Goal: Task Accomplishment & Management: Manage account settings

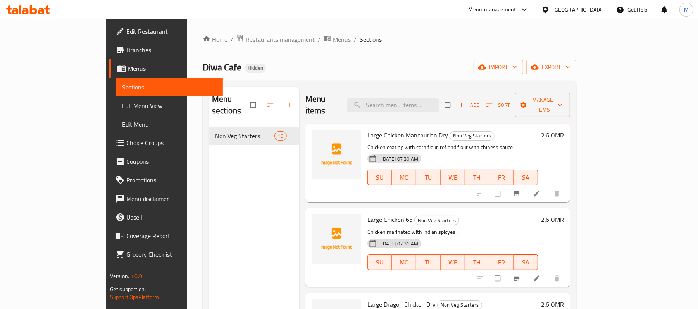
click at [285, 101] on icon "button" at bounding box center [289, 105] width 8 height 8
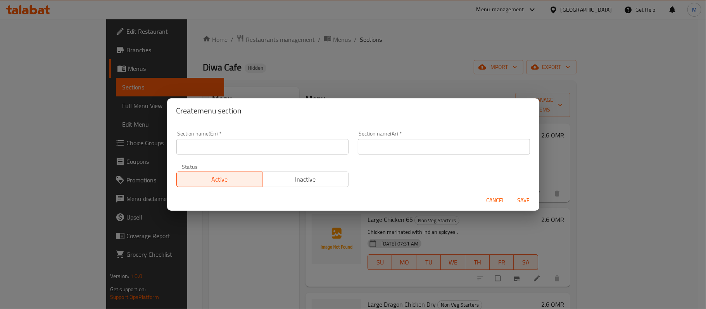
click at [205, 148] on input "text" at bounding box center [262, 147] width 172 height 16
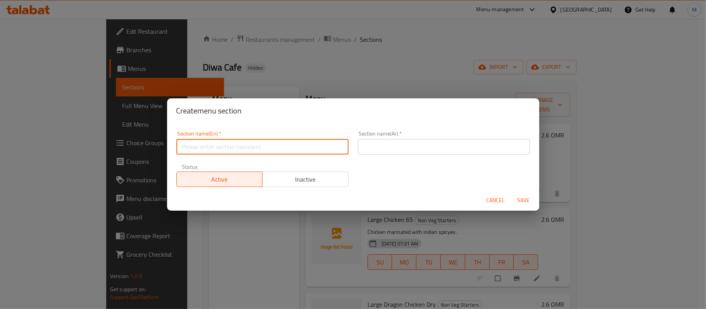
paste input "non Veg Chinese Maincourse"
type input "Non Veg [GEOGRAPHIC_DATA]"
click at [387, 145] on input "text" at bounding box center [444, 147] width 172 height 16
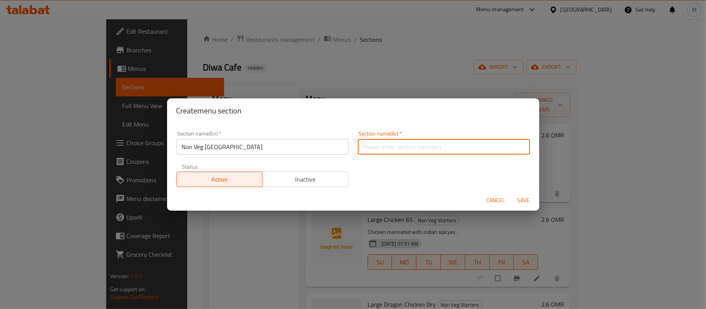
paste input "الأطباق الرئيسية الصينية الغير النباتية"
type input "الأطباق الرئيسية الصينية الغير النباتية"
click at [524, 202] on span "Save" at bounding box center [523, 201] width 19 height 10
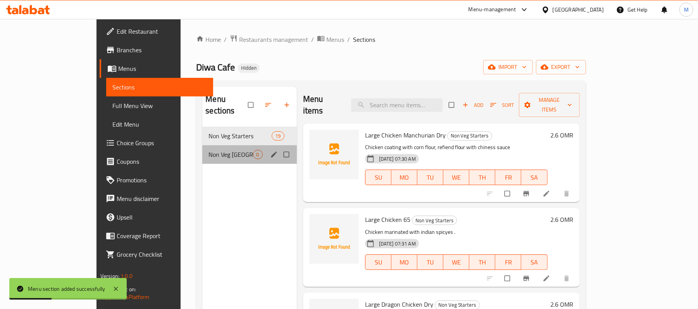
click at [209, 150] on span "Non Veg [GEOGRAPHIC_DATA]" at bounding box center [231, 154] width 44 height 9
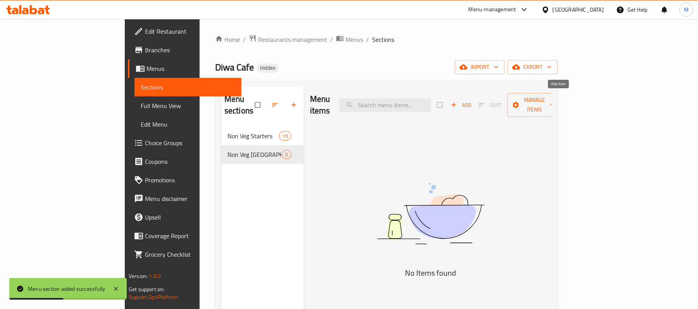
click at [472, 101] on span "Add" at bounding box center [461, 105] width 21 height 9
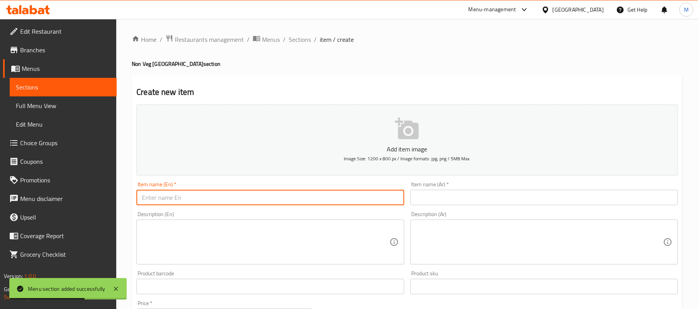
click at [224, 197] on input "text" at bounding box center [269, 198] width 267 height 16
paste input "large chilli chicken gravy"
type input "Large Chilli Chicken Gravy"
click at [529, 192] on input "text" at bounding box center [544, 198] width 267 height 16
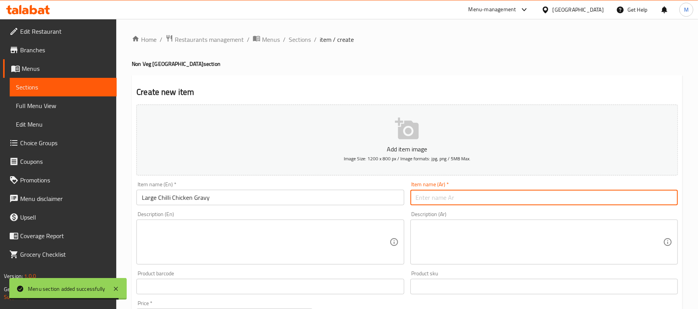
paste input "دجاج بالفلفل الحار جريفي كبير"
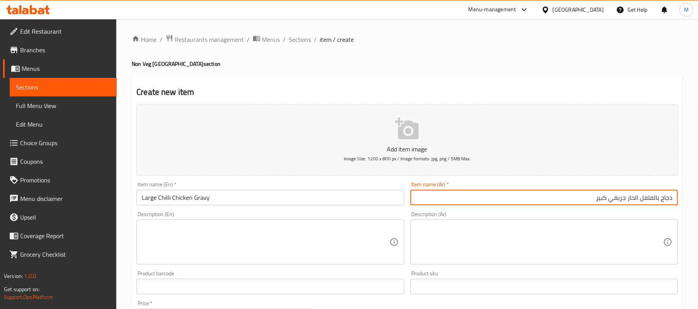
type input "دجاج بالفلفل الحار جريفي كبير"
click at [163, 253] on textarea at bounding box center [265, 242] width 247 height 37
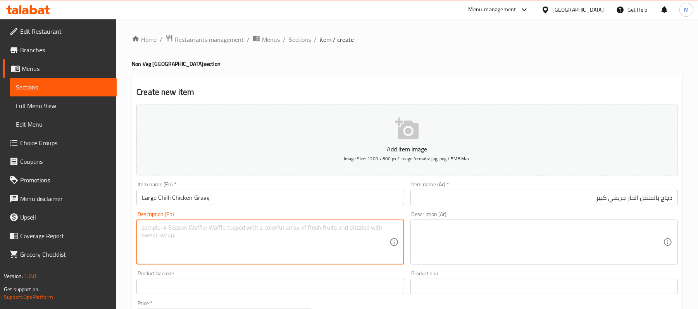
paste textarea "Chicken coating with corn flour & refined flour, dice bell pepper"
click at [315, 236] on textarea "Chicken coating with corn flour & refined flour, dice bell pepper" at bounding box center [265, 242] width 247 height 37
click at [224, 231] on textarea "Chicken Coating with Corn Flour & Refined Flour, Dice Bell Pepper" at bounding box center [265, 242] width 247 height 37
click at [230, 232] on textarea "Chicken Coating with Corn Flour & Refined Flour, Dice Bell Pepper" at bounding box center [265, 242] width 247 height 37
click at [179, 229] on textarea "Chicken Coating with Corn Flour and Refined Flour, Dice Bell Pepper" at bounding box center [265, 242] width 247 height 37
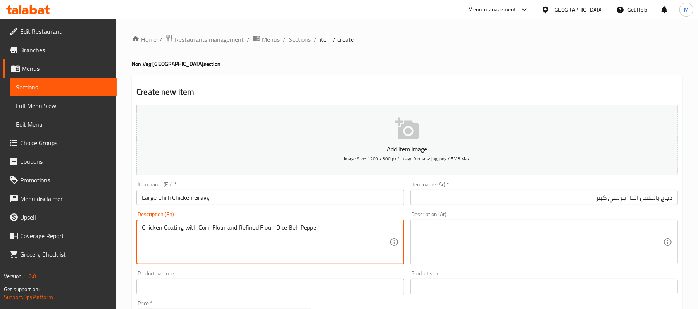
click at [179, 229] on textarea "Chicken Coating with Corn Flour and Refined Flour, Dice Bell Pepper" at bounding box center [265, 242] width 247 height 37
click at [333, 221] on div "Chicken coated with Corn Flour and Refined Flour, Dice Bell Pepper Description …" at bounding box center [269, 242] width 267 height 45
click at [335, 231] on textarea "Chicken coated with Corn Flour and Refined Flour, Dice Bell Pepper" at bounding box center [265, 242] width 247 height 37
type textarea "Chicken coated with corn flour and refined flour, dice bell pepper"
click at [343, 240] on textarea "Chicken coated with corn flour and refined flour, dice bell pepper" at bounding box center [265, 242] width 247 height 37
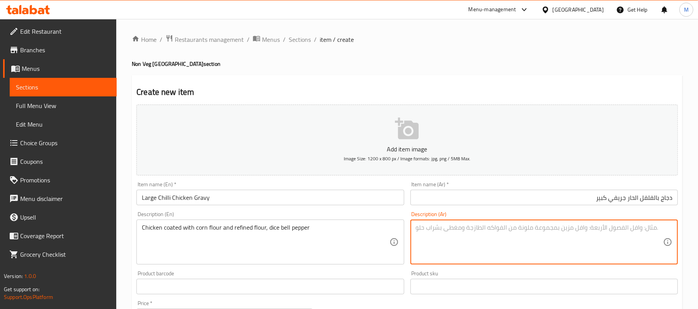
click at [526, 241] on textarea at bounding box center [539, 242] width 247 height 37
paste textarea "طلاء الدجاج بدقيق الذرة والدقيق المكرر، مكعبات الفلفل الحلو"
drag, startPoint x: 656, startPoint y: 230, endPoint x: 682, endPoint y: 233, distance: 26.5
click at [682, 233] on div "Create new item Add item image Image Size: 1200 x 800 px / Image formats: jpg, …" at bounding box center [407, 300] width 551 height 451
click at [657, 229] on textarea "طلاء الدجاج بدقيق الذرة والدقيق المكرر، مكعبات الفلفل الحلو" at bounding box center [539, 242] width 247 height 37
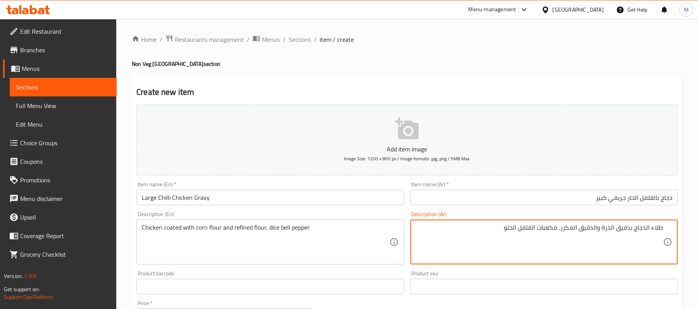
click at [657, 229] on textarea "طلاء الدجاج بدقيق الذرة والدقيق المكرر، مكعبات الفلفل الحلو" at bounding box center [539, 242] width 247 height 37
click at [657, 229] on textarea "\الدجاج بدقيق الذرة والدقيق المكرر، مكعبات الفلفل الحلو" at bounding box center [539, 242] width 247 height 37
click at [652, 233] on textarea "دجاج بدقيق الذرة والدقيق المكرر، مكعبات الفلفل الحلو" at bounding box center [539, 242] width 247 height 37
click at [609, 229] on textarea "دجاج مغطي بدقيق الذرة والدقيق المكرر، مكعبات الفلفل الحلو" at bounding box center [539, 242] width 247 height 37
type textarea "دجاج مغطي بدقيق ذرة ودقيق مكرر، مكعبات فلفل حلو"
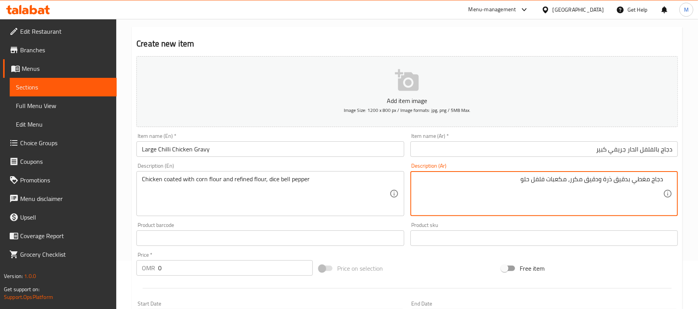
scroll to position [103, 0]
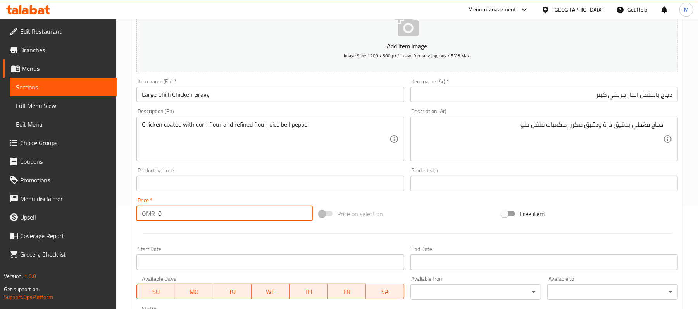
drag, startPoint x: 160, startPoint y: 216, endPoint x: 145, endPoint y: 217, distance: 15.5
click at [149, 217] on div "OMR 0 Price *" at bounding box center [224, 214] width 176 height 16
type input "2.6"
click at [131, 202] on div "Home / Restaurants management / Menus / Sections / item / create Non Veg Chines…" at bounding box center [407, 180] width 582 height 529
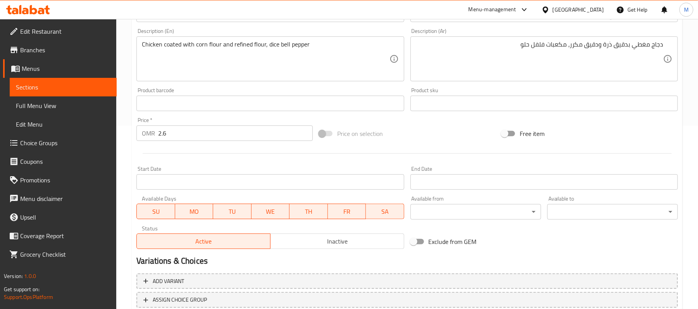
scroll to position [238, 0]
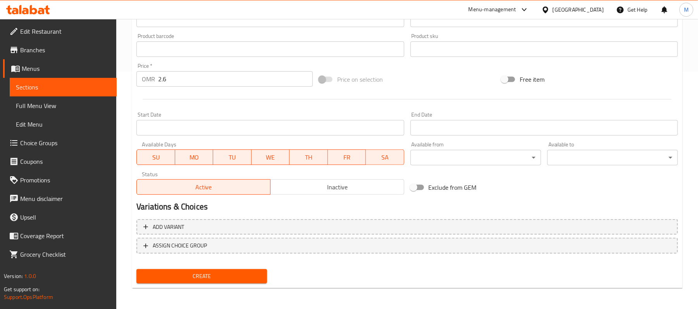
click at [226, 276] on span "Create" at bounding box center [202, 277] width 118 height 10
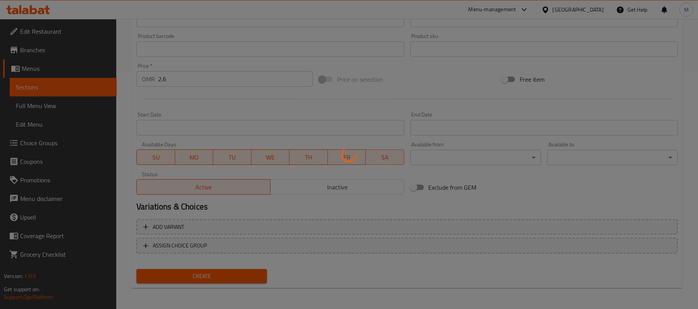
type input "0"
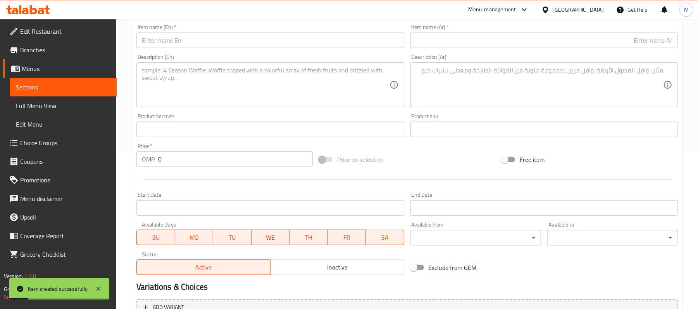
scroll to position [83, 0]
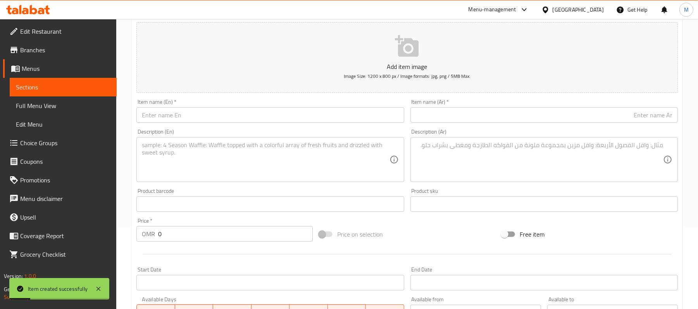
click at [187, 116] on input "text" at bounding box center [269, 115] width 267 height 16
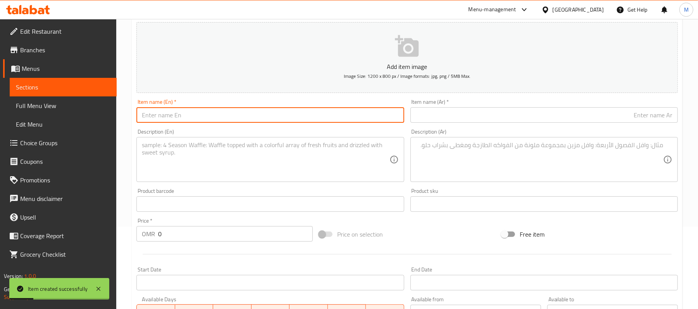
paste input "large Chicken Manchurian Gravy"
type input "Large Chicken Manchurian Gravy"
click at [501, 136] on div "Description (Ar) Description (Ar)" at bounding box center [544, 155] width 267 height 53
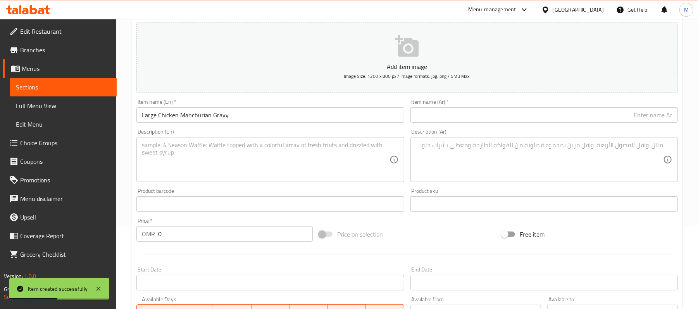
click at [498, 126] on div "Item name (Ar)   * Item name (Ar) *" at bounding box center [544, 111] width 274 height 30
drag, startPoint x: 497, startPoint y: 124, endPoint x: 500, endPoint y: 119, distance: 6.3
click at [498, 123] on div "Item name (Ar)   * Item name (Ar) *" at bounding box center [544, 111] width 274 height 30
click at [501, 118] on input "text" at bounding box center [544, 115] width 267 height 16
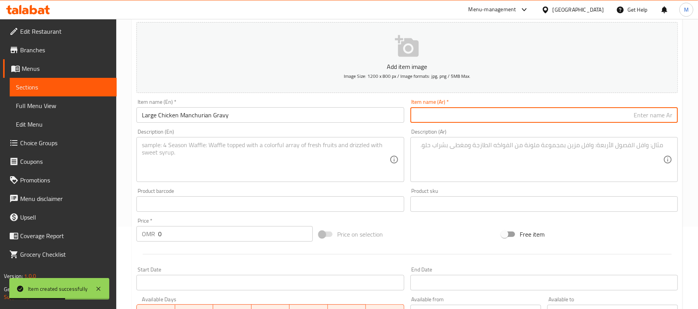
paste input "دجاج منشوريان جريفي كبير"
type input "دجاج منشوريان جريفي كبير"
click at [332, 154] on textarea at bounding box center [265, 159] width 247 height 37
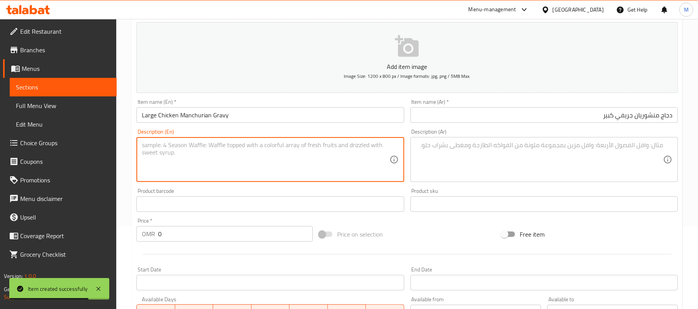
paste textarea "Chicken coating with corn flour and bread curmb deep fry with gravy"
click at [173, 148] on textarea "Chicken coating with corn flour and bread curmb deep fry with gravy" at bounding box center [265, 159] width 247 height 37
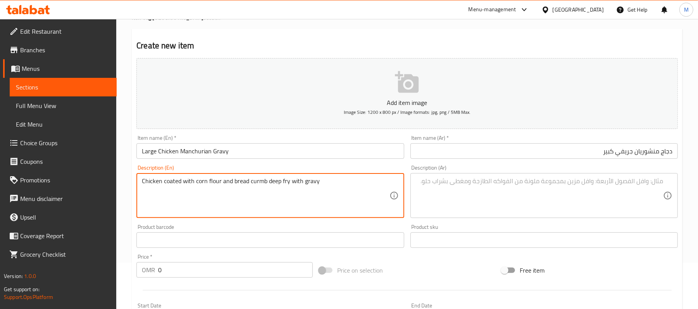
scroll to position [31, 0]
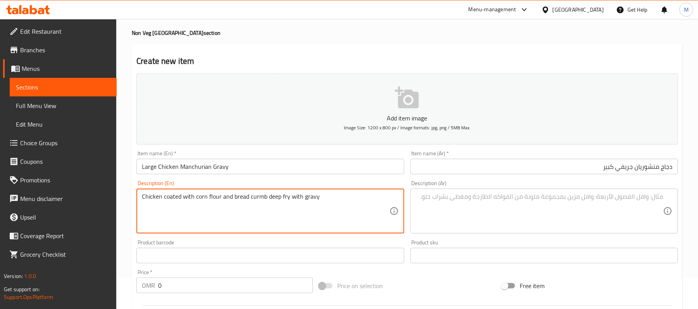
click at [349, 198] on textarea "Chicken coated with corn flour and bread curmb deep fry with gravy" at bounding box center [265, 211] width 247 height 37
click at [326, 201] on textarea "Chicken coated with corn flour and bread curmb deep fry with gravy" at bounding box center [265, 211] width 247 height 37
type textarea "Chicken coated with corn flour and bread curmb deep fry with gravy"
click at [326, 193] on div "Chicken coated with corn flour and bread curmb deep fry with gravy Description …" at bounding box center [269, 211] width 267 height 45
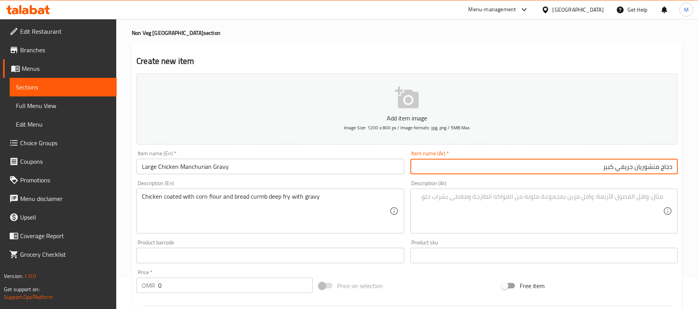
click at [469, 167] on input "دجاج منشوريان جريفي كبير" at bounding box center [544, 167] width 267 height 16
click at [478, 204] on textarea at bounding box center [539, 211] width 247 height 37
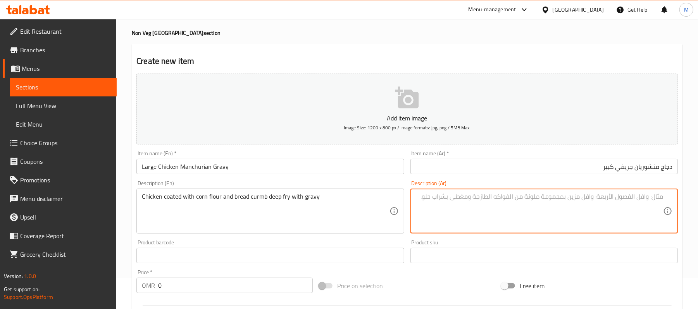
paste textarea "دجاج مغطى بدقيق الذرة وفتات الخبز يقلى بعمق في المرق"
click at [609, 198] on textarea "دجاج مغطى بدقيق الذرة وفتات الخبز يقلى بعمق في المرق" at bounding box center [539, 211] width 247 height 37
click at [582, 199] on textarea "دجاج مغطى بدقيق ذرة وفتات الخبز يقلى بعمق في المرق" at bounding box center [539, 211] width 247 height 37
click at [532, 200] on textarea "دجاج مغطى بدقيق ذرة وفتات خبز يقلى بعمق في المرق" at bounding box center [539, 211] width 247 height 37
click at [537, 198] on textarea "دجاج مغطى بدقيق ذرة وفتات خبز يقلى بعمق فيلمرق" at bounding box center [539, 211] width 247 height 37
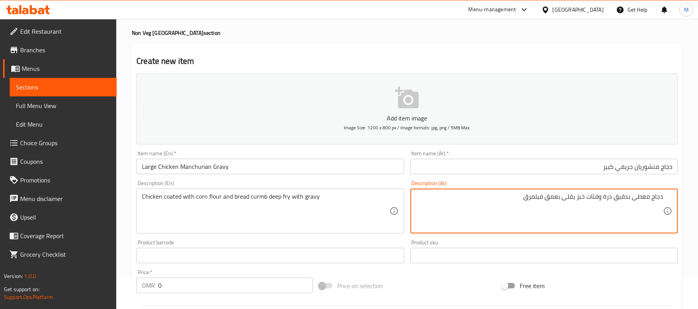
click at [537, 198] on textarea "دجاج مغطى بدقيق ذرة وفتات خبز يقلى بعمق فيلمرق" at bounding box center [539, 211] width 247 height 37
click at [574, 200] on textarea "دجاج مغطى بدقيق ذرة وفتات خبز يقلى بعمق" at bounding box center [539, 211] width 247 height 37
click at [524, 198] on textarea "دجاج مغطى بدقيق ذرة وفتات خبز مقلى بعمق" at bounding box center [539, 211] width 247 height 37
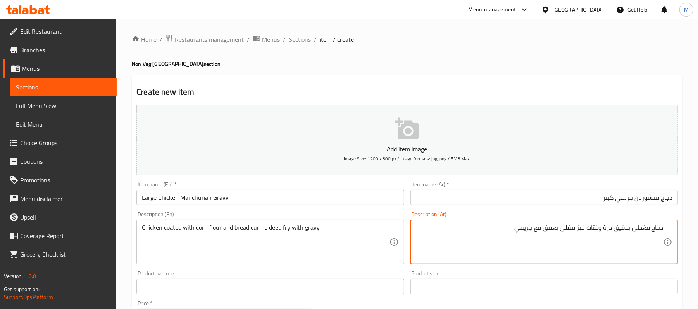
type textarea "دجاج مغطى بدقيق ذرة وفتات خبز مقلى بعمق مع جريفي"
click at [374, 216] on div "Description (En) Chicken coated with corn flour and bread curmb deep fry with g…" at bounding box center [269, 238] width 267 height 53
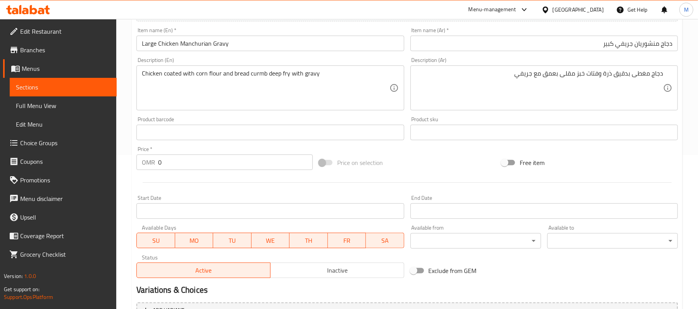
scroll to position [155, 0]
drag, startPoint x: 169, startPoint y: 165, endPoint x: 40, endPoint y: 141, distance: 131.6
click at [131, 164] on div "Home / Restaurants management / Menus / Sections / item / create Non Veg Chines…" at bounding box center [407, 128] width 582 height 529
type input "2.6"
click at [130, 98] on div "Home / Restaurants management / Menus / Sections / item / create Non Veg Chines…" at bounding box center [407, 128] width 582 height 529
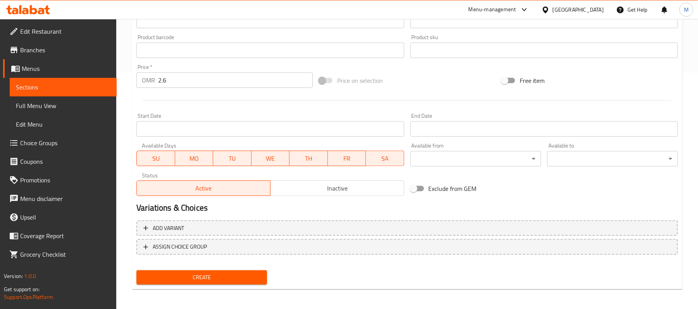
scroll to position [238, 0]
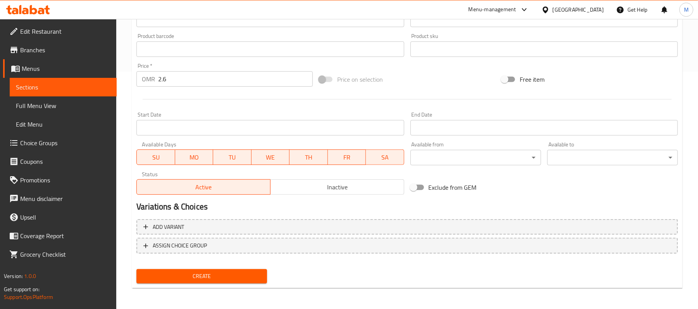
click at [222, 271] on button "Create" at bounding box center [201, 276] width 131 height 14
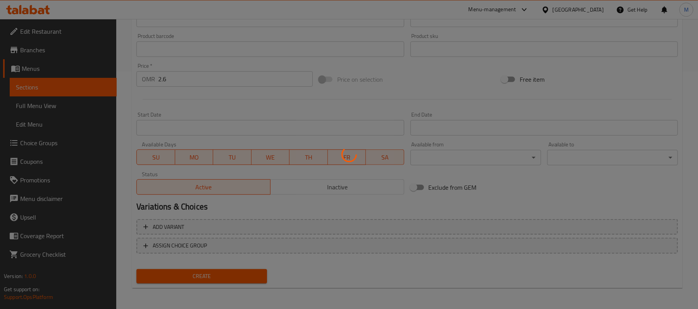
type input "0"
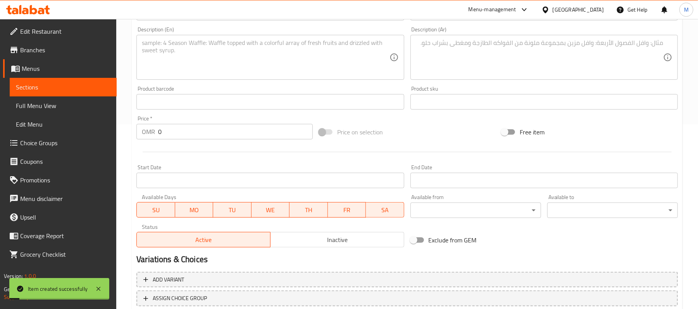
scroll to position [83, 0]
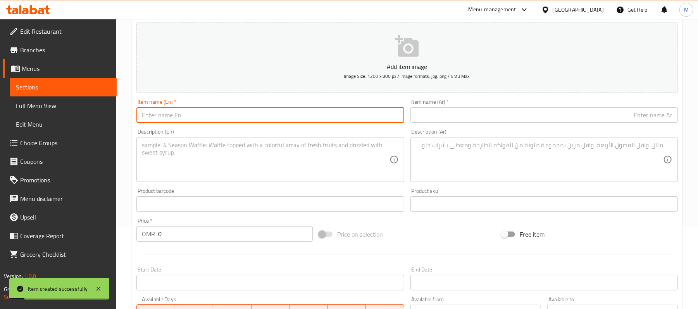
click at [194, 121] on input "text" at bounding box center [269, 115] width 267 height 16
paste input "large chilli fish gravy"
type input "Large Chilli Fish Gravy"
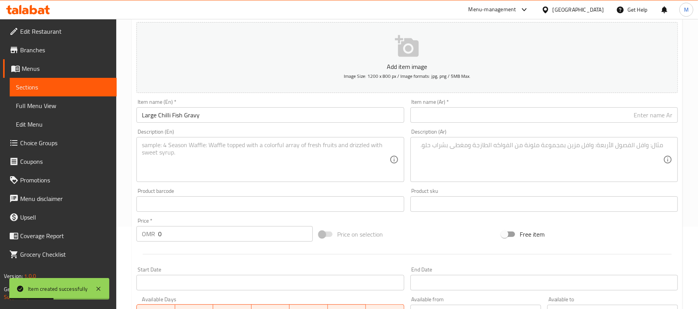
click at [524, 131] on div "Description (Ar) Description (Ar)" at bounding box center [544, 155] width 267 height 53
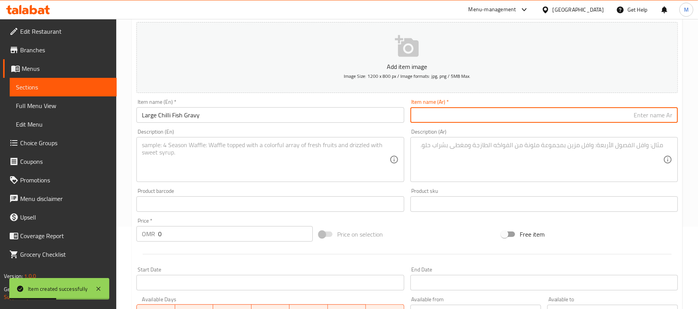
click at [529, 122] on input "text" at bounding box center [544, 115] width 267 height 16
paste input "سمك بالفلفل الحار جريفي كبير"
type input "سمك بالفلفل الحار جريفي كبير"
click at [222, 164] on textarea at bounding box center [265, 159] width 247 height 37
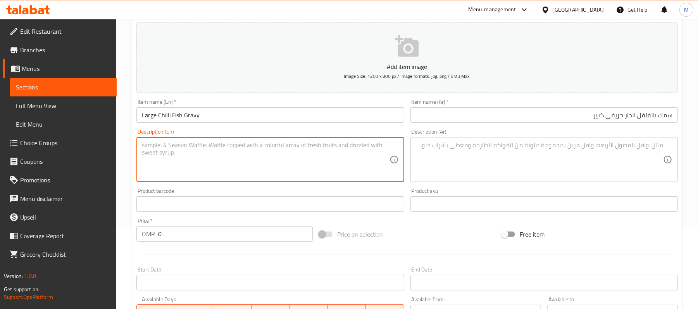
paste textarea "Fish, chili gravy, spices."
click at [238, 145] on textarea "Fish, chili gravy, spices." at bounding box center [265, 159] width 247 height 37
type textarea "Fish, chili gravy, spices"
click at [573, 162] on textarea at bounding box center [539, 159] width 247 height 37
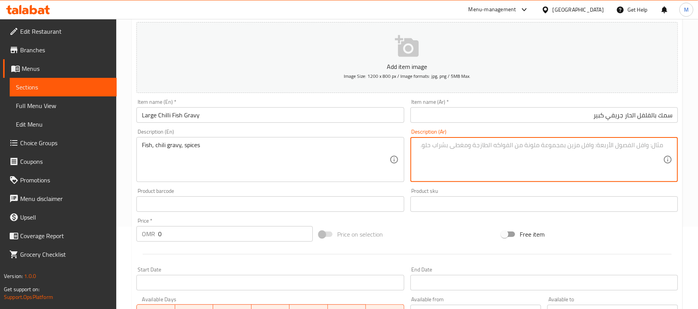
paste textarea "سمك، جريفي فلفل حار، بهارات."
type textarea "سمك، جريفي فلفل حار، بهارات"
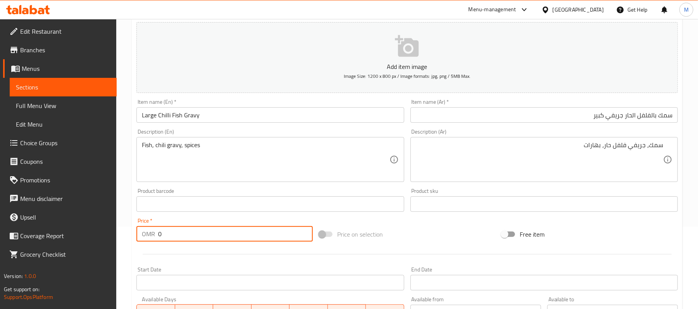
drag, startPoint x: 181, startPoint y: 236, endPoint x: 114, endPoint y: 236, distance: 67.5
click at [114, 236] on div "Edit Restaurant Branches Menus Sections Full Menu View Edit Menu Choice Groups …" at bounding box center [349, 200] width 698 height 529
type input "2.8"
click at [126, 188] on div "Home / Restaurants management / Menus / Sections / item / create Non Veg Chines…" at bounding box center [407, 200] width 582 height 529
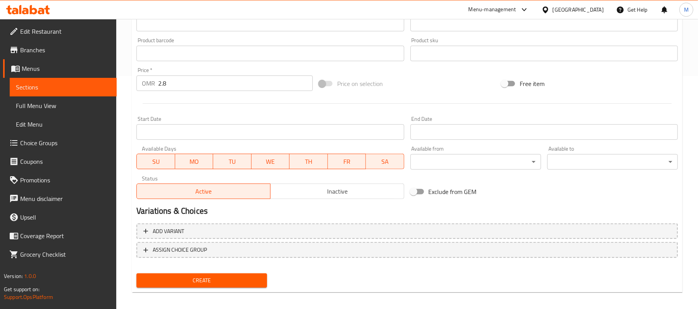
scroll to position [238, 0]
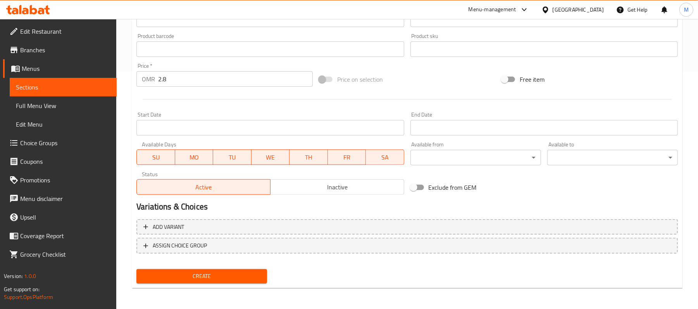
click at [229, 272] on span "Create" at bounding box center [202, 277] width 118 height 10
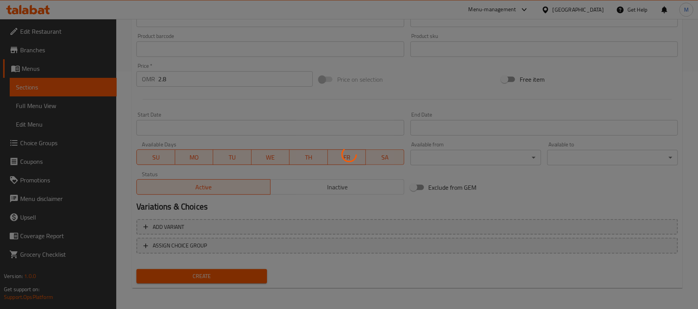
type input "0"
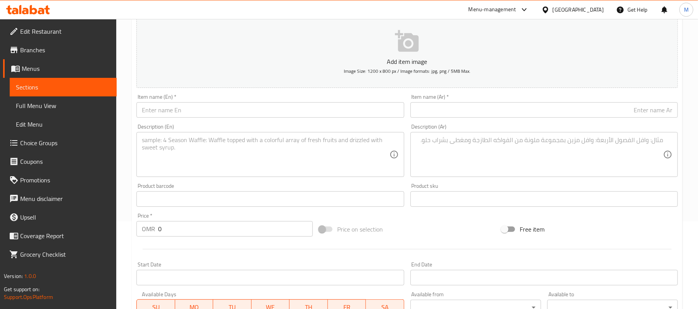
scroll to position [83, 0]
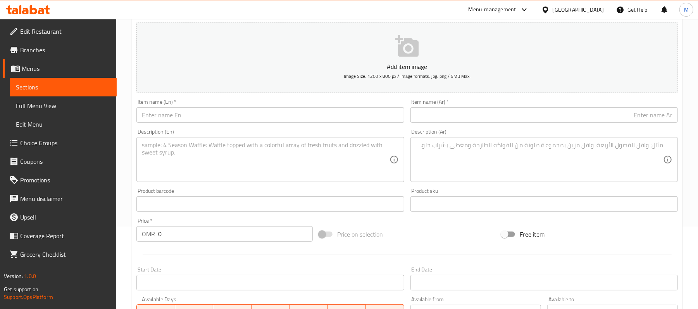
click at [199, 121] on input "text" at bounding box center [269, 115] width 267 height 16
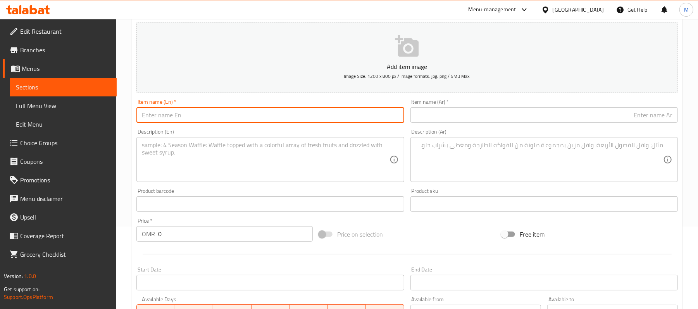
paste input "large Fish Manchurian Gravy"
type input "Large Fish Manchurian Gravy"
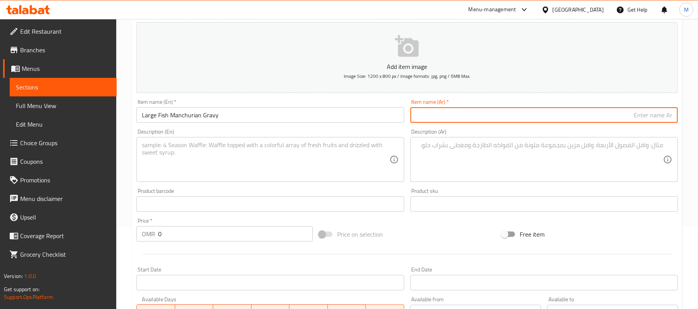
click at [549, 119] on input "text" at bounding box center [544, 115] width 267 height 16
paste input "سمك منشوريان جريفي كبير"
type input "سمك منشوريان جريفي كبير"
click at [223, 157] on textarea at bounding box center [265, 159] width 247 height 37
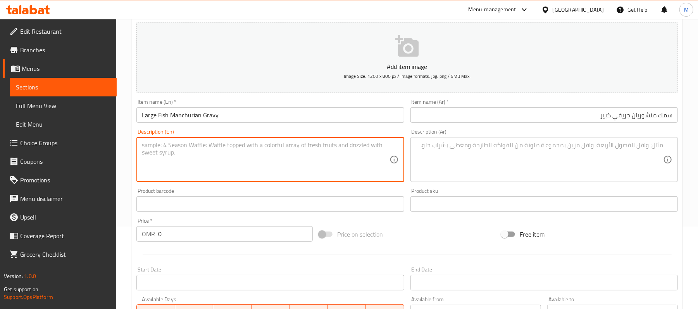
paste textarea "Fish coating with corn flour and bread curmb deep fry with gravy"
click at [169, 145] on textarea "Fish coating with corn flour and bread curmb deep fry with gravy" at bounding box center [265, 159] width 247 height 37
click at [324, 150] on textarea "Fish coated with corn flour and bread curmb deep fry with gravy" at bounding box center [265, 159] width 247 height 37
type textarea "Fish coated with corn flour and bread curmb deep fry with gravy"
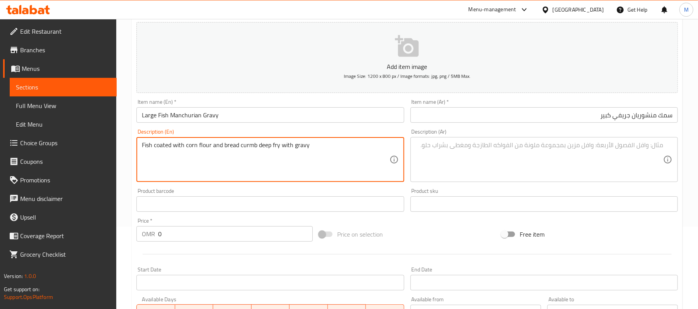
click at [524, 139] on div "Description (Ar)" at bounding box center [544, 159] width 267 height 45
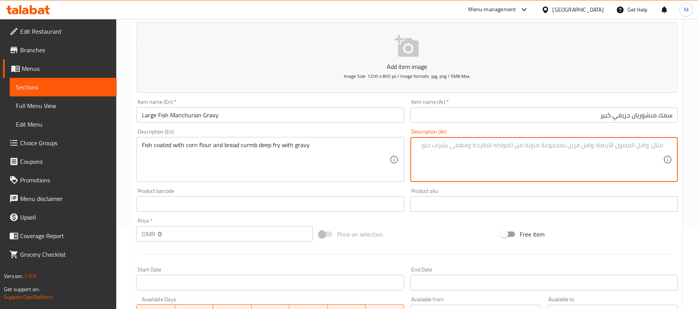
click at [527, 150] on textarea at bounding box center [539, 159] width 247 height 37
paste textarea "سمك مغطى بدقيق الذرة وفتات الخبز يقلى بعمق في المرق"
click at [606, 148] on textarea "سمك مغطى بدقيق الذرة وفتات الخبز يقلى بعمق في المرق" at bounding box center [539, 159] width 247 height 37
click at [578, 149] on textarea "سمك مغطى بدقيق ذرة وفتات الخبز يقلى بعمق في المرق" at bounding box center [539, 159] width 247 height 37
click at [517, 147] on textarea "سمك مغطى بدقيق ذرة وفتات خبز يقلى بعمق في المرق" at bounding box center [539, 159] width 247 height 37
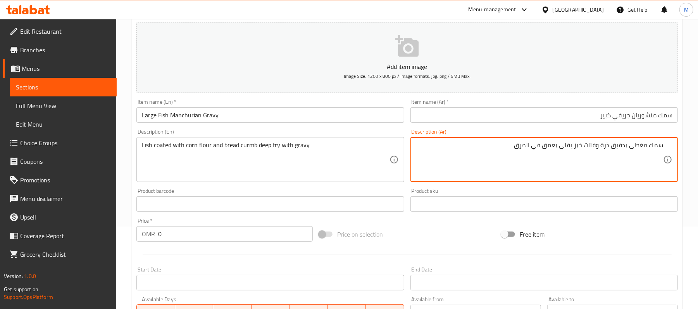
click at [517, 147] on textarea "سمك مغطى بدقيق ذرة وفتات خبز يقلى بعمق في المرق" at bounding box center [539, 159] width 247 height 37
click at [518, 147] on textarea "سمك مغطى بدقيق ذرة وفتات خبز يقلى بعمق في المرق" at bounding box center [539, 159] width 247 height 37
drag, startPoint x: 514, startPoint y: 147, endPoint x: 530, endPoint y: 147, distance: 16.3
click at [530, 147] on textarea "سمك مغطى بدقيق ذرة وفتات خبز يقلى بعمق في المرق" at bounding box center [539, 159] width 247 height 37
click at [556, 148] on textarea "سمك مغطى بدقيق ذرة وفتات خبز يقلى بعمق في" at bounding box center [539, 159] width 247 height 37
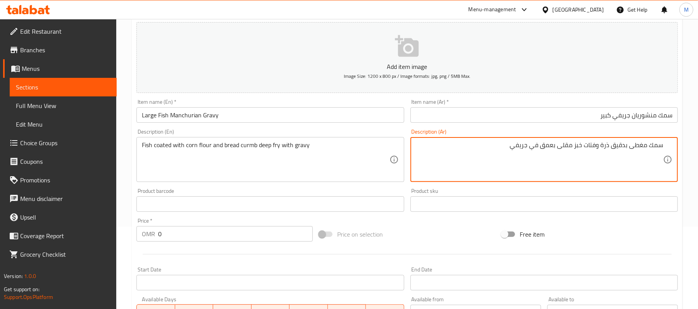
type textarea "سمك مغطى بدقيق ذرة وفتات خبز مقلى بعمق في جريفي"
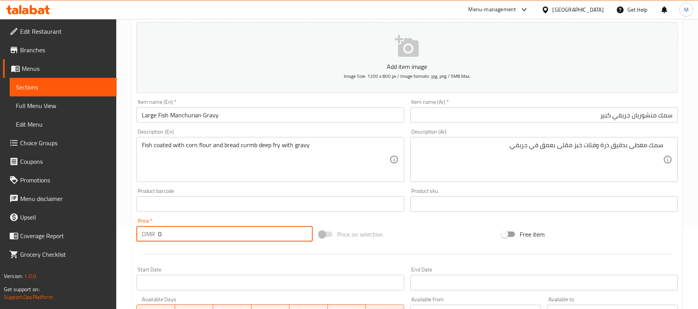
drag, startPoint x: 185, startPoint y: 230, endPoint x: 138, endPoint y: 229, distance: 47.3
click at [140, 229] on div "OMR 0 Price *" at bounding box center [224, 234] width 176 height 16
type input "2.8"
click at [132, 228] on div "Create new item Add item image Image Size: 1200 x 800 px / Image formats: jpg, …" at bounding box center [407, 218] width 551 height 451
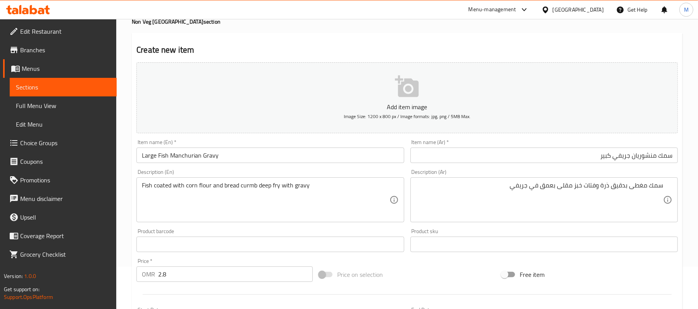
scroll to position [31, 0]
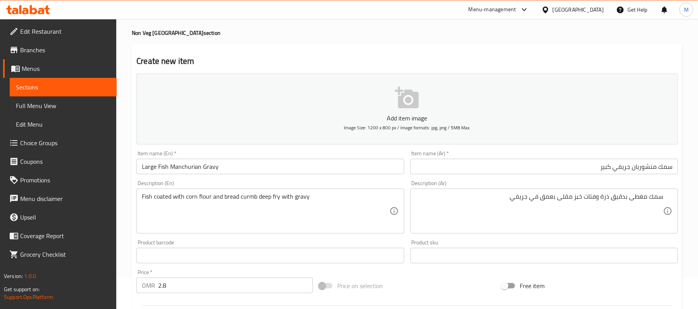
click at [416, 154] on div "Item name (Ar)   * سمك منشوريان جريفي كبير Item name (Ar) *" at bounding box center [544, 163] width 267 height 24
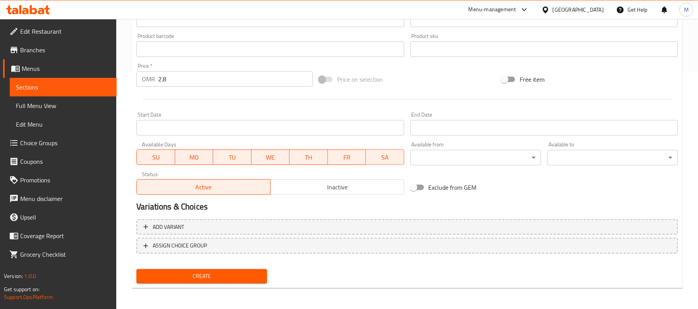
click at [215, 273] on span "Create" at bounding box center [202, 277] width 118 height 10
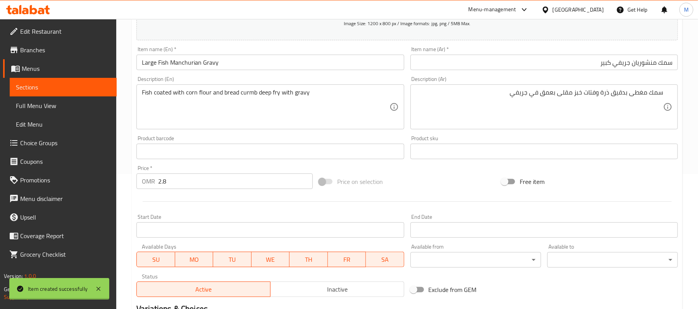
type input "0"
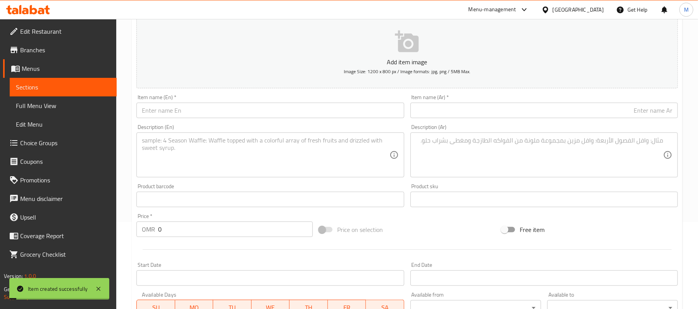
scroll to position [31, 0]
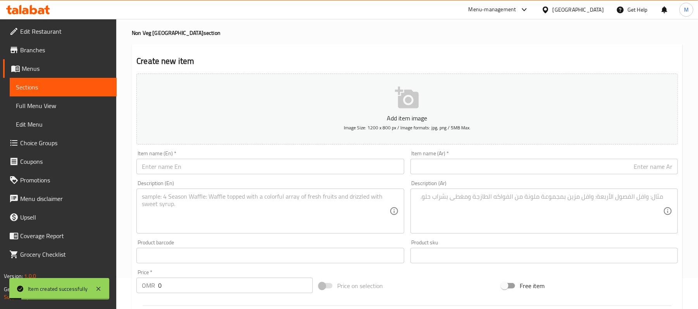
click at [188, 169] on input "text" at bounding box center [269, 167] width 267 height 16
paste input "large hong kong chicken gravy"
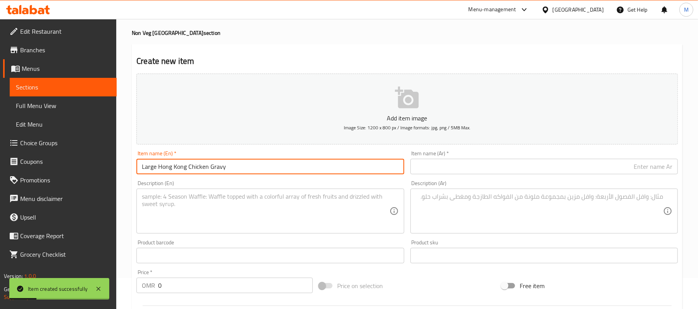
type input "Large Hong Kong Chicken Gravy"
click at [464, 165] on input "text" at bounding box center [544, 167] width 267 height 16
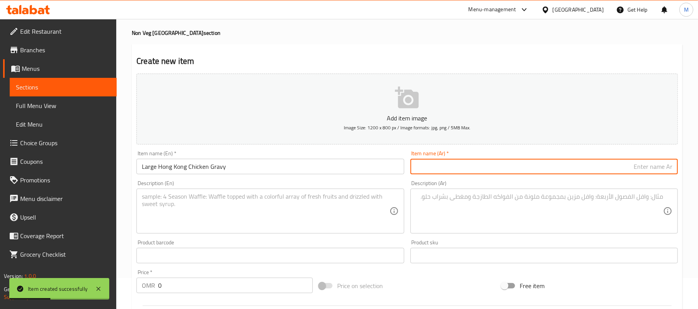
click at [481, 165] on input "text" at bounding box center [544, 167] width 267 height 16
paste input "دجاج هونج كونج جريفي كبير"
type input "دجاج هونج كونج جريفي كبير"
click at [266, 190] on div "Description (En)" at bounding box center [269, 211] width 267 height 45
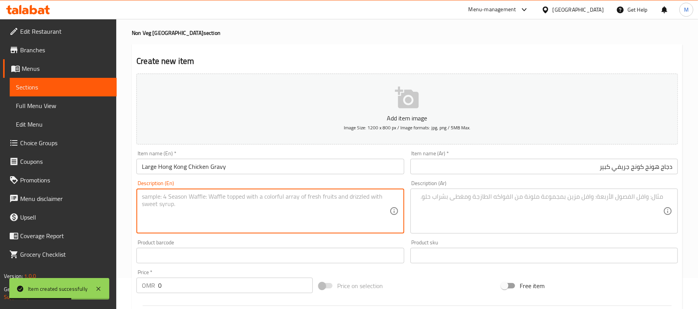
click at [223, 191] on div "Description (En)" at bounding box center [269, 211] width 267 height 45
paste textarea "Chicken coating with corn flour & refined flour,dice bell pepper whole red chil…"
click at [178, 198] on textarea "Chicken coating with corn flour & refined flour,dice bell pepper whole red chil…" at bounding box center [265, 211] width 247 height 37
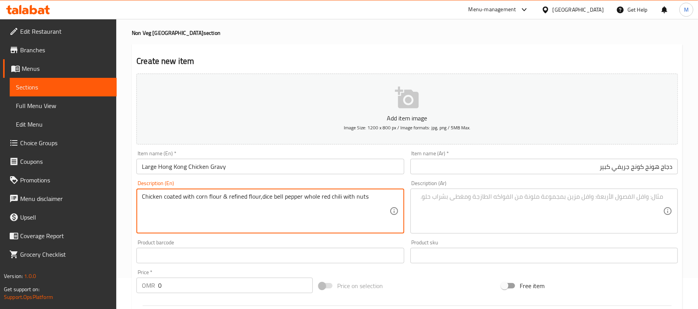
click at [223, 198] on textarea "Chicken coated with corn flour & refined flour,dice bell pepper whole red chili…" at bounding box center [265, 211] width 247 height 37
click at [264, 195] on textarea "Chicken coated with corn flour and refined flour,dice bell pepper whole red chi…" at bounding box center [265, 211] width 247 height 37
click at [265, 198] on textarea "Chicken coated with corn flour and refined flour,dice bell pepper whole red chi…" at bounding box center [265, 211] width 247 height 37
click at [371, 200] on textarea "Chicken coated with corn flour and refined flour, dice bell pepper whole red ch…" at bounding box center [265, 211] width 247 height 37
type textarea "Chicken coated with corn flour and refined flour, dice bell pepper whole red ch…"
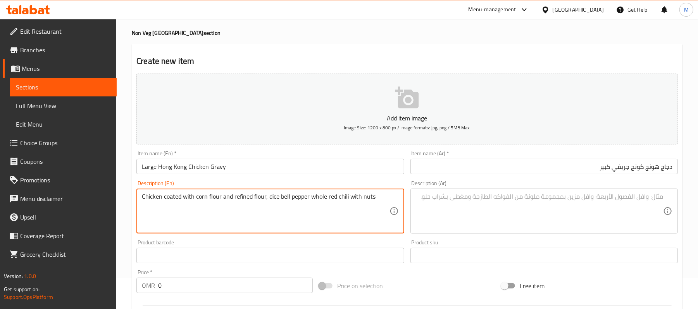
click at [621, 202] on textarea at bounding box center [539, 211] width 247 height 37
paste textarea "طلاء الدجاج بدقيق الذرة والدقيق المكرر، مكعبات الفلفل الحلو والفلفل الأحمر الحا…"
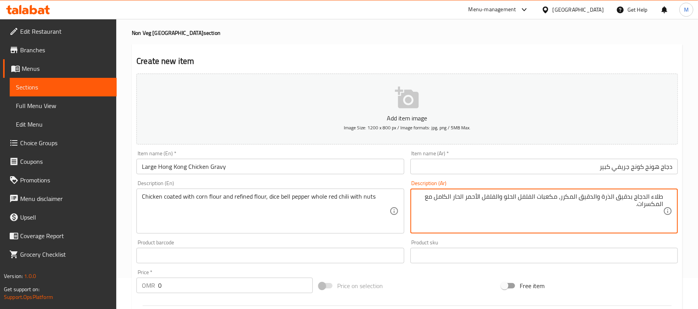
click at [656, 199] on textarea "طلاء الدجاج بدقيق الذرة والدقيق المكرر، مكعبات الفلفل الحلو والفلفل الأحمر الحا…" at bounding box center [539, 211] width 247 height 37
click at [657, 197] on textarea "الدجاج بدقيق الذرة والدقيق المكرر، مكعبات الفلفل الحلو والفلفل الأحمر الحار الك…" at bounding box center [539, 211] width 247 height 37
click at [653, 199] on textarea "دجاج بدقيق الذرة والدقيق المكرر، مكعبات الفلفل الحلو والفلفل الأحمر الحار الكام…" at bounding box center [539, 211] width 247 height 37
type textarea "دجاج مغطي بدقيق ذرة ودقيق مكرر، مكعبات فلفل حلو وفلفل أحمر حار كامل مع مكسرات"
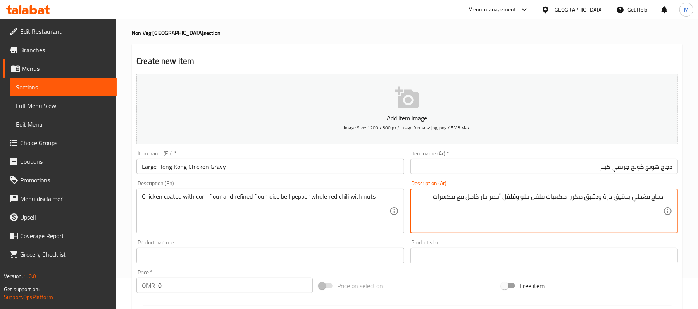
drag, startPoint x: 171, startPoint y: 288, endPoint x: 122, endPoint y: 288, distance: 49.2
click at [125, 288] on div "Home / Restaurants management / Menus / Sections / item / create Non Veg Chines…" at bounding box center [407, 252] width 582 height 529
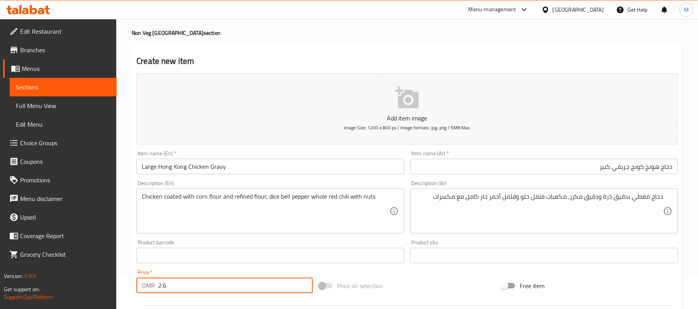
type input "2.6"
click at [126, 246] on div "Home / Restaurants management / Menus / Sections / item / create Non Veg Chines…" at bounding box center [407, 252] width 582 height 529
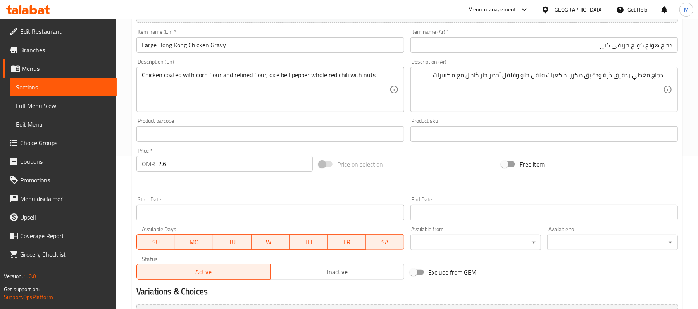
scroll to position [83, 0]
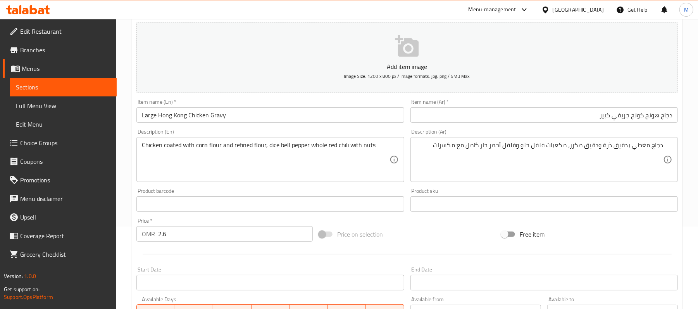
click at [124, 178] on div "Home / Restaurants management / Menus / Sections / item / create Non Veg Chines…" at bounding box center [407, 200] width 582 height 529
click at [126, 212] on div "Home / Restaurants management / Menus / Sections / item / create Non Veg Chines…" at bounding box center [407, 200] width 582 height 529
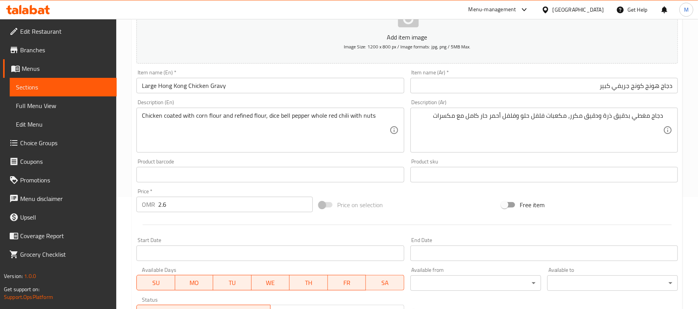
scroll to position [238, 0]
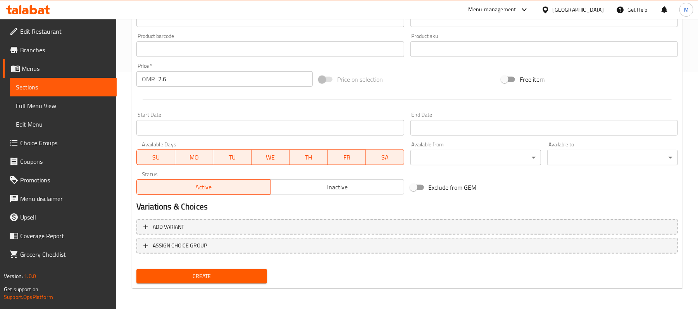
click at [192, 274] on span "Create" at bounding box center [202, 277] width 118 height 10
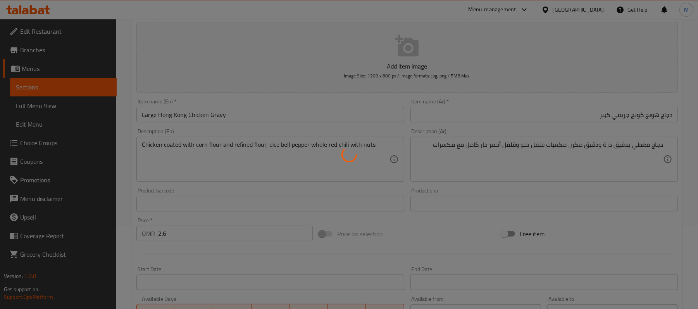
scroll to position [83, 0]
type input "0"
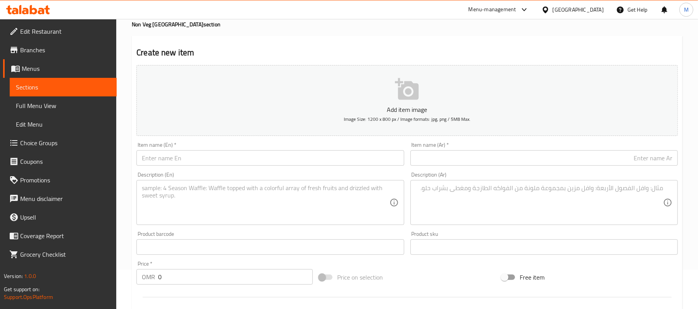
scroll to position [0, 0]
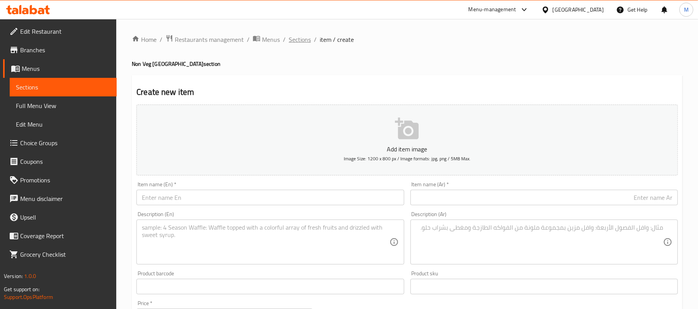
click at [297, 42] on span "Sections" at bounding box center [300, 39] width 22 height 9
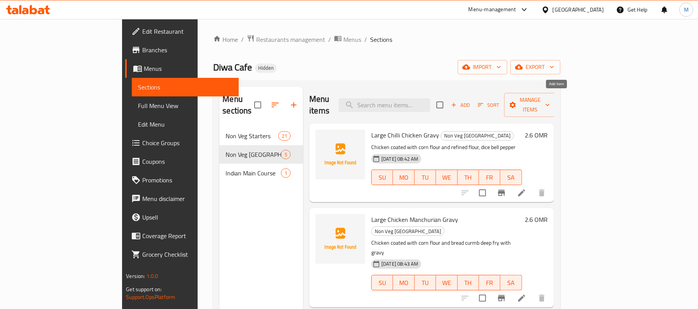
click at [471, 104] on span "Add" at bounding box center [460, 105] width 21 height 9
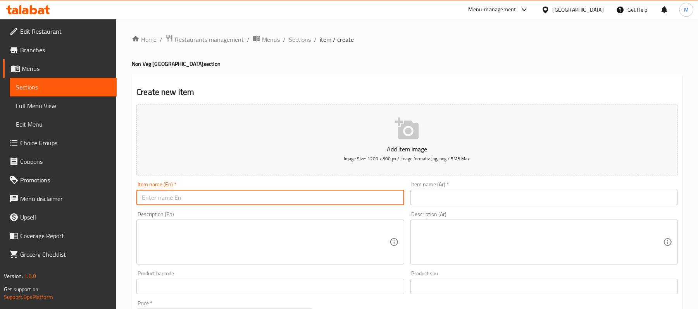
click at [202, 197] on input "text" at bounding box center [269, 198] width 267 height 16
paste input "large chicken lollipop gravy"
click at [236, 196] on input "Large Chicken Lollipop Gravy" at bounding box center [269, 198] width 267 height 16
type input "Large Chicken Lollipop Gravy"
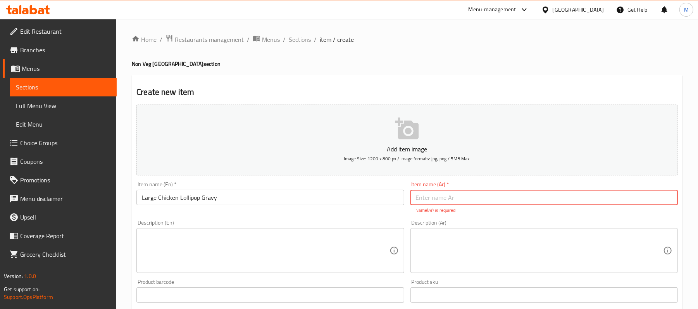
paste input "دجاج [PERSON_NAME] كبير"
type input "دجاج [PERSON_NAME] كبير"
click at [312, 238] on textarea at bounding box center [265, 251] width 247 height 37
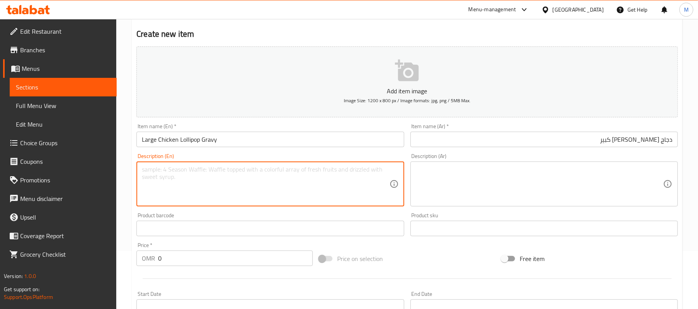
scroll to position [103, 0]
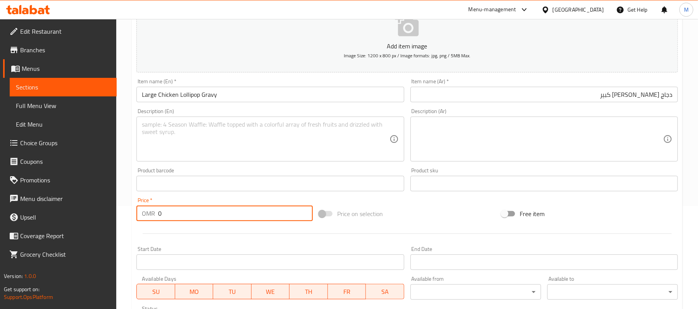
drag, startPoint x: 176, startPoint y: 216, endPoint x: 109, endPoint y: 213, distance: 66.8
click at [141, 217] on div "OMR 0 Price *" at bounding box center [224, 214] width 176 height 16
type input "2.6"
click at [123, 220] on div "Home / Restaurants management / Menus / Sections / item / create Non Veg Chines…" at bounding box center [407, 180] width 582 height 529
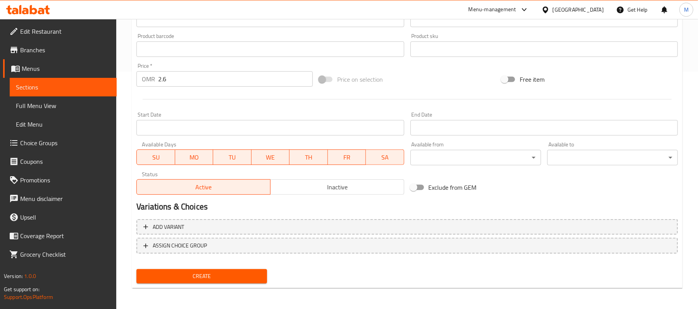
click at [195, 272] on span "Create" at bounding box center [202, 277] width 118 height 10
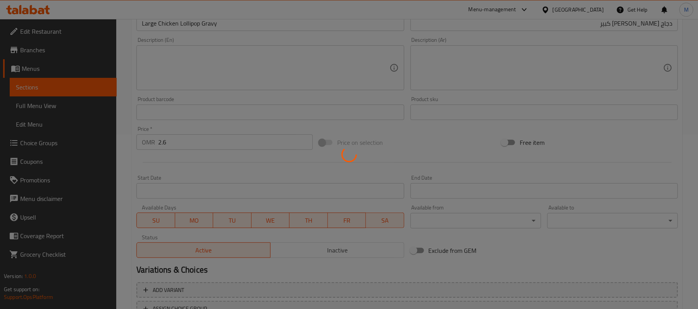
scroll to position [31, 0]
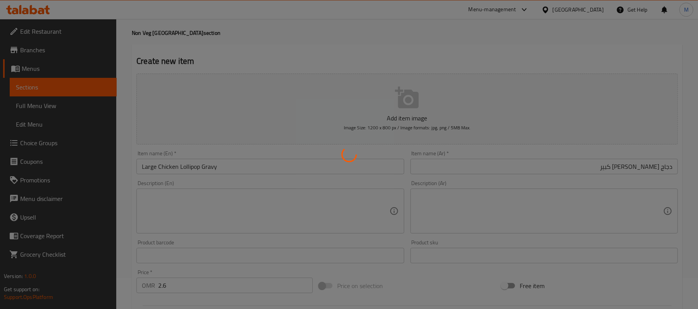
type input "0"
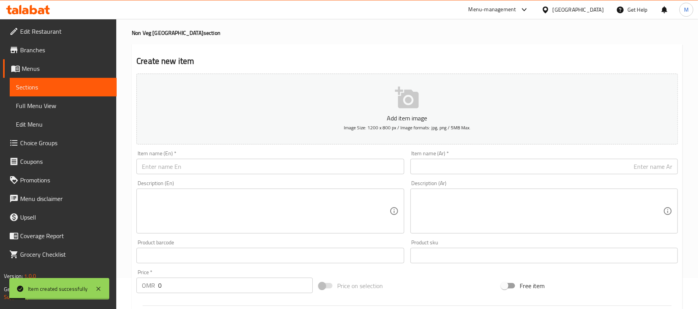
drag, startPoint x: 236, startPoint y: 155, endPoint x: 235, endPoint y: 161, distance: 5.9
click at [236, 156] on div "Item name (En)   * Item name (En) *" at bounding box center [269, 163] width 267 height 24
click at [235, 162] on input "text" at bounding box center [269, 167] width 267 height 16
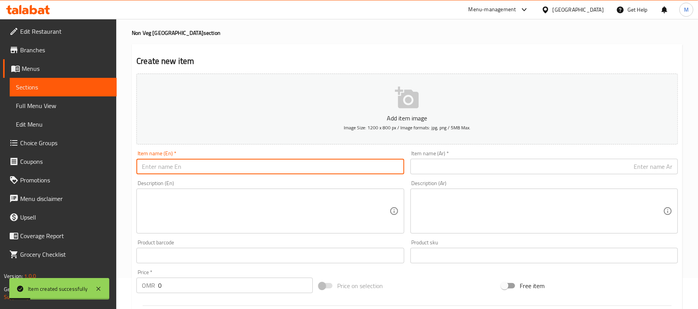
paste input "large crispy honey chicken gravy"
type input "Large Crispy Honey Chicken Gravy"
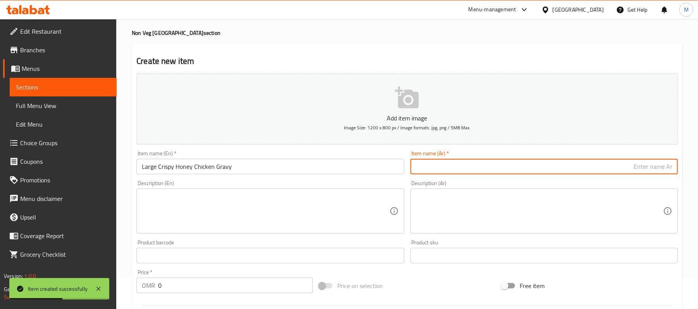
click at [477, 169] on input "text" at bounding box center [544, 167] width 267 height 16
paste input "دجاج بالعسل مقرمش جريفي كبير"
type input "دجاج بالعسل مقرمش جريفي كبير"
click at [295, 216] on textarea at bounding box center [265, 211] width 247 height 37
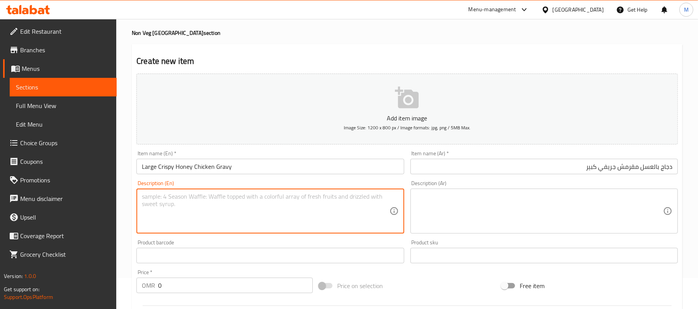
paste textarea "Crispy chicken in a honey-flavored gravy."
click at [210, 198] on textarea "Crispy chicken in a honey-flavored gravy." at bounding box center [265, 211] width 247 height 37
click at [271, 208] on textarea "Crispy chicken in a honey flavored gravy." at bounding box center [265, 211] width 247 height 37
click at [262, 209] on textarea "Crispy chicken in a honey flavored gravy" at bounding box center [265, 211] width 247 height 37
type textarea "Crispy chicken in a honey flavored gravy"
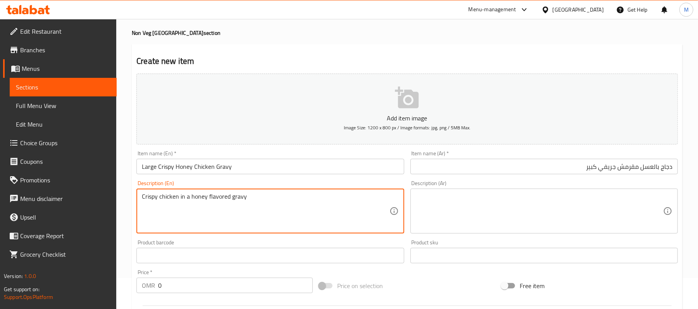
click at [491, 188] on div "Description (Ar) Description (Ar)" at bounding box center [544, 207] width 267 height 53
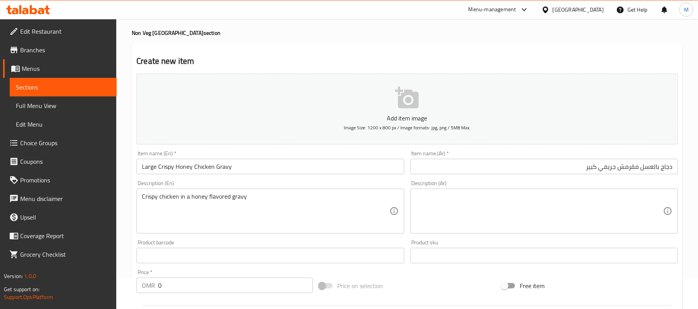
click at [495, 197] on textarea at bounding box center [539, 211] width 247 height 37
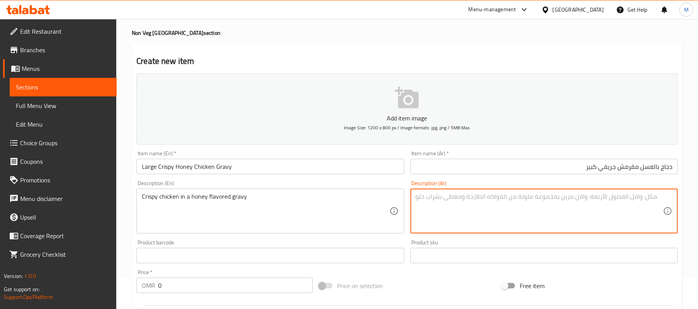
paste textarea "دجاج مقرمش في مرق بنكهة العسل."
click at [611, 202] on textarea "دجاج مقرمش في مرق بنكهة العسل." at bounding box center [539, 211] width 247 height 37
type textarea "دجاج مقرمش في جريفي بنكهة عسل"
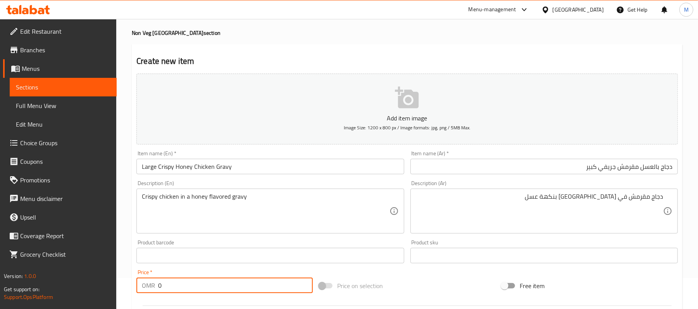
drag, startPoint x: 178, startPoint y: 287, endPoint x: 114, endPoint y: 276, distance: 65.6
click at [116, 279] on div "Edit Restaurant Branches Menus Sections Full Menu View Edit Menu Choice Groups …" at bounding box center [349, 252] width 698 height 529
type input "2.6"
click at [126, 185] on div "Home / Restaurants management / Menus / Sections / item / create Non Veg Chines…" at bounding box center [407, 252] width 582 height 529
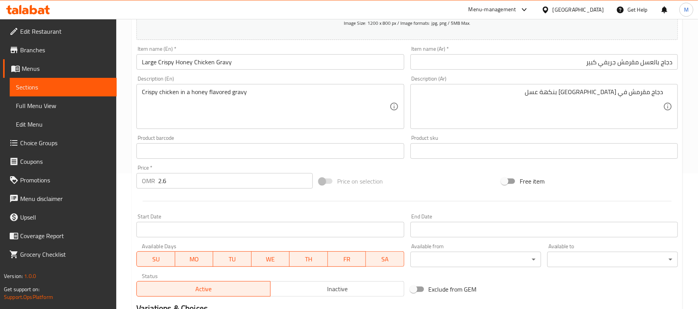
scroll to position [238, 0]
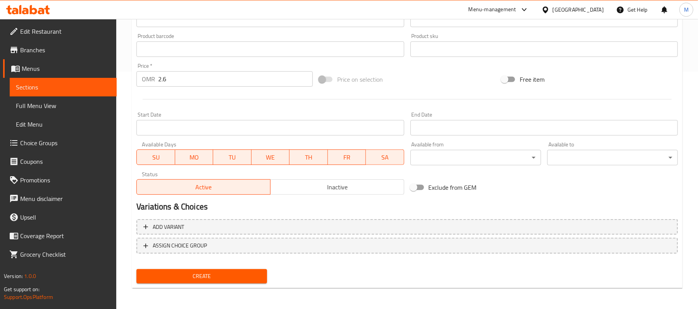
click at [216, 273] on span "Create" at bounding box center [202, 277] width 118 height 10
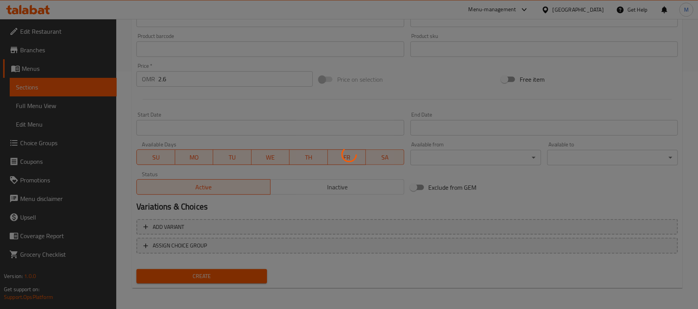
type input "0"
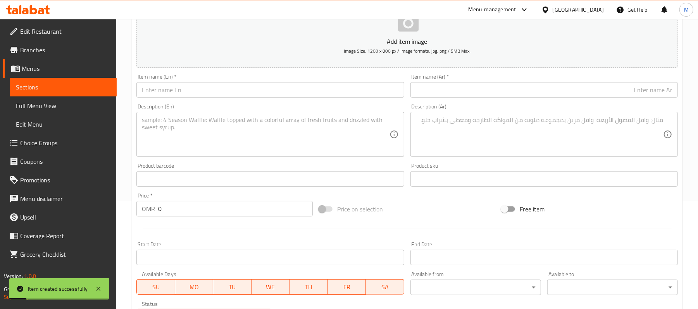
scroll to position [83, 0]
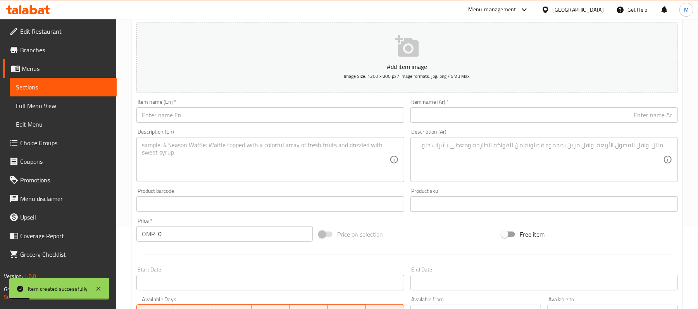
click at [168, 102] on div "Item name (En)   * Item name (En) *" at bounding box center [269, 111] width 267 height 24
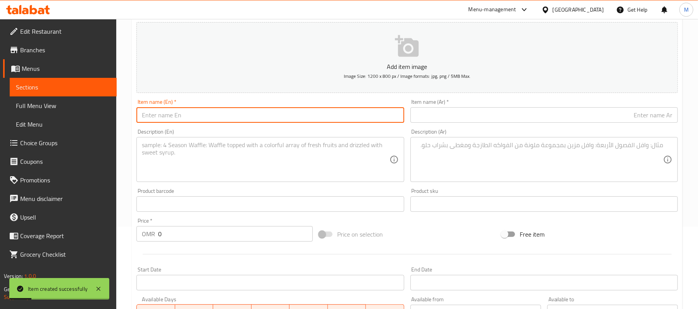
drag, startPoint x: 177, startPoint y: 122, endPoint x: 183, endPoint y: 127, distance: 8.2
click at [177, 122] on input "text" at bounding box center [269, 115] width 267 height 16
paste input "large prawns manchurian gravy"
type input "Large Prawns Manchurian Gravy"
click at [456, 118] on input "text" at bounding box center [544, 115] width 267 height 16
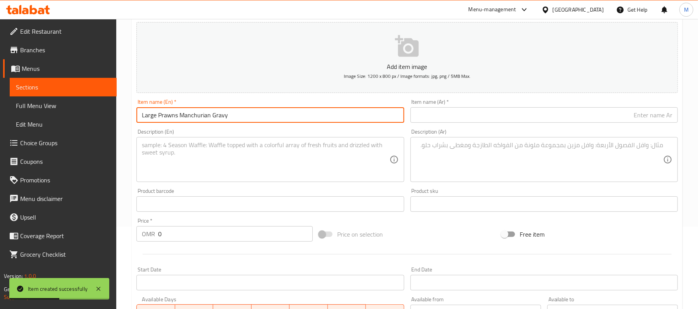
paste input "[PERSON_NAME] جريفي كبير"
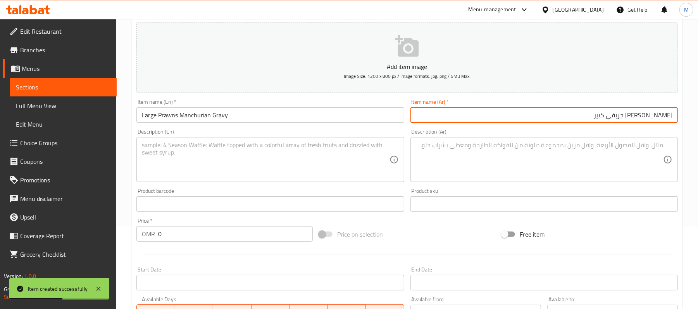
type input "[PERSON_NAME] جريفي كبير"
click at [276, 156] on textarea at bounding box center [265, 159] width 247 height 37
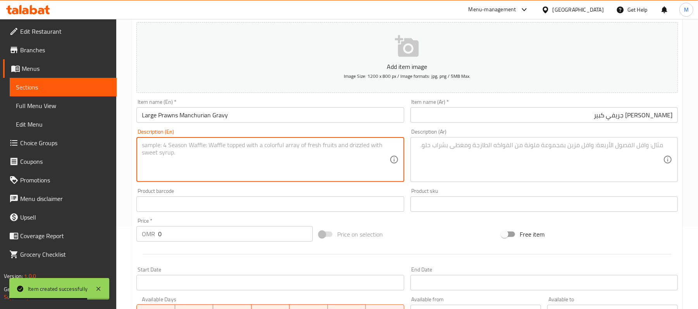
paste textarea "Prawns coating with corn flour refined flour, chopped bell pepper with Chinese …"
click at [345, 146] on textarea "Prawns coating with corn flour refined flour, chopped bell pepper with chinese …" at bounding box center [265, 159] width 247 height 37
type textarea "Prawns coating with corn flour refined flour, chopped bell pepper with chinese …"
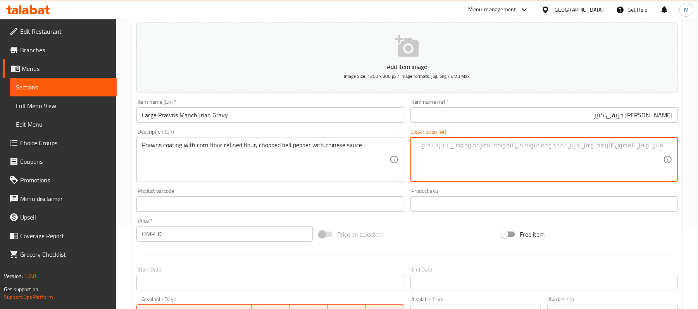
click at [476, 161] on textarea at bounding box center [539, 159] width 247 height 37
paste textarea "روبيان مغطى بدقيق الذرة، دقيق مكرر، فلفل حلو مقطع مع صلصة صينية"
type textarea "روبيان مغطى بدقيق الذرة، دقيق مكرر، فلفل حلو مقطع مع صلصة صينية"
click at [168, 140] on div "Prawns coating with corn flour refined flour, chopped bell pepper with chinese …" at bounding box center [269, 159] width 267 height 45
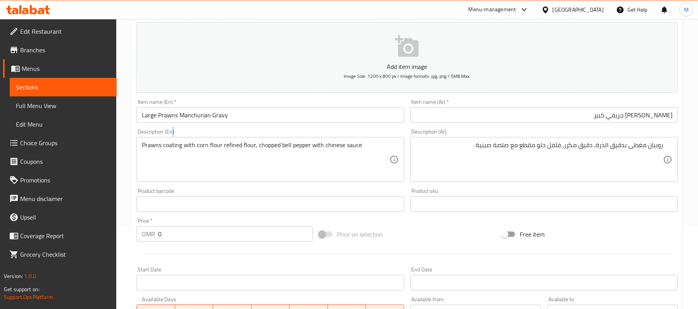
click at [168, 140] on div "Prawns coating with corn flour refined flour, chopped bell pepper with chinese …" at bounding box center [269, 159] width 267 height 45
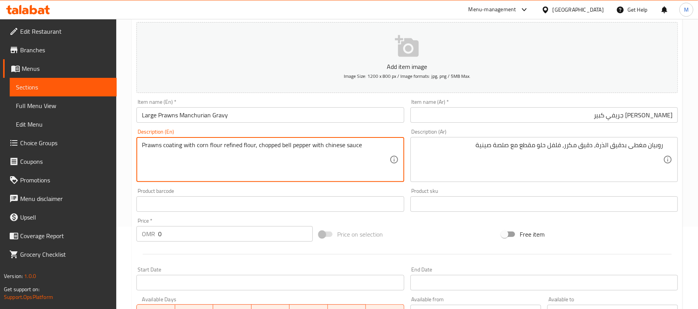
click at [167, 150] on textarea "Prawns coating with corn flour refined flour, chopped bell pepper with chinese …" at bounding box center [265, 159] width 247 height 37
click at [369, 145] on textarea "Prawns coated with corn flour refined flour, chopped bell pepper with chinese s…" at bounding box center [265, 159] width 247 height 37
type textarea "Prawns coated with corn flour refined flour, chopped bell pepper with chinese s…"
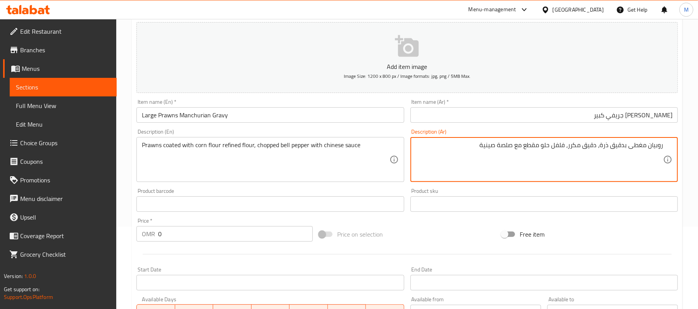
type textarea "روبيان مغطى بدقيق ذرة، دقيق مكرر، فلفل حلو مقطع مع صلصة صينية"
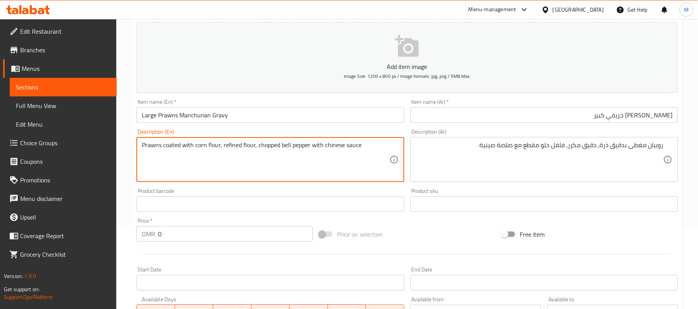
click at [368, 147] on textarea "Prawns coated with corn flour, refined flour, chopped bell pepper with chinese …" at bounding box center [265, 159] width 247 height 37
type textarea "Prawns coated with corn flour, refined flour, chopped bell pepper with chinese …"
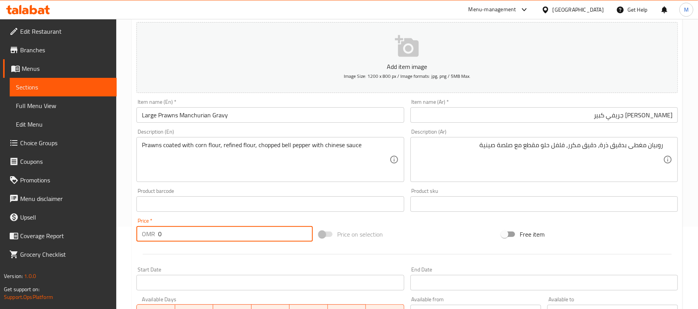
drag, startPoint x: 200, startPoint y: 231, endPoint x: 86, endPoint y: 229, distance: 114.0
click at [111, 230] on div "Edit Restaurant Branches Menus Sections Full Menu View Edit Menu Choice Groups …" at bounding box center [349, 200] width 698 height 529
type input "3.2"
click at [127, 135] on div "Home / Restaurants management / Menus / Sections / item / create Non Veg Chines…" at bounding box center [407, 200] width 582 height 529
click at [260, 134] on div "Description (En) Prawns coated with corn flour, refined flour, chopped bell pep…" at bounding box center [269, 155] width 267 height 53
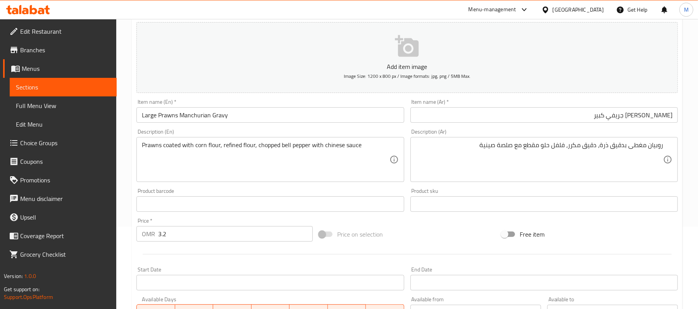
scroll to position [238, 0]
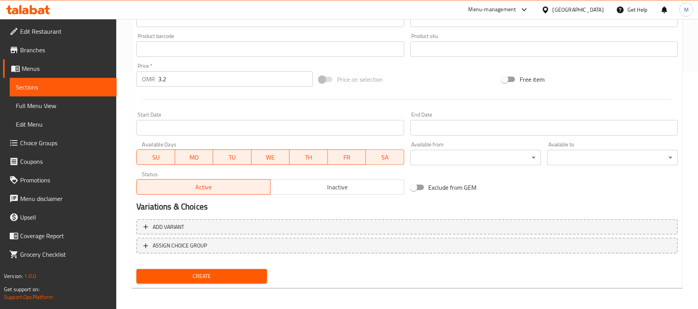
click at [231, 275] on span "Create" at bounding box center [202, 277] width 118 height 10
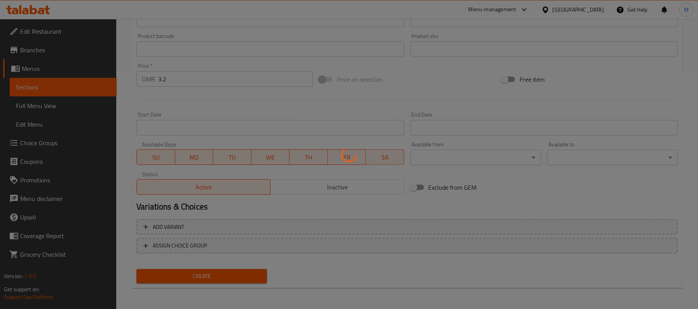
type input "0"
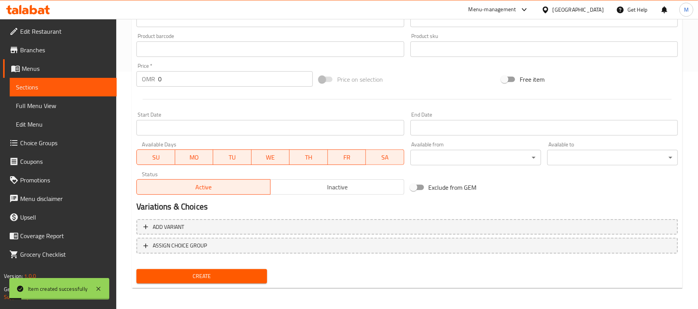
scroll to position [134, 0]
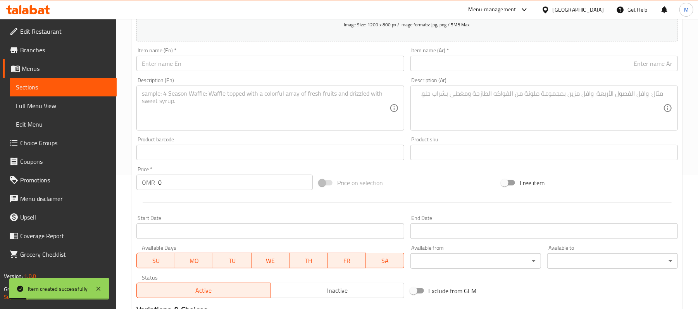
click at [191, 71] on input "text" at bounding box center [269, 64] width 267 height 16
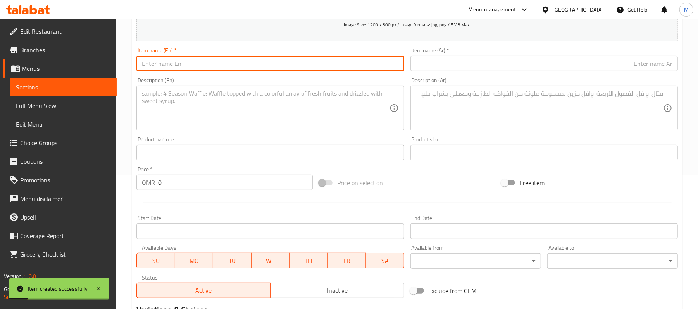
paste input "large Hong Kong Prawns Gravy"
type input "Large Hong Kong Prawns Gravy"
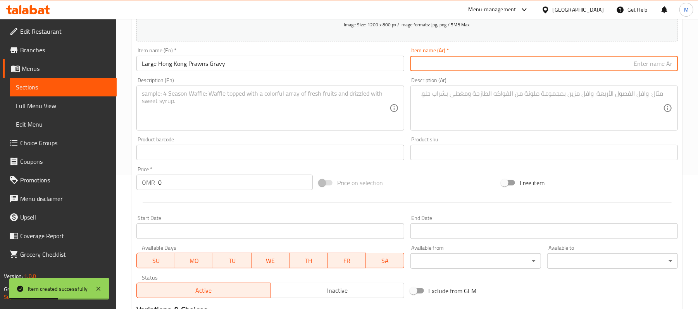
click at [457, 63] on input "text" at bounding box center [544, 64] width 267 height 16
paste input "روبيان هونج كونج جريفي كبير"
type input "روبيان هونج كونج جريفي كبير"
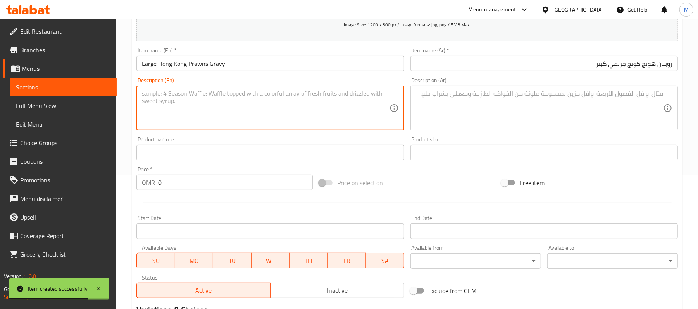
click at [288, 102] on textarea at bounding box center [265, 108] width 247 height 37
paste textarea "Prawn coating with corn flour & refined flour, dice bell pepper whole red chill…"
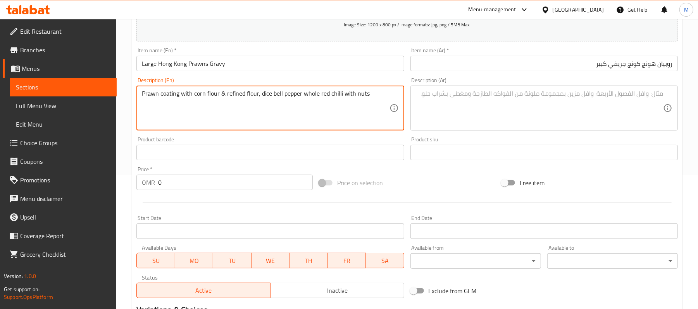
click at [223, 95] on textarea "Prawn coating with corn flour & refined flour, dice bell pepper whole red chill…" at bounding box center [265, 108] width 247 height 37
click at [379, 97] on textarea "Prawn coating with corn flour and refined flour, dice bell pepper whole red chi…" at bounding box center [265, 108] width 247 height 37
type textarea "Prawn coating with corn flour and refined flour, dice bell pepper whole red chi…"
click at [559, 129] on div "Description (Ar)" at bounding box center [544, 108] width 267 height 45
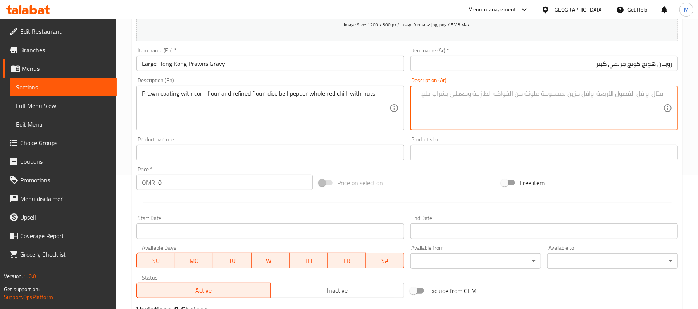
paste textarea "طلاء الجمبري بدقيق الذرة والدقيق المكرر، مكعبات الفلفل الحلو والفلفل الأحمر الح…"
click at [659, 93] on textarea "طلاء الجمبري بدقيق الذرة والدقيق المكرر، مكعبات الفلفل الحلو والفلفل الأحمر الح…" at bounding box center [539, 108] width 247 height 37
type textarea "جمبري مغطي بدقيق ذرة ودقيق مكرر، مكعبات فلفل حلو وفلفل أحمر حار كامل مع مكسرات"
drag, startPoint x: 191, startPoint y: 182, endPoint x: 72, endPoint y: 117, distance: 136.0
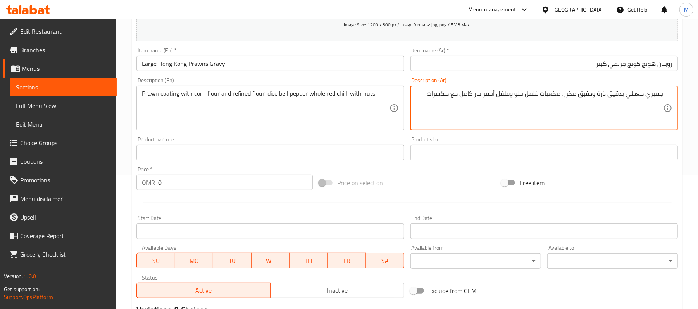
click at [133, 171] on div "Create new item Add item image Image Size: 1200 x 800 px / Image formats: jpg, …" at bounding box center [407, 166] width 551 height 451
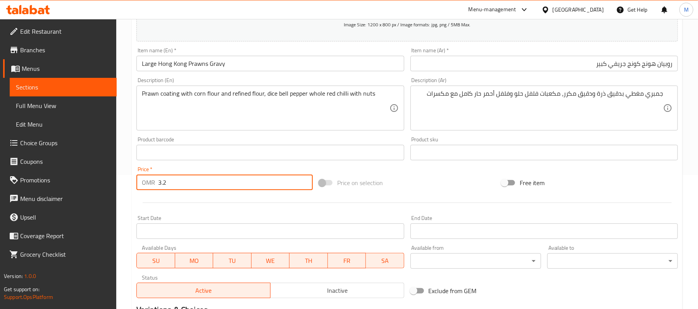
type input "3.2"
click at [129, 122] on div "Home / Restaurants management / Menus / Sections / item / create Non Veg Chines…" at bounding box center [407, 149] width 582 height 529
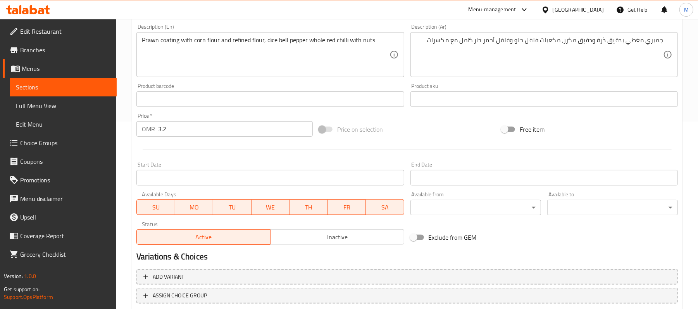
scroll to position [238, 0]
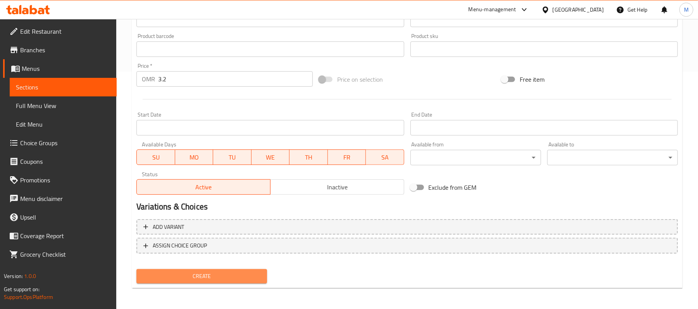
click at [231, 273] on span "Create" at bounding box center [202, 277] width 118 height 10
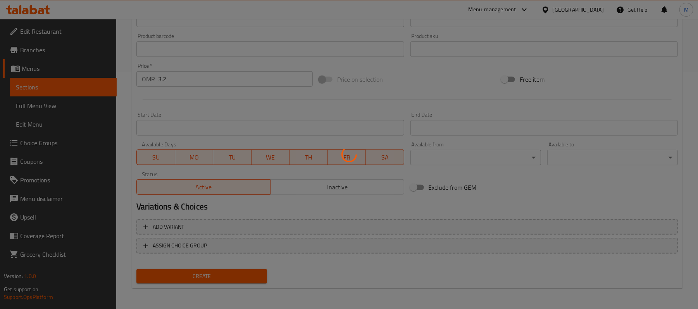
type input "0"
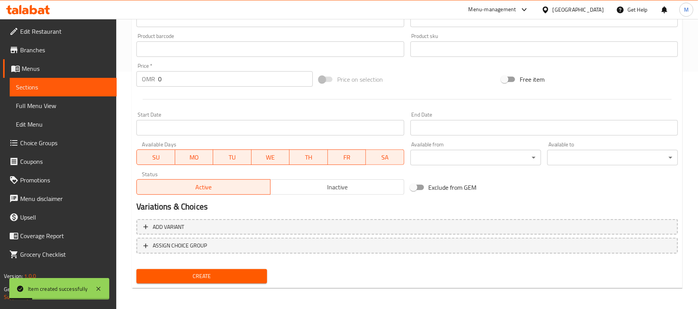
scroll to position [134, 0]
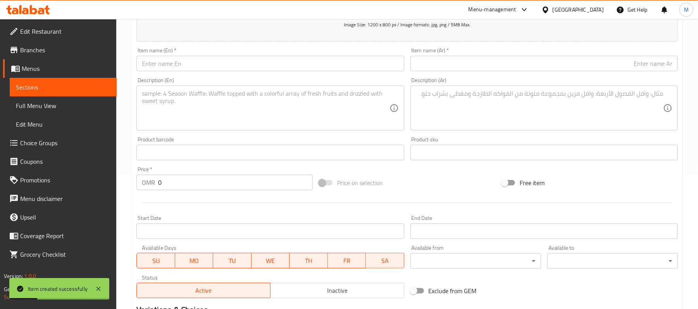
click at [191, 67] on input "text" at bounding box center [269, 64] width 267 height 16
paste input "large Chilli Prawns Gravy"
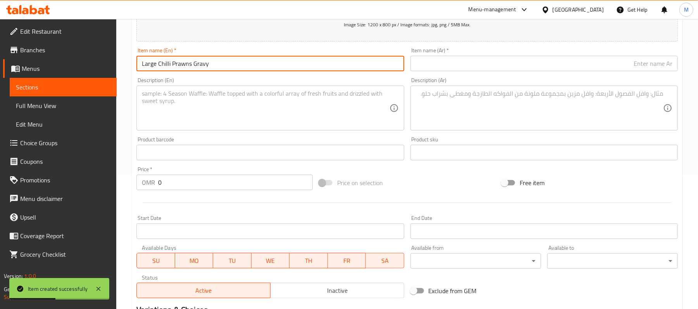
type input "Large Chilli Prawns Gravy"
click at [518, 69] on input "text" at bounding box center [544, 64] width 267 height 16
paste input "روبيان بالفلفل الحار جريفي كبير"
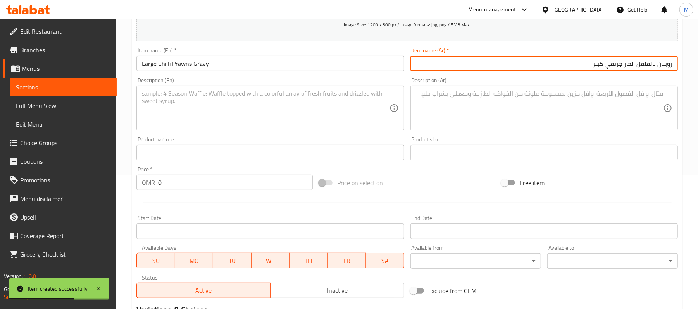
click at [650, 65] on input "روبيان بالفلفل الحار جريفي كبير" at bounding box center [544, 64] width 267 height 16
click at [633, 66] on input "روبيان بالفلفل الحار جريفي كبير" at bounding box center [544, 64] width 267 height 16
click at [650, 66] on input "روبيان بالفلفل حار جريفي كبير" at bounding box center [544, 64] width 267 height 16
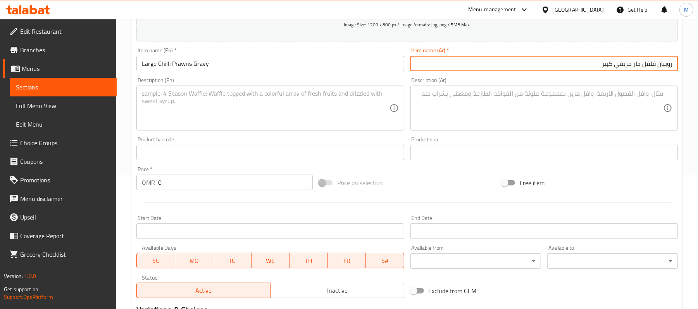
type input "روبيان فلفل حار جريفي كبير"
click at [244, 95] on textarea at bounding box center [265, 108] width 247 height 37
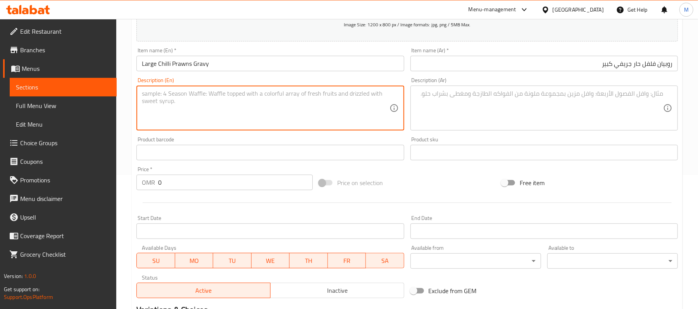
paste textarea "Prawn, chili gravy, spices."
type textarea "Prawn, chili gravy, spices"
click at [561, 119] on textarea at bounding box center [539, 108] width 247 height 37
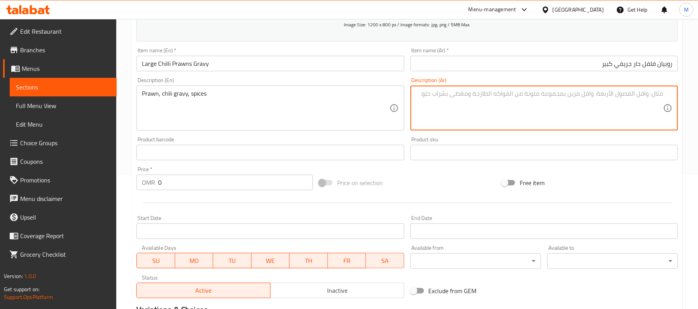
paste textarea "روبيان، جريفي فلفل حار، بهارات."
type textarea "روبيان، جريفي فلفل حار، بهارات"
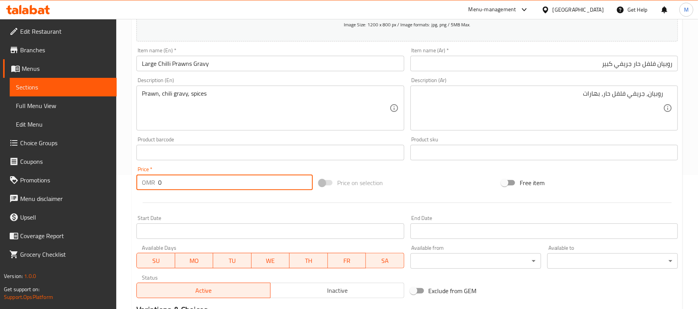
drag, startPoint x: 197, startPoint y: 185, endPoint x: 106, endPoint y: 175, distance: 91.2
click at [143, 180] on div "OMR 0 Price *" at bounding box center [224, 183] width 176 height 16
type input "3.2"
click at [136, 132] on div "Description (En) Prawn, chili gravy, spices Description (En)" at bounding box center [270, 103] width 274 height 59
click at [134, 135] on div "Product barcode Product barcode" at bounding box center [270, 149] width 274 height 30
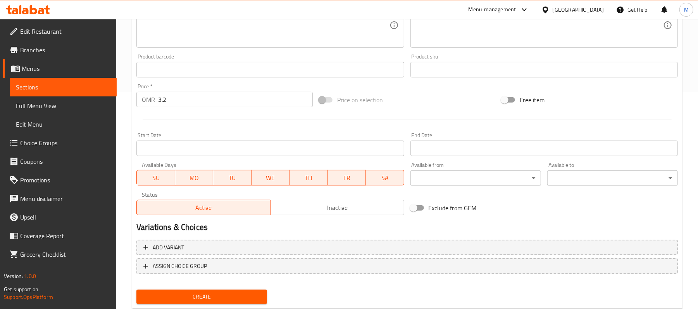
scroll to position [238, 0]
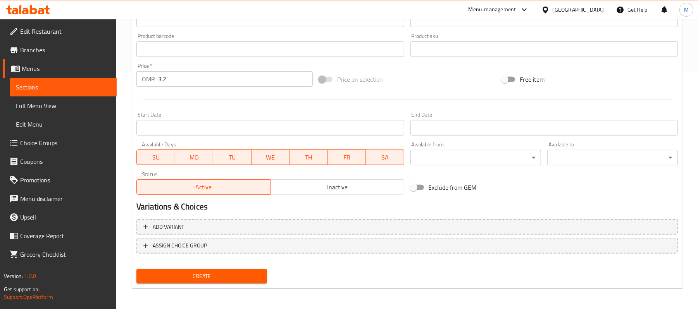
click at [244, 276] on span "Create" at bounding box center [202, 277] width 118 height 10
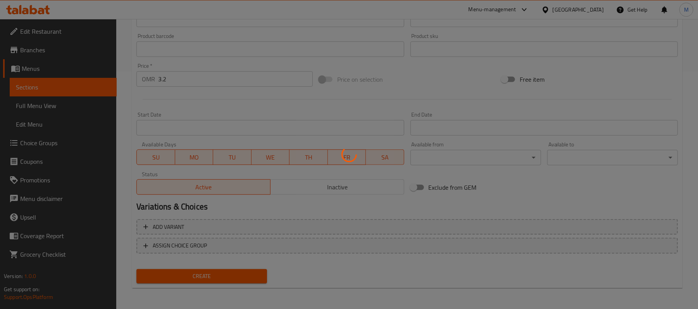
type input "0"
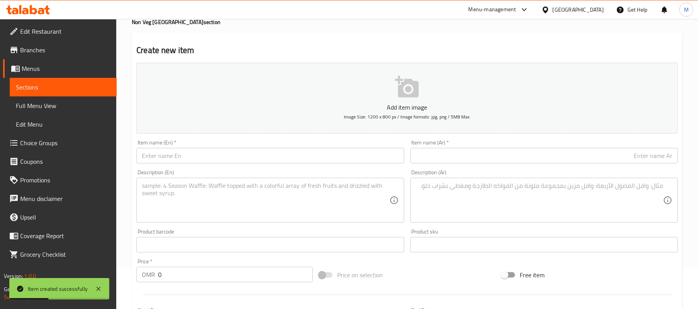
scroll to position [0, 0]
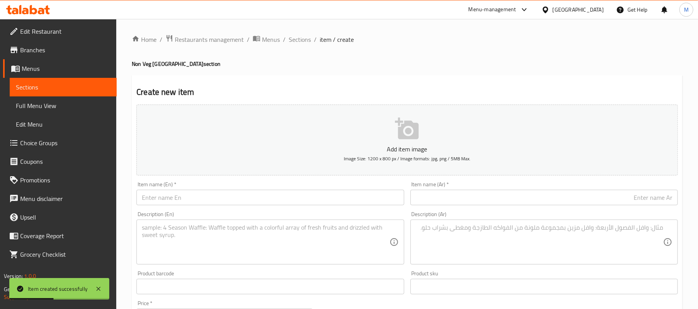
click at [301, 45] on div "Home / Restaurants management / Menus / Sections / item / create Non Veg Chines…" at bounding box center [407, 284] width 551 height 498
click at [301, 43] on span "Sections" at bounding box center [300, 39] width 22 height 9
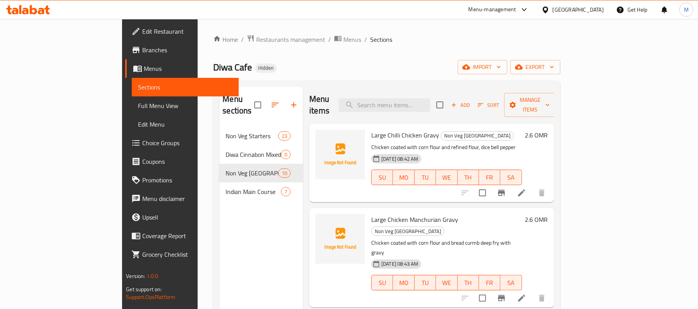
click at [309, 212] on div "Large Chicken Manchurian Gravy Non Veg Chinese Maincourse Chicken coated with c…" at bounding box center [431, 257] width 245 height 99
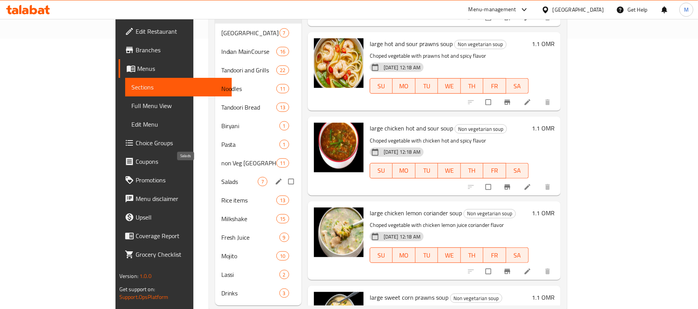
scroll to position [278, 0]
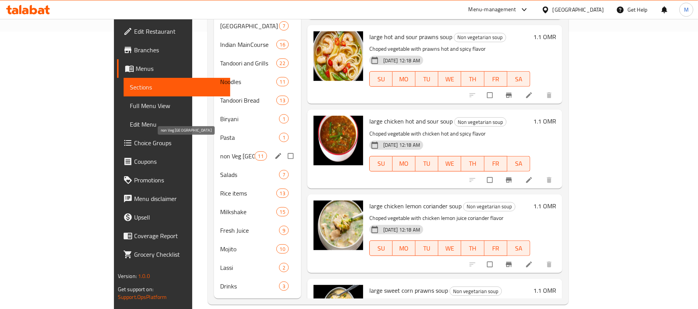
click at [220, 152] on span "non Veg Chinese Maincourse" at bounding box center [237, 156] width 34 height 9
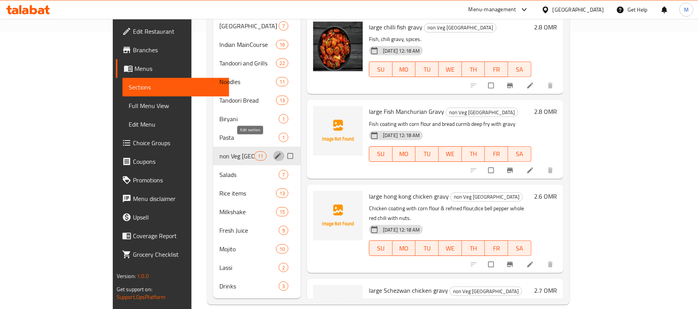
click at [274, 152] on icon "edit" at bounding box center [278, 156] width 8 height 8
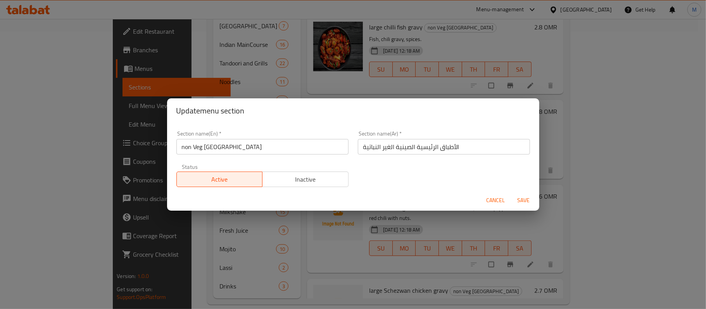
click at [295, 152] on input "non Veg Chinese Maincourse" at bounding box center [262, 147] width 172 height 16
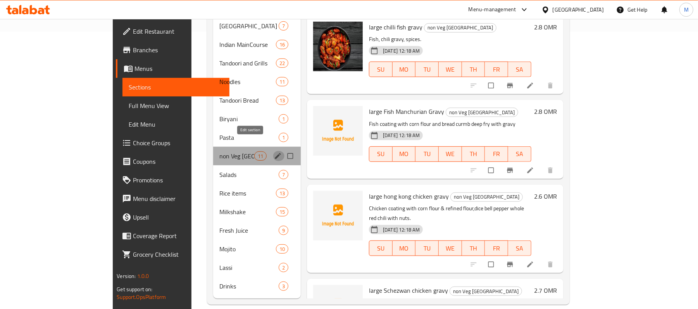
click at [275, 153] on icon "edit" at bounding box center [278, 156] width 6 height 6
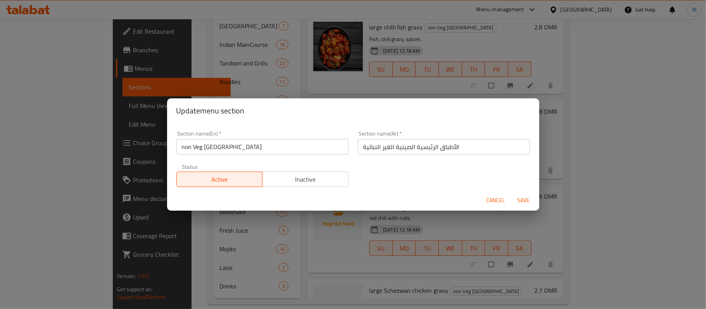
click at [450, 145] on input "الأطباق الرئيسية الصينية الغير النباتية" at bounding box center [444, 147] width 172 height 16
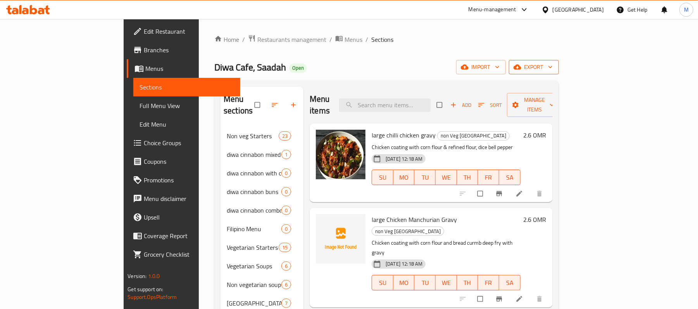
click at [553, 68] on span "export" at bounding box center [534, 67] width 38 height 10
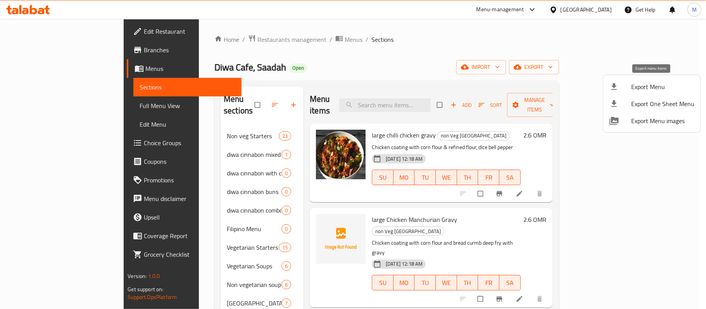
click at [645, 86] on span "Export Menu" at bounding box center [662, 86] width 63 height 9
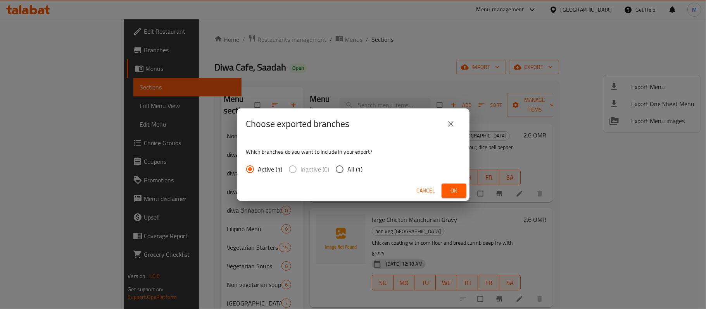
click at [340, 168] on input "All (1)" at bounding box center [339, 169] width 16 height 16
radio input "true"
click at [452, 187] on span "Ok" at bounding box center [454, 191] width 12 height 10
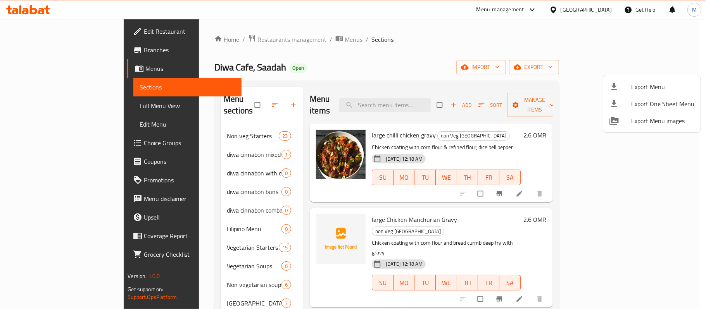
click at [278, 222] on div at bounding box center [353, 154] width 706 height 309
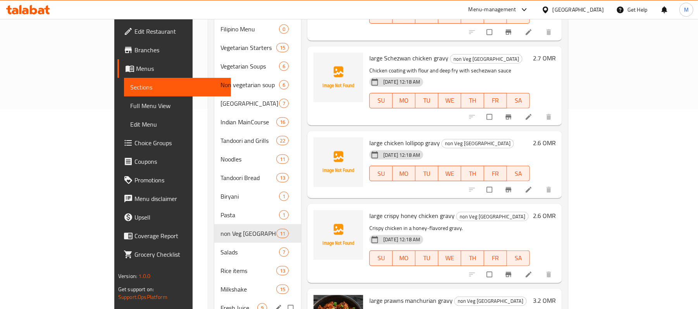
scroll to position [258, 0]
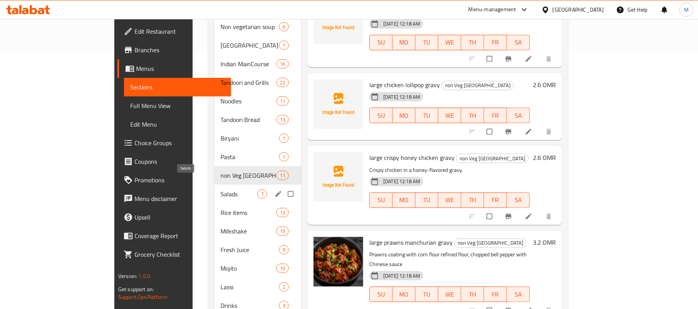
click at [221, 190] on span "Salads" at bounding box center [239, 194] width 37 height 9
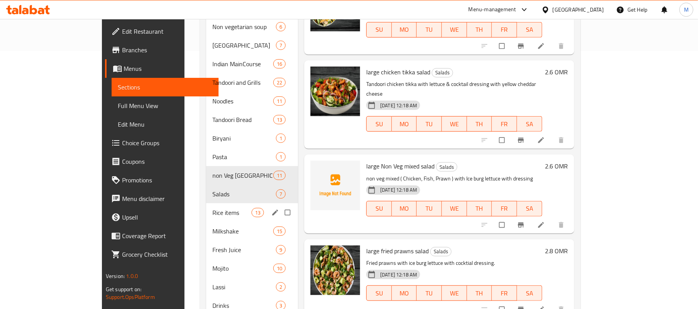
scroll to position [134, 0]
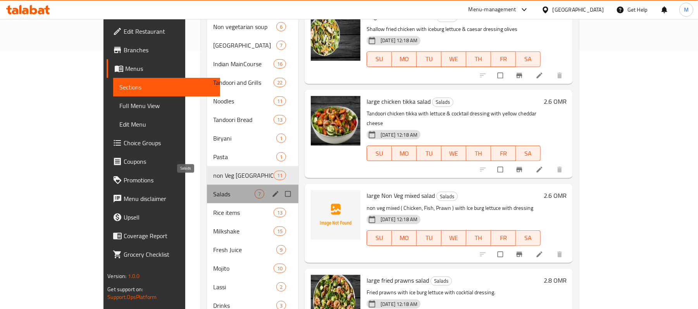
click at [213, 190] on span "Salads" at bounding box center [233, 194] width 41 height 9
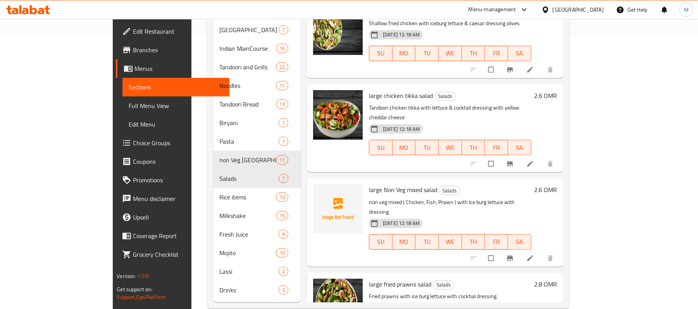
scroll to position [278, 0]
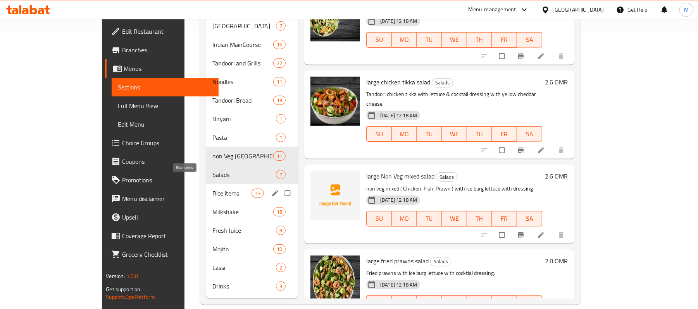
click at [212, 189] on span "Rice items" at bounding box center [231, 193] width 39 height 9
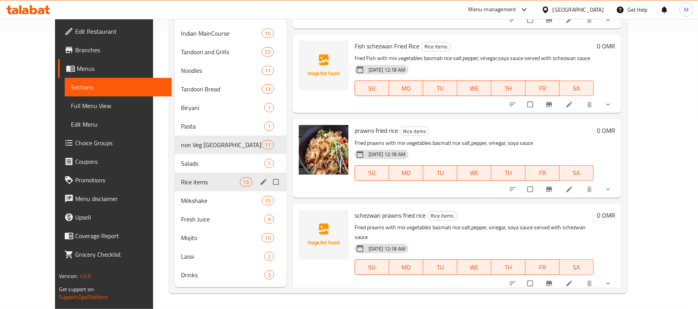
scroll to position [340, 0]
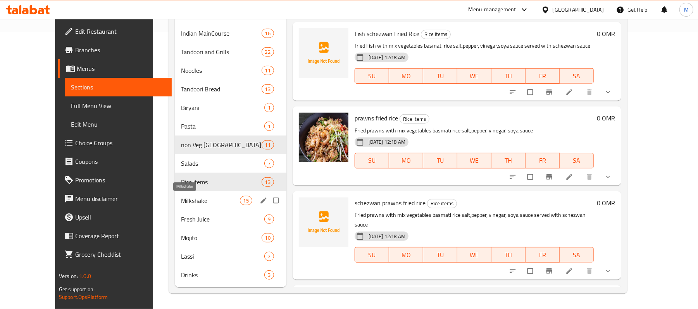
click at [181, 196] on span "Milkshake" at bounding box center [210, 200] width 59 height 9
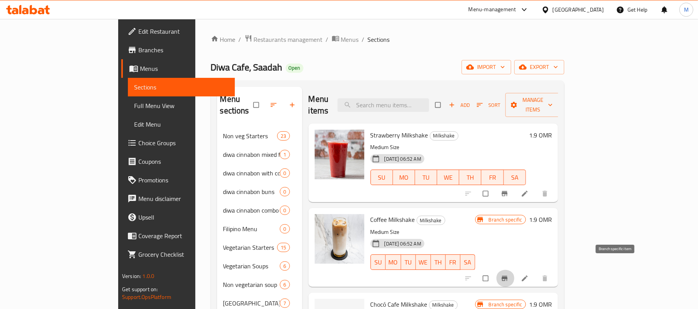
click at [515, 270] on button "Branch-specific-item" at bounding box center [505, 278] width 19 height 17
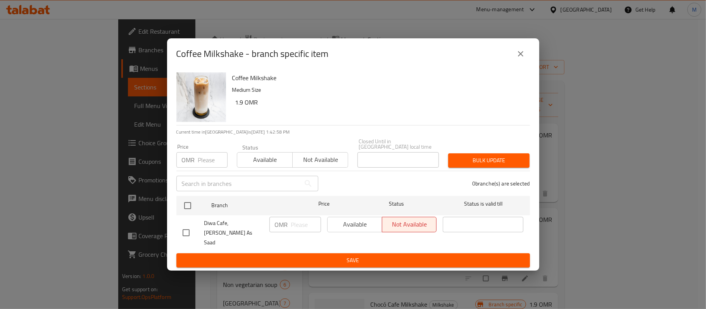
click at [521, 59] on icon "close" at bounding box center [520, 53] width 9 height 9
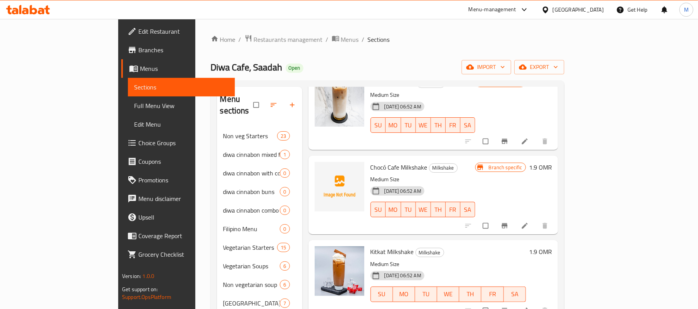
scroll to position [155, 0]
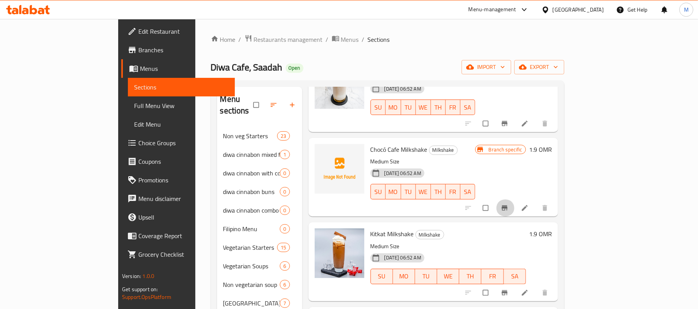
click at [515, 200] on button "Branch-specific-item" at bounding box center [505, 208] width 19 height 17
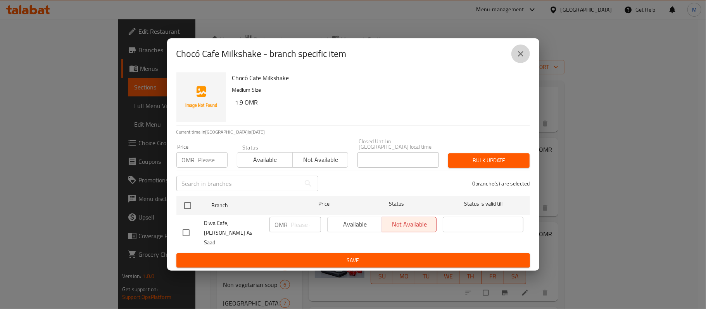
drag, startPoint x: 523, startPoint y: 58, endPoint x: 547, endPoint y: 90, distance: 39.9
click at [523, 58] on icon "close" at bounding box center [520, 53] width 9 height 9
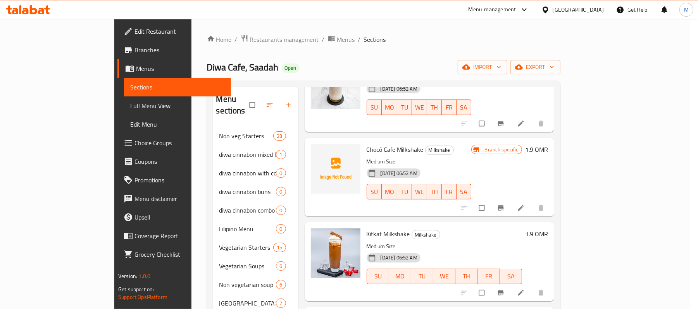
scroll to position [310, 0]
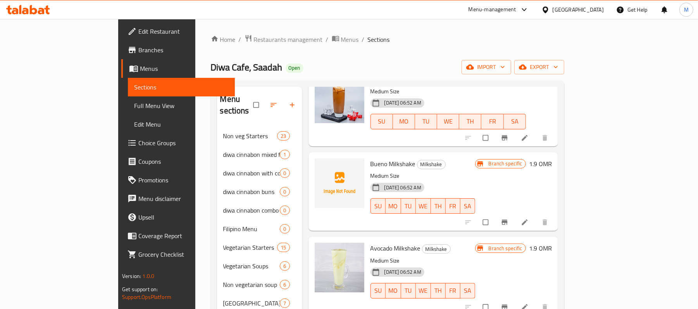
click at [515, 214] on button "Branch-specific-item" at bounding box center [505, 222] width 19 height 17
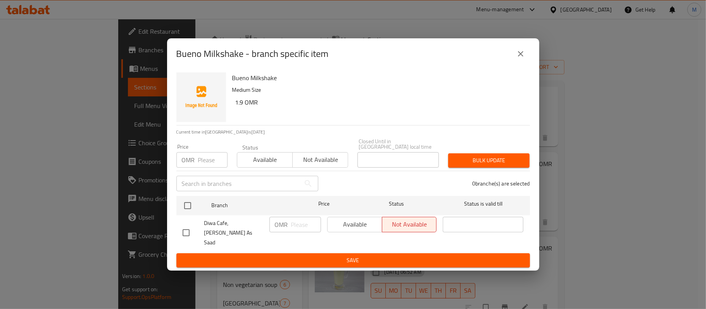
click at [514, 58] on button "close" at bounding box center [520, 54] width 19 height 19
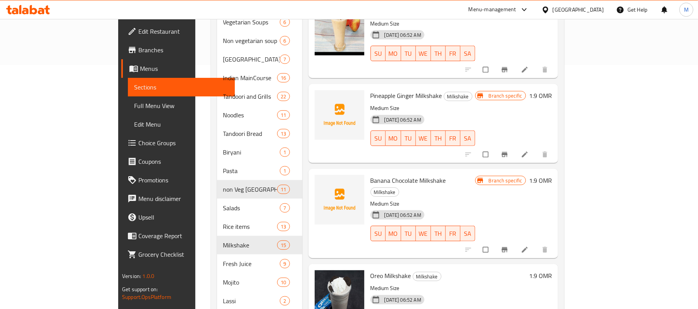
scroll to position [278, 0]
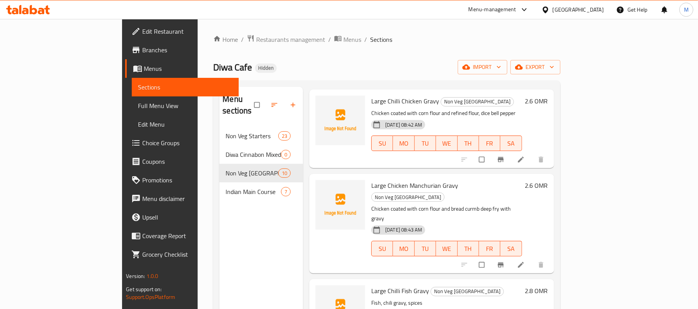
scroll to position [52, 0]
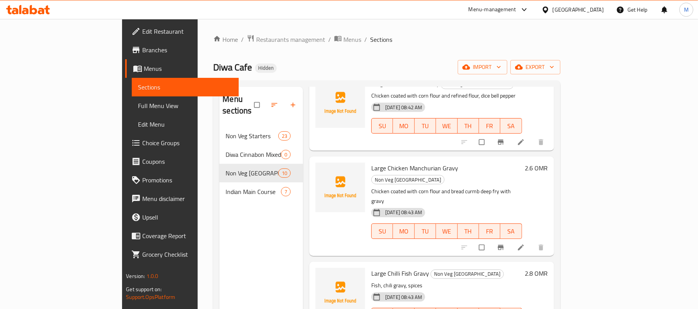
click at [380, 162] on span "Large Chicken Manchurian Gravy" at bounding box center [414, 168] width 87 height 12
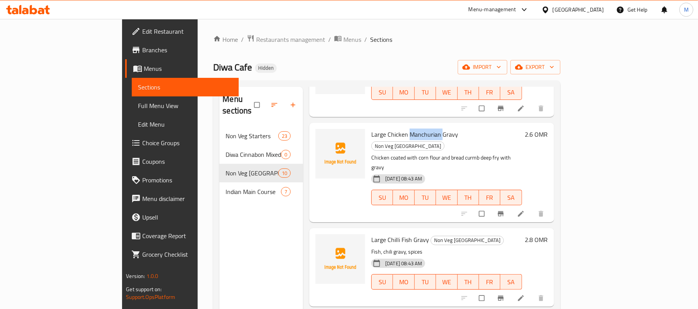
scroll to position [103, 0]
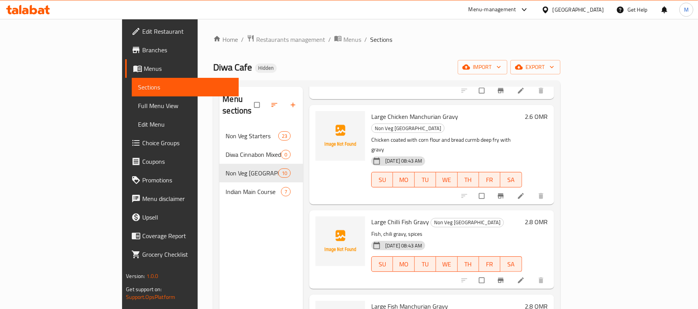
click at [384, 216] on span "Large Chilli Fish Gravy" at bounding box center [400, 222] width 58 height 12
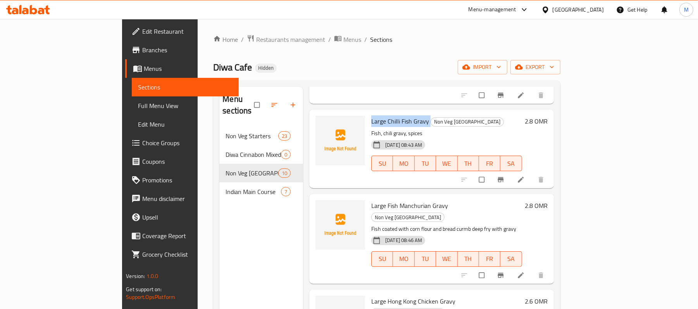
scroll to position [207, 0]
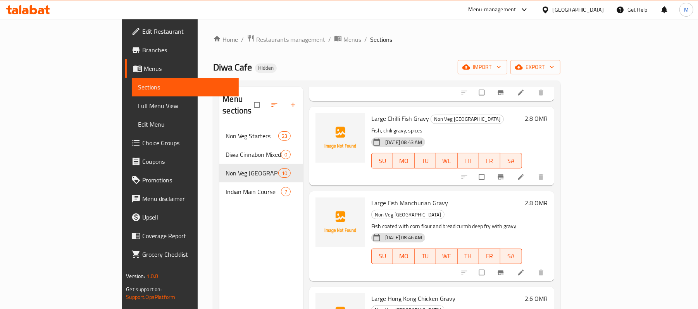
click at [382, 197] on span "Large Fish Manchurian Gravy" at bounding box center [409, 203] width 77 height 12
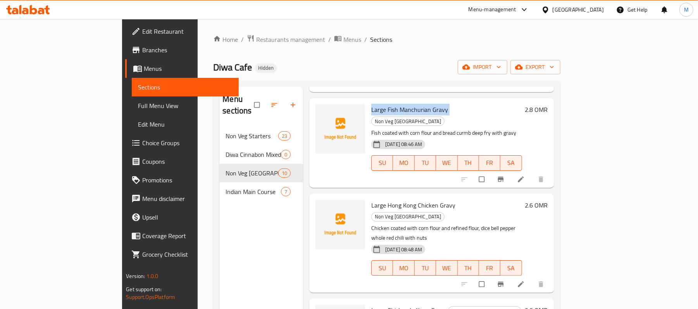
scroll to position [310, 0]
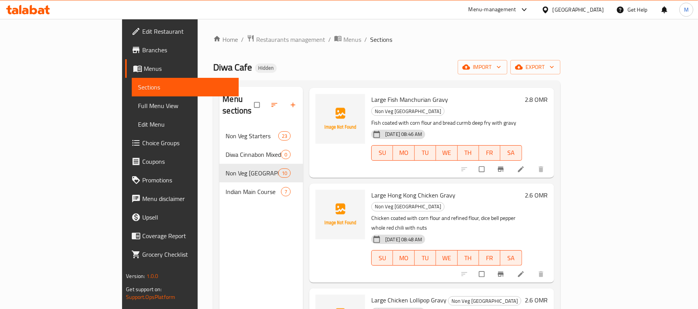
click at [393, 190] on span "Large Hong Kong Chicken Gravy" at bounding box center [413, 196] width 84 height 12
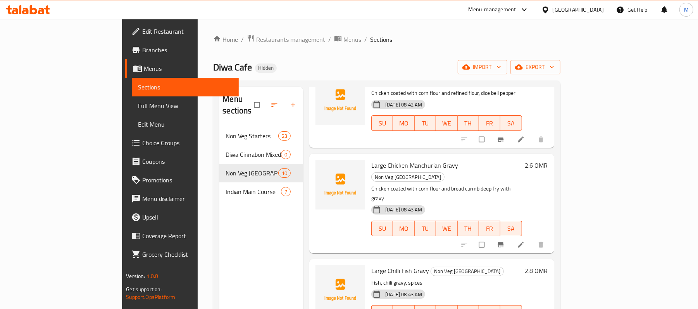
scroll to position [0, 0]
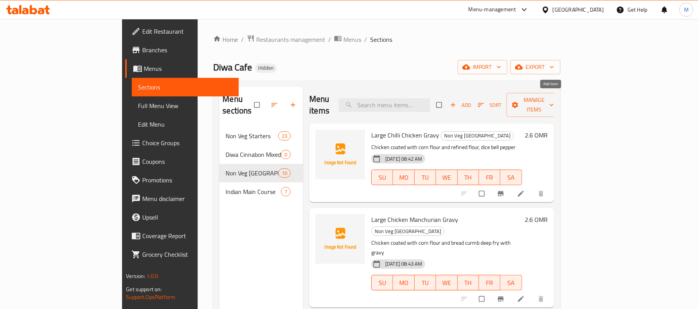
click at [471, 101] on span "Add" at bounding box center [460, 105] width 21 height 9
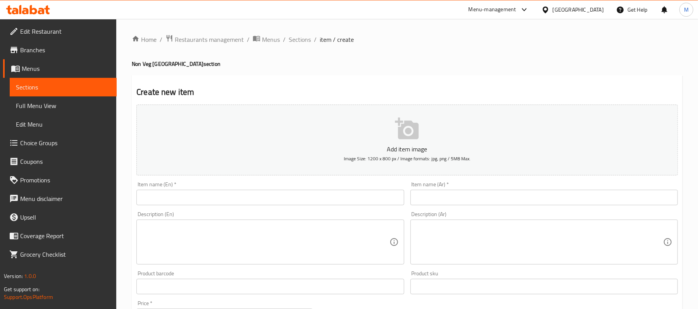
click at [221, 185] on div "Item name (En)   * Item name (En) *" at bounding box center [269, 194] width 267 height 24
click at [215, 196] on input "text" at bounding box center [269, 198] width 267 height 16
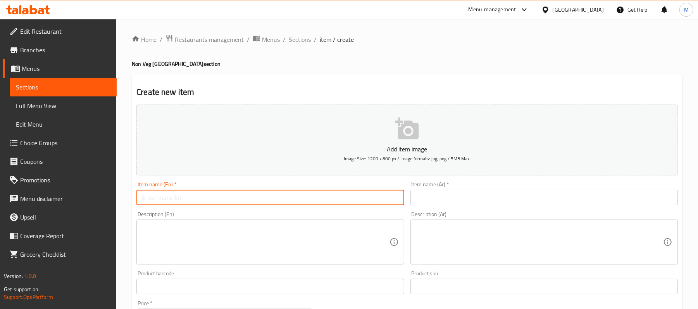
paste input "large Schezwan chicken gravy"
type input "Large Schezwan Chicken Gravy"
click at [429, 172] on button "Add item image Image Size: 1200 x 800 px / Image formats: jpg, png / 5MB Max." at bounding box center [407, 140] width 542 height 71
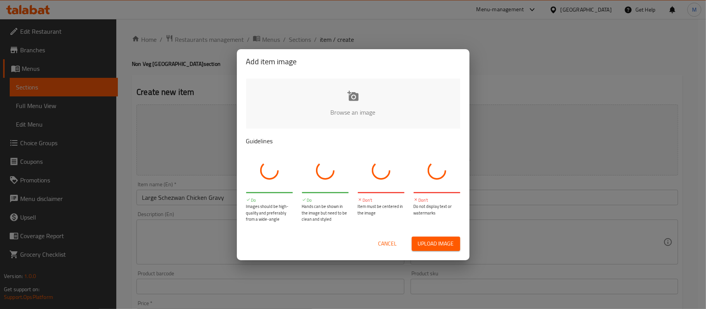
click at [430, 189] on div at bounding box center [437, 170] width 47 height 37
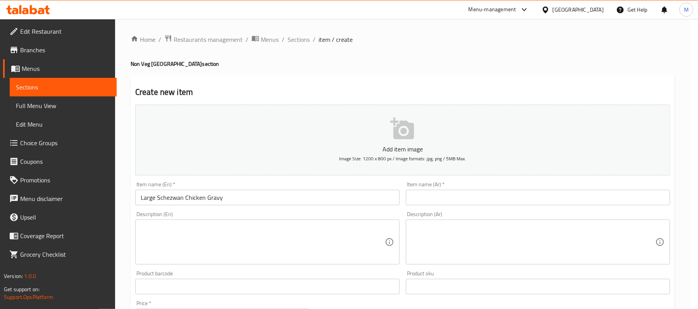
click at [450, 207] on div "Item name (Ar)   * Item name (Ar) *" at bounding box center [538, 194] width 271 height 30
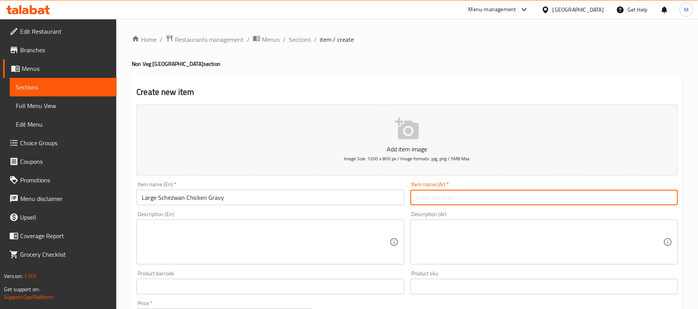
click at [451, 201] on input "text" at bounding box center [544, 198] width 267 height 16
paste input "دجاج شيزوان جريفي كبير"
type input "دجاج شيزوان جريفي كبير"
click at [253, 222] on div "Description (En)" at bounding box center [269, 242] width 267 height 45
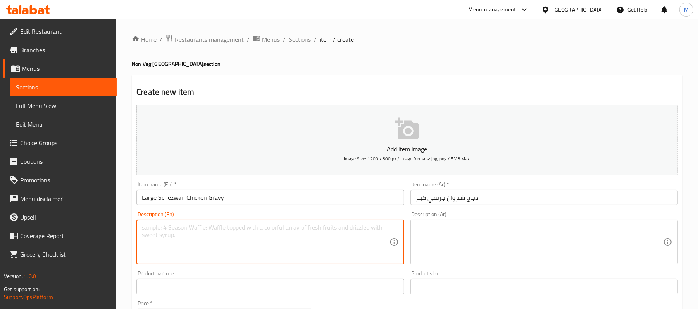
paste textarea "Chicken coating with flour and deep fry with sechezwan sauce"
click at [172, 226] on textarea "Chicken coating with flour and deep fry with sechezwan sauce" at bounding box center [265, 242] width 247 height 37
click at [324, 230] on textarea "Chicken coated with flour and deep fry with sechezwan sauce" at bounding box center [265, 242] width 247 height 37
type textarea "Chicken coated with flour and deep fry with sechezwan sauce"
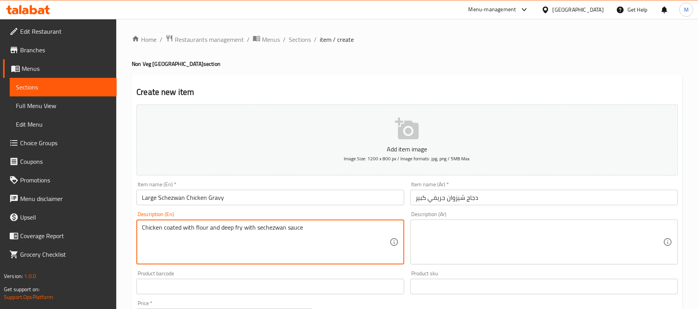
click at [506, 229] on textarea at bounding box center [539, 242] width 247 height 37
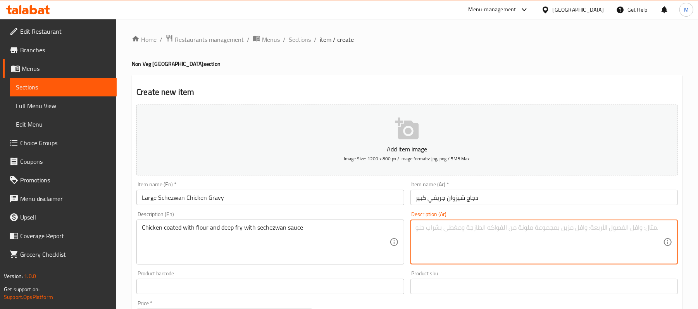
paste textarea "دجاج مغطى بالدقيق ويقلى بغزارة مع صوص سيشيزوان"
click at [624, 231] on textarea "دجاج مغطى بالدقيق ويقلى بغزارة مع صوص سيشيزوان" at bounding box center [539, 242] width 247 height 37
click at [604, 231] on textarea "دجاج مغطى بالدقيق ويقلى بغزارة مع صوص سيشيزوان" at bounding box center [539, 242] width 247 height 37
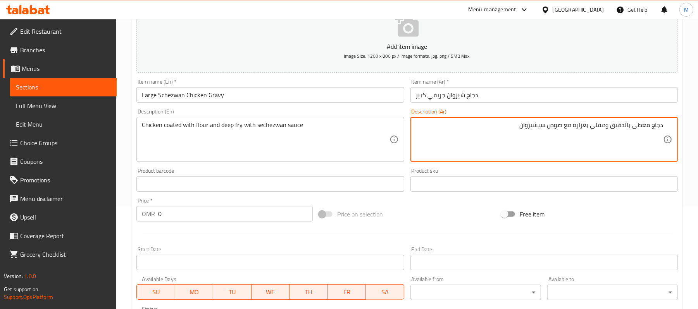
scroll to position [155, 0]
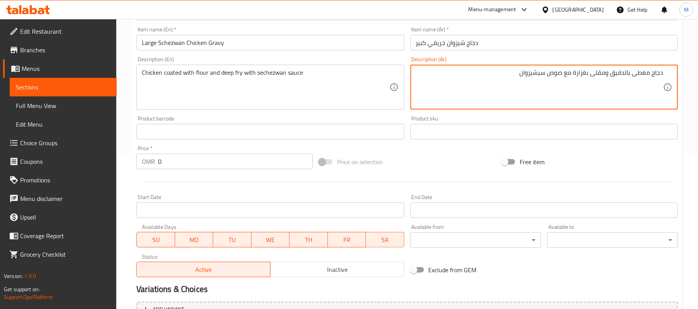
type textarea "دجاج مغطى بالدقيق ومقلى بغزارة مع صوص سيشيزوان"
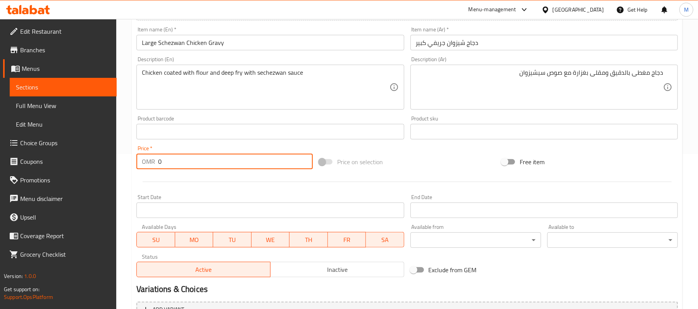
drag, startPoint x: 190, startPoint y: 164, endPoint x: 59, endPoint y: 145, distance: 132.1
click at [76, 147] on div "Edit Restaurant Branches Menus Sections Full Menu View Edit Menu Choice Groups …" at bounding box center [349, 128] width 698 height 529
type input "2.7"
click at [128, 102] on div "Home / Restaurants management / Menus / Sections / item / create Non Veg Chines…" at bounding box center [407, 128] width 582 height 529
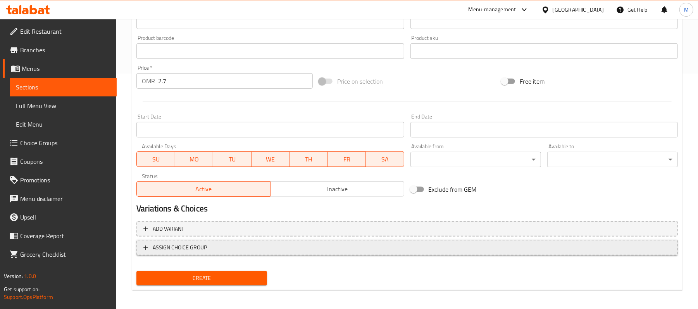
scroll to position [238, 0]
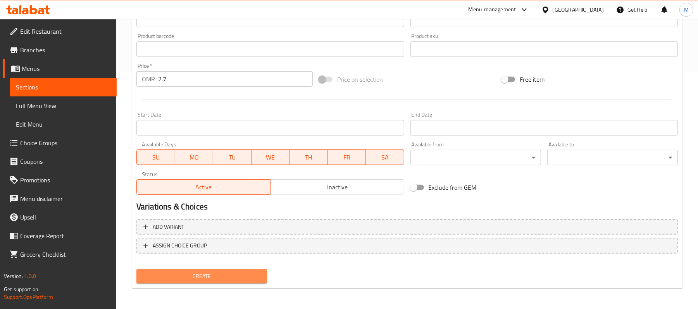
click at [224, 275] on span "Create" at bounding box center [202, 277] width 118 height 10
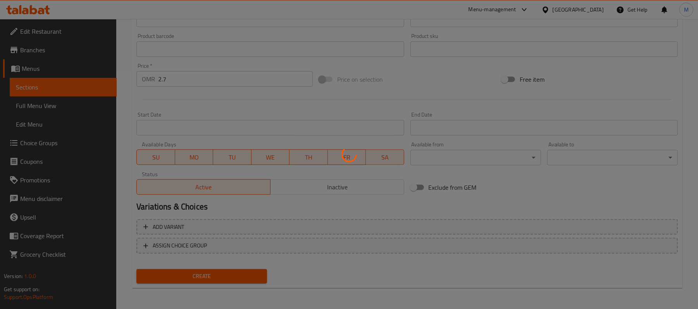
type input "0"
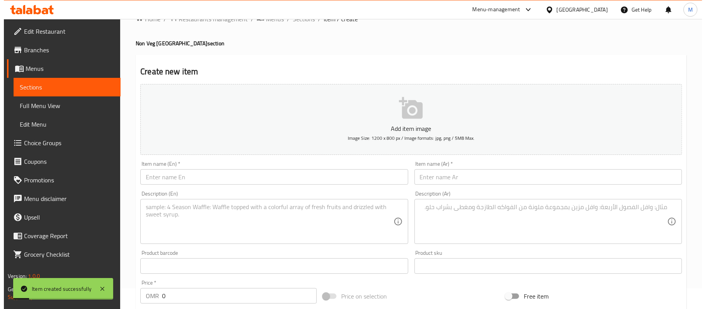
scroll to position [0, 0]
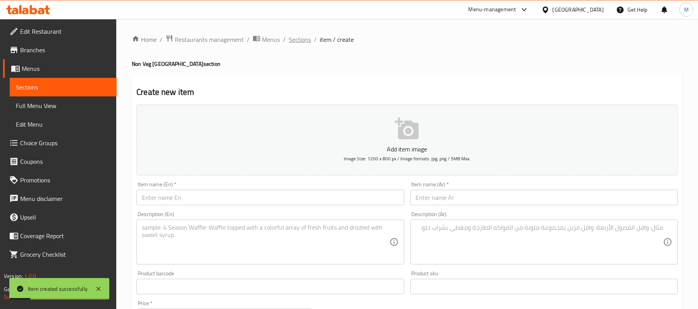
click at [287, 40] on ol "Home / Restaurants management / Menus / Sections / item / create" at bounding box center [407, 40] width 551 height 10
drag, startPoint x: 293, startPoint y: 41, endPoint x: 300, endPoint y: 51, distance: 12.4
click at [293, 41] on span "Sections" at bounding box center [300, 39] width 22 height 9
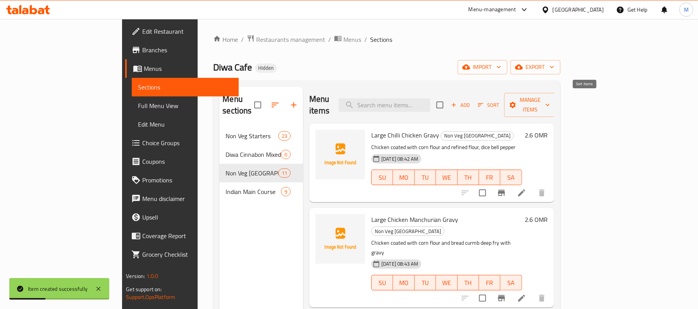
click at [499, 103] on span "Sort" at bounding box center [488, 105] width 21 height 9
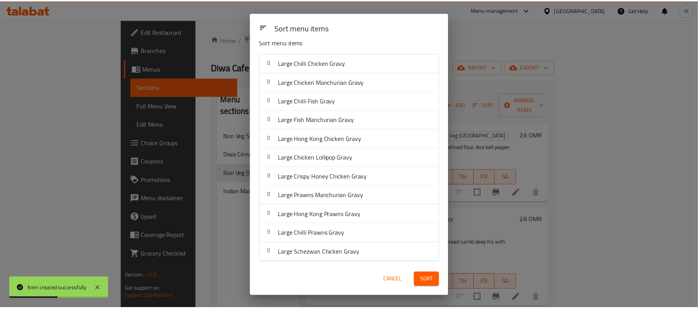
scroll to position [13, 0]
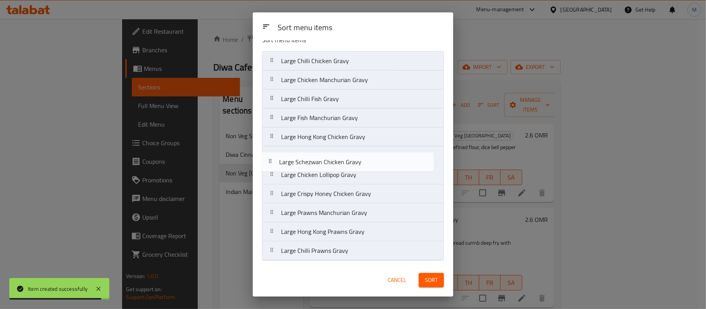
drag, startPoint x: 323, startPoint y: 256, endPoint x: 319, endPoint y: 153, distance: 103.2
click at [319, 153] on nav "Large Chilli Chicken Gravy Large Chicken Manchurian Gravy Large Chilli Fish Gra…" at bounding box center [353, 156] width 182 height 210
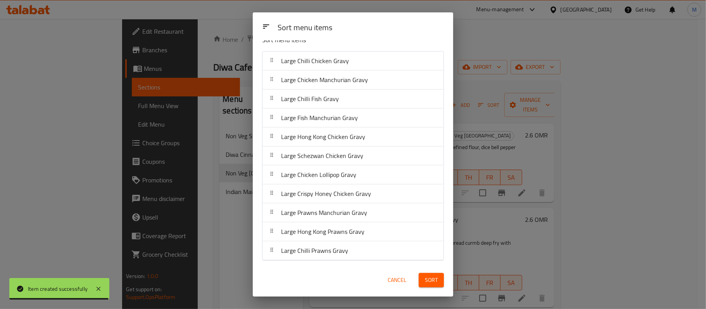
click at [430, 279] on span "Sort" at bounding box center [431, 281] width 13 height 10
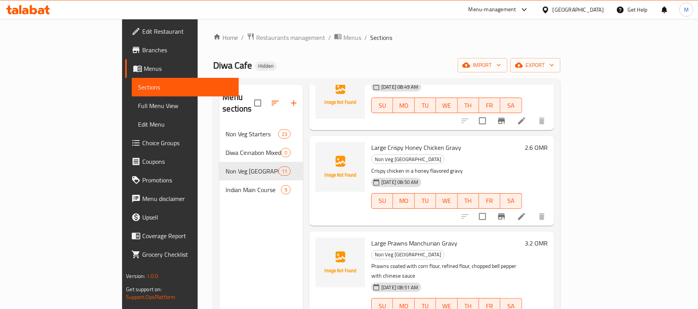
scroll to position [0, 0]
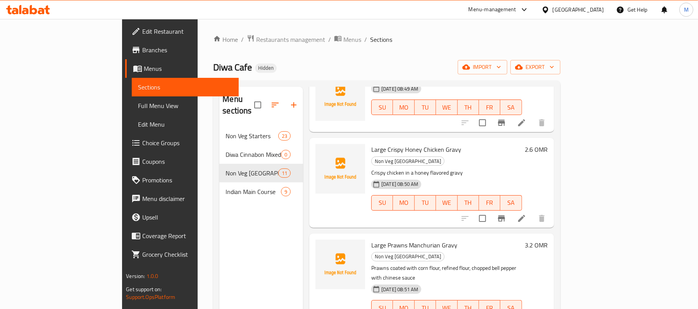
click at [289, 101] on icon "button" at bounding box center [293, 104] width 9 height 9
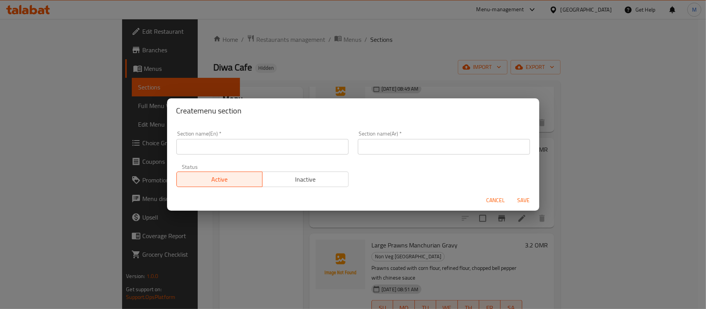
click at [190, 147] on input "text" at bounding box center [262, 147] width 172 height 16
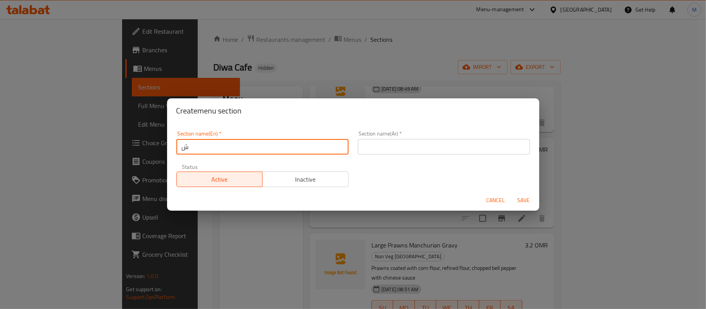
type input "ٍ"
type input "Salads"
click at [427, 151] on input "text" at bounding box center [444, 147] width 172 height 16
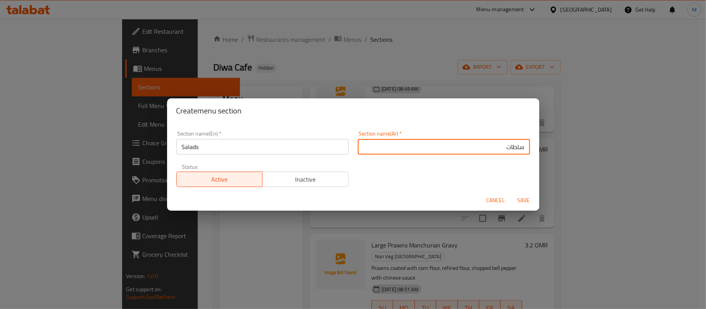
type input "سلطات"
drag, startPoint x: 373, startPoint y: 159, endPoint x: 378, endPoint y: 163, distance: 6.1
click at [373, 159] on div "Section name(Ar)   * سلطات Section name(Ar) *" at bounding box center [443, 142] width 181 height 33
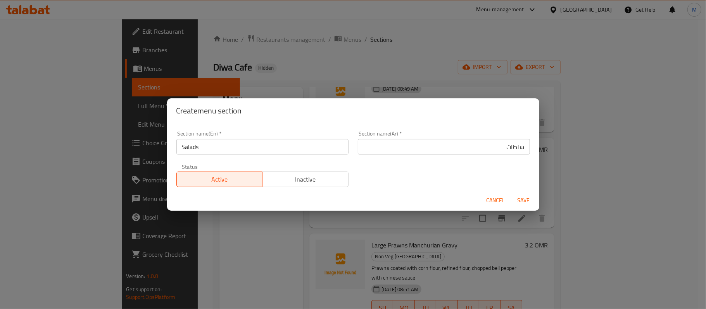
click at [523, 199] on span "Save" at bounding box center [523, 201] width 19 height 10
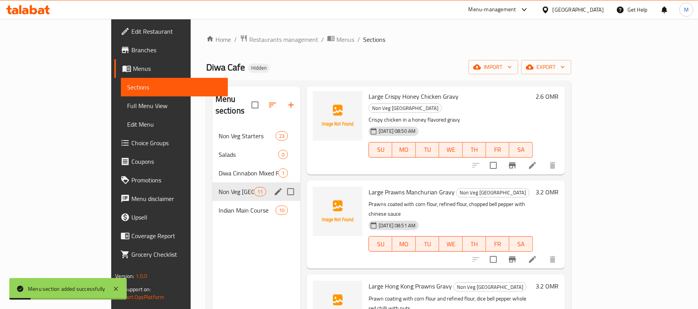
click at [274, 187] on icon "edit" at bounding box center [278, 191] width 9 height 9
click at [242, 150] on span "Salads" at bounding box center [249, 154] width 60 height 9
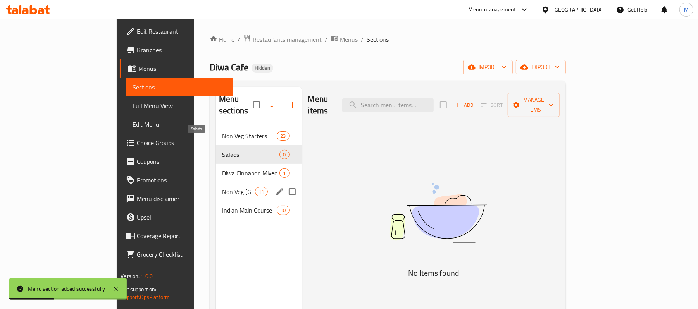
click at [245, 150] on span "Salads" at bounding box center [251, 154] width 58 height 9
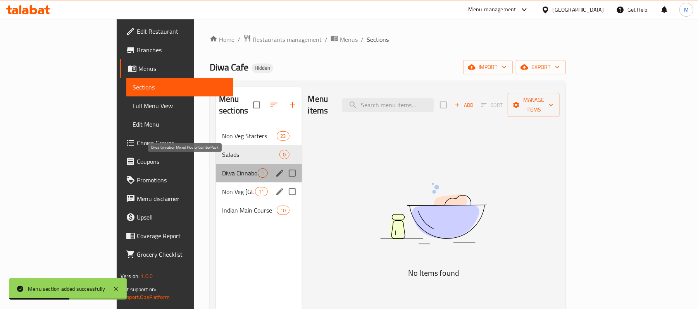
click at [222, 169] on span "Diwa Cinnabon Mixed Flov or Combo Pack" at bounding box center [240, 173] width 36 height 9
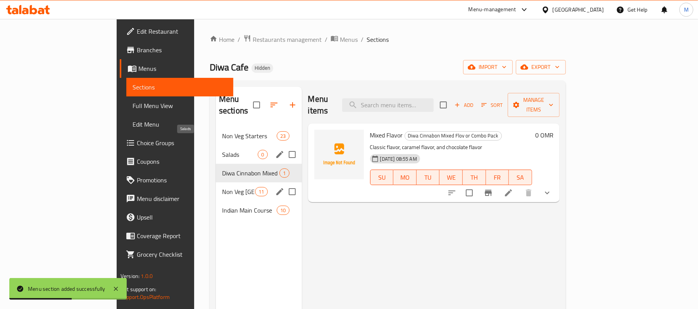
click at [222, 150] on span "Salads" at bounding box center [240, 154] width 36 height 9
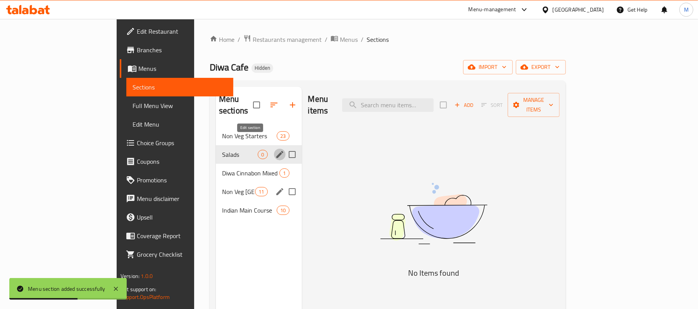
click at [276, 151] on icon "edit" at bounding box center [279, 154] width 7 height 7
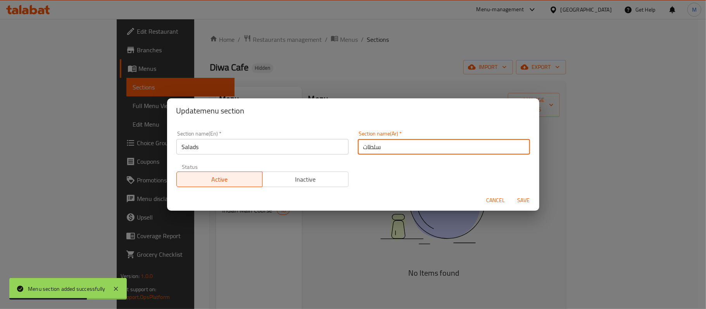
click at [444, 140] on input "سلطات" at bounding box center [444, 147] width 172 height 16
click at [444, 141] on input "سلطات" at bounding box center [444, 147] width 172 height 16
drag, startPoint x: 444, startPoint y: 141, endPoint x: 454, endPoint y: 145, distance: 9.9
click at [444, 141] on input "سلطات" at bounding box center [444, 147] width 172 height 16
click at [517, 148] on input "سلطات" at bounding box center [444, 147] width 172 height 16
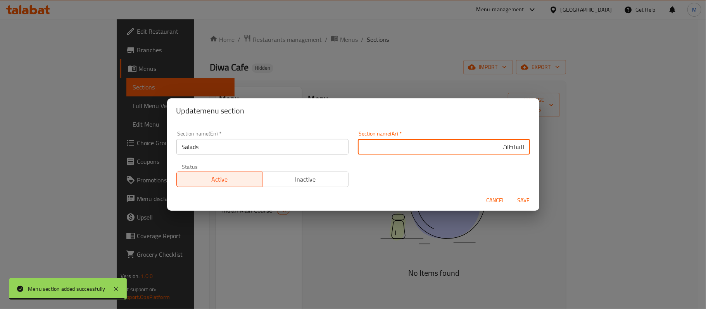
type input "السلطات"
click at [518, 189] on div "Section name(En)   * Salads Section name(En) * Section name(Ar)   * السلطات Sec…" at bounding box center [353, 159] width 363 height 66
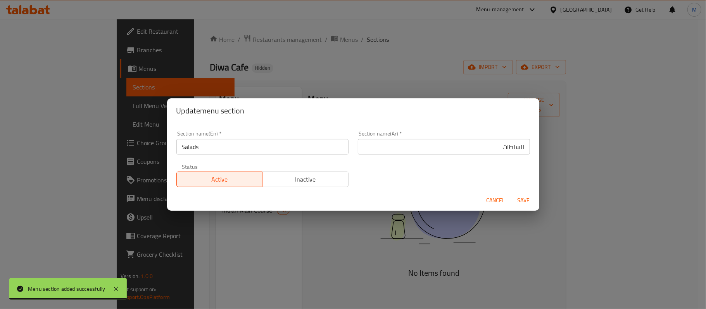
click at [517, 197] on span "Save" at bounding box center [523, 201] width 19 height 10
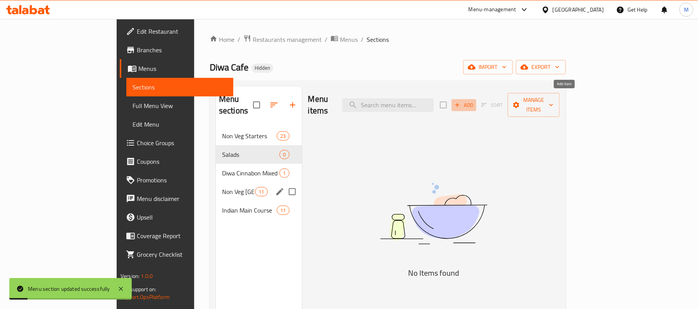
click at [474, 101] on span "Add" at bounding box center [464, 105] width 21 height 9
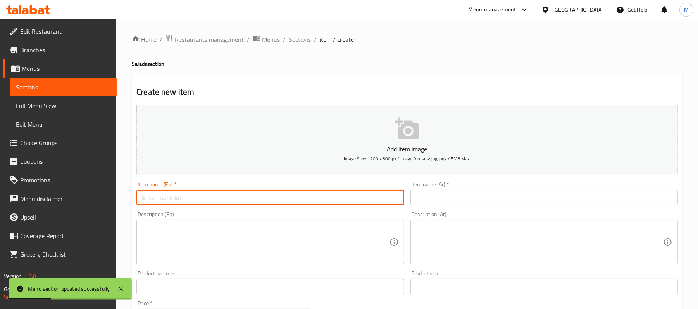
click at [247, 193] on input "text" at bounding box center [269, 198] width 267 height 16
paste input "large Greek salad"
type input "Large Greek Salad"
click at [507, 189] on div "Item name (Ar)   * Item name (Ar) *" at bounding box center [544, 194] width 267 height 24
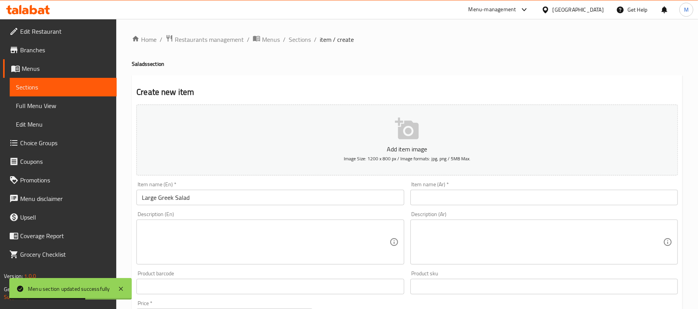
click at [508, 194] on input "text" at bounding box center [544, 198] width 267 height 16
paste input "سلطة يونانية كبيرة"
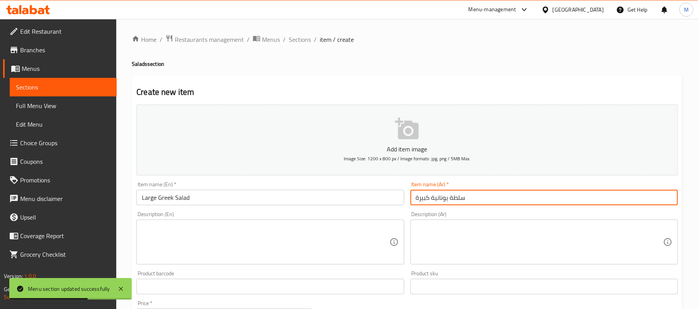
type input "سلطة يونانية كبيرة"
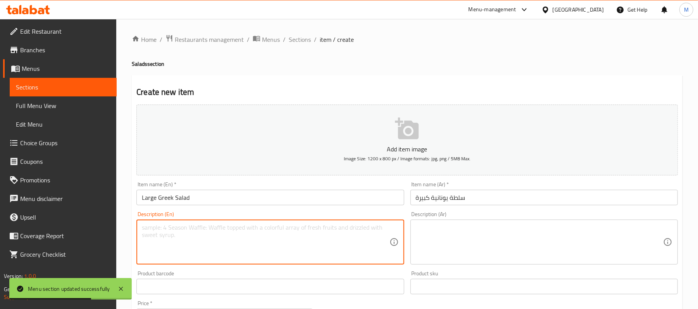
click at [301, 233] on textarea at bounding box center [265, 242] width 247 height 37
paste textarea "Ice berg lettuce ,Tomato,cucumber,onion ,olives and dressed with salt pepper or…"
click at [152, 225] on textarea "Ice berg lettuce ,Tomato,cucumber,onion ,olives and dressed with salt pepper or…" at bounding box center [265, 242] width 247 height 37
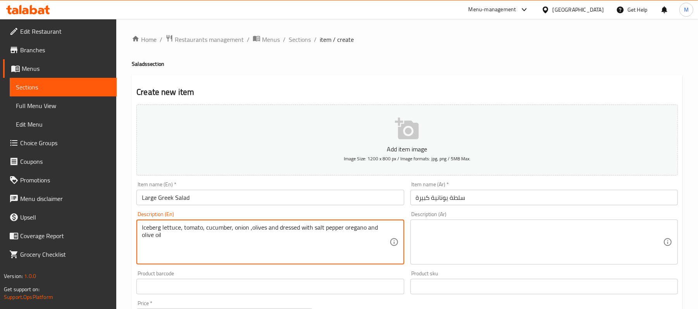
click at [174, 239] on textarea "Iceberg lettuce, tomato, cucumber, onion ,olives and dressed with salt pepper o…" at bounding box center [265, 242] width 247 height 37
type textarea "Iceberg lettuce, tomato, cucumber, onion ,olives and dressed with salt pepper o…"
click at [528, 233] on textarea at bounding box center [539, 242] width 247 height 37
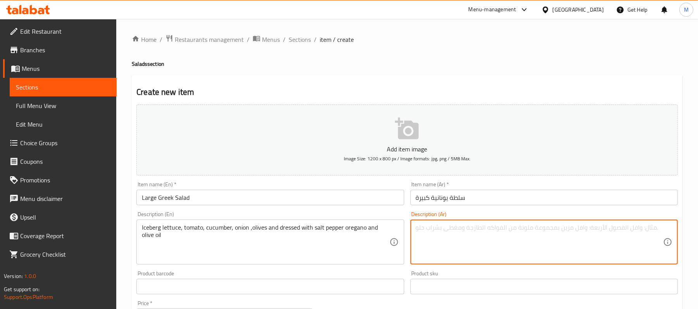
paste textarea "خس ايسبرج، طماطم، خيار، بصل، زيتون ومتبل بالملح والفلفل والأوريجانو وزيت الزيتون"
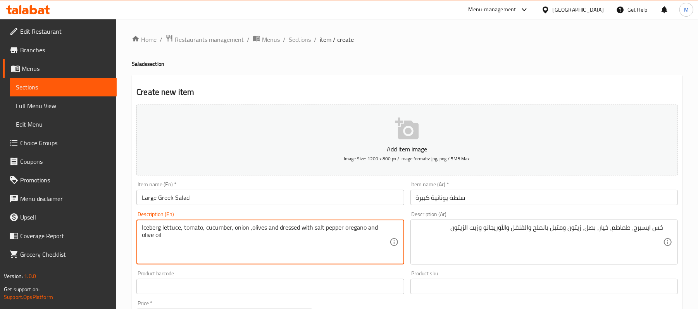
drag, startPoint x: 278, startPoint y: 229, endPoint x: 488, endPoint y: 284, distance: 217.9
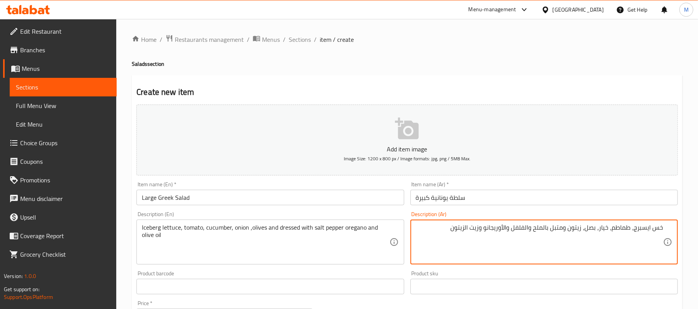
click at [558, 233] on textarea "خس ايسبرج، طماطم، خيار، بصل، زيتون ومتبل بالملح والفلفل والأوريجانو وزيت الزيتون" at bounding box center [539, 242] width 247 height 37
type textarea "خس ايسبرج، طماطم، خيار، بصل، زيتون ومزين بملح وفلفل وأوريجانو وزيت زيتون"
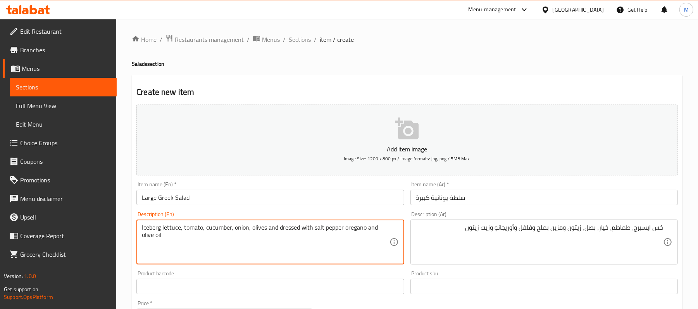
type textarea "Iceberg lettuce, tomato, cucumber, onion, olives and dressed with salt pepper o…"
click at [309, 217] on div "Description (En) Iceberg lettuce, tomato, cucumber, onion, olives and dressed w…" at bounding box center [269, 238] width 267 height 53
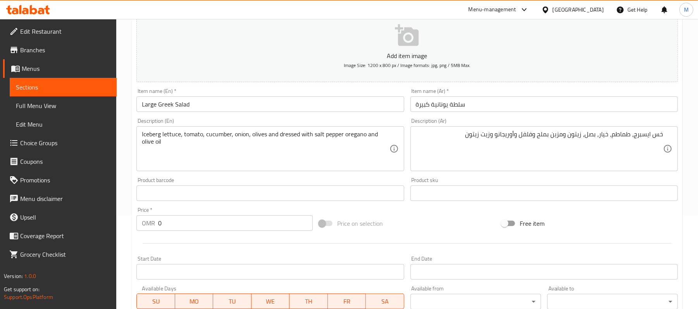
scroll to position [207, 0]
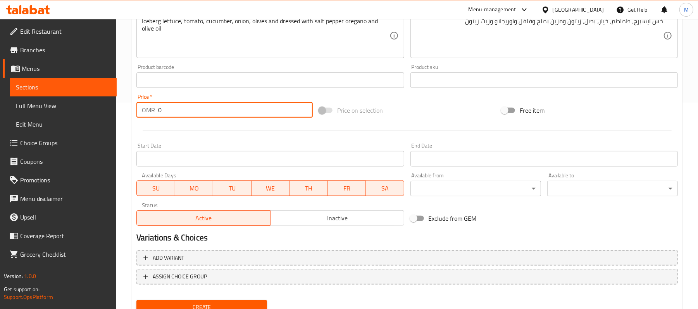
drag, startPoint x: 173, startPoint y: 108, endPoint x: 115, endPoint y: 112, distance: 57.9
click at [115, 112] on div "Edit Restaurant Branches Menus Sections Full Menu View Edit Menu Choice Groups …" at bounding box center [349, 76] width 698 height 529
type input "1.1"
click at [126, 78] on div "Home / Restaurants management / Menus / Sections / item / create Salads section…" at bounding box center [407, 76] width 582 height 529
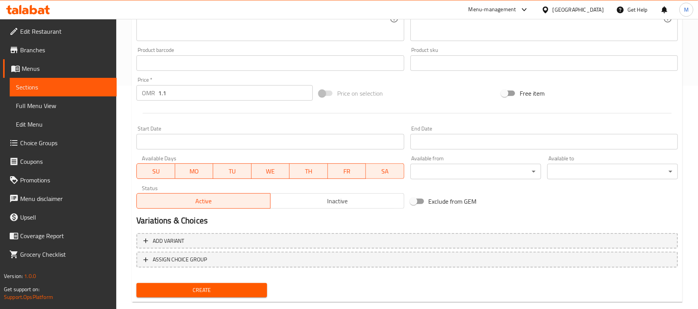
scroll to position [238, 0]
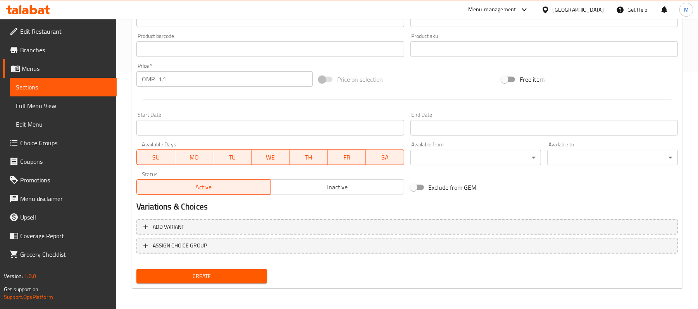
click at [197, 274] on span "Create" at bounding box center [202, 277] width 118 height 10
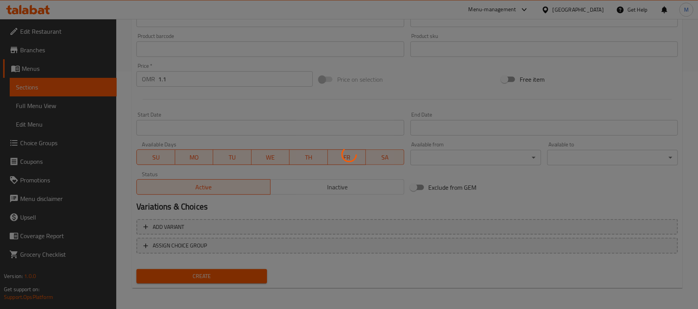
type input "0"
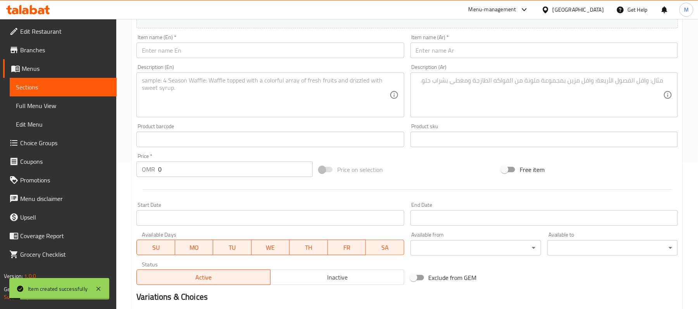
scroll to position [31, 0]
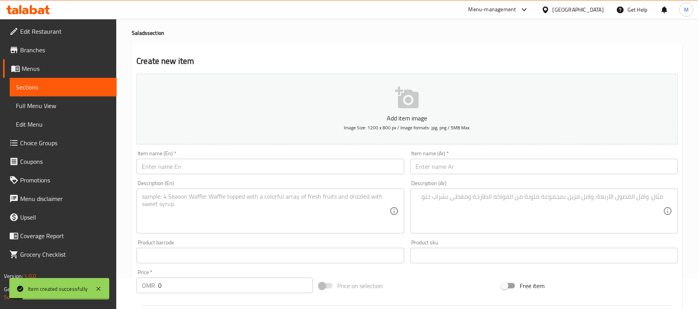
click at [208, 160] on input "text" at bounding box center [269, 167] width 267 height 16
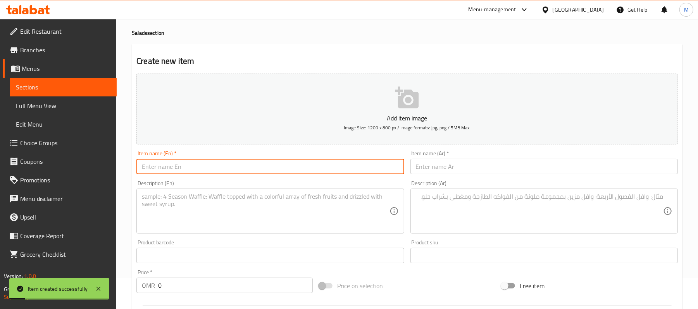
paste input "large chicken salad"
type input "Large Chicken Salad"
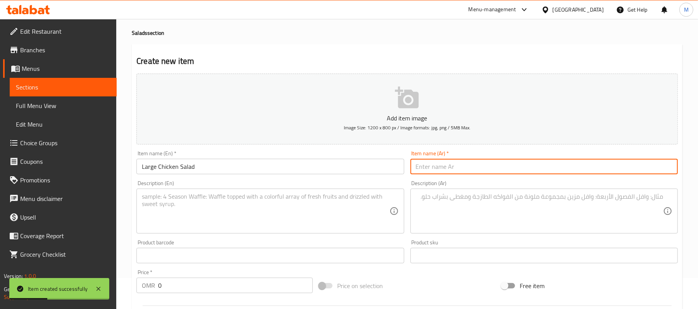
paste input "سلطة دجاج كبيرة"
type input "سلطة دجاج كبيرة"
click at [292, 213] on textarea at bounding box center [265, 211] width 247 height 37
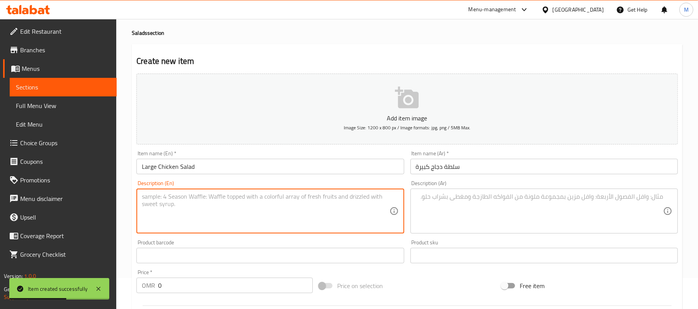
paste textarea "Grilled chicken with olive oil, salt, pepper, lemon juice, iceberg lettuce, top…"
click at [345, 196] on textarea "Grilled chicken with olive oil, salt, pepper, lemon juice, iceberg lettuce, top…" at bounding box center [265, 211] width 247 height 37
click at [333, 199] on textarea "Grilled chicken with olive oil, salt, pepper, lemon juice, iceberg lettuce, top…" at bounding box center [265, 211] width 247 height 37
click at [385, 203] on textarea "Grilled chicken with olive oil, salt, pepper, lemon juice, iceberg lettuce, top…" at bounding box center [265, 211] width 247 height 37
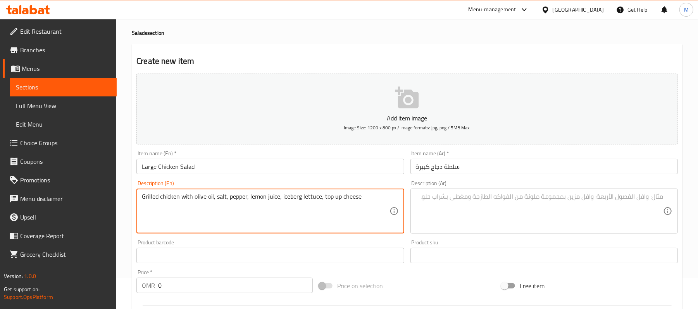
type textarea "Grilled chicken with olive oil, salt, pepper, lemon juice, iceberg lettuce, top…"
click at [536, 206] on textarea at bounding box center [539, 211] width 247 height 37
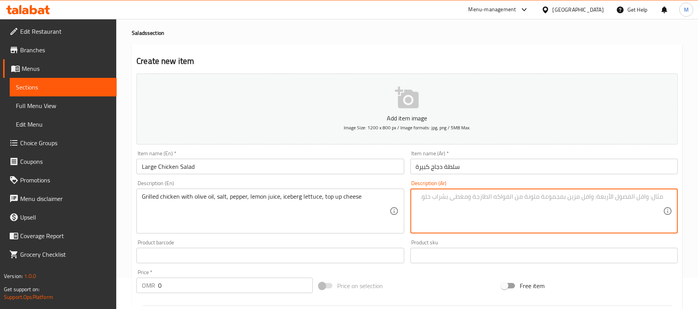
paste textarea "دجاج مشوي مع [PERSON_NAME]، ملح، فلفل، عصير ليمون، خس ايسبرغ، جبنة توب اب."
type textarea "دجاج مشوي مع [PERSON_NAME]، ملح، فلفل، عصير ليمون، خس ايسبرغ، جبنة توب اب"
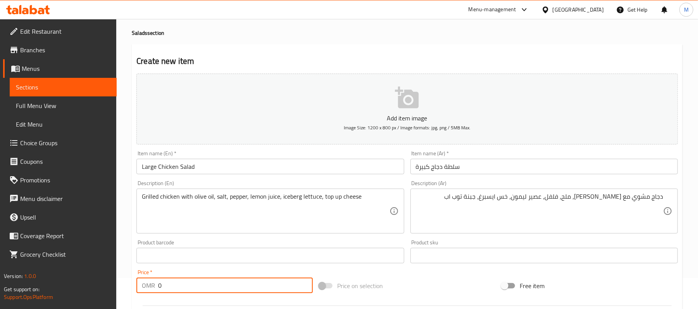
drag, startPoint x: 185, startPoint y: 286, endPoint x: 81, endPoint y: 256, distance: 108.4
click at [112, 286] on div "Edit Restaurant Branches Menus Sections Full Menu View Edit Menu Choice Groups …" at bounding box center [349, 252] width 698 height 529
type input "1.6"
click at [127, 209] on div "Home / Restaurants management / Menus / Sections / item / create Salads section…" at bounding box center [407, 252] width 582 height 529
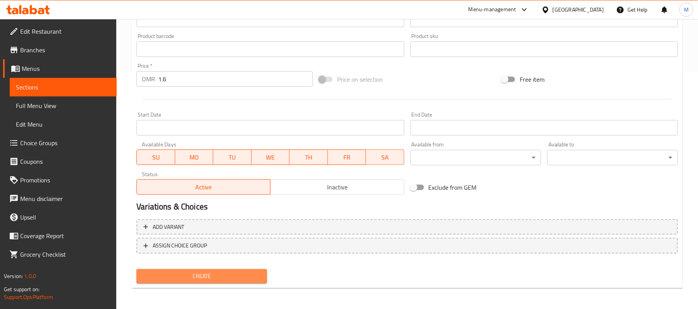
click at [214, 277] on span "Create" at bounding box center [202, 277] width 118 height 10
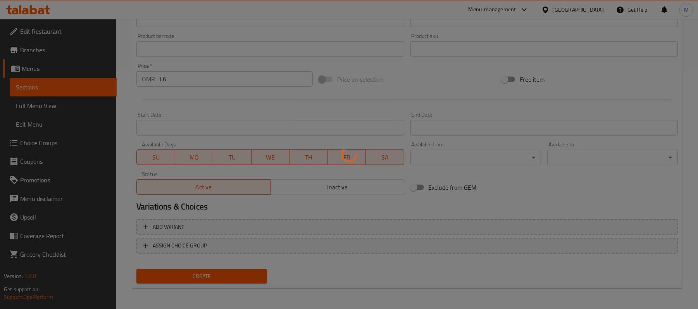
type input "0"
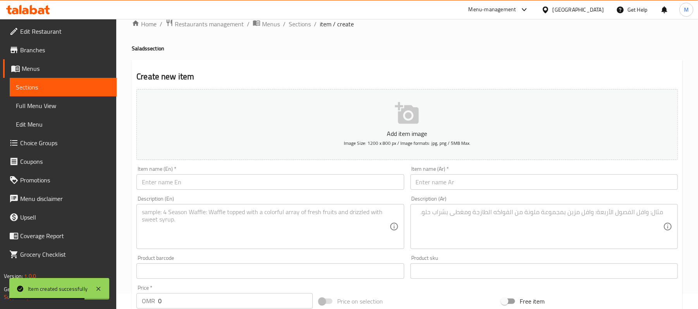
scroll to position [0, 0]
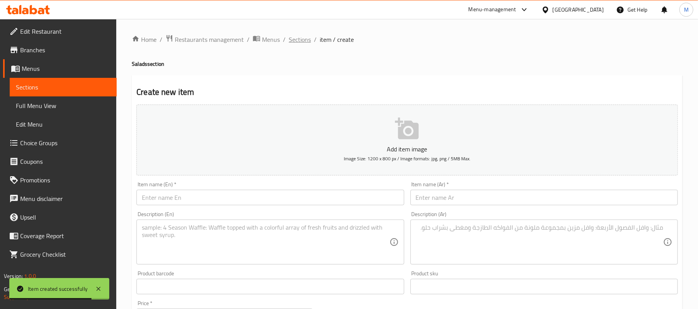
click at [294, 42] on span "Sections" at bounding box center [300, 39] width 22 height 9
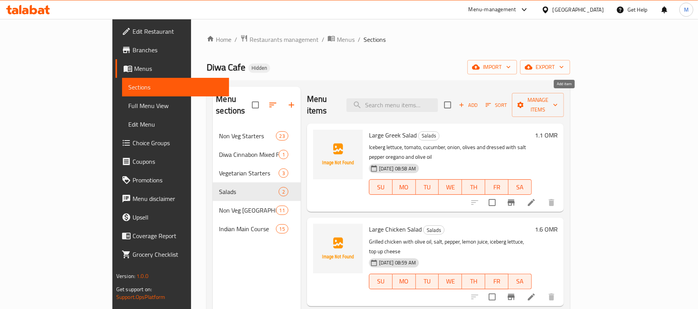
click at [479, 102] on span "Add" at bounding box center [468, 105] width 21 height 9
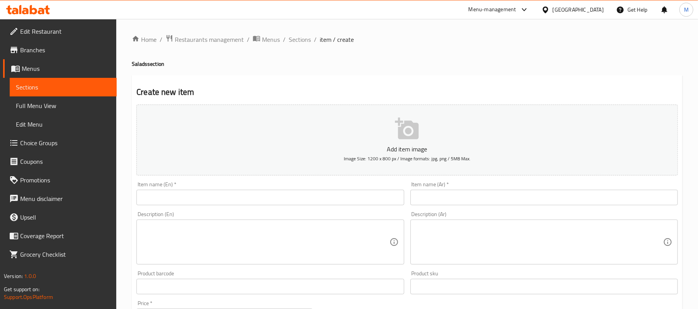
click at [250, 191] on input "text" at bounding box center [269, 198] width 267 height 16
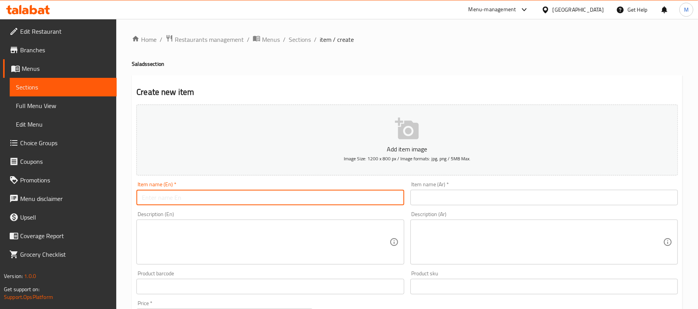
paste input "large caesar Salad"
type input "Large Caesar Salad"
click at [463, 201] on input "text" at bounding box center [544, 198] width 267 height 16
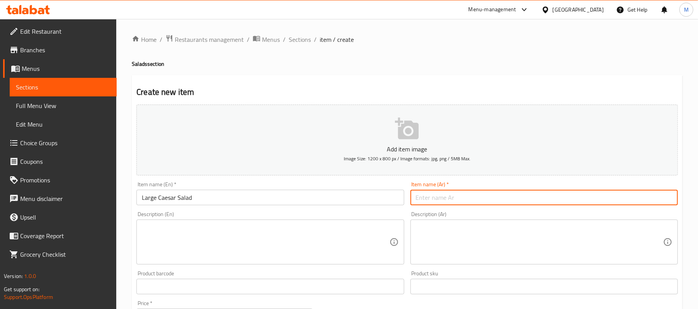
paste input "سلطة سيزر كبيرة"
type input "سلطة سيزر كبيرة"
click at [312, 235] on textarea at bounding box center [265, 242] width 247 height 37
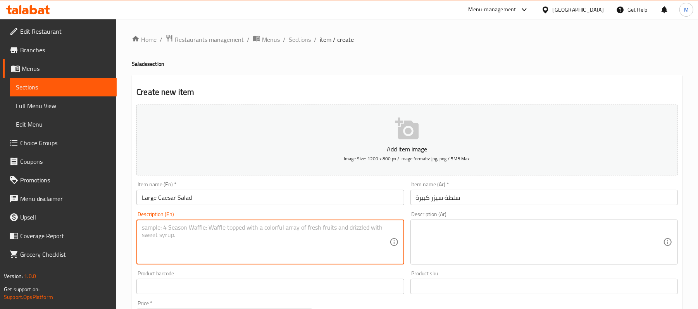
paste textarea "Ice burg lettuce ,with [PERSON_NAME] dressing top up cheese and olive"
drag, startPoint x: 205, startPoint y: 224, endPoint x: 204, endPoint y: 230, distance: 6.5
click at [326, 241] on textarea "Ice burg lettuce ,with [PERSON_NAME] dressing top up cheese and olive" at bounding box center [265, 242] width 247 height 37
click at [151, 228] on textarea "Ice burg lettuce ,with [PERSON_NAME] dressing top up cheese and olive" at bounding box center [265, 242] width 247 height 37
click at [297, 225] on textarea "Iceburg lettuce ,with [PERSON_NAME] dressing top up cheese and olive" at bounding box center [265, 242] width 247 height 37
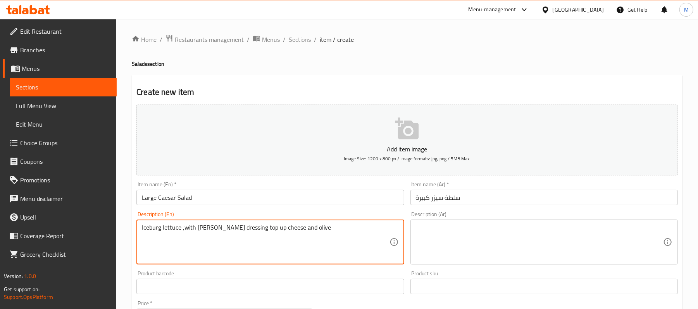
click at [150, 227] on textarea "Iceburg lettuce ,with [PERSON_NAME] dressing top up cheese and olive" at bounding box center [265, 242] width 247 height 37
drag, startPoint x: 150, startPoint y: 227, endPoint x: 196, endPoint y: 238, distance: 47.4
click at [196, 238] on textarea "Iceburg lettuce ,with [PERSON_NAME] dressing top up cheese and olive" at bounding box center [265, 242] width 247 height 37
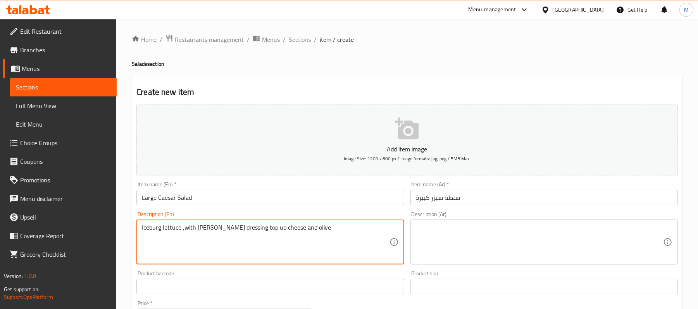
click at [157, 225] on textarea "Iceburg lettuce ,with [PERSON_NAME] dressing top up cheese and olive" at bounding box center [265, 242] width 247 height 37
click at [154, 227] on textarea "Iceburg lettuce ,with [PERSON_NAME] dressing top up cheese and olive" at bounding box center [265, 242] width 247 height 37
paste textarea "erg Lettuce"
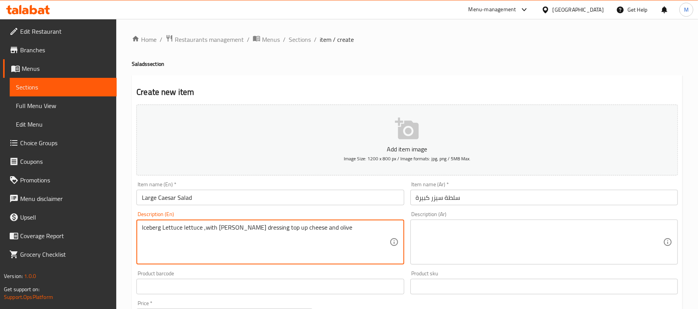
click at [193, 228] on textarea "Iceberg Lettuce lettuce ,with [PERSON_NAME] dressing top up cheese and olive" at bounding box center [265, 242] width 247 height 37
type textarea "Iceberg Lettuce with [PERSON_NAME] dressing top up cheese and olive"
click at [563, 248] on textarea at bounding box center [539, 242] width 247 height 37
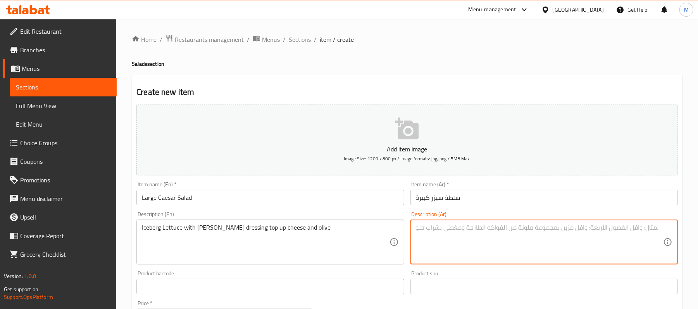
paste textarea "خس آيس بيرج، مع صلصة السيزر، الجبن والزيتون"
click at [627, 230] on textarea "خس آيس بيرج، مع صلصة السيزر، الجبن والزيتون" at bounding box center [539, 242] width 247 height 37
click at [597, 230] on textarea "خس آيس بيرج مع صلصة السيزر، الجبن والزيتون" at bounding box center [539, 242] width 247 height 37
click at [581, 230] on textarea "خس آيس بيرج مع صلصة سيزر، الجبن والزيتون" at bounding box center [539, 242] width 247 height 37
click at [579, 229] on textarea "خس آيس بيرج مع صلصة سيزر، جبن والزيتون" at bounding box center [539, 242] width 247 height 37
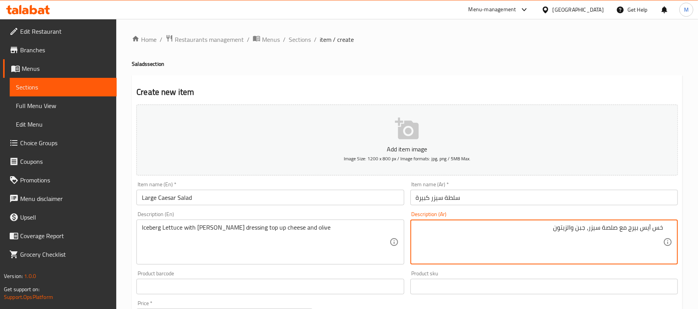
click at [578, 231] on textarea "خس آيس بيرج مع صلصة سيزر، جبن والزيتون" at bounding box center [539, 242] width 247 height 37
type textarea "خس آيس بيرج مع صلصة سيزر، جبن توب اب وزيتون"
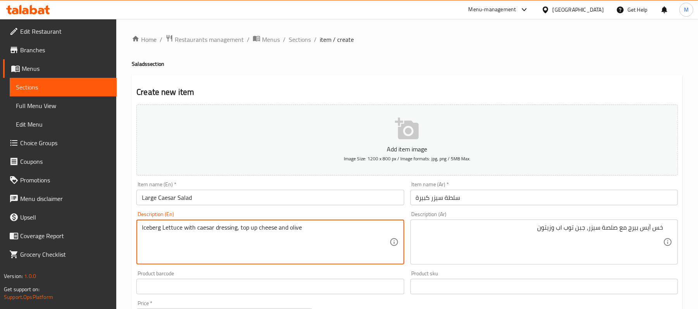
click at [319, 229] on textarea "Iceberg Lettuce with caesar dressing, top up cheese and olive" at bounding box center [265, 242] width 247 height 37
type textarea "Iceberg Lettuce with caesar dressing, top up cheese and olive"
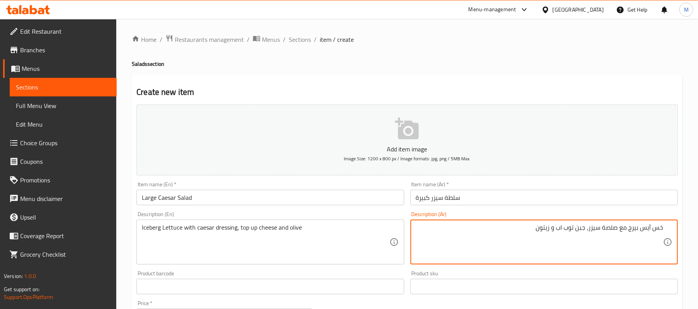
type textarea "خس آيس بيرج مع صلصة سيزر، جبن توب اب و زيتون"
click at [459, 219] on div "Description (Ar) خس آيس بيرج مع صلصة سيزر، جبن توب اب و زيتون Description (Ar)" at bounding box center [544, 238] width 267 height 53
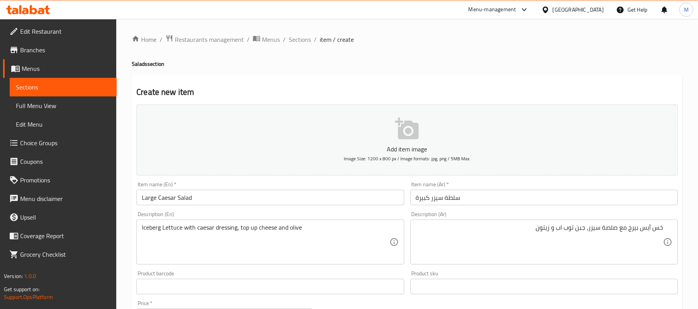
click at [461, 216] on div "Description (Ar) خس آيس بيرج مع صلصة سيزر، جبن توب اب و زيتون Description (Ar)" at bounding box center [544, 238] width 267 height 53
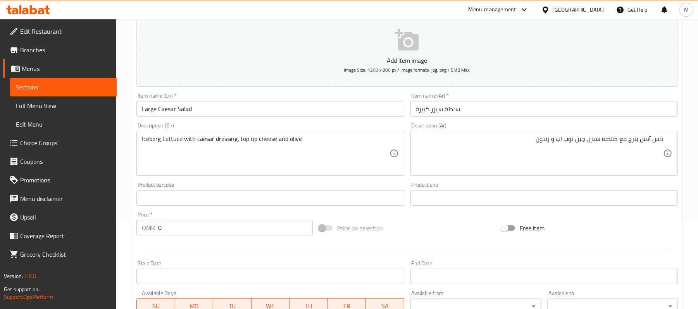
scroll to position [155, 0]
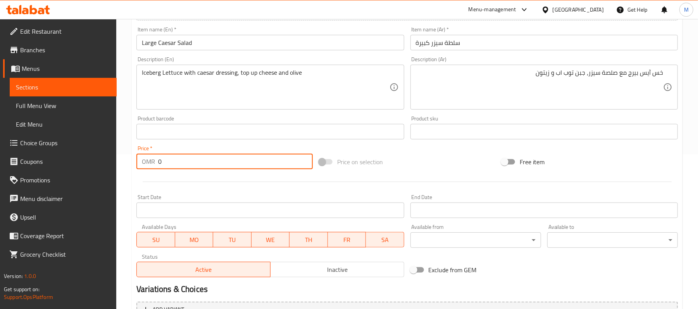
drag, startPoint x: 182, startPoint y: 169, endPoint x: 67, endPoint y: 139, distance: 118.8
click at [109, 160] on div "Edit Restaurant Branches Menus Sections Full Menu View Edit Menu Choice Groups …" at bounding box center [349, 128] width 698 height 529
type input "1.9"
click at [128, 98] on div "Home / Restaurants management / Menus / Sections / item / create Salads section…" at bounding box center [407, 128] width 582 height 529
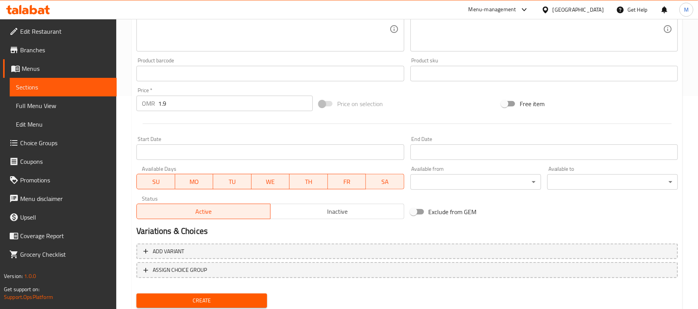
scroll to position [238, 0]
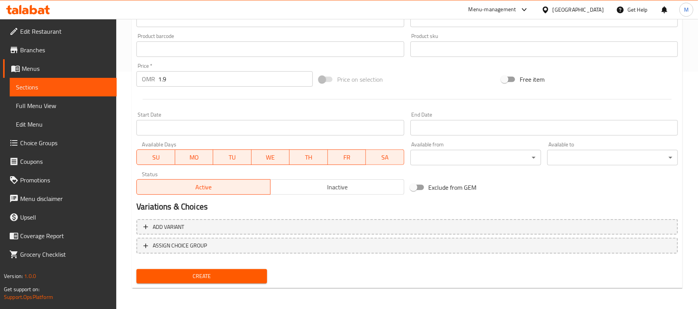
click at [251, 277] on span "Create" at bounding box center [202, 277] width 118 height 10
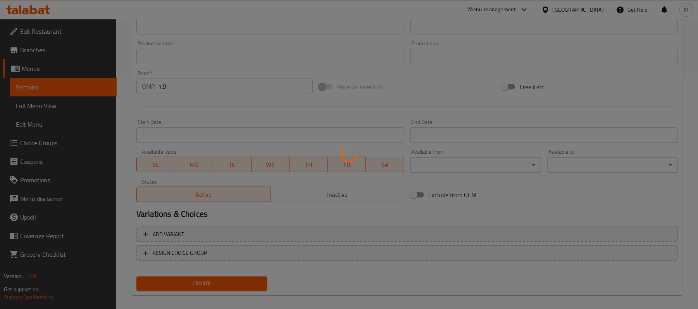
type input "0"
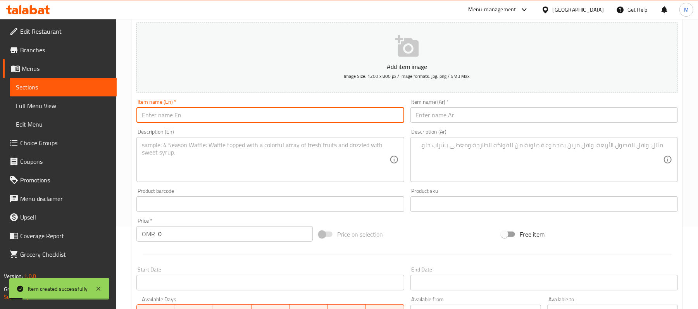
click at [280, 114] on input "text" at bounding box center [269, 115] width 267 height 16
paste input "large chicken caesar salad"
type input "Large Chicken Caesar Salad"
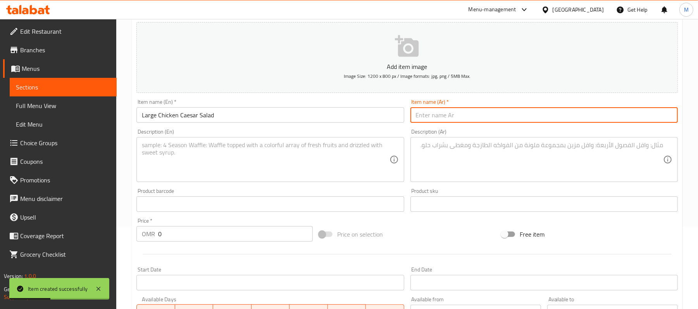
paste input "سلطة سيزر دجاج كبيرة"
type input "سلطة سيزر دجاج كبيرة"
click at [293, 160] on textarea at bounding box center [265, 159] width 247 height 37
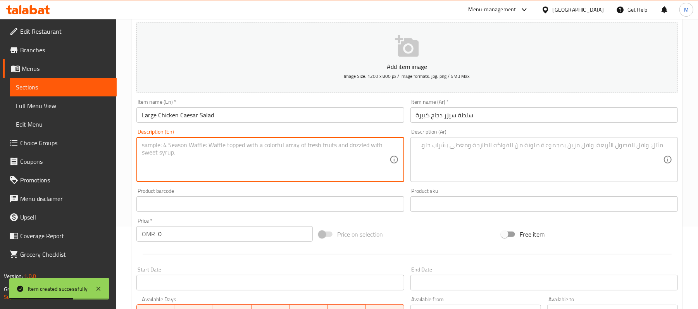
paste textarea "Shallow fried chicken with iceburg lettuce & caesar dressing olives"
drag, startPoint x: 254, startPoint y: 146, endPoint x: 262, endPoint y: 158, distance: 14.5
click at [255, 146] on textarea "Shallow fried chicken with iceburg lettuce & caesar dressing olives" at bounding box center [265, 159] width 247 height 37
click at [337, 153] on textarea "Shallow fried chicken with iceburg lettuce and caesar dressing olives" at bounding box center [265, 159] width 247 height 37
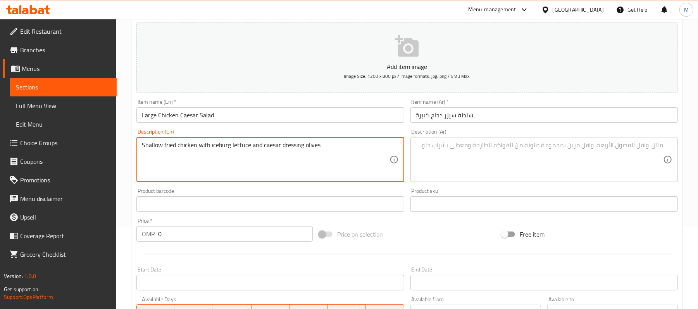
type textarea "Shallow fried chicken with iceburg lettuce and caesar dressing olives"
click at [543, 169] on textarea at bounding box center [539, 159] width 247 height 37
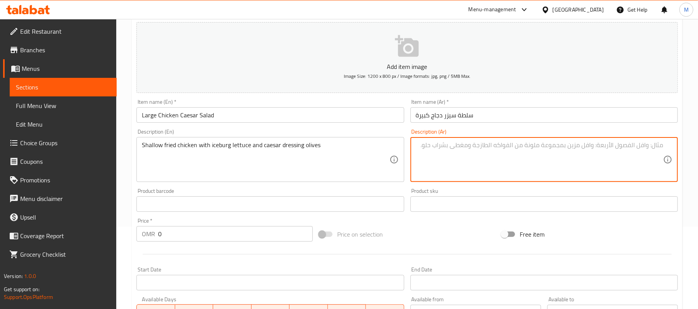
paste textarea "دجاج مقلي مع خس آيسبرج و صلصة السيزر بالزيتون"
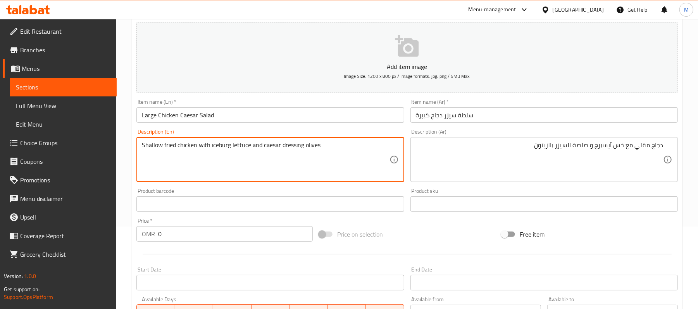
click at [161, 143] on textarea "Shallow fried chicken with iceburg lettuce and caesar dressing olives" at bounding box center [265, 159] width 247 height 37
click at [157, 143] on textarea "Shallow fried chicken with iceburg lettuce and caesar dressing olives" at bounding box center [265, 159] width 247 height 37
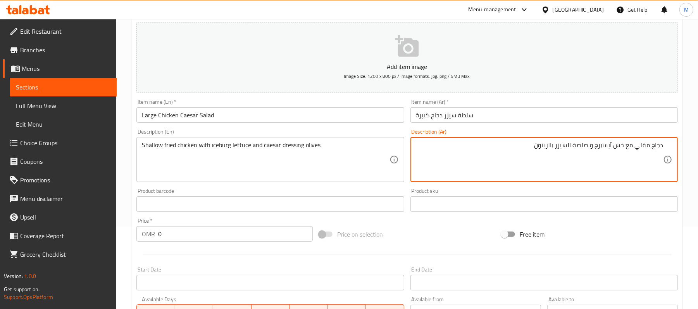
click at [633, 149] on textarea "دجاج مقلي مع خس آيسبرج و صلصة السيزر بالزيتون" at bounding box center [539, 159] width 247 height 37
paste textarea "أجوف"
click at [637, 146] on textarea "دجاج مقلي أجو مع خس آيسبرج و صلصة السيزر بالزيتون" at bounding box center [539, 159] width 247 height 37
type textarea "دجاج مقلي أجو مع خس آيسبرج و صلصة السيزر بالزيتون"
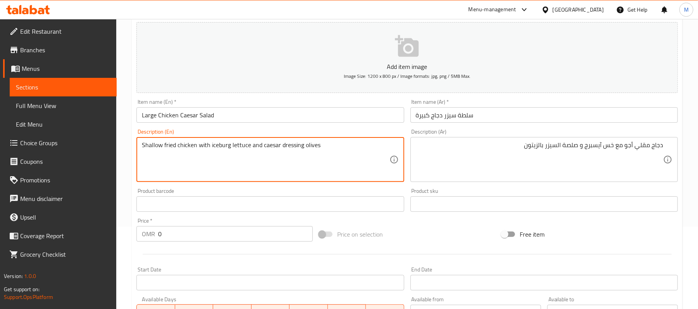
click at [216, 145] on textarea "Shallow fried chicken with iceburg lettuce and caesar dressing olives" at bounding box center [265, 159] width 247 height 37
type textarea "Shallow fried chicken with iceberg lettuce and [PERSON_NAME] dressing olives"
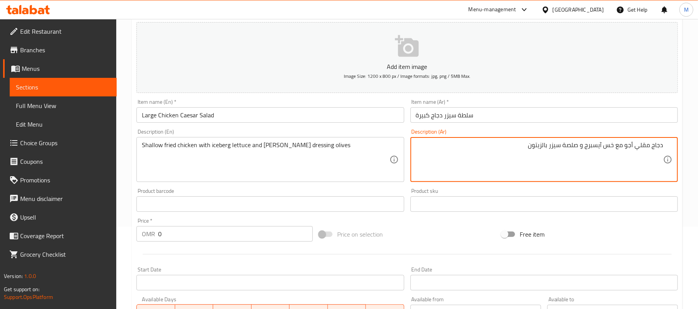
type textarea "دجاج مقلي أجو مع خس آيسبرج و صلصة سيزر بالزيتون"
drag, startPoint x: 177, startPoint y: 236, endPoint x: 62, endPoint y: 210, distance: 117.7
click at [130, 237] on div "Home / Restaurants management / Menus / Sections / item / create Salads section…" at bounding box center [407, 200] width 582 height 529
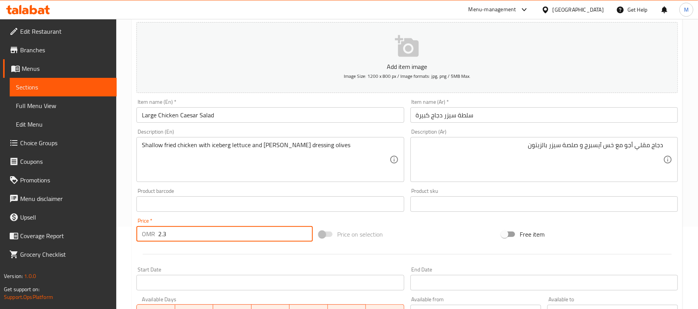
type input "2.3"
click at [131, 134] on div "Home / Restaurants management / Menus / Sections / item / create Salads section…" at bounding box center [407, 200] width 582 height 529
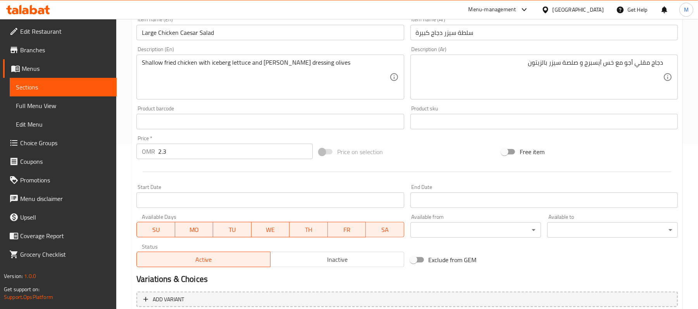
scroll to position [238, 0]
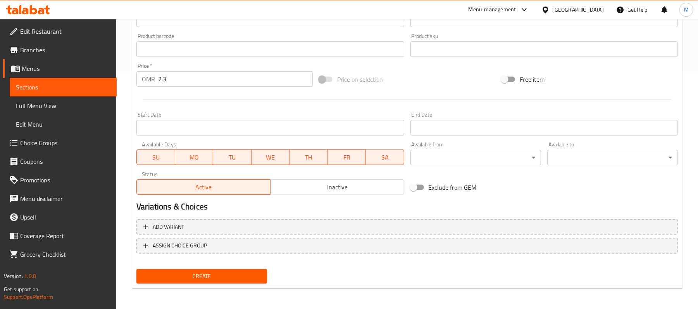
click at [226, 274] on span "Create" at bounding box center [202, 277] width 118 height 10
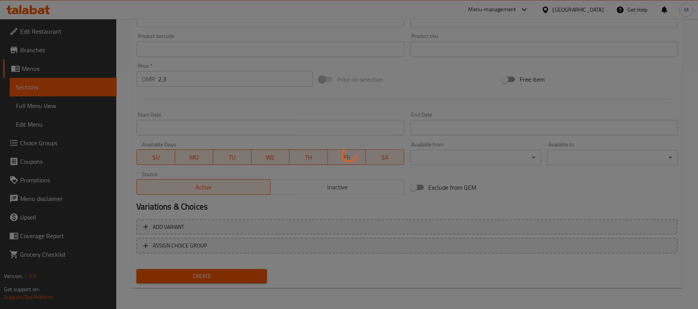
type input "0"
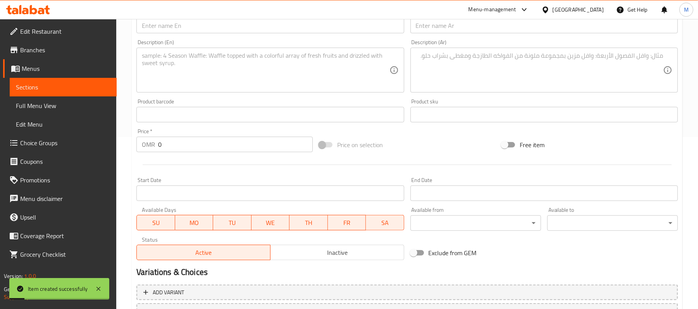
scroll to position [83, 0]
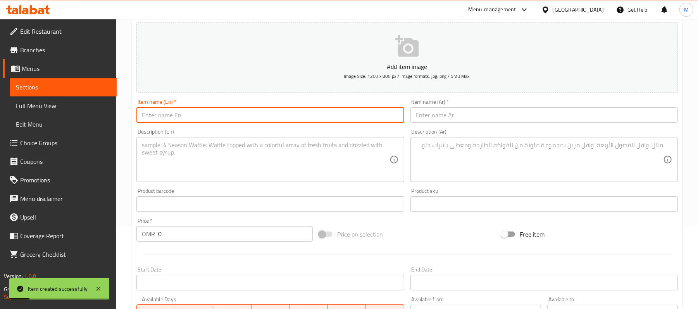
click at [190, 121] on input "text" at bounding box center [269, 115] width 267 height 16
paste input "Tandoori chicken tikka with lettuce & cocktail dressing with yellow cheddar che…"
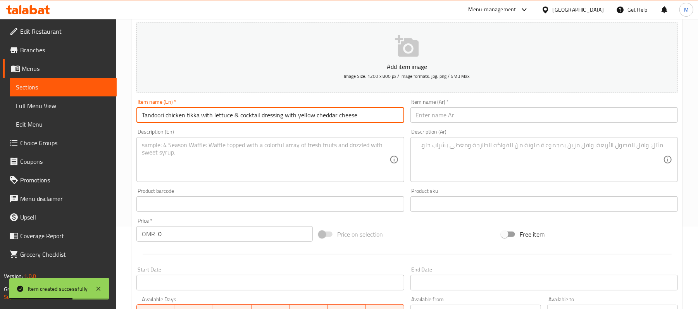
click at [382, 118] on input "Tandoori chicken tikka with lettuce & cocktail dressing with yellow cheddar che…" at bounding box center [269, 115] width 267 height 16
click at [236, 120] on input "Tandoori chicken tikka with lettuce & cocktail dressing with yellow cheddar che…" at bounding box center [269, 115] width 267 height 16
paste input "large chicken tikka salad"
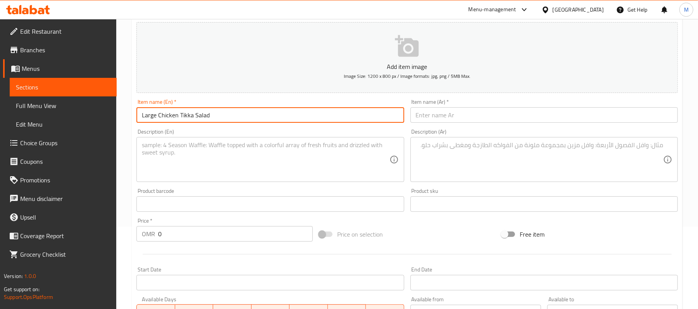
type input "Large Chicken Tikka Salad"
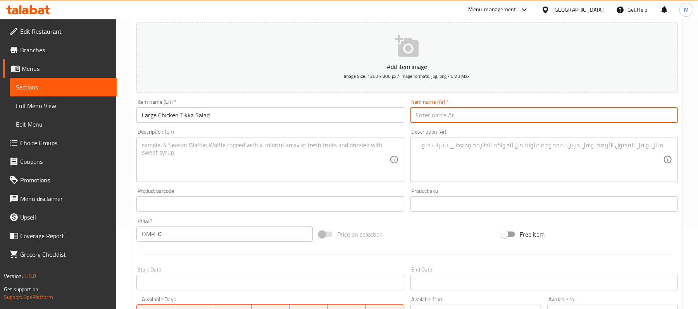
paste input "سلطة دجاج تكا كبيرة"
type input "سلطة دجاج تكا كبيرة"
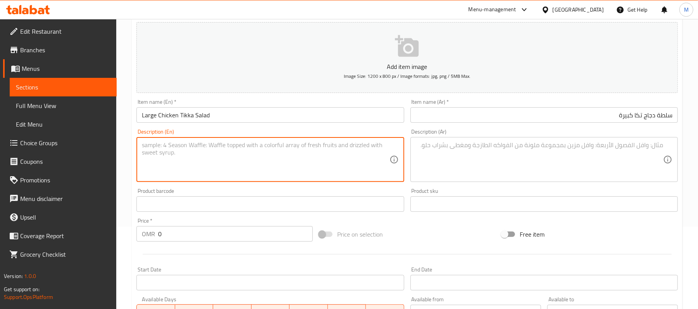
click at [301, 160] on textarea at bounding box center [265, 159] width 247 height 37
paste textarea "Tandoori chicken tikka with lettuce & cocktail dressing with yellow cheddar che…"
click at [229, 147] on textarea "Tandoori chicken tikka with lettuce & cocktail dressing with yellow cheddar che…" at bounding box center [265, 159] width 247 height 37
click at [234, 148] on textarea "Tandoori chicken tikka with lettuce & cocktail dressing with yellow cheddar che…" at bounding box center [265, 159] width 247 height 37
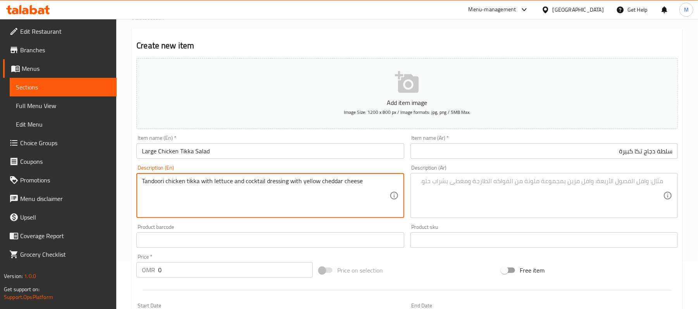
scroll to position [31, 0]
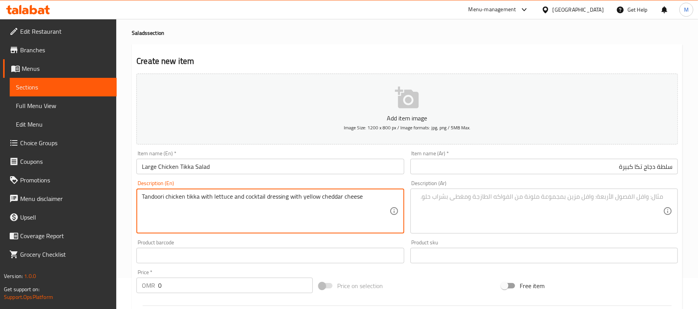
click at [380, 201] on textarea "Tandoori chicken tikka with lettuce and cocktail dressing with yellow cheddar c…" at bounding box center [265, 211] width 247 height 37
type textarea "Tandoori chicken tikka with lettuce and cocktail dressing with yellow cheddar c…"
click at [535, 207] on textarea at bounding box center [539, 211] width 247 height 37
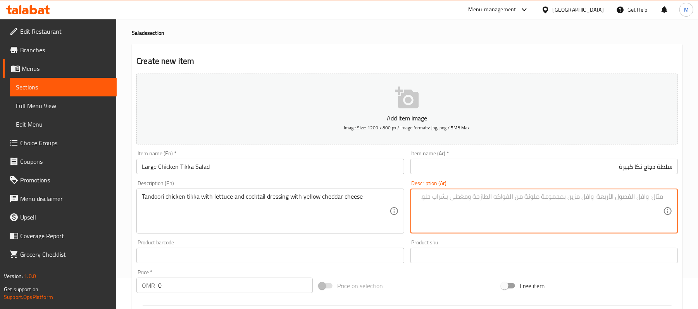
paste textarea "دجاج تندوري تكا مع الخس وصلصة الكوكتيل مع جبنة الشيدر الصفراء"
click at [611, 198] on textarea "دجاج تندوري تكا مع الخس وصلصة الكوكتيل مع جبنة الشيدر الصفراء" at bounding box center [539, 211] width 247 height 37
type textarea "دجاج تندوري تكا مع خس وصلصة كوكتيل مع جبنة شيدر صفراء"
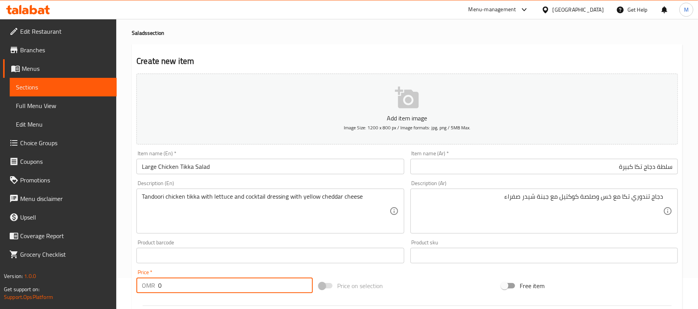
drag, startPoint x: 168, startPoint y: 281, endPoint x: 50, endPoint y: 288, distance: 118.4
click at [106, 287] on div "Edit Restaurant Branches Menus Sections Full Menu View Edit Menu Choice Groups …" at bounding box center [349, 252] width 698 height 529
type input "2.6"
click at [123, 184] on div "Home / Restaurants management / Menus / Sections / item / create Salads section…" at bounding box center [407, 252] width 582 height 529
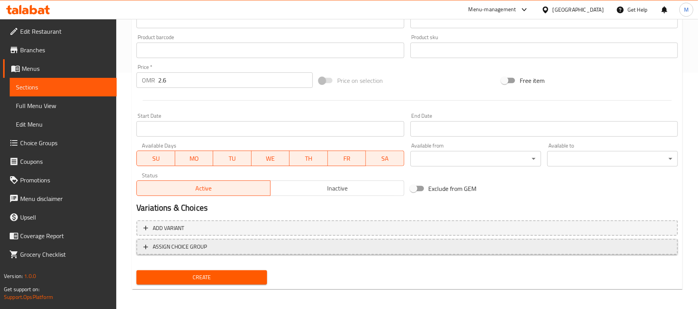
scroll to position [238, 0]
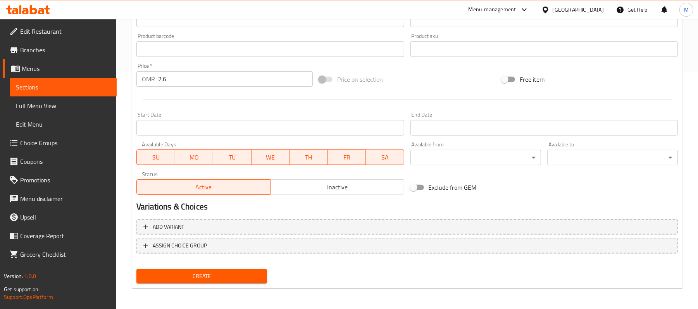
click at [202, 272] on span "Create" at bounding box center [202, 277] width 118 height 10
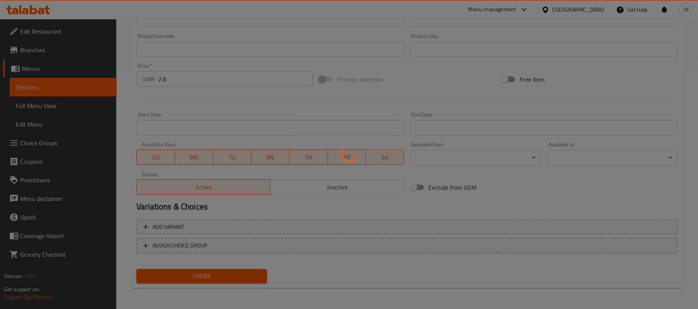
type input "0"
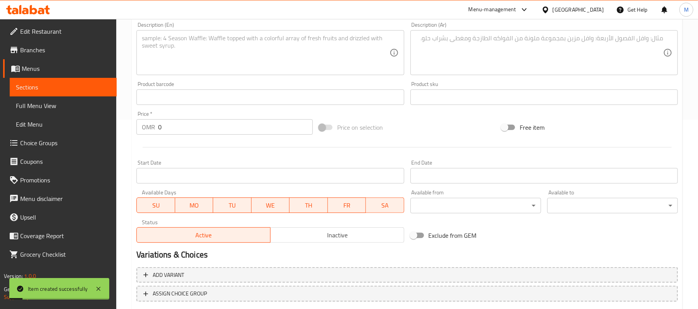
scroll to position [134, 0]
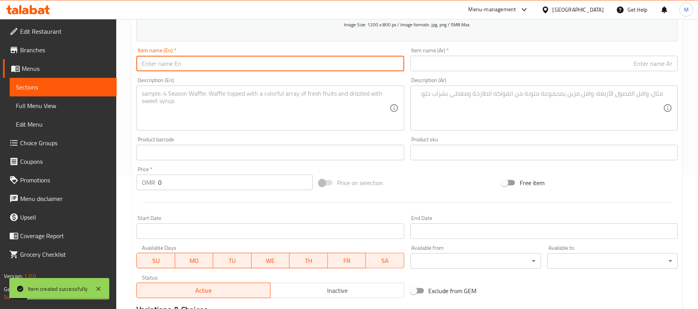
click at [174, 63] on input "text" at bounding box center [269, 64] width 267 height 16
paste input "large Non Veg mixed salad"
type input "Large Non Veg Mixed Salad"
click at [450, 65] on input "text" at bounding box center [544, 64] width 267 height 16
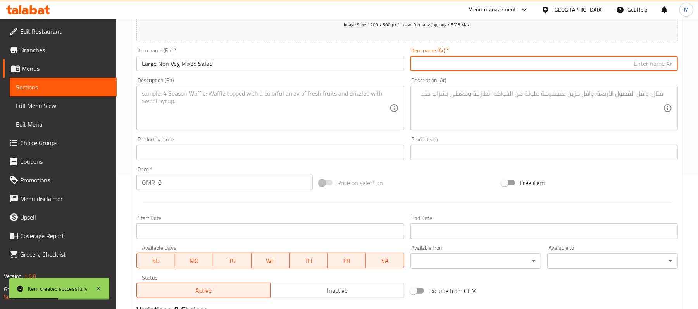
paste input "سلطة مشكلة غير نباتية كبيرة"
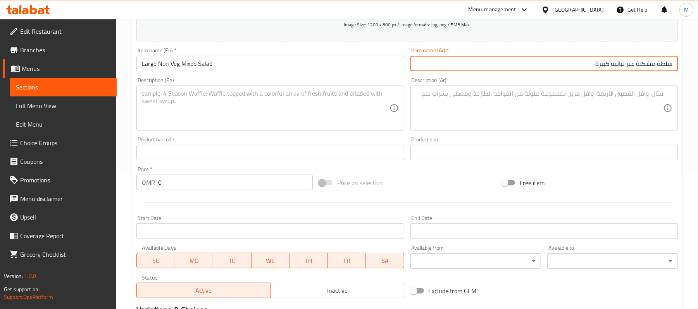
type input "سلطة مشكلة غير نباتية كبيرة"
click at [270, 103] on textarea at bounding box center [265, 108] width 247 height 37
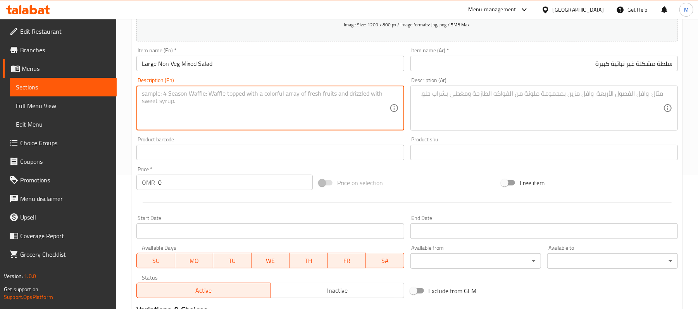
paste textarea "non veg mixed ( Chicken, Fish, Prawn ) with Ice burg lettuce with dressing"
click at [240, 94] on textarea "non veg mixed ( Chicken, Fish, Prawn ) with Ice burg lettuce with dressing" at bounding box center [265, 108] width 247 height 37
click at [182, 92] on textarea "non veg mixed ( Chicken, Fish, Prawn with Ice burg lettuce with dressing" at bounding box center [265, 108] width 247 height 37
click at [355, 90] on textarea "non veg mixed Chicken, Fish, Prawn with Ice burg lettuce with dressing" at bounding box center [265, 108] width 247 height 37
click at [255, 95] on textarea "Non veg mixed chicken, fish, prawn with ice burg lettuce with dressing" at bounding box center [265, 108] width 247 height 37
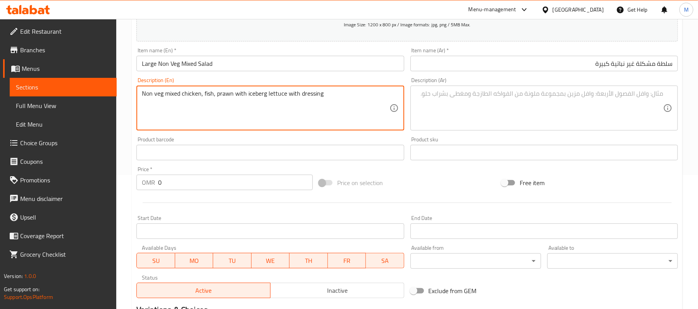
click at [338, 98] on textarea "Non veg mixed chicken, fish, prawn with iceberg lettuce with dressing" at bounding box center [265, 108] width 247 height 37
type textarea "Non veg mixed chicken, fish, prawn with iceberg lettuce with dressing"
click at [568, 117] on textarea at bounding box center [539, 108] width 247 height 37
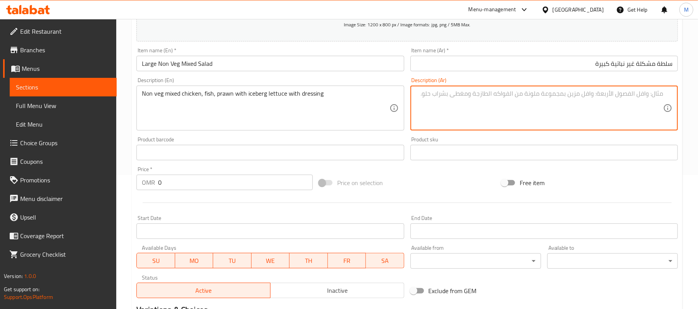
paste textarea "خليط غير نباتي (دجاج، سمك، روبيان) مع خس آيس بيرج مع صلصة"
click at [624, 94] on textarea "خليط غير نباتي (دجاج، سمك، روبيان) مع خس آيس بيرج مع صلصة" at bounding box center [539, 108] width 247 height 37
click at [574, 95] on textarea "خليط غير نباتي دجاج، سمك، روبيان) مع خس آيس بيرج مع صلصة" at bounding box center [539, 108] width 247 height 37
type textarea "خليط غير نباتي دجاج، سمك، روبيان مع خس آيس بيرج مع صلصة"
drag, startPoint x: 210, startPoint y: 180, endPoint x: 82, endPoint y: 186, distance: 127.7
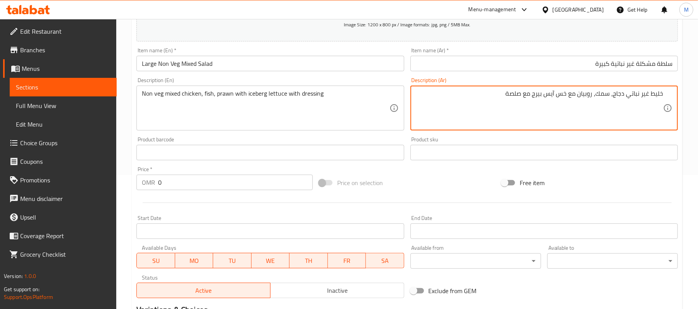
click at [83, 186] on div "Edit Restaurant Branches Menus Sections Full Menu View Edit Menu Choice Groups …" at bounding box center [349, 149] width 698 height 529
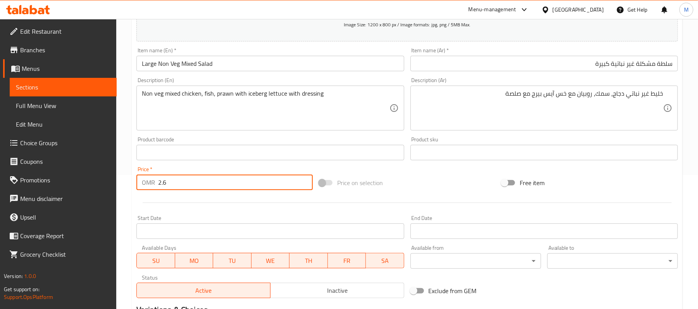
type input "2.6"
click at [133, 97] on div "Description (En) Non veg mixed chicken, fish, prawn with iceberg lettuce with d…" at bounding box center [270, 103] width 274 height 59
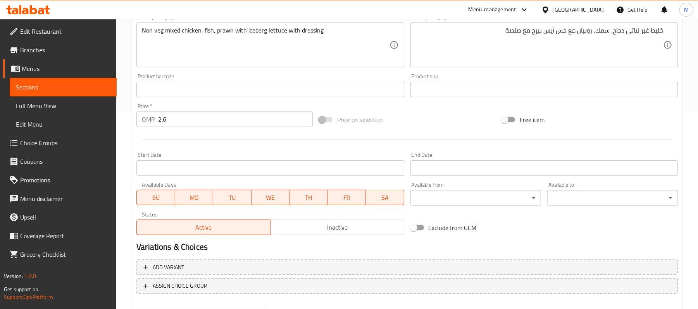
scroll to position [238, 0]
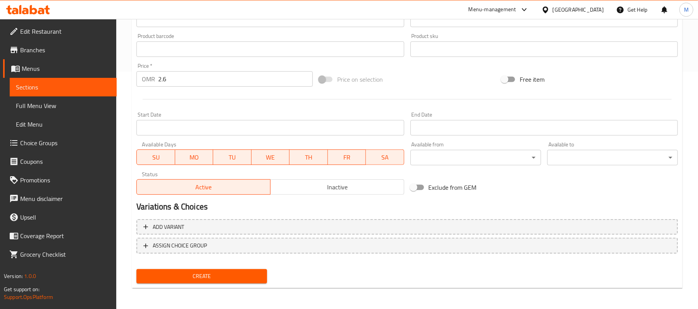
click at [216, 274] on span "Create" at bounding box center [202, 277] width 118 height 10
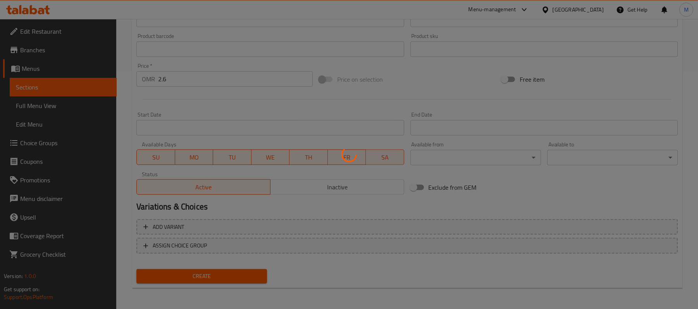
type input "0"
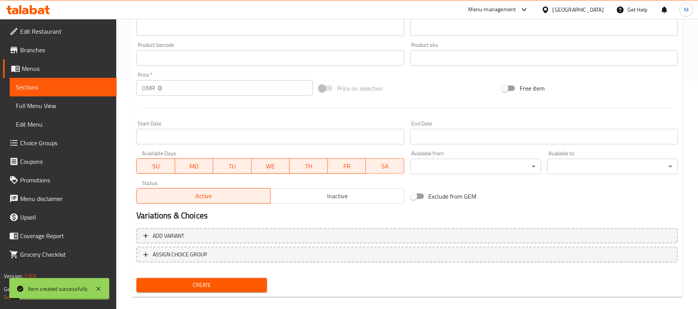
scroll to position [31, 0]
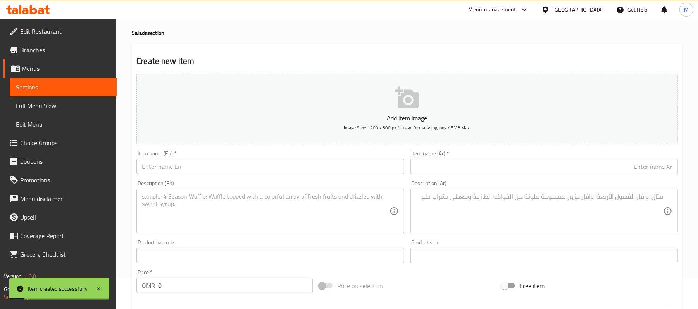
click at [205, 168] on input "text" at bounding box center [269, 167] width 267 height 16
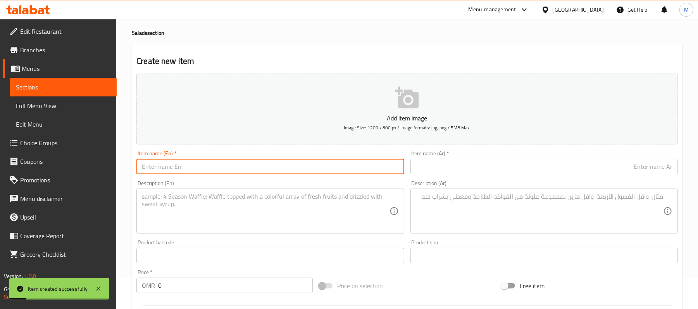
paste input "large fried prawns salad"
click at [283, 174] on input "Large Fried Prawns Salad" at bounding box center [269, 167] width 267 height 16
type input "Large Fried Prawns Salad"
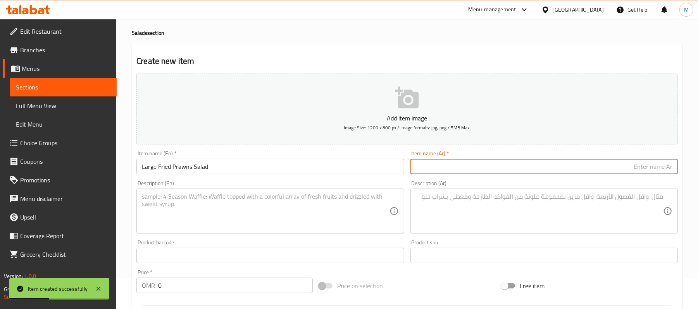
click at [448, 170] on input "text" at bounding box center [544, 167] width 267 height 16
click at [493, 163] on input "text" at bounding box center [544, 167] width 267 height 16
paste input "سلطة روبيان مقلي كبيرة"
type input "سلطة روبيان مقلي كبيرة"
click at [226, 207] on textarea at bounding box center [265, 211] width 247 height 37
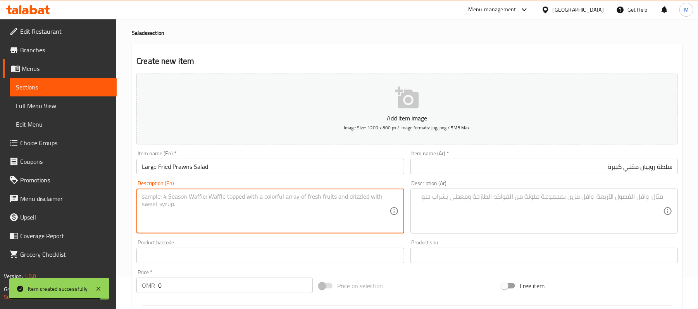
paste textarea "Fried prawns with ice burg lettuce with cocktial dressing."
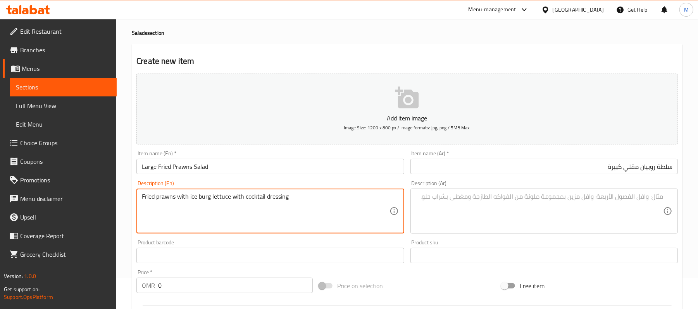
click at [202, 198] on textarea "Fried prawns with ice burg lettuce with cocktail dressing" at bounding box center [265, 211] width 247 height 37
click at [310, 195] on textarea "Fried prawns with iceberg lettuce with cocktail dressing" at bounding box center [265, 211] width 247 height 37
type textarea "Fried prawns with iceberg lettuce with cocktail dressing"
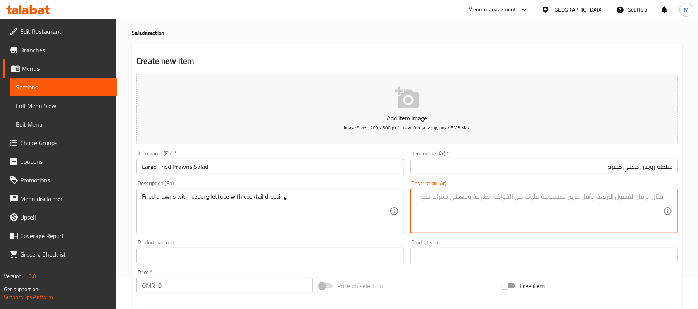
click at [552, 209] on textarea at bounding box center [539, 211] width 247 height 37
paste textarea "روبيان مقلي مع خس آيس بيرج مع صوص كوكتيل."
type textarea "روبيان مقلي مع خس آيس بيرج مع صوص كوكتيل"
drag, startPoint x: 174, startPoint y: 290, endPoint x: 53, endPoint y: 281, distance: 121.7
click at [110, 286] on div "Edit Restaurant Branches Menus Sections Full Menu View Edit Menu Choice Groups …" at bounding box center [349, 252] width 698 height 529
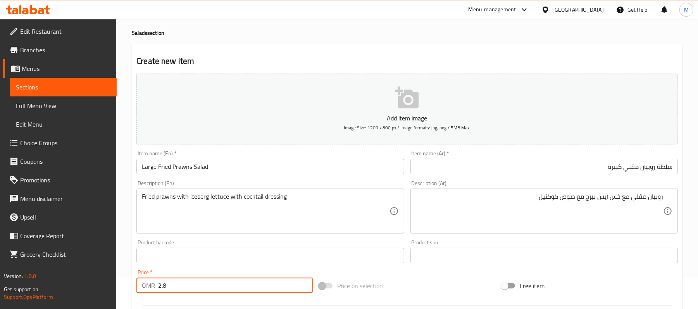
type input "2.8"
click at [120, 213] on div "Home / Restaurants management / Menus / Sections / item / create Salads section…" at bounding box center [407, 252] width 582 height 529
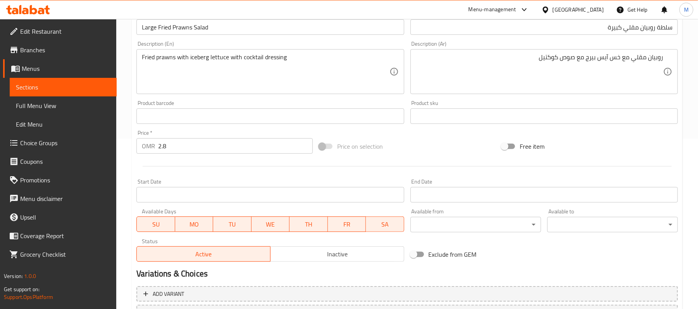
scroll to position [238, 0]
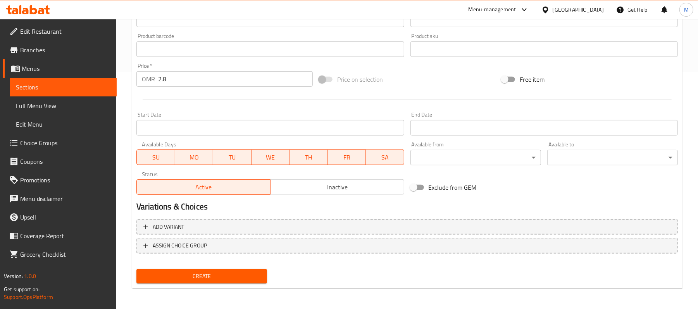
click at [198, 285] on div "Create" at bounding box center [201, 276] width 137 height 21
click at [198, 281] on span "Create" at bounding box center [202, 277] width 118 height 10
type input "0"
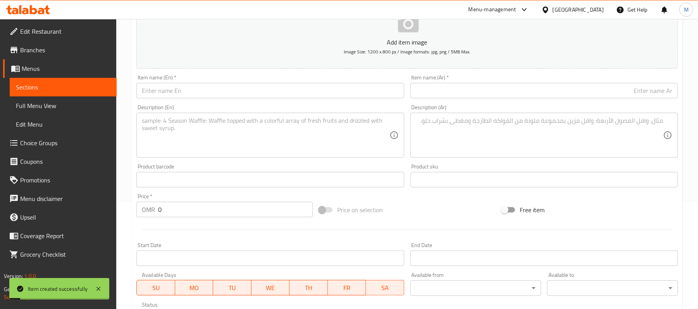
scroll to position [0, 0]
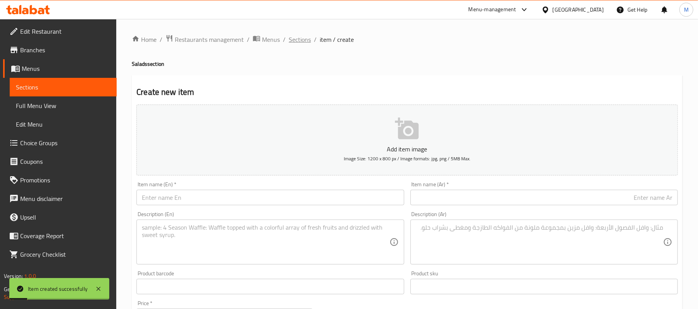
click at [293, 42] on span "Sections" at bounding box center [300, 39] width 22 height 9
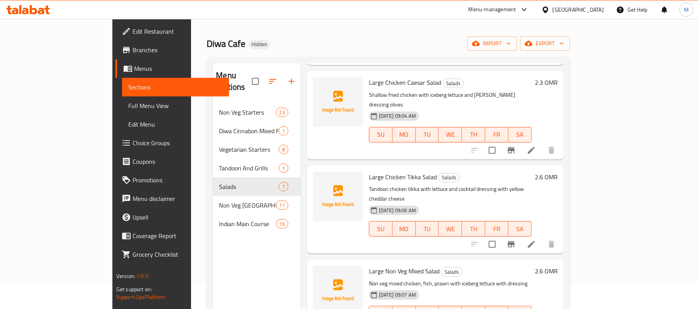
scroll to position [5, 0]
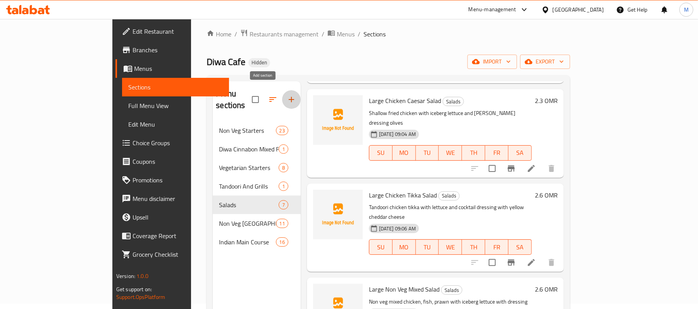
click at [282, 91] on button "button" at bounding box center [291, 99] width 19 height 19
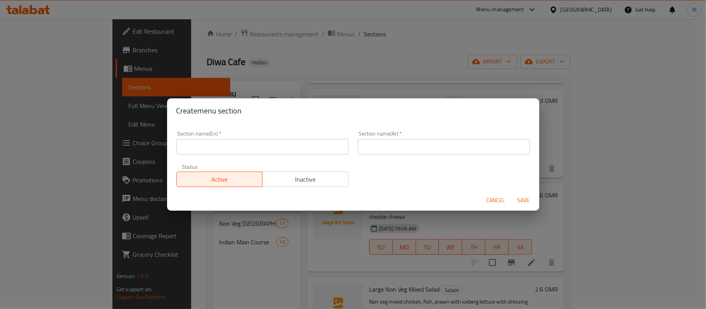
click at [253, 141] on input "text" at bounding box center [262, 147] width 172 height 16
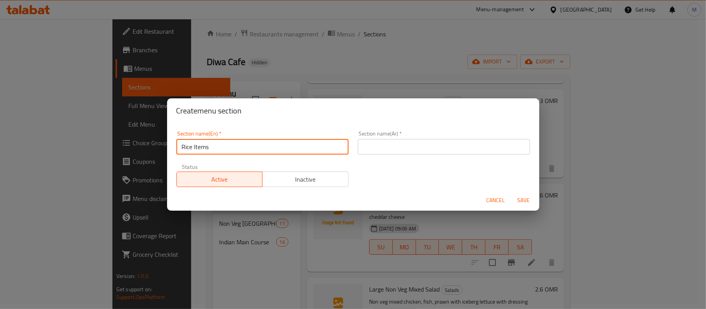
type input "Rice Items"
click at [373, 152] on input "text" at bounding box center [444, 147] width 172 height 16
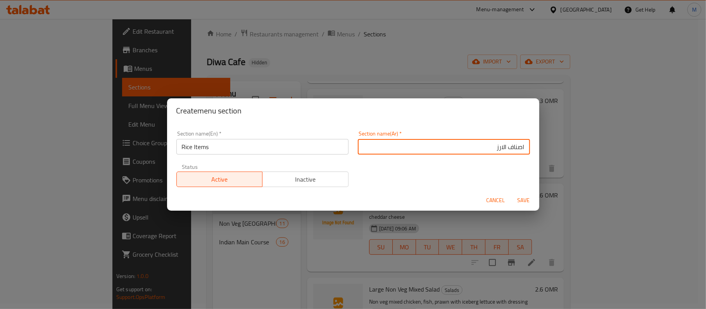
click at [495, 150] on input "اصناف الارز" at bounding box center [444, 147] width 172 height 16
type input "اصناف الأرز"
click at [521, 199] on span "Save" at bounding box center [523, 201] width 19 height 10
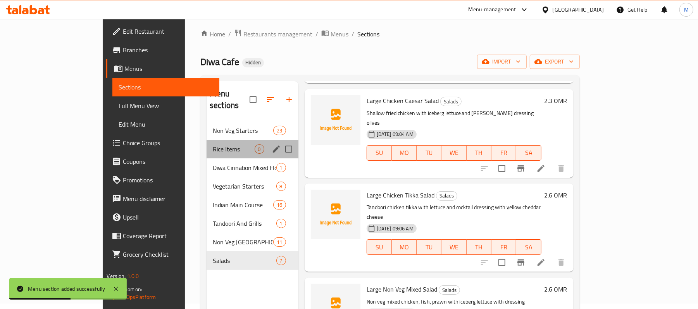
click at [207, 143] on div "Rice Items 0" at bounding box center [253, 149] width 92 height 19
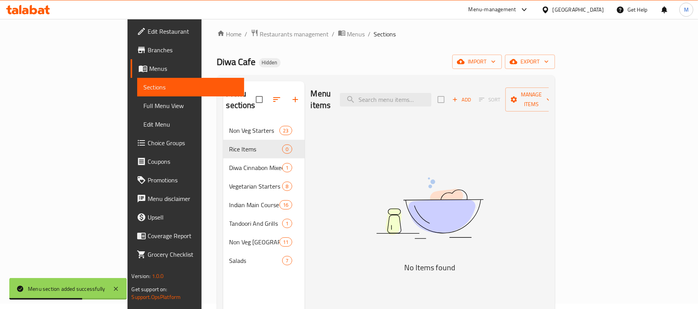
click at [474, 94] on button "Add" at bounding box center [461, 100] width 25 height 12
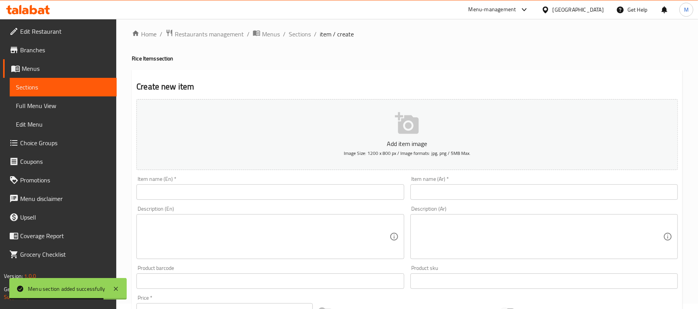
click at [279, 199] on input "text" at bounding box center [269, 193] width 267 height 16
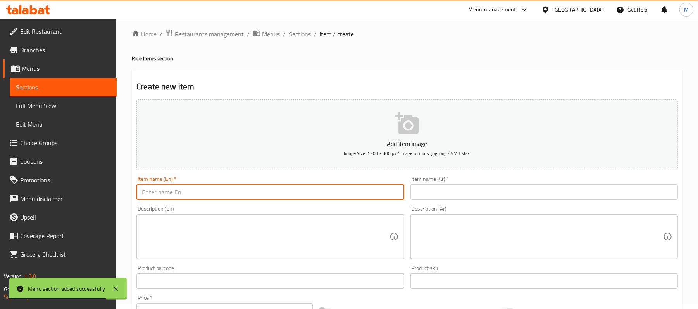
paste input "veg Fried Rice"
type input "Veg Fried Rice"
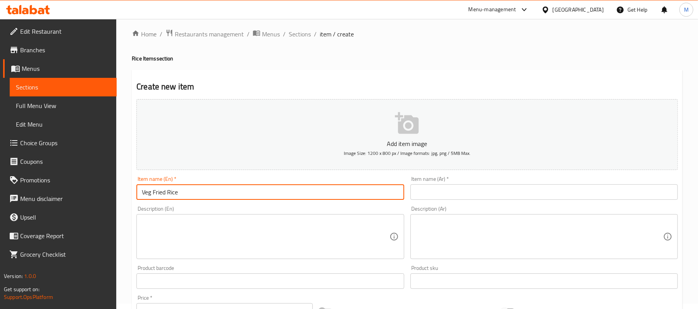
click at [492, 186] on input "text" at bounding box center [544, 193] width 267 height 16
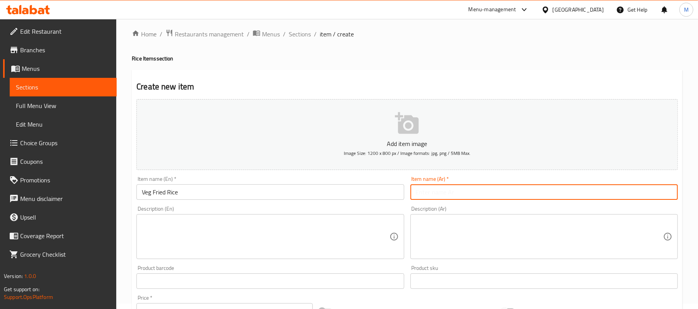
paste input "أرز مقلي نباتي"
type input "أرز مقلي نباتي"
click at [281, 229] on textarea at bounding box center [265, 237] width 247 height 37
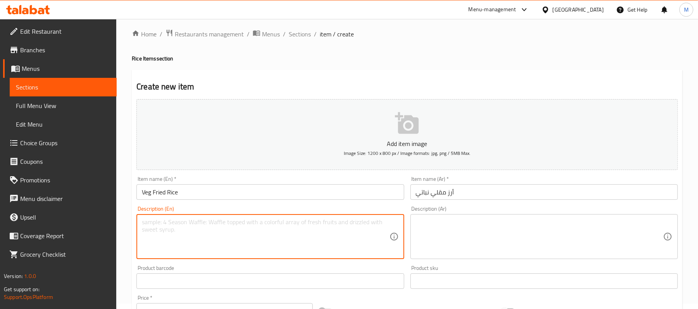
paste textarea "Mixed vegetables with boiled basmati rice & salt, pepper,soya sauce,vinegar ser…"
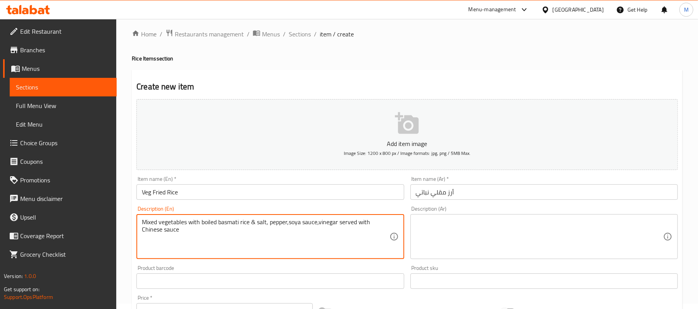
click at [288, 224] on textarea "Mixed vegetables with boiled basmati rice & salt, pepper,soya sauce,vinegar ser…" at bounding box center [265, 237] width 247 height 37
click at [320, 225] on textarea "Mixed vegetables with boiled basmati rice & salt, pepper, soya sauce,vinegar se…" at bounding box center [265, 237] width 247 height 37
click at [255, 222] on textarea "Mixed vegetables with boiled basmati rice & salt, pepper, soya sauce, vinegar s…" at bounding box center [265, 237] width 247 height 37
click at [240, 237] on textarea "Mixed vegetables with boiled basmati rice and salt, pepper, soya sauce, vinegar…" at bounding box center [265, 237] width 247 height 37
click at [262, 235] on textarea "Mixed vegetables with boiled basmati rice and salt, pepper, soya sauce, vinegar…" at bounding box center [265, 237] width 247 height 37
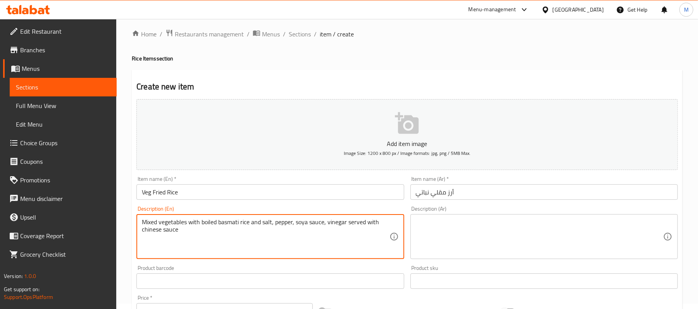
type textarea "Mixed vegetables with boiled basmati rice and salt, pepper, soya sauce, vinegar…"
click at [540, 222] on textarea at bounding box center [539, 237] width 247 height 37
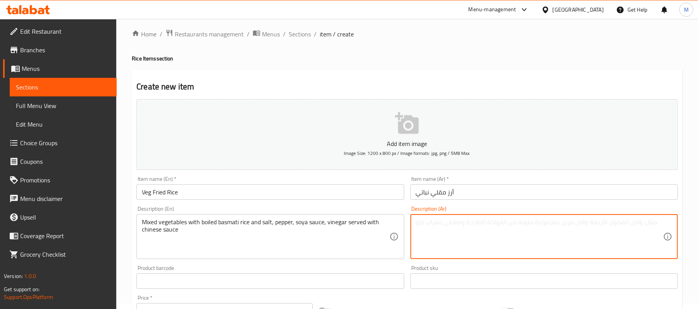
paste textarea "خضار مشكلة مع أرز بسمتي مسلوق، ملح، فلفل، صوص الصويا، خل يقدم مع الصوص الصيني"
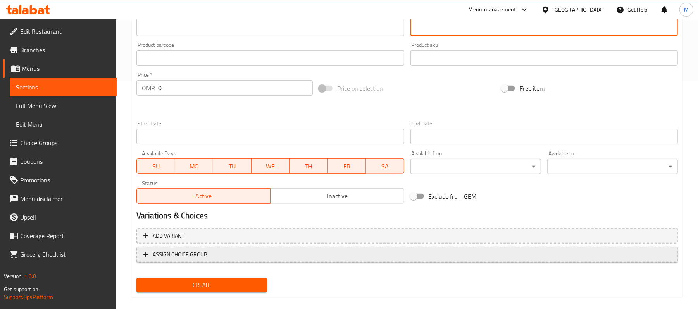
scroll to position [238, 0]
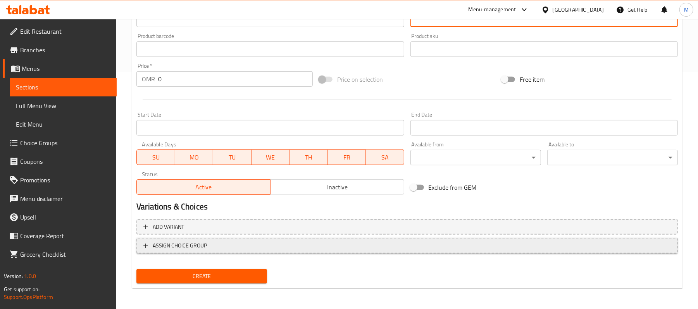
click at [256, 253] on button "ASSIGN CHOICE GROUP" at bounding box center [407, 246] width 542 height 16
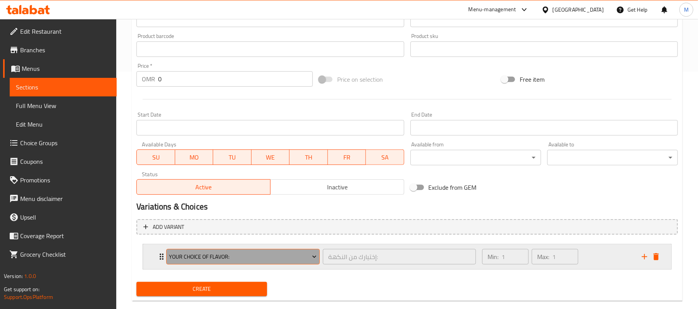
click at [303, 257] on span "Your Choice Of Flavor:" at bounding box center [243, 257] width 148 height 10
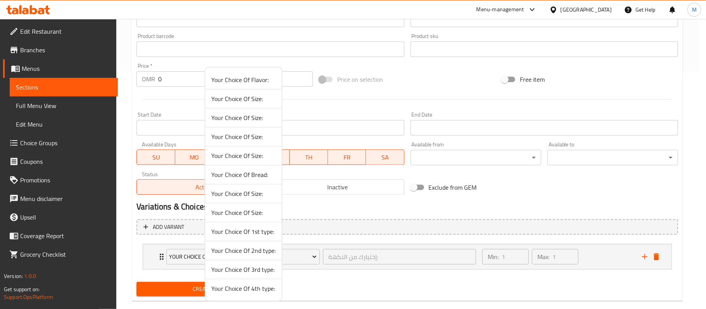
click at [656, 256] on div at bounding box center [353, 154] width 706 height 309
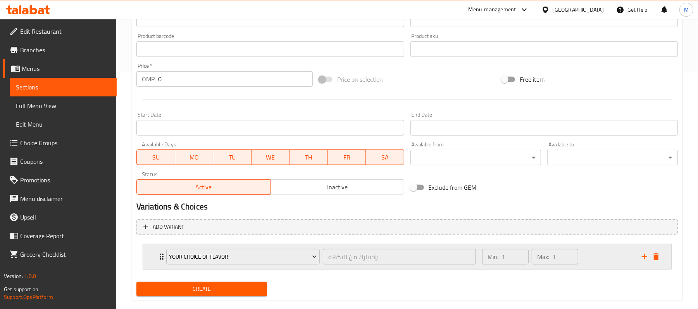
click at [658, 259] on icon "delete" at bounding box center [656, 257] width 5 height 7
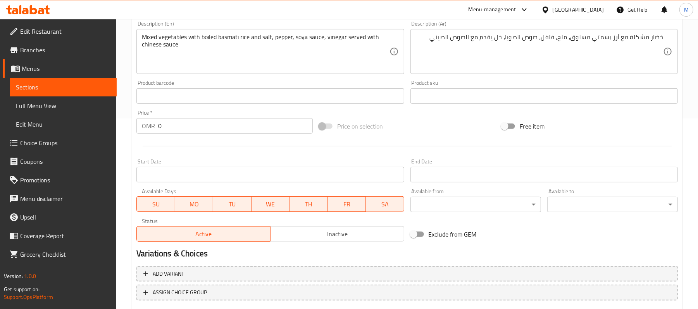
scroll to position [134, 0]
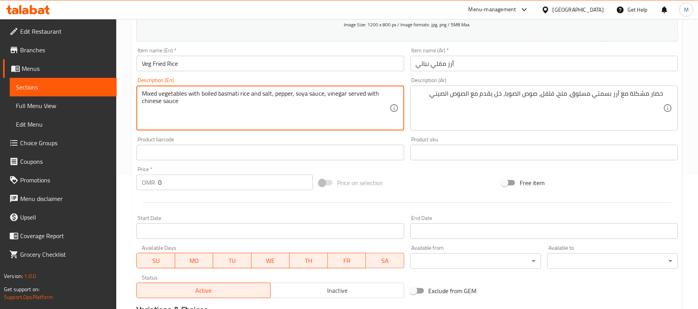
click at [241, 106] on textarea "Mixed vegetables with boiled basmati rice and salt, pepper, soya sauce, vinegar…" at bounding box center [265, 108] width 247 height 37
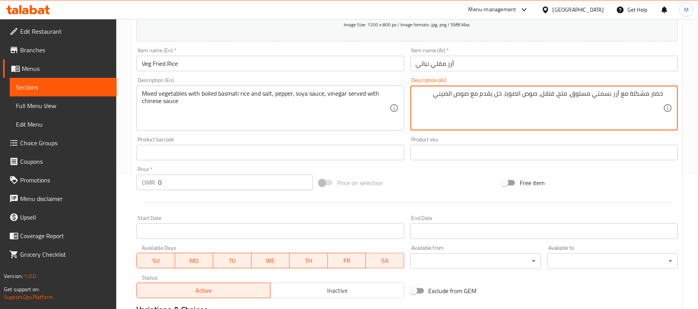
click at [452, 97] on textarea "خضار مشكلة مع أرز بسمتي مسلوق، ملح، فلفل، صوص الصويا، خل يقدم مع صوص الصيني" at bounding box center [539, 108] width 247 height 37
type textarea "خضار مشكلة مع أرز بسمتي مسلوق، ملح، فلفل، صوص الصويا، خل يقدم مع صوص صيني"
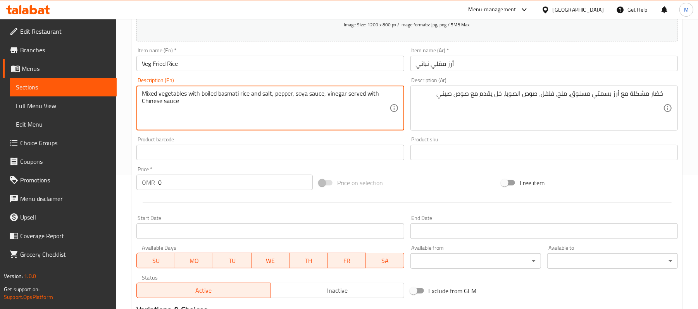
click at [190, 106] on textarea "Mixed vegetables with boiled basmati rice and salt, pepper, soya sauce, vinegar…" at bounding box center [265, 108] width 247 height 37
type textarea "Mixed vegetables with boiled basmati rice and salt, pepper, soya sauce, vinegar…"
drag, startPoint x: 178, startPoint y: 181, endPoint x: 123, endPoint y: 177, distance: 55.2
click at [126, 178] on div "Home / Restaurants management / Menus / Sections / item / create Rice Items sec…" at bounding box center [407, 149] width 582 height 529
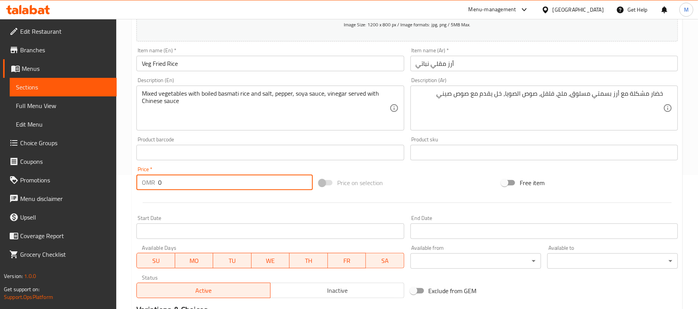
click at [210, 164] on div "Price   * OMR 0 Price *" at bounding box center [224, 179] width 183 height 30
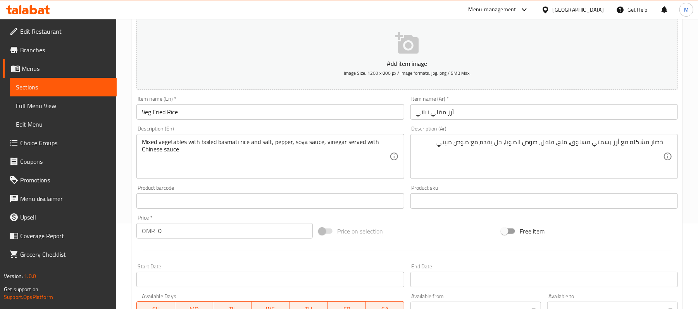
scroll to position [83, 0]
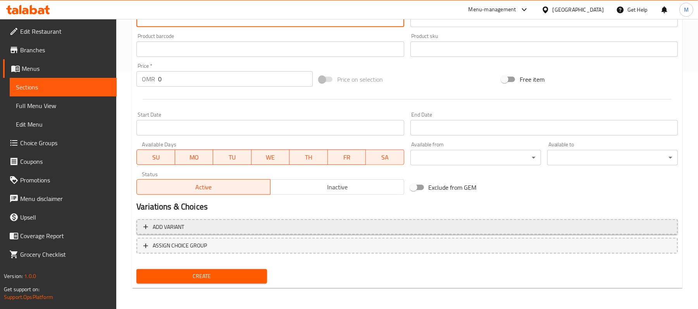
click at [246, 228] on span "Add variant" at bounding box center [407, 228] width 528 height 10
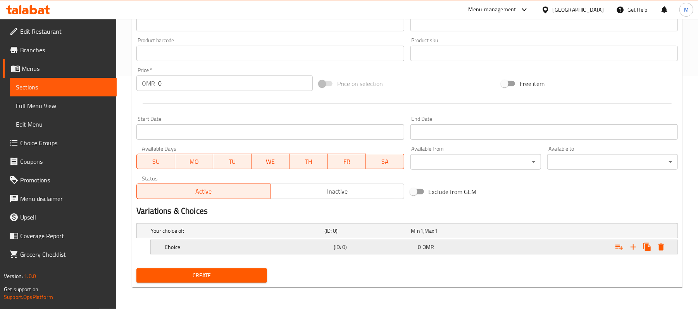
click at [352, 250] on h5 "(ID: 0)" at bounding box center [374, 247] width 81 height 8
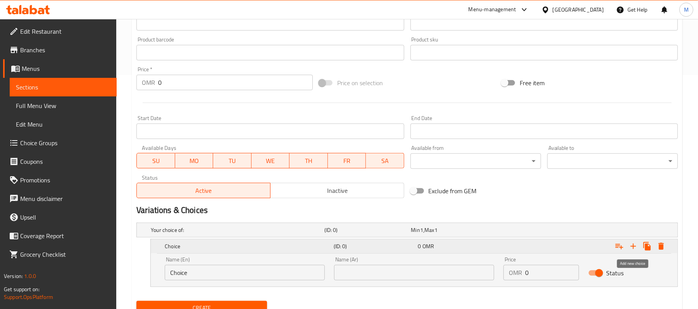
click at [637, 246] on icon "Expand" at bounding box center [633, 246] width 9 height 9
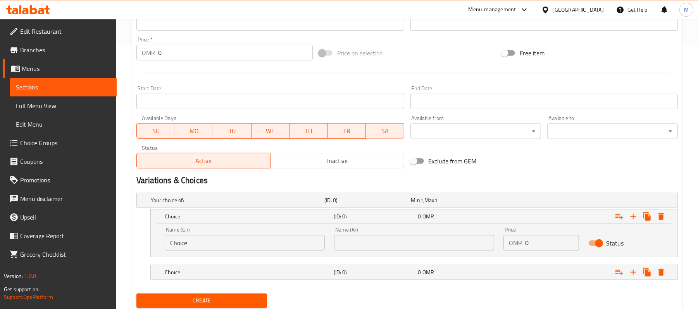
scroll to position [290, 0]
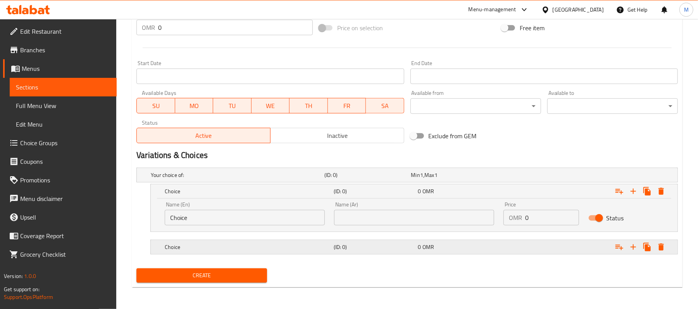
click at [219, 248] on h5 "Choice" at bounding box center [248, 247] width 166 height 8
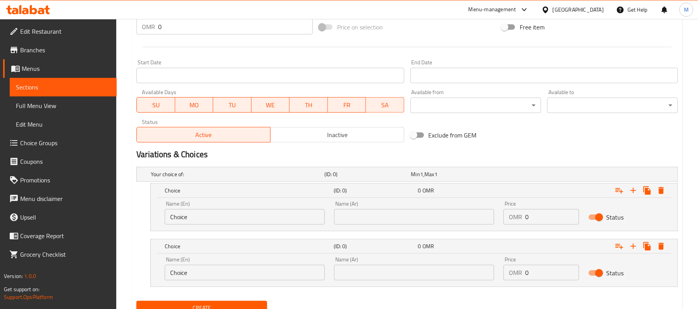
drag, startPoint x: 198, startPoint y: 219, endPoint x: 81, endPoint y: 208, distance: 117.6
click at [88, 212] on div "Edit Restaurant Branches Menus Sections Full Menu View Edit Menu Choice Groups …" at bounding box center [349, 35] width 698 height 613
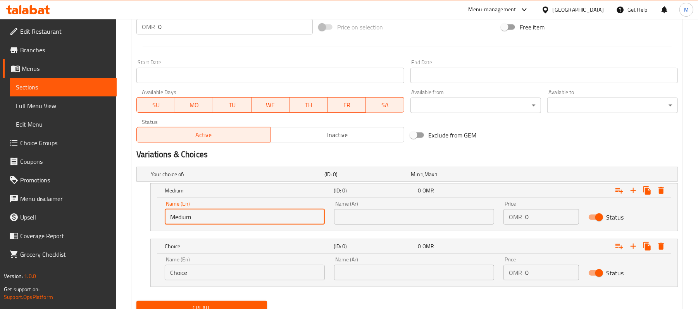
type input "Medium"
click at [193, 266] on div "Name (En) Choice Name (En)" at bounding box center [245, 269] width 160 height 24
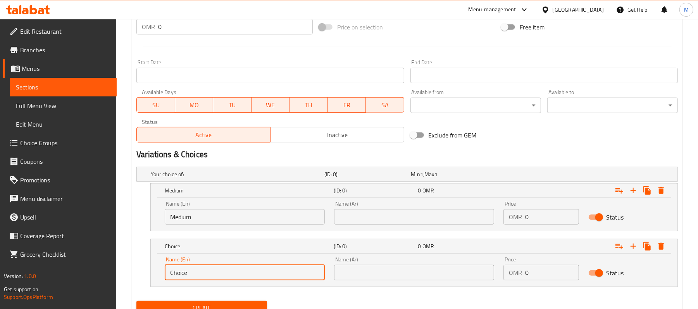
drag, startPoint x: 196, startPoint y: 267, endPoint x: 107, endPoint y: 263, distance: 88.9
click at [113, 263] on div "Edit Restaurant Branches Menus Sections Full Menu View Edit Menu Choice Groups …" at bounding box center [349, 35] width 698 height 613
type input "Large"
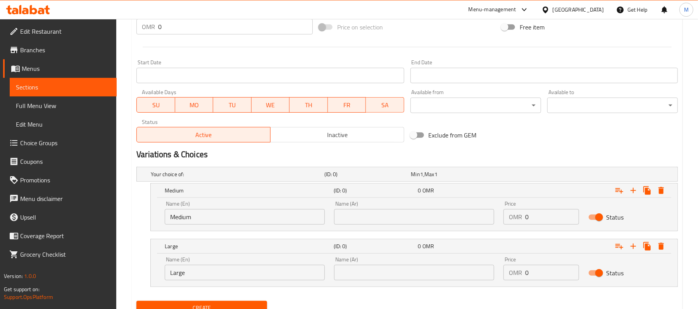
click at [448, 206] on div "Name (Ar) Name (Ar)" at bounding box center [414, 213] width 160 height 24
click at [447, 212] on input "text" at bounding box center [414, 217] width 160 height 16
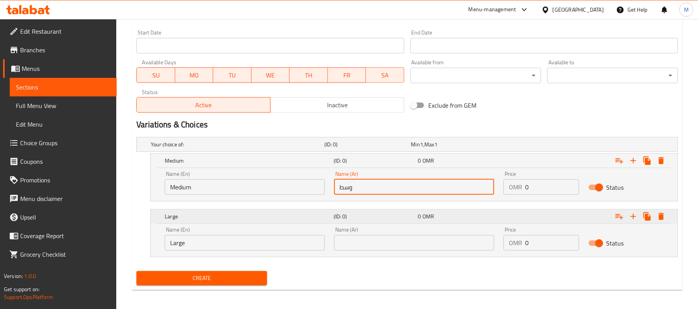
scroll to position [323, 0]
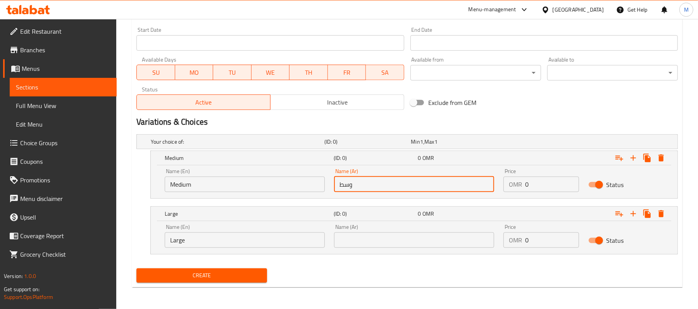
type input "وسط"
click at [426, 242] on input "text" at bounding box center [414, 241] width 160 height 16
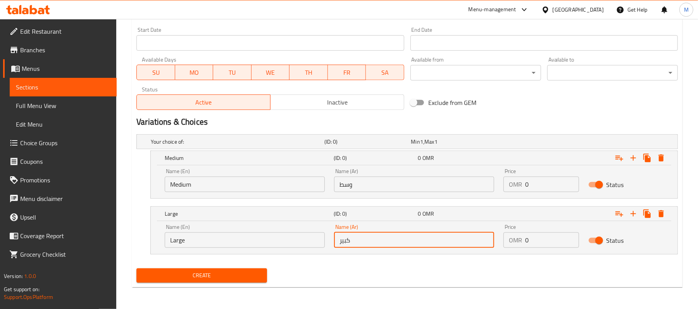
type input "كبير"
click at [138, 198] on div "Medium (ID: 0) 0 OMR Name (En) Medium Name (En) Name (Ar) وسط Name (Ar) Price O…" at bounding box center [407, 175] width 542 height 48
drag, startPoint x: 511, startPoint y: 193, endPoint x: 500, endPoint y: 194, distance: 10.9
click at [503, 193] on div "Price OMR 0 Price" at bounding box center [541, 180] width 85 height 33
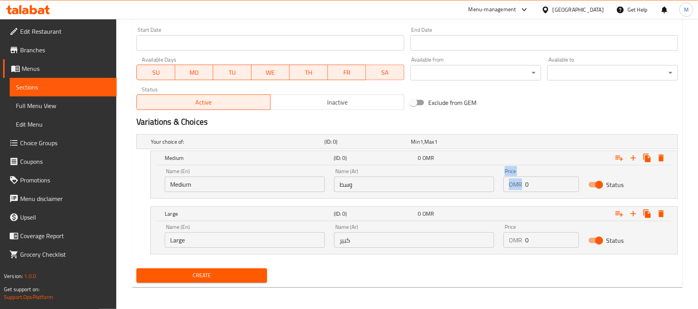
click at [527, 193] on div "Price OMR 0 Price" at bounding box center [541, 180] width 85 height 33
click at [536, 187] on input "0" at bounding box center [551, 185] width 53 height 16
type input "1.9"
click at [492, 239] on div "Name (En) Large Name (En) Name (Ar) كبير Name (Ar) Price OMR 0 Price Status" at bounding box center [414, 236] width 508 height 33
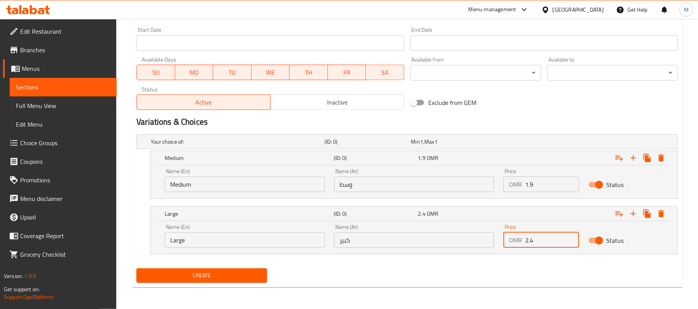
type input "2.4"
click at [135, 168] on div "Your choice of: (ID: 0) Min 1 , Max 1 Name (En) Your choice of: Name (En) Name …" at bounding box center [407, 198] width 548 height 134
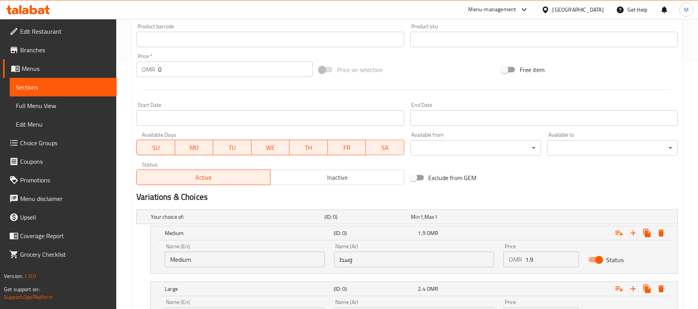
scroll to position [117, 0]
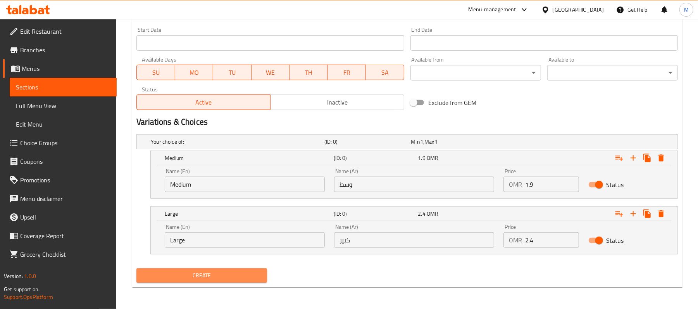
click at [237, 279] on span "Create" at bounding box center [202, 276] width 118 height 10
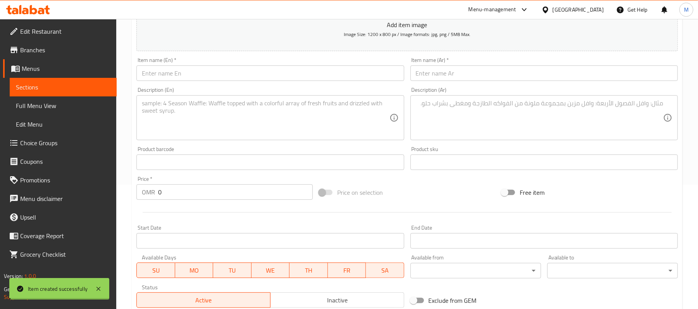
scroll to position [65, 0]
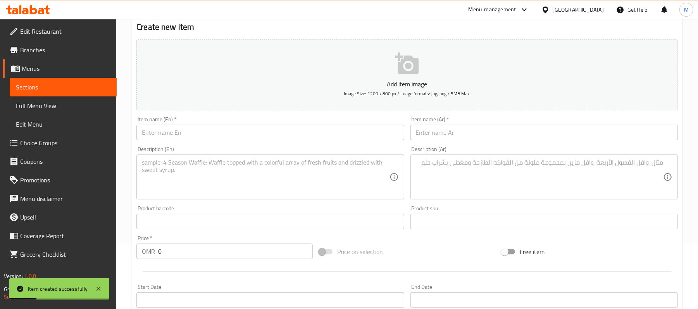
click at [227, 129] on input "text" at bounding box center [269, 133] width 267 height 16
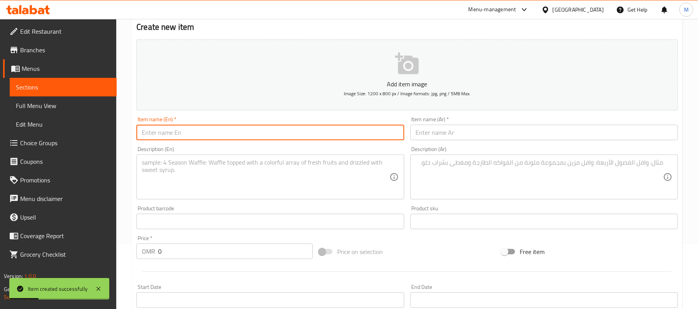
paste input "veg Schezwan fried Rice"
click at [241, 133] on input "Veg Schezwan Fried Rice" at bounding box center [269, 133] width 267 height 16
type input "Veg Schezwan Fried Rice"
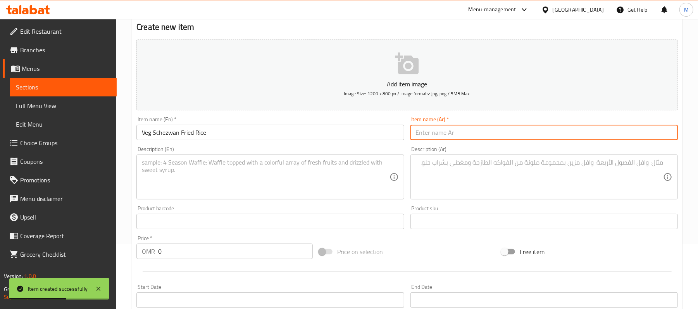
paste input "أرز شيزوان مقلي نباتي"
type input "أرز شيزوان مقلي نباتي"
click at [326, 160] on textarea at bounding box center [265, 177] width 247 height 37
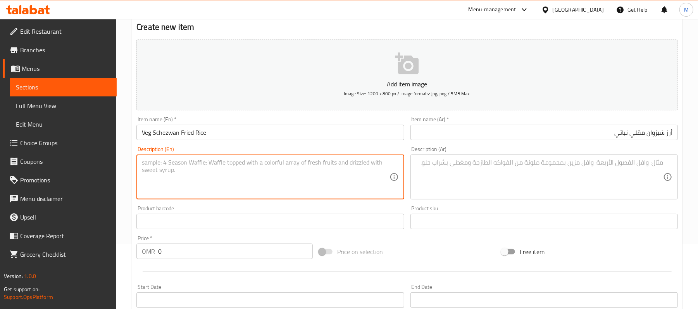
paste textarea "Spicy and flavorful fried rice with mixed vegetables."
click at [295, 160] on textarea "Spicy and flavorful fried rice with mixed vegetables." at bounding box center [265, 177] width 247 height 37
type textarea "Spicy and flavorful fried rice with mixed vegetables"
click at [526, 185] on textarea at bounding box center [539, 177] width 247 height 37
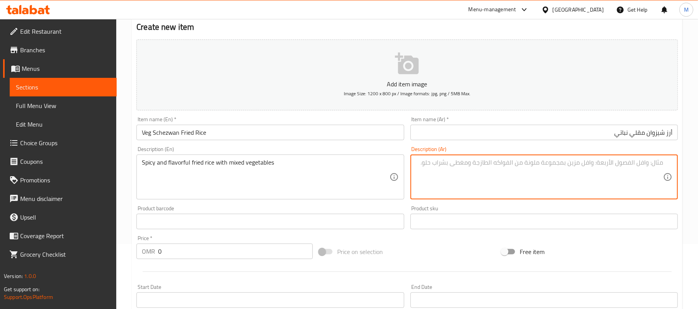
paste textarea "أرز مقلي حار ومليئ بالنكهات مع خضار مشكل"
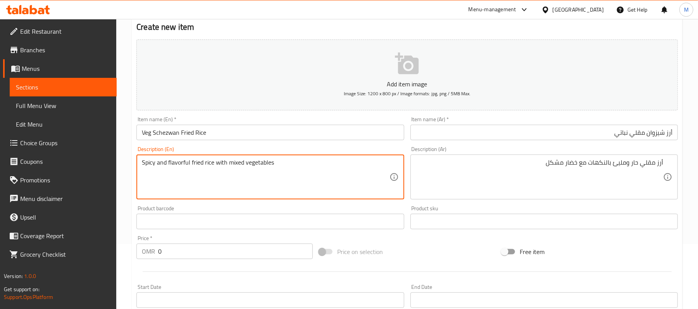
click at [624, 165] on textarea "أرز مقلي حار ومليئ بالنكهات مع خضار مشكل" at bounding box center [539, 177] width 247 height 37
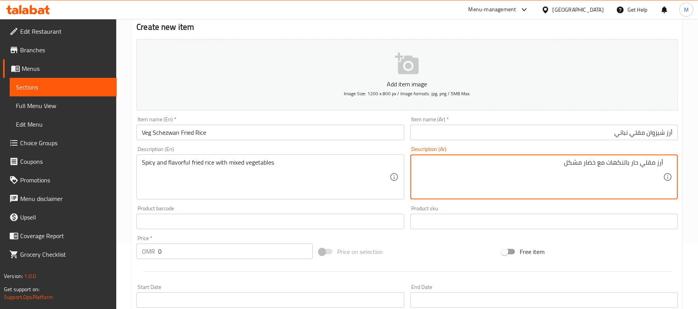
click at [624, 167] on textarea "أرز مقلي حار بالنكهات مع خضار مشكل" at bounding box center [539, 177] width 247 height 37
type textarea "أرز مقلي حار لذيذ مع خضار مشكل"
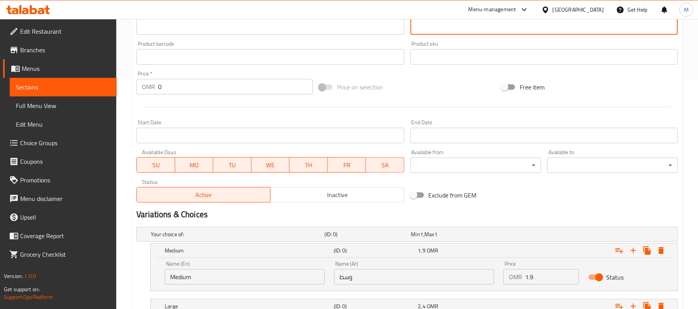
scroll to position [323, 0]
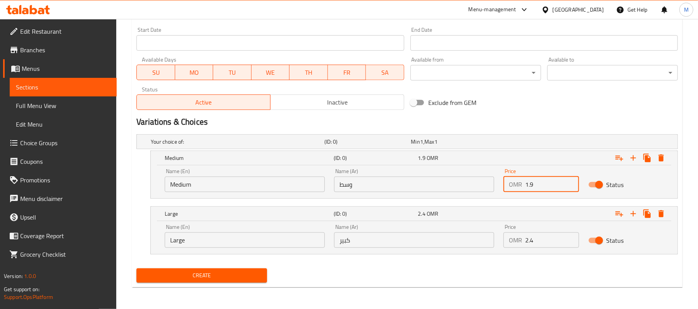
drag, startPoint x: 533, startPoint y: 183, endPoint x: 517, endPoint y: 182, distance: 15.5
click at [518, 183] on div "OMR 1.9 Price" at bounding box center [541, 185] width 75 height 16
type input "2.2"
click at [518, 235] on div "OMR 2.4 Price" at bounding box center [541, 241] width 75 height 16
type input "2.8"
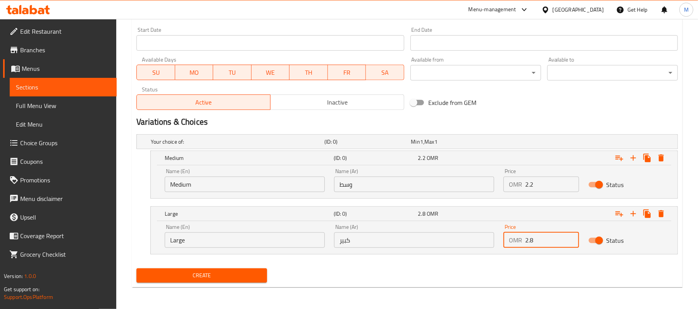
click at [129, 188] on div "Home / Restaurants management / Menus / Sections / item / create Rice Items sec…" at bounding box center [407, 2] width 582 height 613
click at [211, 277] on span "Create" at bounding box center [202, 276] width 118 height 10
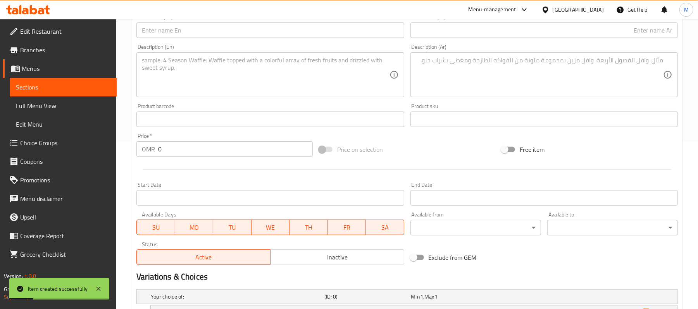
scroll to position [65, 0]
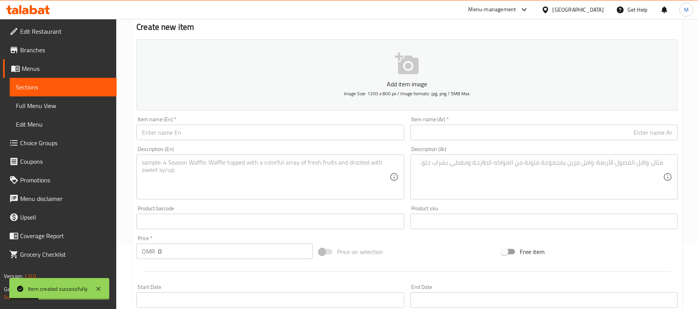
click at [203, 132] on input "text" at bounding box center [269, 133] width 267 height 16
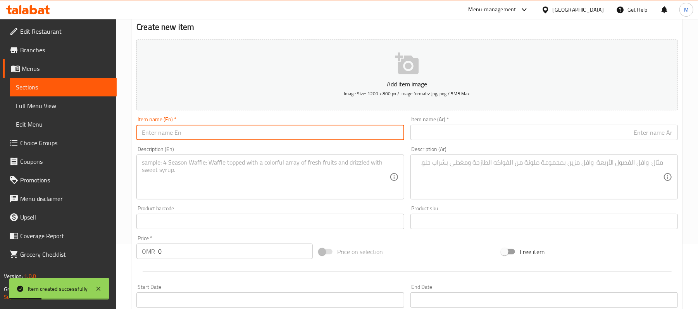
paste input "steamed Rice"
type input "Steamed Rice"
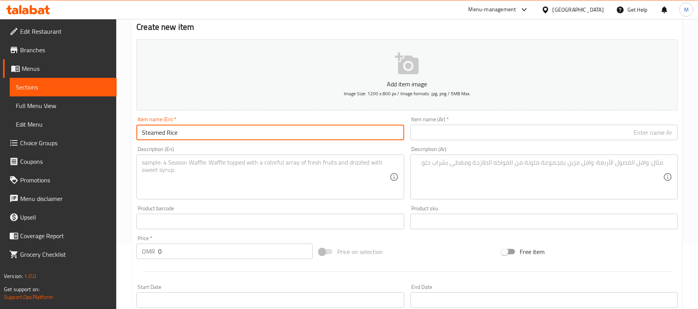
click at [238, 136] on input "Steamed Rice" at bounding box center [269, 133] width 267 height 16
click at [521, 143] on div "Item name (Ar)   * Item name (Ar) *" at bounding box center [544, 129] width 274 height 30
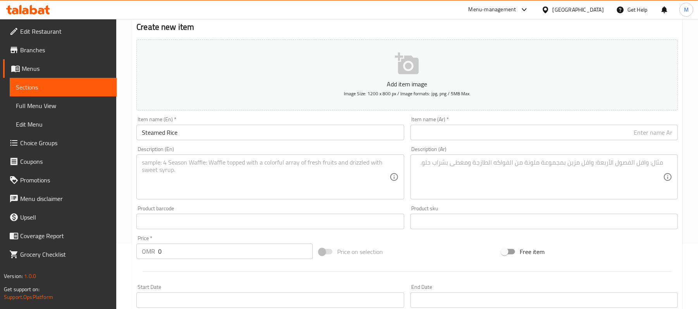
drag, startPoint x: 506, startPoint y: 132, endPoint x: 394, endPoint y: 140, distance: 111.9
click at [506, 132] on input "text" at bounding box center [544, 133] width 267 height 16
paste input "أرز على البخار"
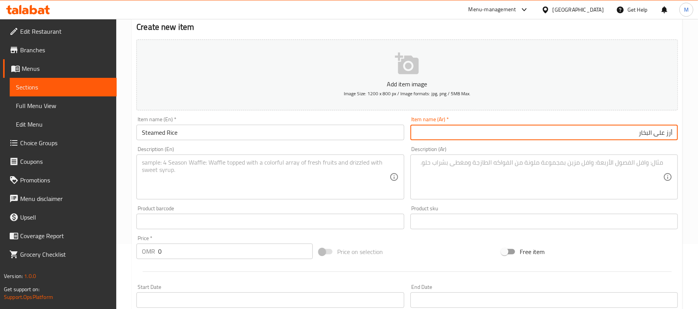
type input "أرز على البخار"
click at [312, 171] on textarea at bounding box center [265, 177] width 247 height 37
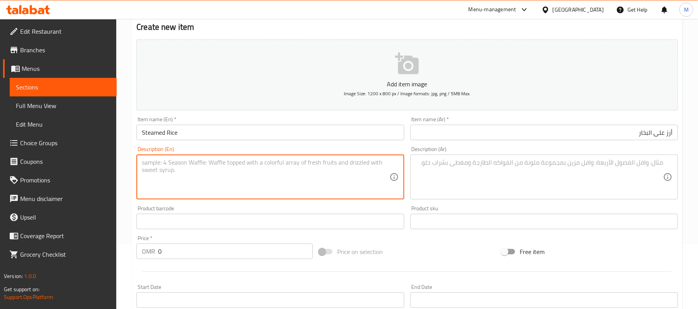
click at [260, 162] on textarea at bounding box center [265, 177] width 247 height 37
paste textarea "boild basmati rice"
click at [264, 160] on textarea "boild basmati rice" at bounding box center [265, 177] width 247 height 37
type textarea "Boild Basmati Rice"
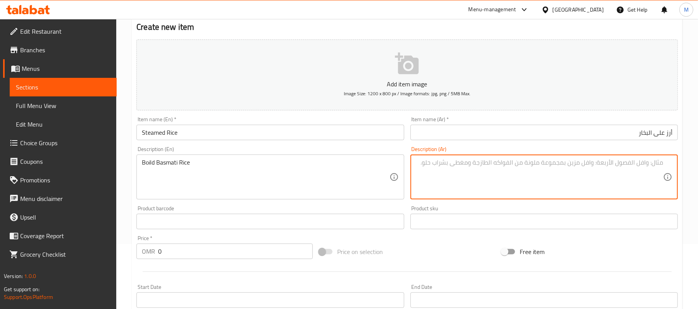
click at [436, 176] on textarea at bounding box center [539, 177] width 247 height 37
paste textarea "أرز بسمتي مسلوق"
type textarea "أرز بسمتي مسلوق"
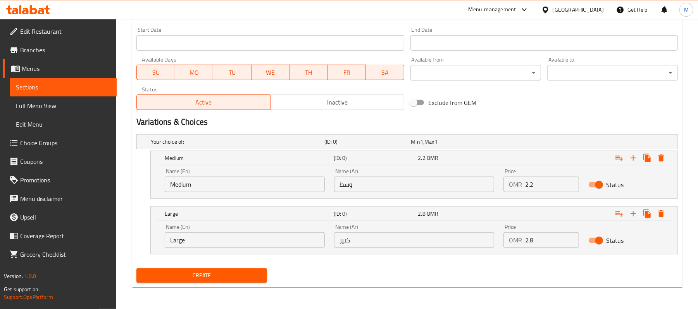
scroll to position [323, 0]
drag, startPoint x: 537, startPoint y: 188, endPoint x: 428, endPoint y: 193, distance: 109.4
click at [446, 194] on div "Name (En) Medium Name (En) Name (Ar) وسط Name (Ar) Price OMR 2.2 Price Status" at bounding box center [414, 180] width 508 height 33
type input "1.3"
drag, startPoint x: 550, startPoint y: 241, endPoint x: 467, endPoint y: 218, distance: 86.5
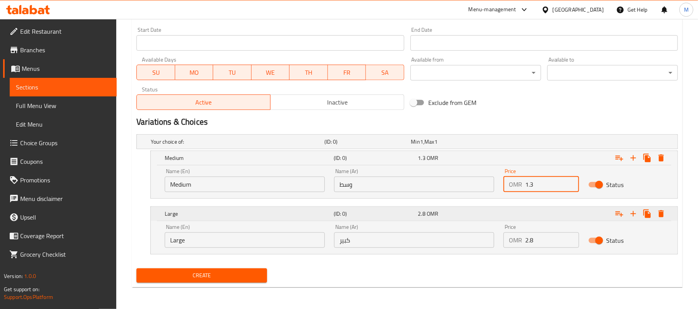
click at [499, 241] on div "Price OMR 2.8 Price" at bounding box center [541, 236] width 85 height 33
type input "1.7"
click at [129, 182] on div "Home / Restaurants management / Menus / Sections / item / create Rice Items sec…" at bounding box center [407, 2] width 582 height 613
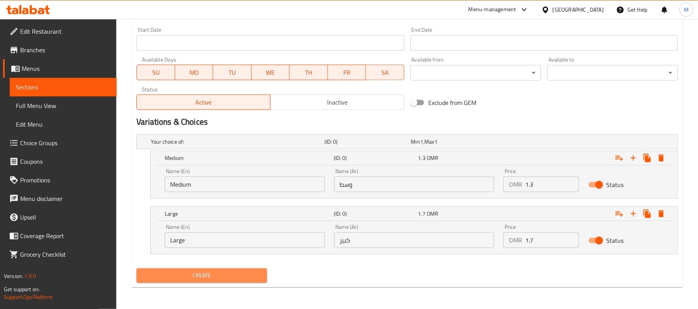
click at [218, 275] on span "Create" at bounding box center [202, 276] width 118 height 10
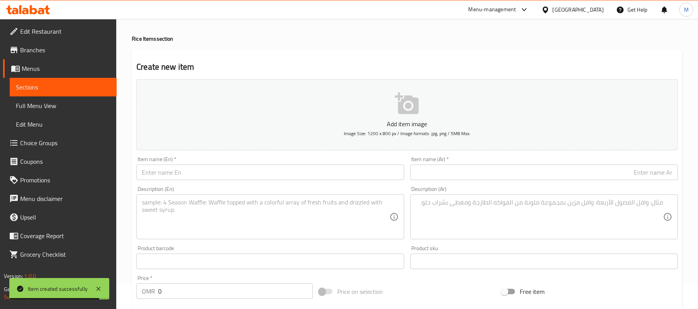
scroll to position [0, 0]
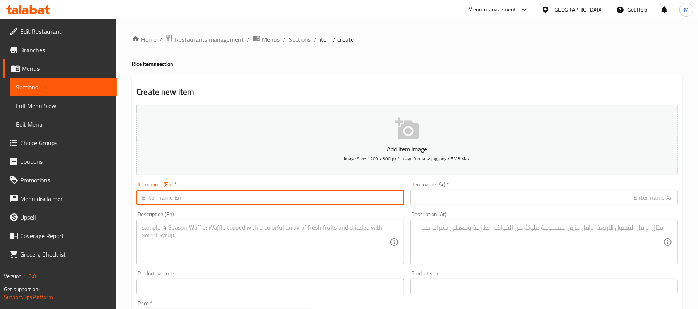
click at [174, 200] on input "text" at bounding box center [269, 198] width 267 height 16
paste input "chicken fried rice"
type input "Chicken Fried Rice"
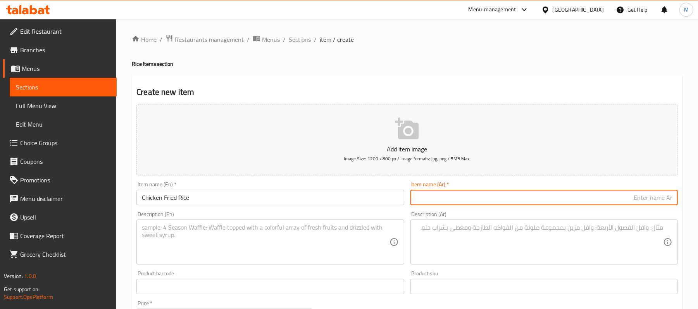
paste input "أرز مقلي بالدجاج"
type input "أرز مقلي بالدجاج"
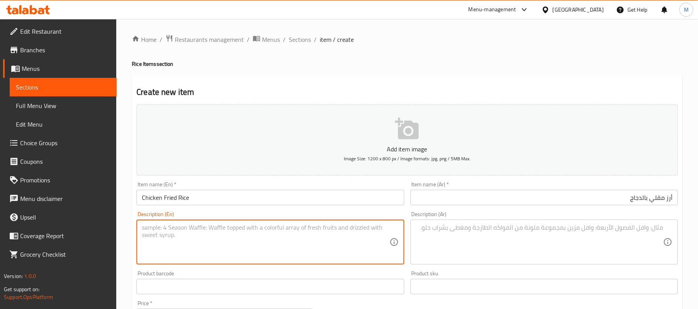
click at [257, 236] on textarea at bounding box center [265, 242] width 247 height 37
paste textarea "Fried chicken with egg and mixed vegetables basmati rice, salt,vinigar, soya sa…"
click at [305, 225] on textarea "Fried chicken with egg and mixed vegetables basmati rice, salt,vinigar, soya sa…" at bounding box center [265, 242] width 247 height 37
click at [305, 229] on textarea "Fried chicken with egg and mixed vegetables basmati rice, salt,vinigar, soya sa…" at bounding box center [265, 242] width 247 height 37
click at [288, 242] on textarea "Fried chicken with egg and mixed vegetables basmati rice, salt, vinegar, soya s…" at bounding box center [265, 242] width 247 height 37
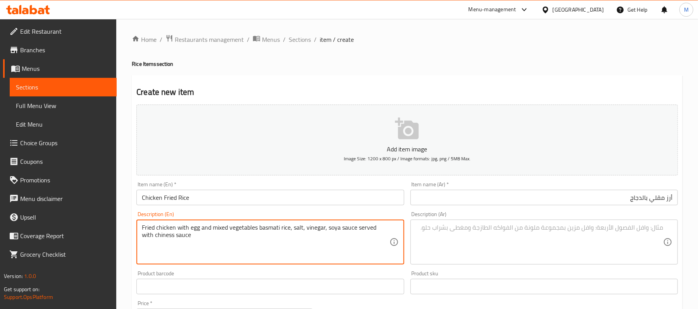
type textarea "Fried chicken with egg and mixed vegetables basmati rice, salt, vinegar, soya s…"
click at [511, 245] on textarea at bounding box center [539, 242] width 247 height 37
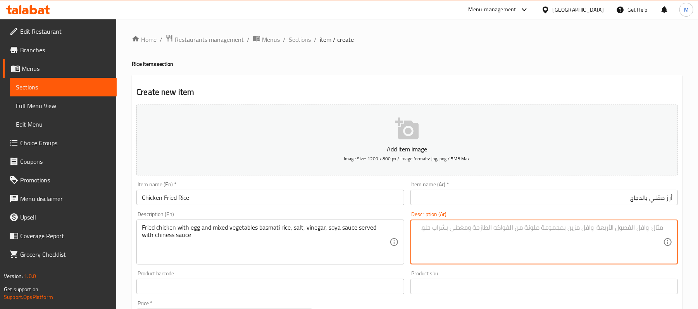
paste textarea "دجاج مقلي مع البيض و الخضار المشكل، أرز بسمتي، ملح، خل، صوص الصويا يقدم مع صوص …"
click at [621, 233] on textarea "دجاج مقلي مع البيض و الخضار المشكل، أرز بسمتي، ملح، خل، صوص الصويا يقدم مع صوص …" at bounding box center [539, 242] width 247 height 37
click at [604, 230] on textarea "دجاج مقلي مع بيض و الخضار المشكل، أرز بسمتي، ملح، خل، صوص الصويا يقدم مع صوص صي…" at bounding box center [539, 242] width 247 height 37
type textarea "دجاج مقلي مع بيض و خضار المشكل، أرز بسمتي، ملح، خل، صوص الصويا يقدم مع صوص صيني."
drag, startPoint x: 257, startPoint y: 229, endPoint x: 267, endPoint y: 245, distance: 19.4
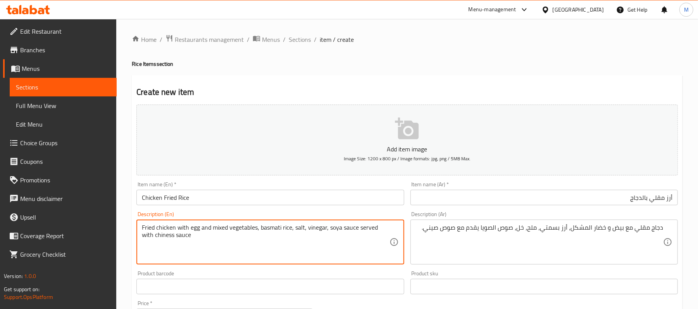
type textarea "Fried chicken with egg and mixed vegetables, basmati rice, salt, vinegar, soya …"
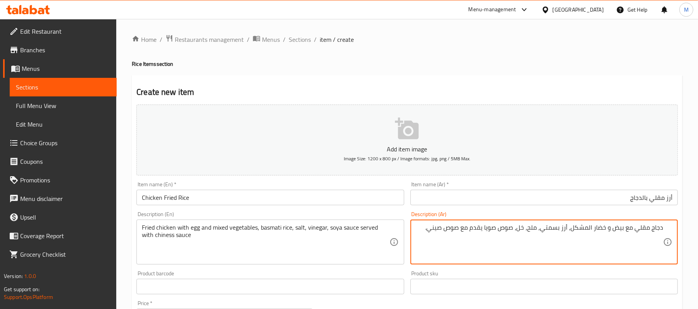
click at [426, 230] on textarea "دجاج مقلي مع بيض و خضار المشكل، أرز بسمتي، ملح، خل، صوص صويا يقدم مع صوص صيني." at bounding box center [539, 242] width 247 height 37
type textarea "دجاج مقلي مع بيض و خضار المشكل، أرز بسمتي، ملح، خل، صوص صويا يقدم مع صوص صيني"
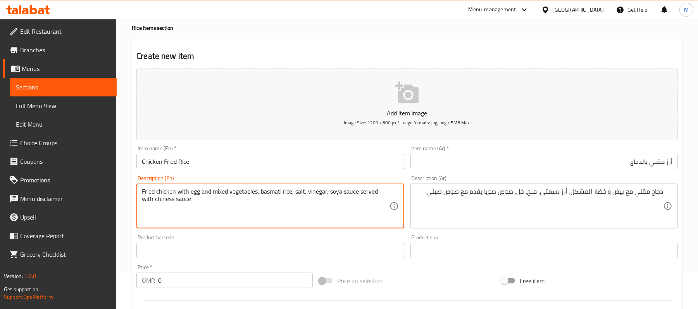
scroll to position [103, 0]
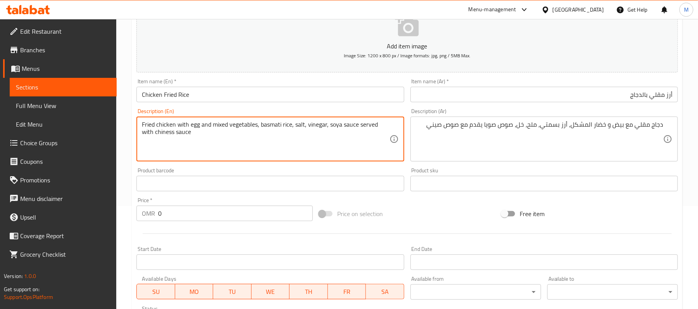
drag, startPoint x: 149, startPoint y: 133, endPoint x: 143, endPoint y: 134, distance: 6.7
click at [143, 134] on textarea "Fried chicken with egg and mixed vegetables, basmati rice, salt, vinegar, soya …" at bounding box center [265, 139] width 247 height 37
drag, startPoint x: 157, startPoint y: 132, endPoint x: 149, endPoint y: 135, distance: 7.8
click at [149, 135] on textarea "Fried chicken with egg and mixed vegetables, basmati rice, salt, vinegar, soya …" at bounding box center [265, 139] width 247 height 37
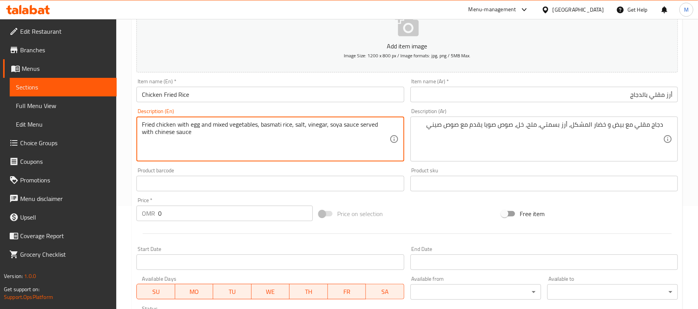
click at [191, 134] on textarea "Fried chicken with egg and mixed vegetables, basmati rice, salt, vinegar, soya …" at bounding box center [265, 139] width 247 height 37
type textarea "Fried chicken with egg and mixed vegetables, basmati rice, salt, vinegar, soya …"
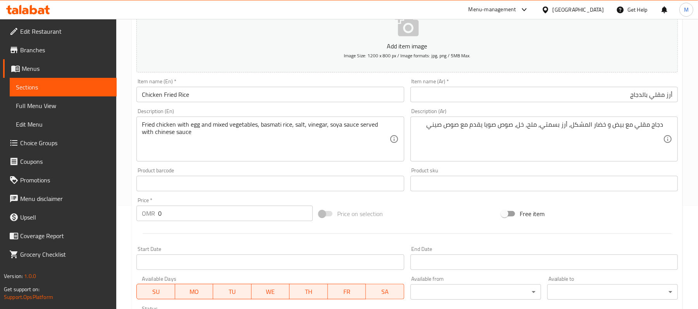
click at [204, 171] on div "Product barcode Product barcode" at bounding box center [269, 180] width 267 height 24
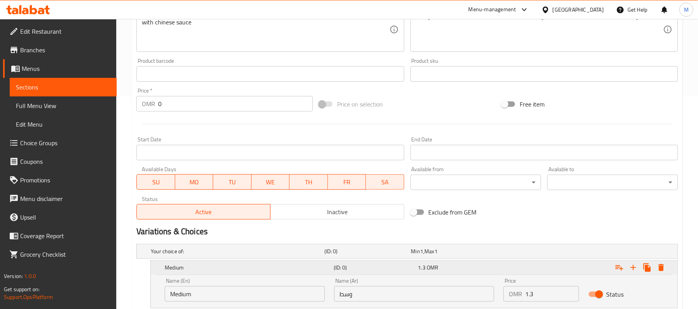
scroll to position [310, 0]
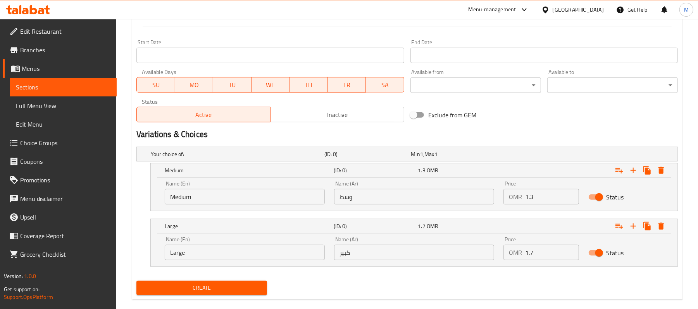
drag, startPoint x: 532, startPoint y: 195, endPoint x: 495, endPoint y: 197, distance: 36.5
click at [519, 196] on div "OMR 1.3 Price" at bounding box center [541, 197] width 75 height 16
type input "2.2"
drag, startPoint x: 542, startPoint y: 248, endPoint x: 456, endPoint y: 256, distance: 85.7
click at [481, 256] on div "Name (En) Large Name (En) Name (Ar) كبير Name (Ar) Price OMR 1.7 Price Status" at bounding box center [414, 248] width 508 height 33
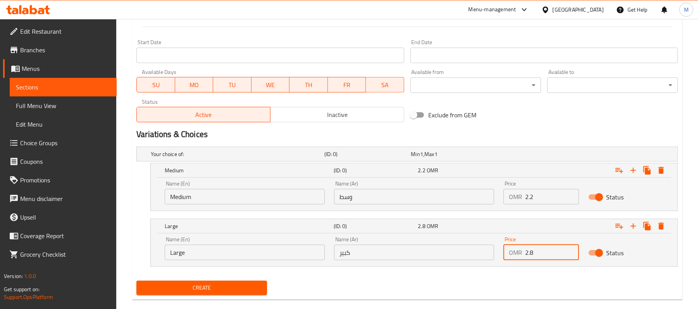
type input "2.8"
click at [126, 161] on div "Home / Restaurants management / Menus / Sections / item / create Rice Items sec…" at bounding box center [407, 15] width 582 height 613
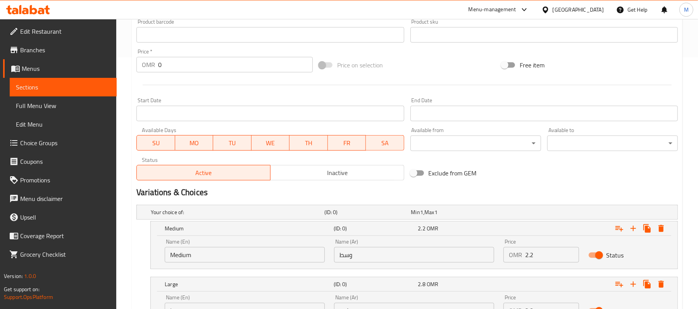
scroll to position [323, 0]
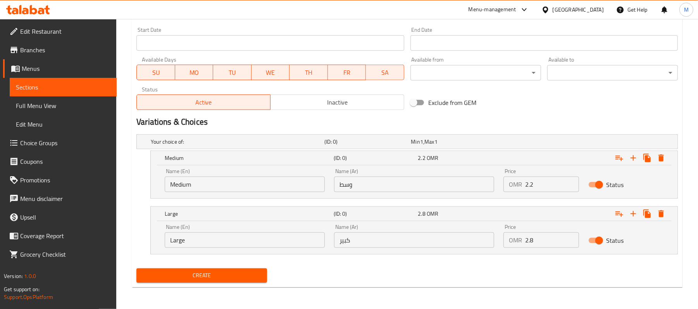
click at [207, 278] on span "Create" at bounding box center [202, 276] width 118 height 10
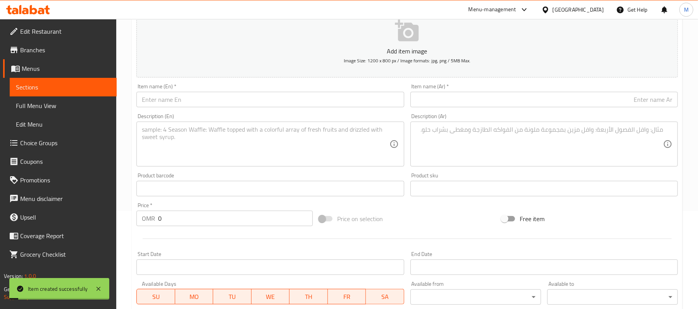
scroll to position [65, 0]
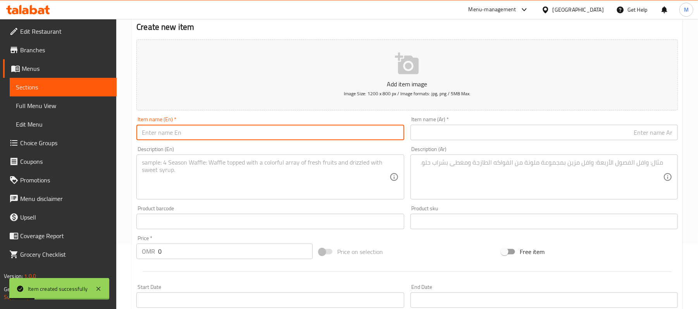
click at [265, 137] on input "text" at bounding box center [269, 133] width 267 height 16
paste input "chicken Schezwan fried rice"
type input "Chicken Schezwan Fried Rice"
click at [448, 134] on input "text" at bounding box center [544, 133] width 267 height 16
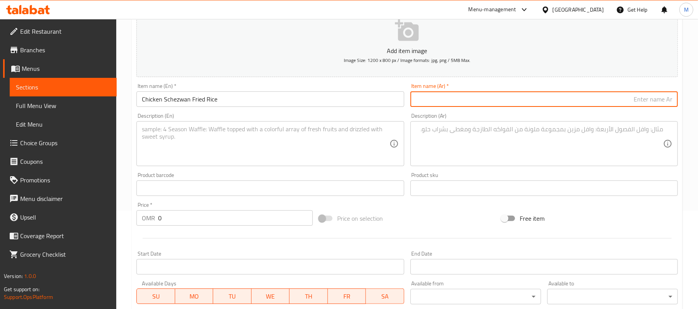
scroll to position [117, 0]
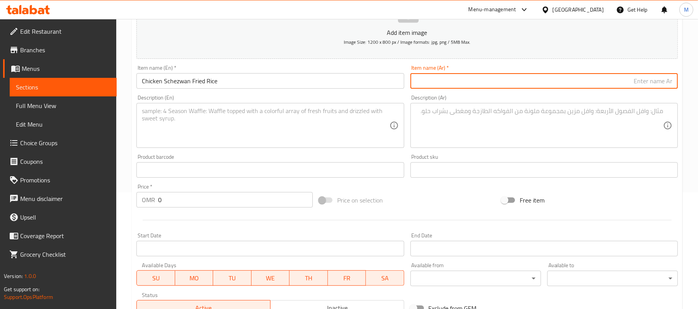
paste input "أرز مقلي بالدجاج سيشوان"
type input "أرز مقلي بالدجاج سيشوان"
click at [278, 135] on textarea at bounding box center [265, 125] width 247 height 37
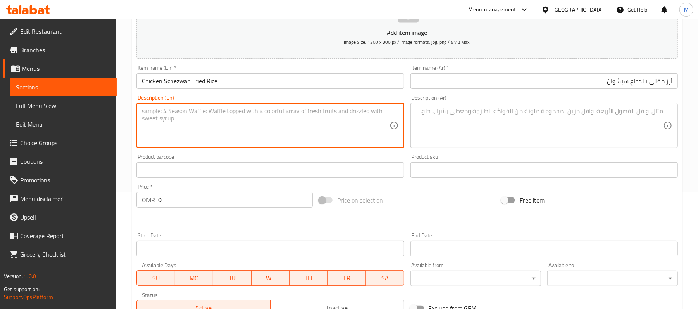
paste textarea "Fried chicken with egg and mixed vegetables basmati rice, salt, vinigar, soya s…"
click at [265, 124] on textarea "Fried chicken with egg and mixed vegetables basmati rice, salt, vinigar, soya s…" at bounding box center [265, 125] width 247 height 37
click at [312, 114] on textarea "Fried chicken with egg and mixed vegetables basmati rice, salt, vinigar, soya s…" at bounding box center [265, 125] width 247 height 37
click at [359, 120] on textarea "Fried chicken with egg and mixed vegetables basmati rice, salt, vinegar, soya s…" at bounding box center [265, 125] width 247 height 37
drag, startPoint x: 155, startPoint y: 119, endPoint x: 357, endPoint y: 136, distance: 201.9
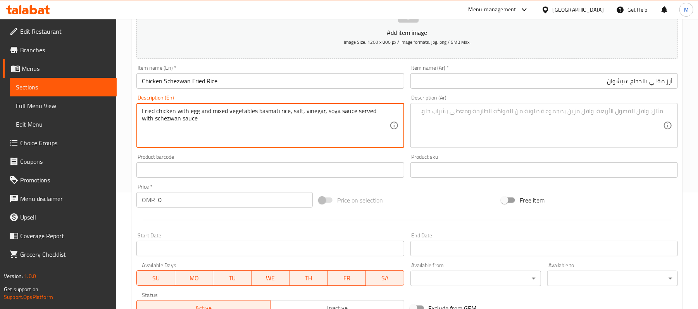
click at [357, 136] on textarea "Fried chicken with egg and mixed vegetables basmati rice, salt, vinegar, soya s…" at bounding box center [265, 125] width 247 height 37
click at [159, 118] on textarea "Fried chicken with egg and mixed vegetables basmati rice, salt, vinegar, soya s…" at bounding box center [265, 125] width 247 height 37
type textarea "Fried chicken with egg and mixed vegetables basmati rice, salt, vinegar, soya s…"
click at [535, 120] on textarea at bounding box center [539, 125] width 247 height 37
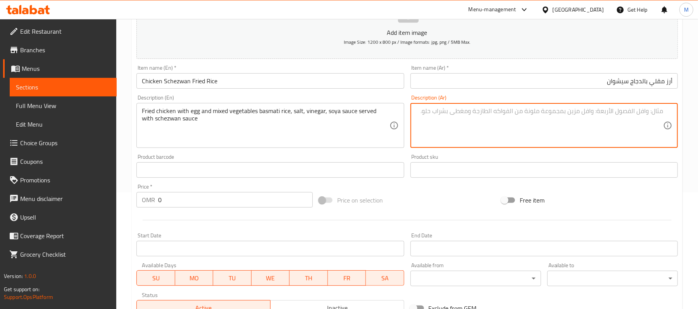
paste textarea "دجاج مقلي مع البيض و الخضار المشكل، أرز بسمتي، ملح، خل، صوص الصويا يقدم مع صوص …"
click at [622, 115] on textarea "دجاج مقلي مع البيض و الخضار المشكل، أرز بسمتي، ملح، خل، صوص الصويا يقدم مع صوص …" at bounding box center [539, 125] width 247 height 37
click at [602, 114] on textarea "دجاج مقلي مع بيض و الخضار المشكل، أرز بسمتي، ملح، خل، صوص الصويا يقدم مع صوص شي…" at bounding box center [539, 125] width 247 height 37
click at [590, 109] on textarea "دجاج مقلي مع بيض و خضار المشكل، أرز بسمتي، ملح، خل، صوص الصويا يقدم مع صوص شيزو…" at bounding box center [539, 125] width 247 height 37
type textarea "دجاج مقلي مع بيض و خضار مشكل، أرز بسمتي، ملح، خل، صوص الصويا يقدم مع صوص شيزوان."
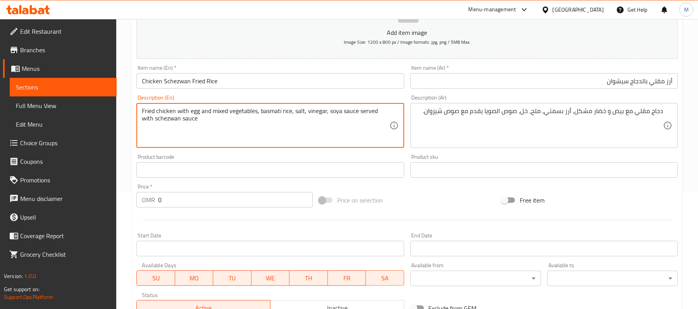
type textarea "Fried chicken with egg and mixed vegetables, basmati rice, salt, vinegar, soya …"
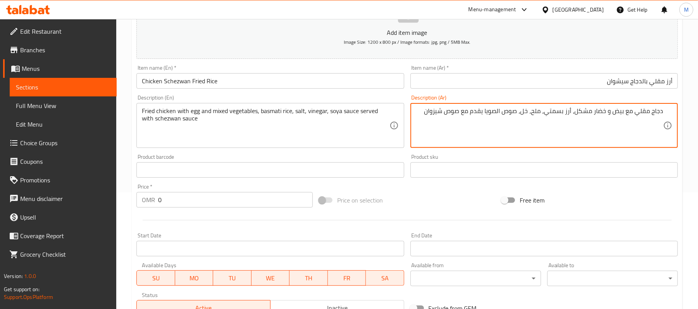
type textarea "دجاج مقلي مع بيض و خضار مشكل، أرز بسمتي، ملح، خل، صوص الصويا يقدم مع صوص شيزوان"
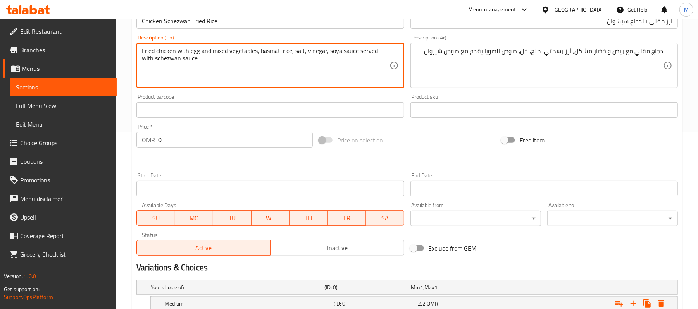
scroll to position [272, 0]
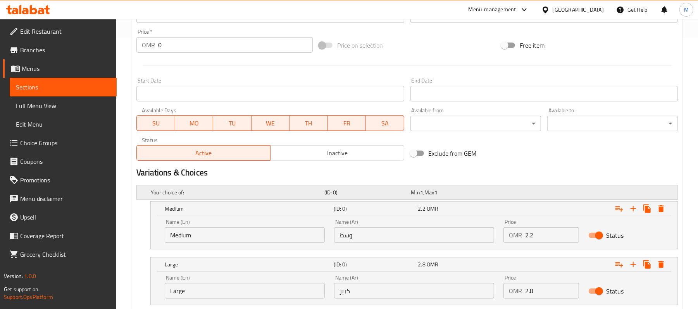
drag, startPoint x: 535, startPoint y: 232, endPoint x: 343, endPoint y: 193, distance: 195.8
click at [493, 228] on div "Name (En) Medium Name (En) Name (Ar) وسط Name (Ar) Price OMR 2.2 Price Status" at bounding box center [414, 231] width 508 height 33
type input "2.4"
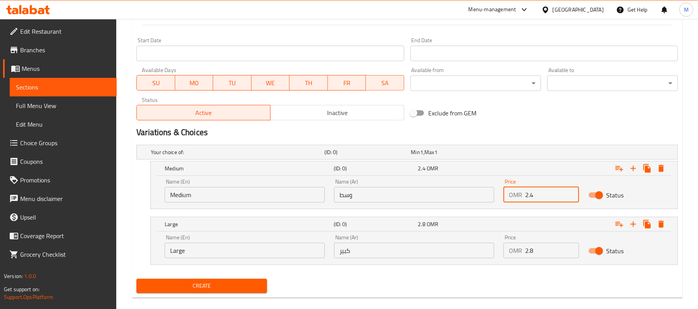
scroll to position [323, 0]
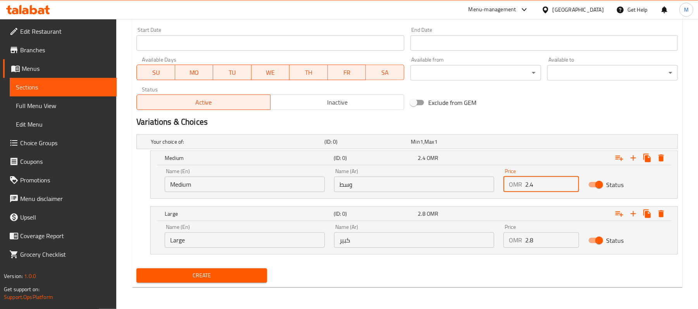
drag, startPoint x: 539, startPoint y: 239, endPoint x: 505, endPoint y: 239, distance: 33.3
click at [516, 242] on div "OMR 2.8 Price" at bounding box center [541, 241] width 75 height 16
type input "3.1"
click at [132, 120] on div "Create new item Add item image Image Size: 1200 x 800 px / Image formats: jpg, …" at bounding box center [407, 20] width 551 height 535
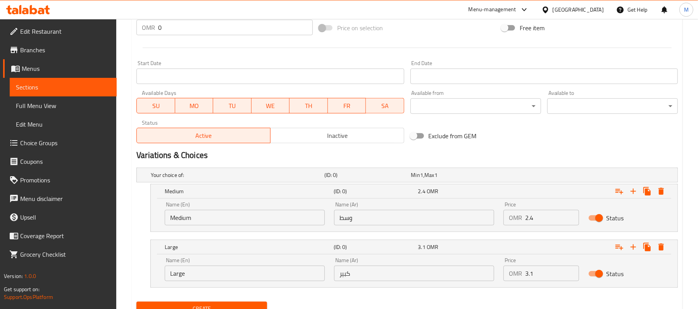
scroll to position [272, 0]
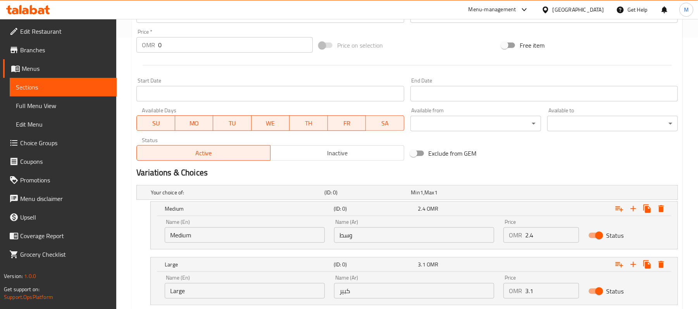
click at [131, 122] on div "Home / Restaurants management / Menus / Sections / item / create Rice Items sec…" at bounding box center [407, 53] width 582 height 613
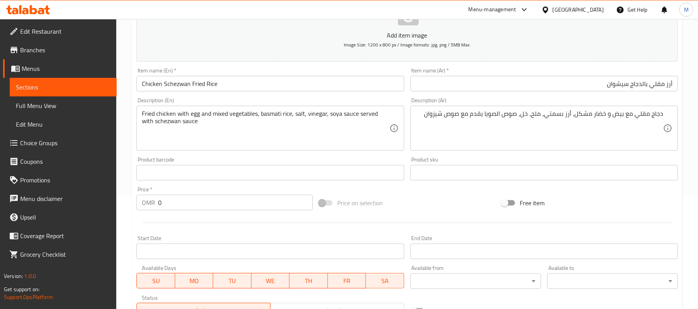
scroll to position [0, 0]
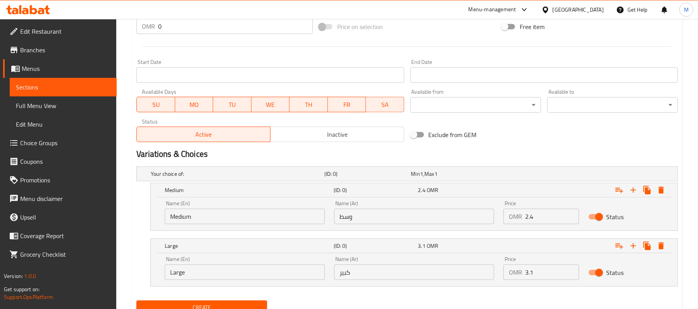
scroll to position [323, 0]
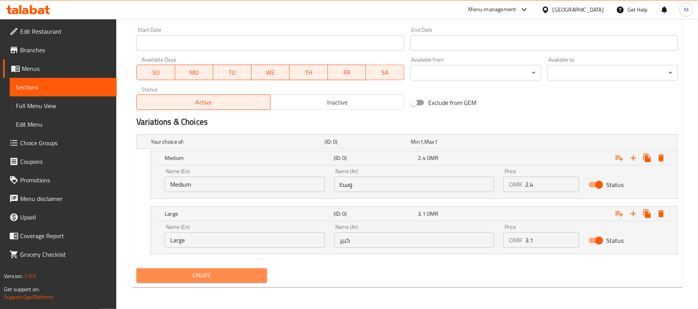
click at [236, 276] on span "Create" at bounding box center [202, 276] width 118 height 10
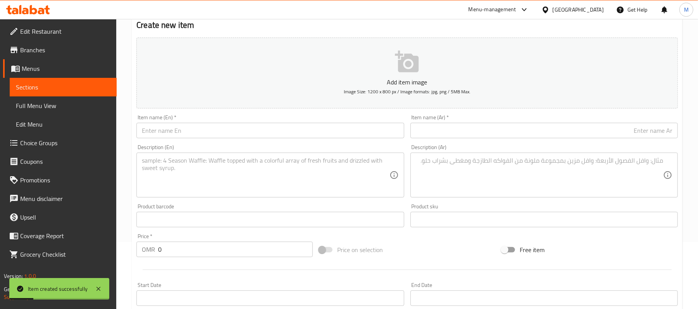
scroll to position [0, 0]
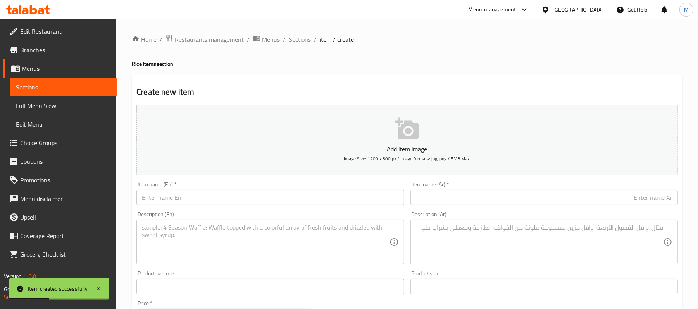
click at [242, 190] on div "Item name (En)   * Item name (En) *" at bounding box center [269, 194] width 267 height 24
click at [242, 197] on input "text" at bounding box center [269, 198] width 267 height 16
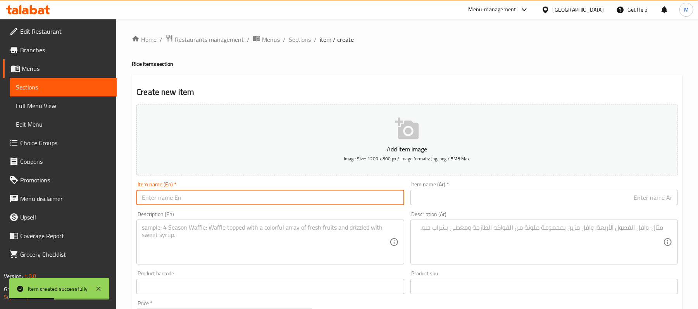
paste input "fish fried rice"
type input "Fish Fried Rice"
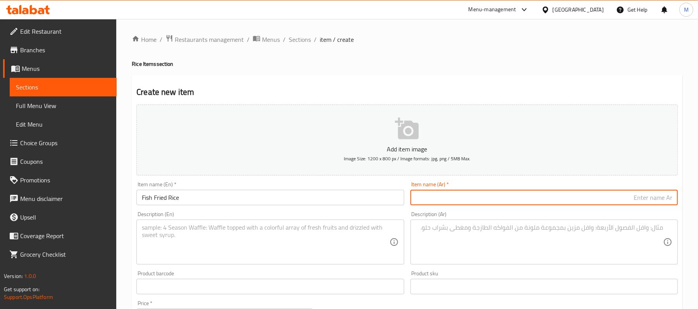
click at [513, 195] on input "text" at bounding box center [544, 198] width 267 height 16
paste input "أرز مقلي بالسمك"
type input "أرز مقلي بالسمك"
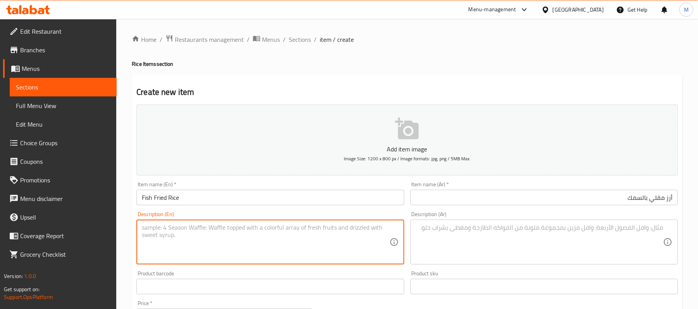
drag, startPoint x: 159, startPoint y: 235, endPoint x: 143, endPoint y: 167, distance: 68.9
click at [160, 235] on textarea at bounding box center [265, 242] width 247 height 37
paste textarea "Fried fish chunks with mix vegetables basmati rice salt, vinigar, soya sauce,"
click at [286, 231] on textarea "Fried fish chunks with mix vegetables basmati rice salt, vinigar, soya sauce" at bounding box center [265, 242] width 247 height 37
click at [354, 235] on textarea "Fried fish chunks with mix vegetables basmati rice salt, vinegar, soya sauce" at bounding box center [265, 242] width 247 height 37
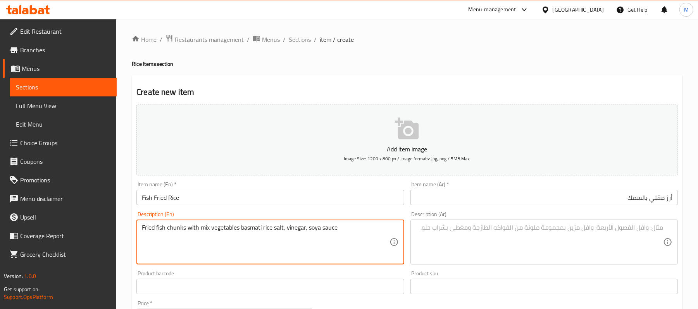
type textarea "Fried fish chunks with mix vegetables basmati rice salt, vinegar, soya sauce"
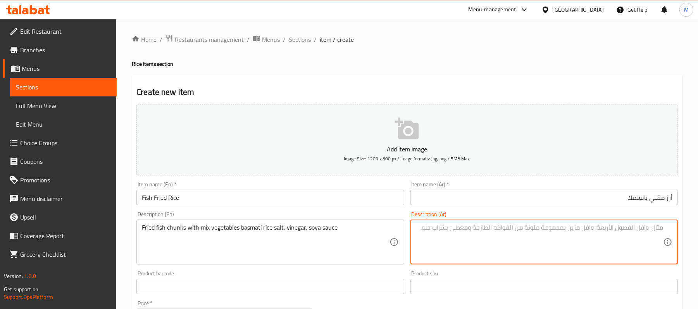
click at [559, 225] on textarea at bounding box center [539, 242] width 247 height 37
paste textarea "قطع السمك المقلية مع الخضار المشكلة، الأرز البسمتي، الملح، الخل، صلصة الصويا،"
click at [645, 230] on textarea "قطع السمك المقلية مع الخضار المشكلة، الأرز البسمتي، الملح، الخل، صلصة الصويا،" at bounding box center [539, 242] width 247 height 37
click at [630, 231] on textarea "قطع سمك المقلية مع الخضار المشكلة، الأرز البسمتي، الملح، الخل، صلصة الصويا،" at bounding box center [539, 242] width 247 height 37
click at [602, 231] on textarea "قطع سمك مقلية مع الخضار المشكلة، الأرز البسمتي، الملح، الخل، صلصة الصويا،" at bounding box center [539, 242] width 247 height 37
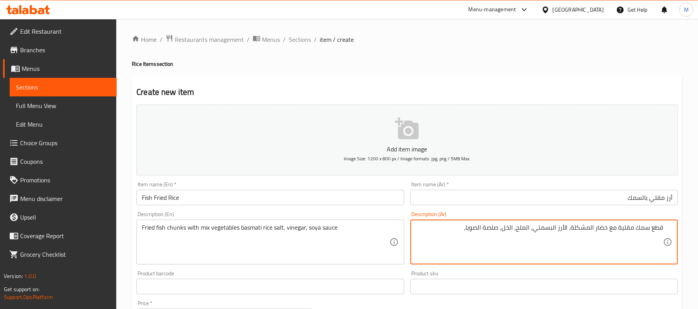
click at [592, 229] on textarea "قطع سمك مقلية مع خضار المشكلة، الأرز البسمتي، الملح، الخل، صلصة الصويا،" at bounding box center [539, 242] width 247 height 37
type textarea "قطع سمك مقلية مع خضار مشكلة، الأرز البسمتي، الملح، الخل، صلصة الصويا،"
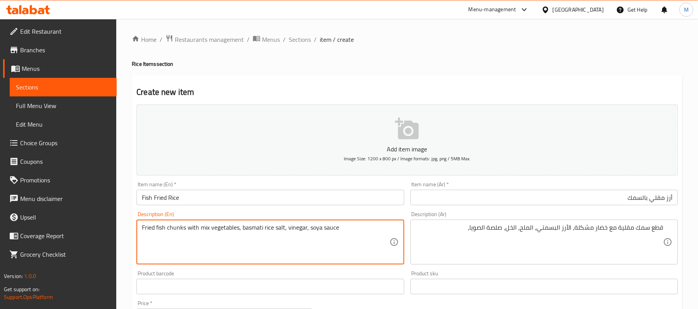
click at [272, 229] on textarea "Fried fish chunks with mix vegetables, basmati rice salt, vinegar, soya sauce" at bounding box center [265, 242] width 247 height 37
type textarea "Fried fish chunks with mix vegetables, basmati rice, salt, vinegar, soya sauce"
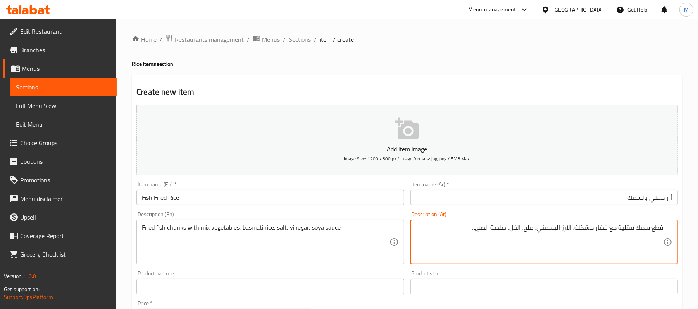
click at [517, 229] on textarea "قطع سمك مقلية مع خضار مشكلة، الأرز البسمتي، ملح، الخل، صلصة الصويا،" at bounding box center [539, 242] width 247 height 37
click at [474, 229] on textarea "قطع سمك مقلية مع خضار مشكلة، الأرز البسمتي، ملح، خل، صلصة الصويا،" at bounding box center [539, 242] width 247 height 37
click at [491, 228] on textarea "قطع سمك مقلية مع خضار مشكلة، الأرز البسمتي، ملح، خل، صلصة الصويا" at bounding box center [539, 242] width 247 height 37
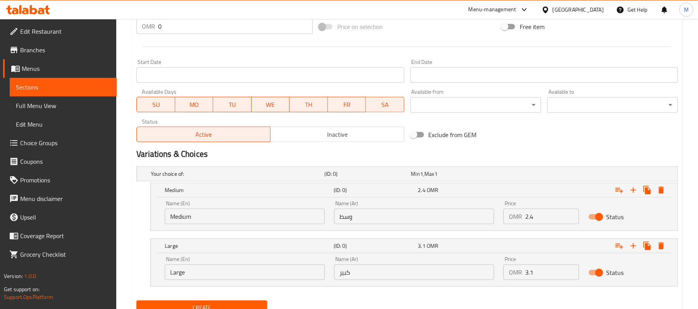
scroll to position [323, 0]
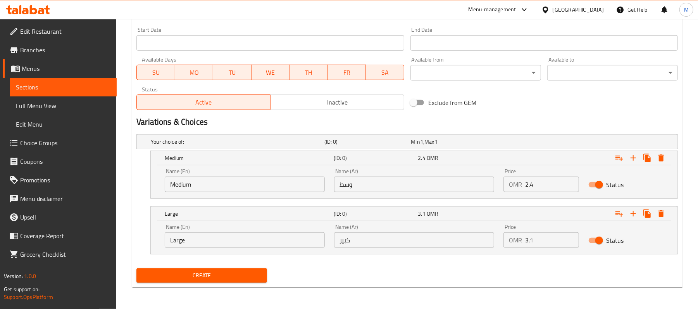
type textarea "قطع سمك مقلية مع خضار مشكلة، الأرز البسمتي، ملح، خل، صلصة صويا"
drag, startPoint x: 521, startPoint y: 185, endPoint x: 406, endPoint y: 179, distance: 115.3
click at [507, 186] on div "OMR 2.4 Price" at bounding box center [541, 185] width 75 height 16
type input "2.4"
drag, startPoint x: 530, startPoint y: 243, endPoint x: 504, endPoint y: 242, distance: 25.2
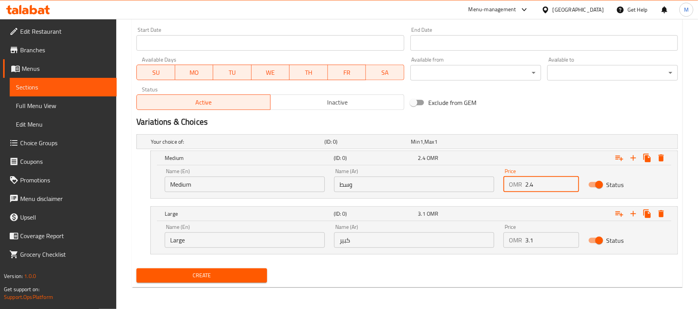
click at [505, 243] on div "OMR 3.1 Price" at bounding box center [541, 241] width 75 height 16
type input "3.1"
click at [129, 178] on div "Home / Restaurants management / Menus / Sections / item / create Rice Items sec…" at bounding box center [407, 2] width 582 height 613
click at [204, 271] on span "Create" at bounding box center [202, 276] width 118 height 10
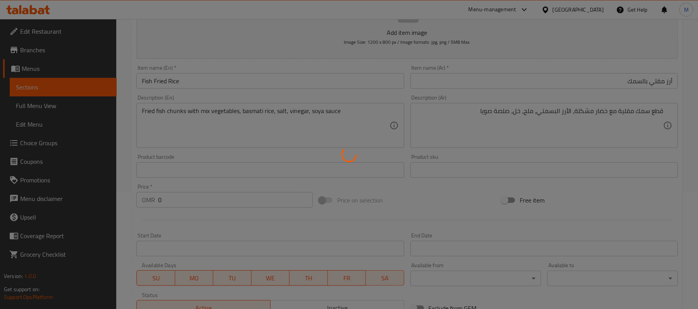
scroll to position [0, 0]
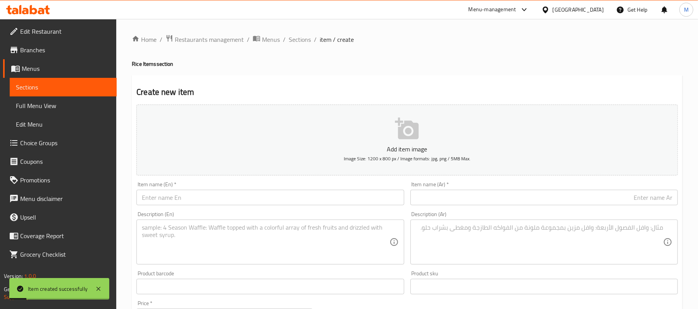
click at [203, 196] on input "text" at bounding box center [269, 198] width 267 height 16
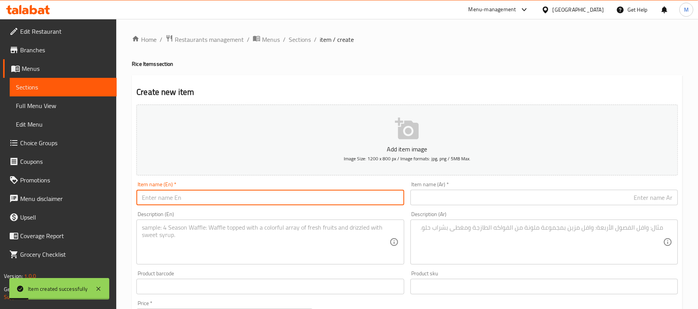
paste input "Fish schezwan Fried Rice"
type input "Fish Schezwan Fried Rice"
click at [487, 205] on input "text" at bounding box center [544, 198] width 267 height 16
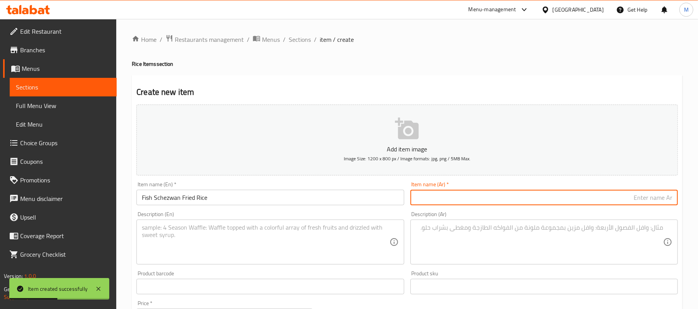
paste input "أرز مقلي مع سمك سيشوان"
click at [250, 243] on textarea at bounding box center [265, 242] width 247 height 37
click at [644, 200] on input "أرز مقلي مع سمك سيشوان" at bounding box center [544, 198] width 267 height 16
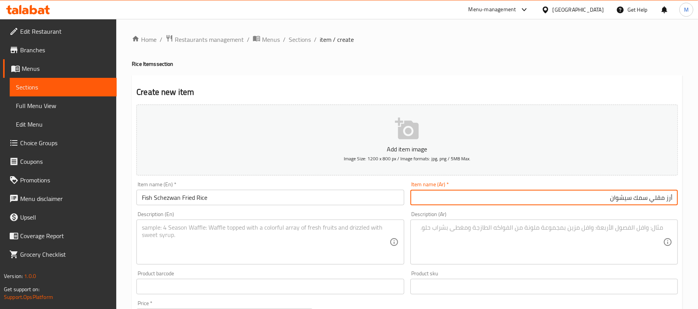
type input "أرز مقلي مع سمك سيشوان"
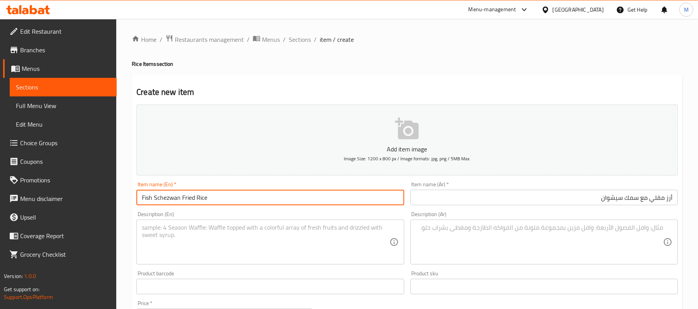
click at [286, 196] on input "Fish Schezwan Fried Rice" at bounding box center [269, 198] width 267 height 16
click at [188, 200] on input "Fish Schezwan Fried Rice" at bounding box center [269, 198] width 267 height 16
drag, startPoint x: 212, startPoint y: 200, endPoint x: 183, endPoint y: 200, distance: 28.7
click at [183, 200] on input "Fish Schezwan Fried Rice" at bounding box center [269, 198] width 267 height 16
click at [181, 200] on input "Fish Schezwan Fried Rice" at bounding box center [269, 198] width 267 height 16
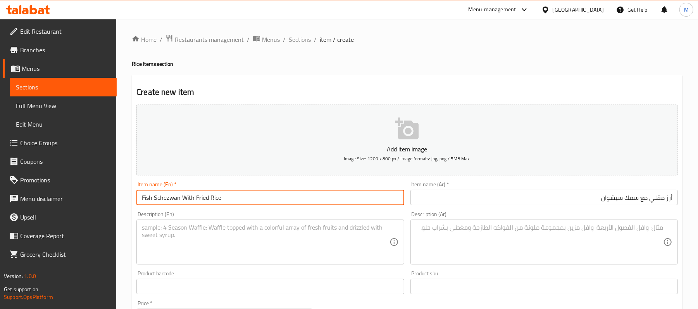
type input "Fish Schezwan With Fried Rice"
click at [185, 235] on textarea at bounding box center [265, 242] width 247 height 37
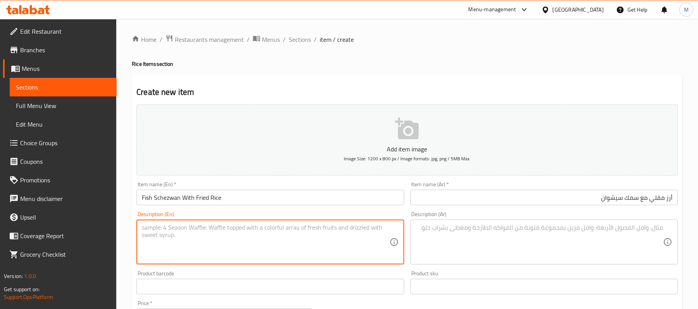
paste textarea "fried Fish with mix vegetables basmati rice salt,pepper, vinegar,soya sauce ser…"
click at [252, 238] on textarea "Fried Fish with Mix Vegetables Basmati Rice Salt,pepper, Vinegar,soya Sauce Ser…" at bounding box center [265, 242] width 247 height 37
click at [252, 240] on textarea "Fried fish with mix vegetables basmati rice salt,pepper, vinegar,soya sauce ser…" at bounding box center [265, 242] width 247 height 37
click at [307, 228] on textarea "Fried fish with mix vegetables basmati rice salt,pepper, vinegar,soya sauce ser…" at bounding box center [265, 242] width 247 height 37
click at [305, 229] on textarea "Fried fish with mix vegetables basmati rice salt,pepper, vinegar,soya sauce ser…" at bounding box center [265, 242] width 247 height 37
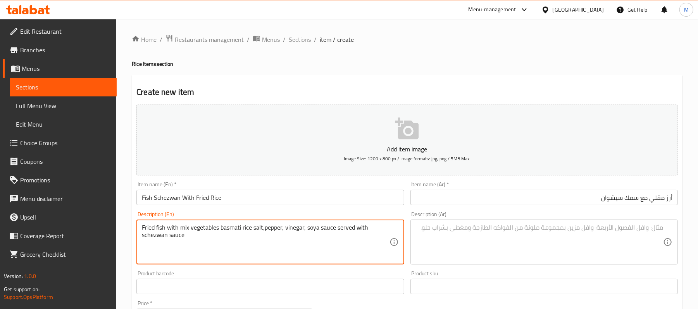
click at [265, 227] on textarea "Fried fish with mix vegetables basmati rice salt,pepper, vinegar, soya sauce se…" at bounding box center [265, 242] width 247 height 37
type textarea "Fried fish with mix vegetables basmati rice salt, pepper, vinegar, soya sauce s…"
click at [558, 220] on div "Description (Ar)" at bounding box center [544, 242] width 267 height 45
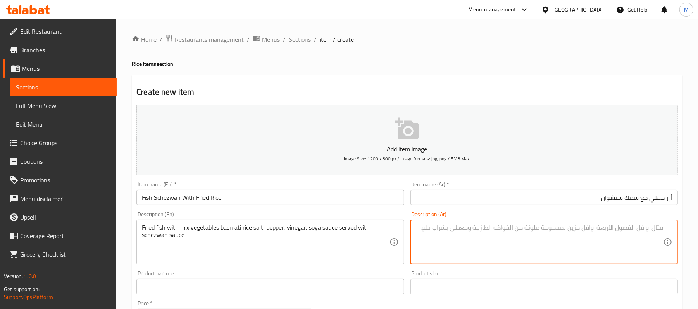
click at [558, 234] on textarea at bounding box center [539, 242] width 247 height 37
paste textarea "سمك مقلي مع خضار مشكل أرز بسمتي ملح، فلفل، خل، صوص الصويا يقدم مع صوص شيزوان"
click at [584, 233] on textarea "سمك مقلي مع خضار مشكل أرز بسمتي ملح، فلفل، خل، صوص الصويا يقدم مع صوص شيزوان" at bounding box center [539, 242] width 247 height 37
click at [591, 231] on textarea "سمك مقلي مع خضار مشكل أرز بسمتي ملح، فلفل، خل، صوص الصويا يقدم مع صوص شيزوان" at bounding box center [539, 242] width 247 height 37
type textarea "سمك مقلي مع خضار مشكل، أرز بسمتي ملح، فلفل، خل، صوص الصويا يقدم مع صوص شيزوان"
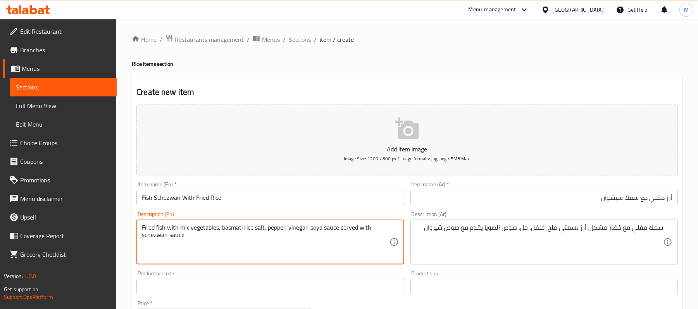
click at [253, 227] on textarea "Fried fish with mix vegetables, basmati rice salt, pepper, vinegar, soya sauce …" at bounding box center [265, 242] width 247 height 37
type textarea "Fried fish with mix vegetables, basmati rice, salt, pepper, vinegar, soya sauce…"
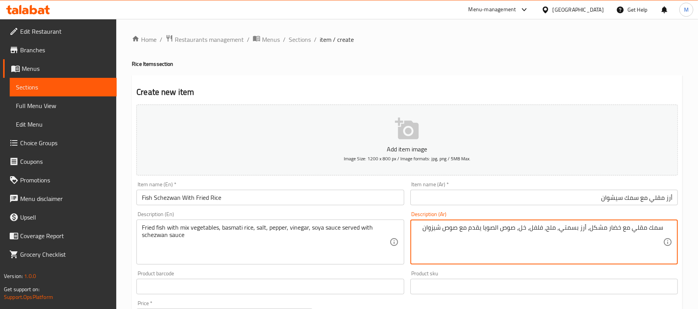
click at [498, 229] on textarea "سمك مقلي مع خضار مشكل، أرز بسمتي، ملح، فلفل، خل، صوص الصويا يقدم مع صوص شيزوان" at bounding box center [539, 242] width 247 height 37
click at [427, 231] on textarea "سمك مقلي مع خضار مشكل، أرز بسمتي، ملح، فلفل، خل، صوص صويا يقدم مع صوص شيزوان" at bounding box center [539, 242] width 247 height 37
type textarea "سمك مقلي مع خضار مشكل، أرز بسمتي، ملح، فلفل، خل، صوص صويا يقدم مع صوص شيزوان"
click at [357, 215] on div "Description (En) Fried fish with mix vegetables, basmati rice, salt, pepper, vi…" at bounding box center [269, 238] width 267 height 53
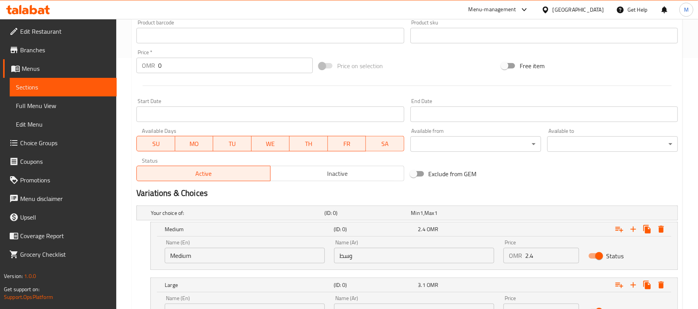
scroll to position [323, 0]
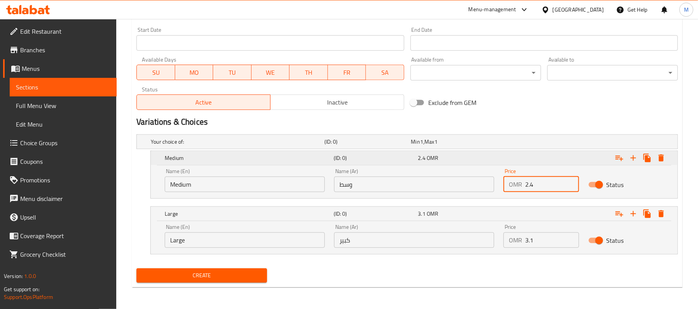
drag, startPoint x: 541, startPoint y: 185, endPoint x: 290, endPoint y: 150, distance: 253.5
click at [473, 190] on div "Name (En) Medium Name (En) Name (Ar) وسط Name (Ar) Price OMR 2.4 Price Status" at bounding box center [414, 180] width 508 height 33
type input "2.6"
drag, startPoint x: 548, startPoint y: 238, endPoint x: 419, endPoint y: 240, distance: 129.1
click at [428, 239] on div "Name (En) Large Name (En) Name (Ar) كبير Name (Ar) Price OMR 3.1 Price Status" at bounding box center [414, 236] width 508 height 33
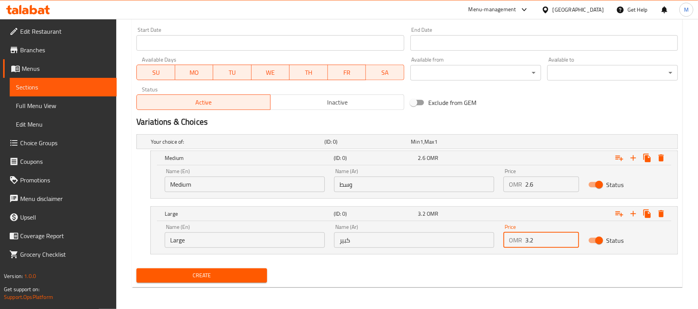
type input "3.2"
click at [134, 209] on div "Your choice of: (ID: 0) Min 1 , Max 1 Name (En) Your choice of: Name (En) Name …" at bounding box center [407, 198] width 548 height 134
click at [213, 277] on span "Create" at bounding box center [202, 276] width 118 height 10
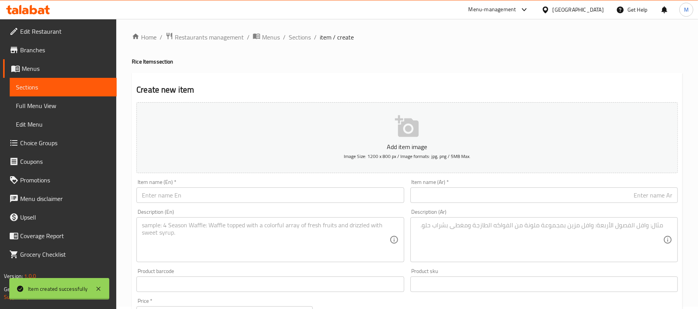
scroll to position [0, 0]
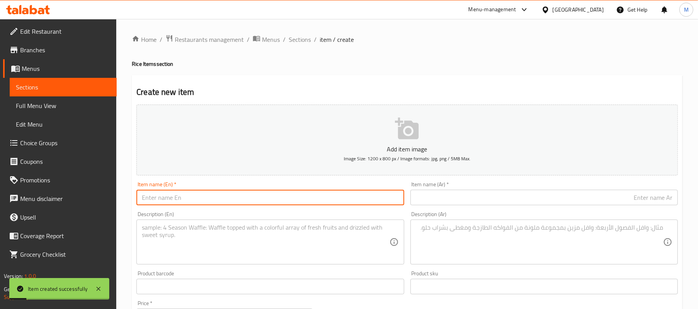
click at [239, 202] on input "text" at bounding box center [269, 198] width 267 height 16
paste input "prawns fried rice"
type input "Prawns Fried Rice"
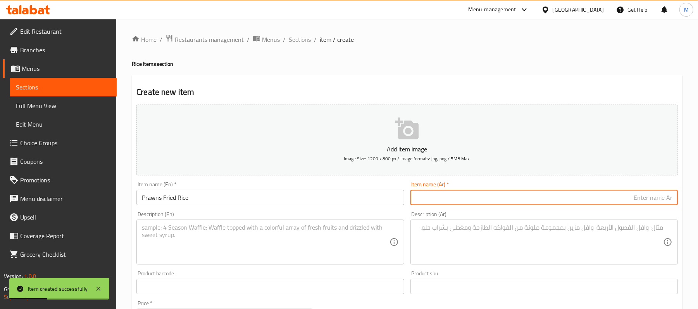
click at [469, 198] on input "text" at bounding box center [544, 198] width 267 height 16
paste input "أرز مقلي بالروبيان"
type input "أرز مقلي بالروبيان"
click at [246, 244] on textarea at bounding box center [265, 242] width 247 height 37
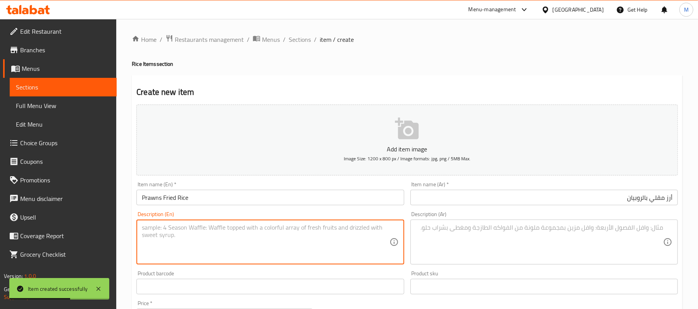
paste textarea "Fried prawns with mix vegetables basmati rice salt,pepper, vinegar, soya sauce"
type textarea "Fried prawns with mix vegetables basmati rice salt,pepper, vinegar, soya sauce"
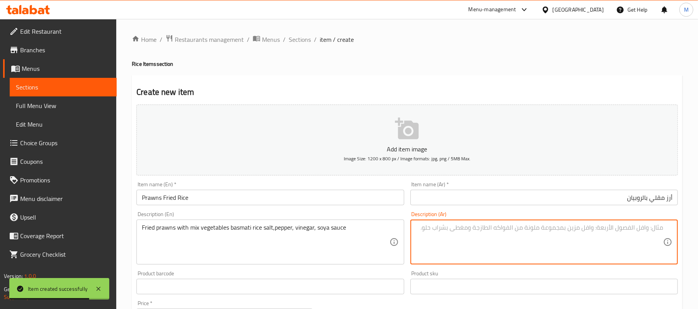
click at [463, 228] on textarea at bounding box center [539, 242] width 247 height 37
paste textarea "روبيان مقلي مع الخضار المشكلة، أرز بسمتي، ملح، فلفل، خل، صوص الصويا"
type textarea "روبيان مقلي مع الخضار المشكلة، أرز بسمتي، ملح، فلفل، خل، صوص الصويا"
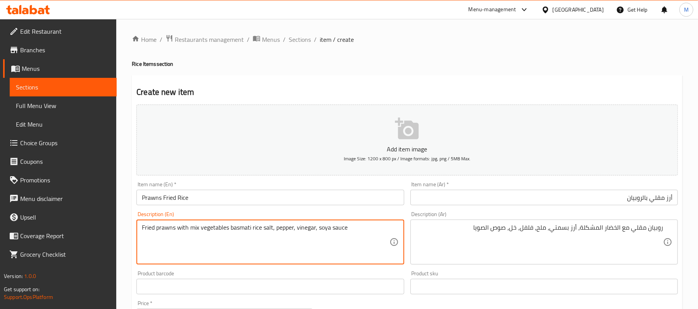
type textarea "Fried prawns with mix vegetables basmati rice salt, pepper, vinegar, soya sauce"
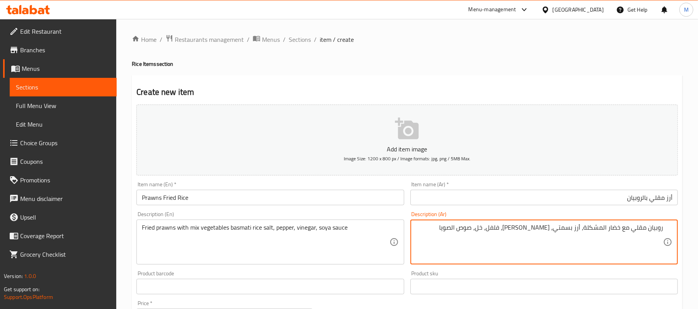
click at [604, 231] on textarea "روبيان مقلي مع خضار المشكلة، أرز بسمتي، [PERSON_NAME]، فلفل، خل، صوص الصويا" at bounding box center [539, 242] width 247 height 37
type textarea "روبيان مقلي مع خضار مشكلة، أرز بسمتي، ملح، فلفل، خل، صوص الصويا"
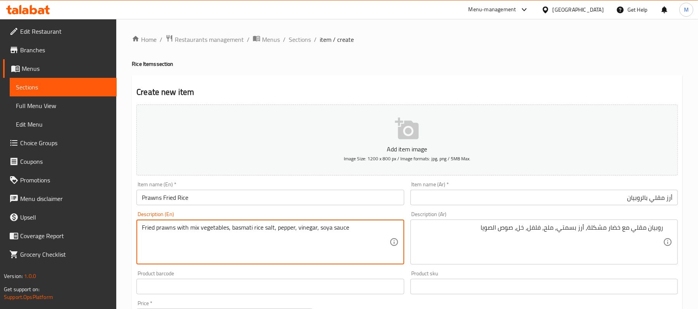
click at [263, 229] on textarea "Fried prawns with mix vegetables, basmati rice salt, pepper, vinegar, soya sauce" at bounding box center [265, 242] width 247 height 37
type textarea "Fried prawns with mix vegetables, basmati rice, salt, pepper, vinegar, soya sau…"
click at [393, 212] on div "Description (En) Fried prawns with mix vegetables, basmati rice, salt, pepper, …" at bounding box center [269, 238] width 267 height 53
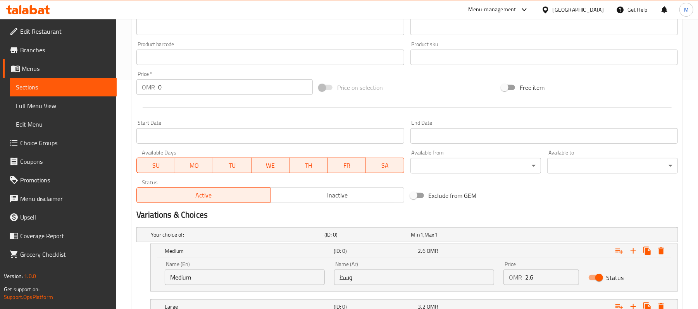
scroll to position [323, 0]
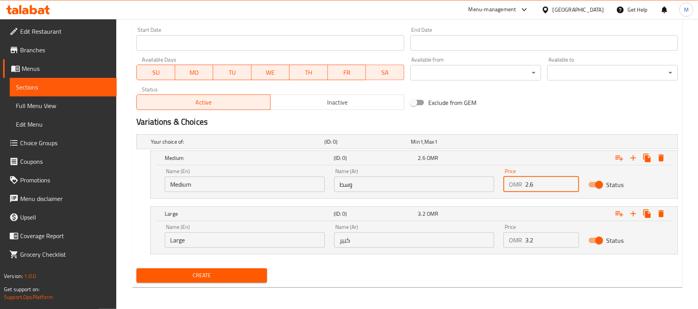
drag, startPoint x: 541, startPoint y: 185, endPoint x: 480, endPoint y: 174, distance: 62.1
click at [510, 182] on div "OMR 2.6 Price" at bounding box center [541, 185] width 75 height 16
type input "2.4"
drag, startPoint x: 559, startPoint y: 241, endPoint x: 436, endPoint y: 255, distance: 123.7
click at [447, 255] on div "Large (ID: 0) 3.2 OMR Name (En) Large Name (En) Name (Ar) كبير Name (Ar) Price …" at bounding box center [414, 231] width 528 height 48
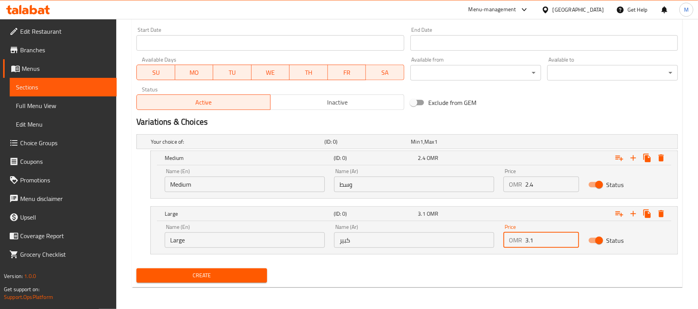
type input "3.1"
click at [122, 175] on div "Home / Restaurants management / Menus / Sections / item / create Rice Items sec…" at bounding box center [407, 2] width 582 height 613
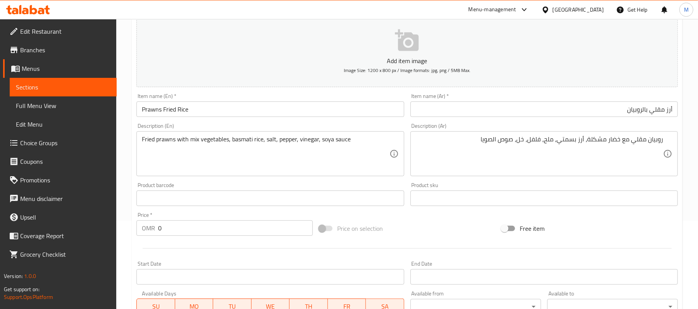
scroll to position [13, 0]
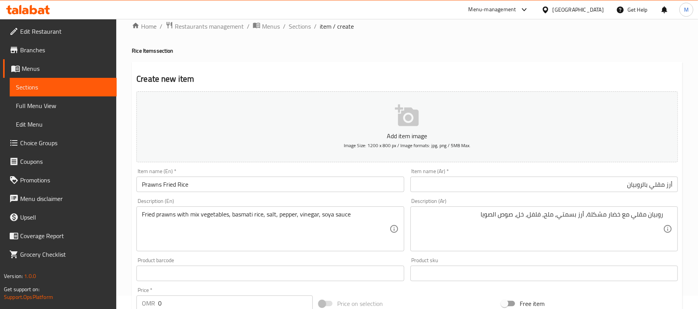
click at [126, 153] on div "Home / Restaurants management / Menus / Sections / item / create Rice Items sec…" at bounding box center [407, 312] width 582 height 613
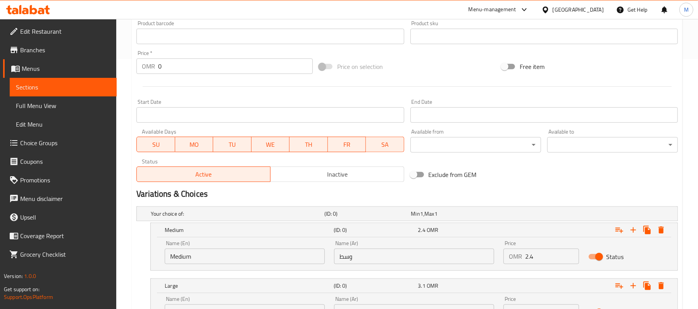
scroll to position [323, 0]
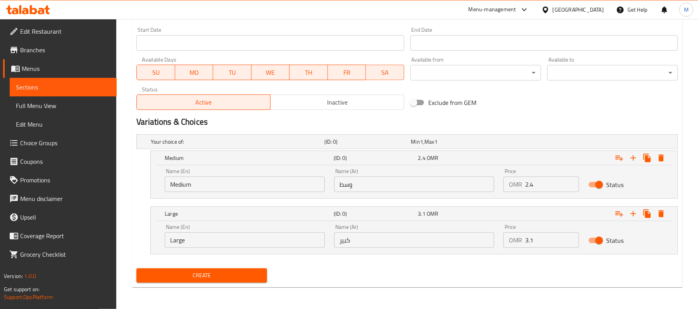
click at [199, 276] on span "Create" at bounding box center [202, 276] width 118 height 10
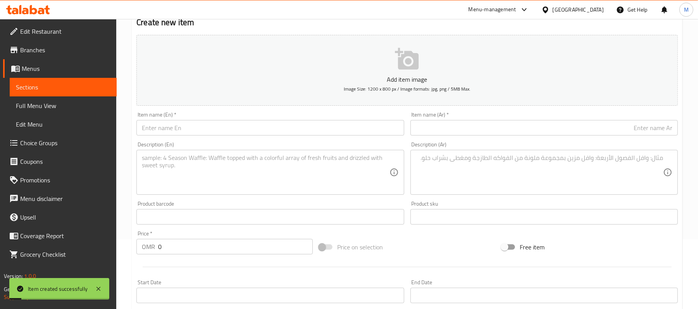
scroll to position [65, 0]
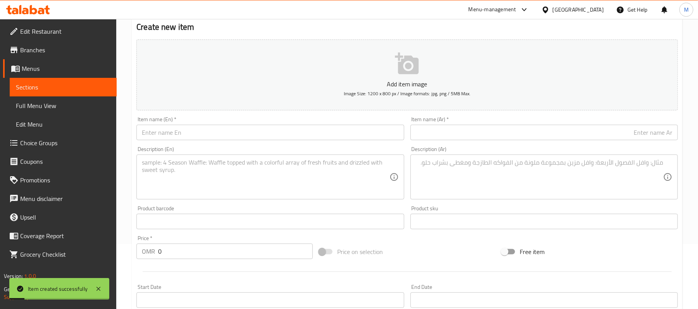
click at [173, 129] on input "text" at bounding box center [269, 133] width 267 height 16
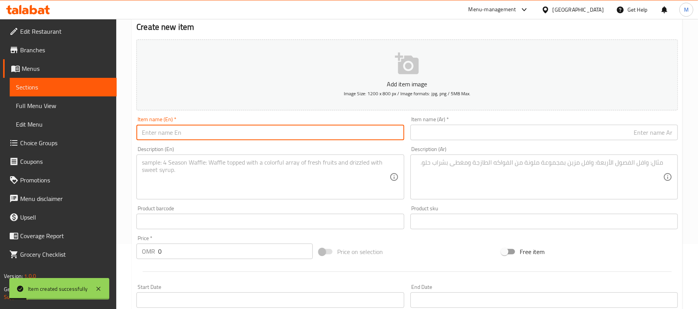
paste input "schezwan prawns fried rice"
type input "Schezwan Prawns Fried Rice"
click at [532, 141] on div "Item name (Ar)   * Item name (Ar) *" at bounding box center [544, 129] width 274 height 30
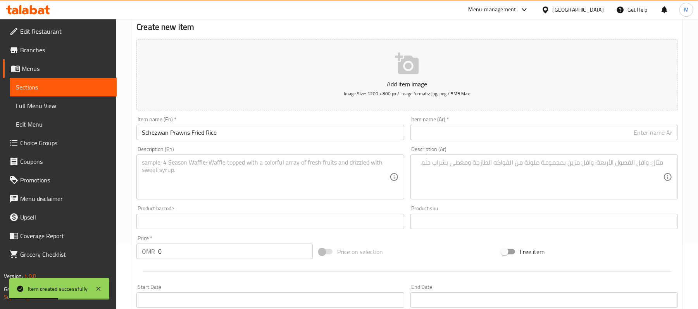
click at [530, 138] on input "text" at bounding box center [544, 133] width 267 height 16
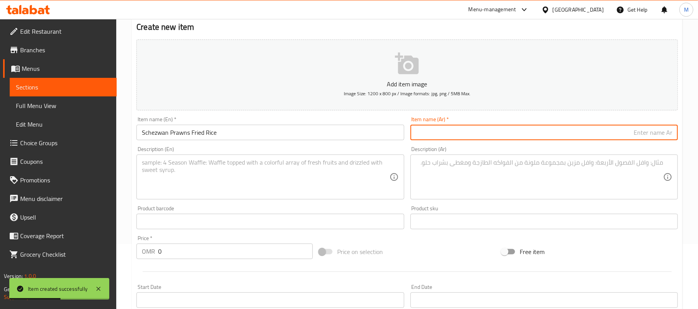
paste input "أرز مقلي روبيان سيشوان"
type input "أرز مقلي روبيان سيشوان"
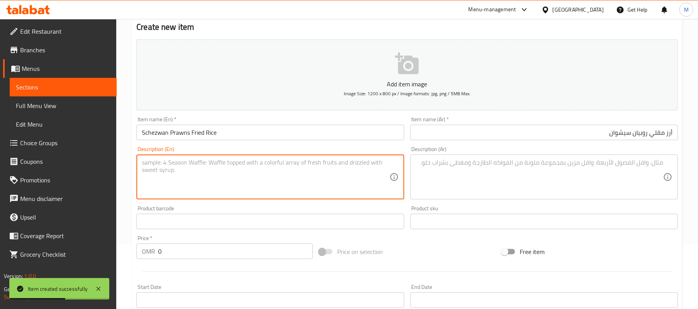
click at [323, 174] on textarea at bounding box center [265, 177] width 247 height 37
paste textarea "Fried prawns with mix vegetables basmati rice salt,pepper, vinegar, soya sauce …"
type textarea "Fried prawns with mix vegetables basmati rice salt,pepper, vinegar, soya sauce …"
click at [521, 174] on textarea at bounding box center [539, 177] width 247 height 37
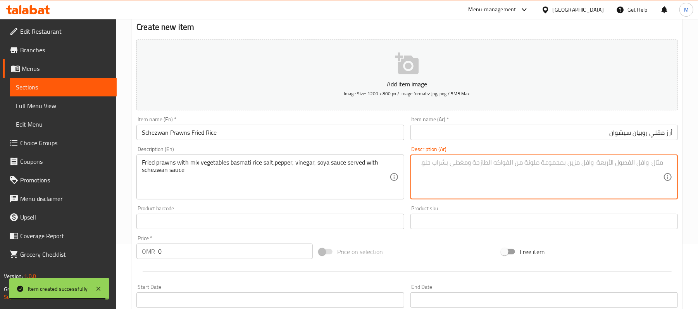
paste textarea "روبيان مقلي مع الخضار المشكل، أرز بسمتي، ملح، فلفل، خل، صوص الصويا يقدم مع صوص …"
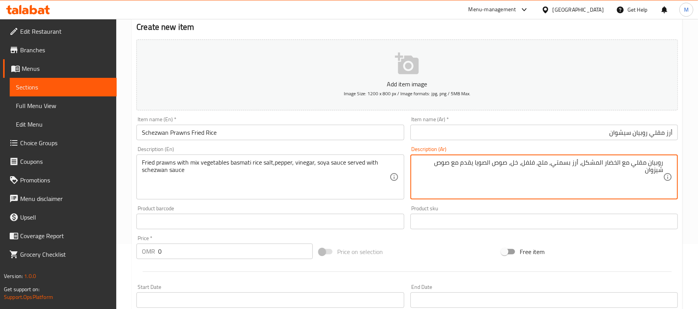
type textarea "روبيان مقلي مع الخضار المشكل، أرز بسمتي، ملح، فلفل، خل، صوص الصويا يقدم مع صوص …"
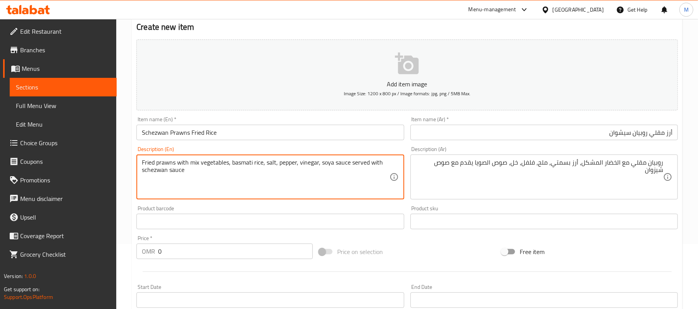
click at [348, 174] on textarea "Fried prawns with mix vegetables, basmati rice, salt, pepper, vinegar, soya sau…" at bounding box center [265, 177] width 247 height 37
type textarea "Fried prawns with mix vegetables, basmati rice, salt, pepper, vinegar, soya sau…"
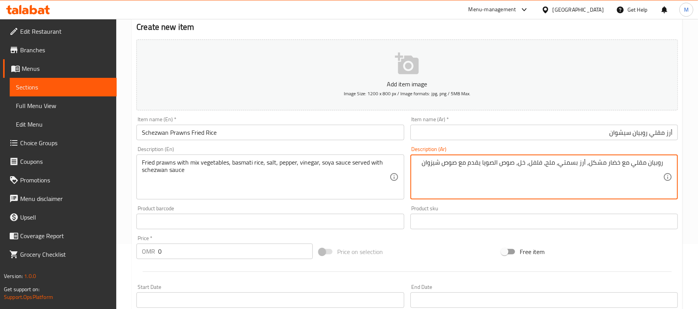
click at [499, 165] on textarea "روبيان مقلي مع خضار مشكل، أرز بسمتي، ملح، فلفل، خل، صوص الصويا يقدم مع صوص شيزو…" at bounding box center [539, 177] width 247 height 37
type textarea "روبيان مقلي مع خضار مشكل، أرز بسمتي، ملح، فلفل، خل، صوص صويا يقدم مع صوص شيزوان"
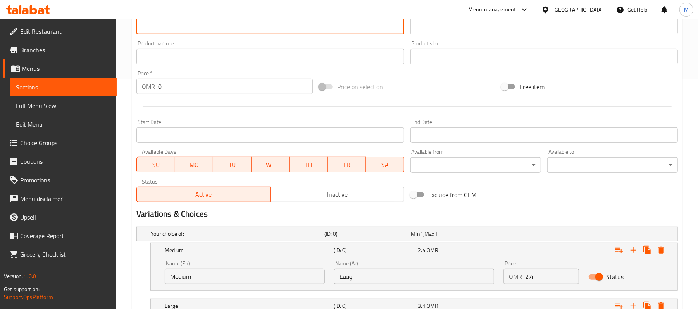
scroll to position [323, 0]
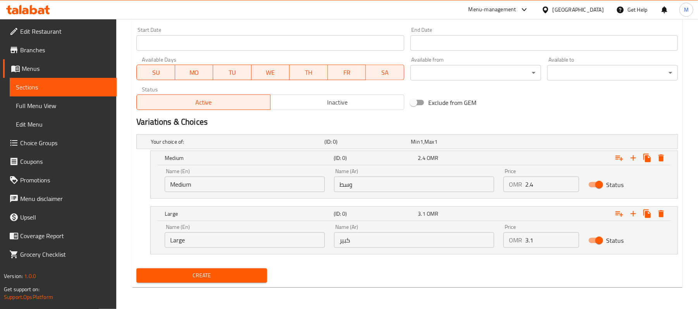
click at [488, 188] on div "Name (En) Medium Name (En) Name (Ar) وسط Name (Ar) Price OMR 2.4 Price Status" at bounding box center [414, 180] width 508 height 33
type input "2.6"
click at [512, 247] on div "OMR 3.1 Price" at bounding box center [541, 241] width 75 height 16
type input "3.2"
click at [141, 171] on div "Medium (ID: 0) 2.6 OMR Name (En) Medium Name (En) Name (Ar) وسط Name (Ar) Price…" at bounding box center [407, 175] width 542 height 48
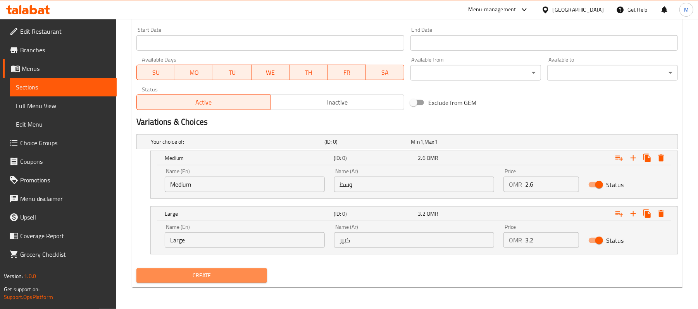
click at [223, 279] on span "Create" at bounding box center [202, 276] width 118 height 10
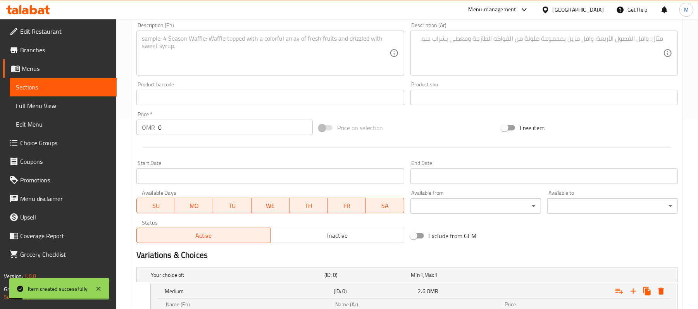
scroll to position [65, 0]
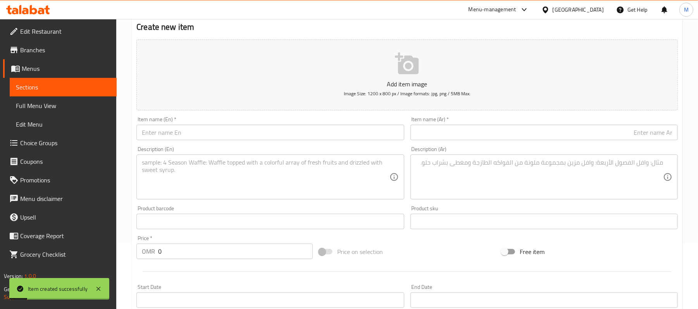
click at [177, 131] on input "text" at bounding box center [269, 133] width 267 height 16
paste input "egg fried rice"
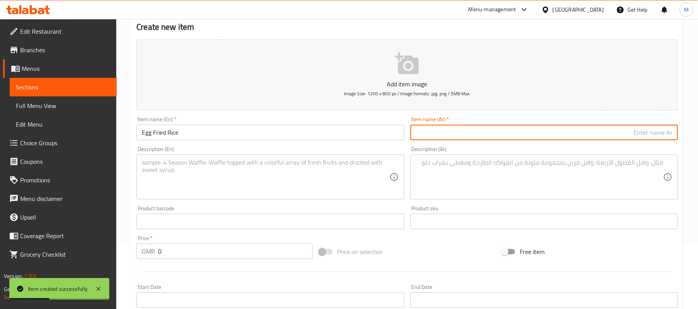
paste input "أرز مقلي بالبيض"
click at [300, 174] on textarea at bounding box center [265, 177] width 247 height 37
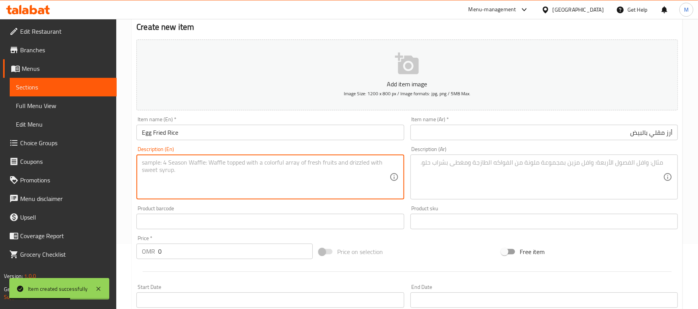
paste textarea "Egg with vegetable ,boiled basmati rice with salt,pepper,vinegar"
click at [288, 166] on textarea "Egg with vegetable ,boiled basmati rice with salt,pepper,vinegar" at bounding box center [265, 177] width 247 height 37
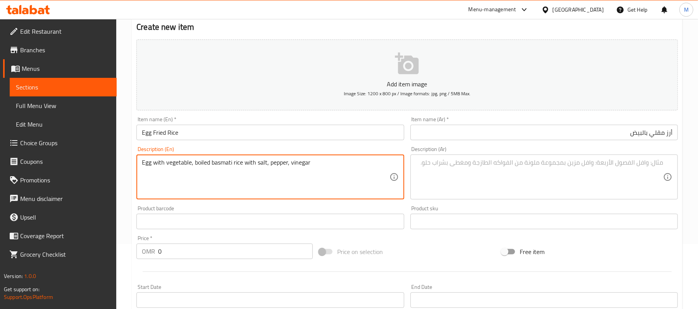
click at [314, 164] on textarea "Egg with vegetable, boiled basmati rice with salt, pepper, vinegar" at bounding box center [265, 177] width 247 height 37
click at [315, 169] on textarea "Egg with vegetable, boiled basmati rice with salt, pepper, vinegar" at bounding box center [265, 177] width 247 height 37
click at [524, 167] on textarea at bounding box center [539, 177] width 247 height 37
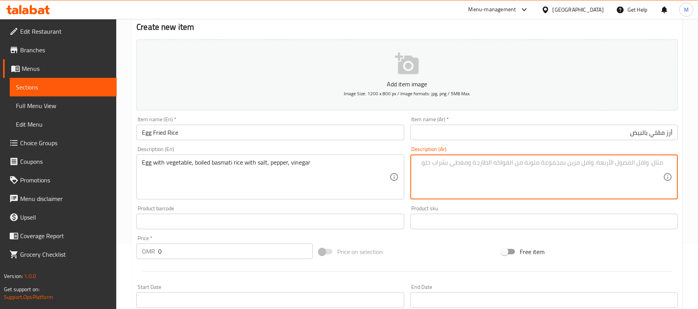
paste textarea "بيض مع الخضار، أرز بسمتي مسلوق مع الملح، الفلفل، الخل"
click at [636, 166] on textarea "بيض مع الخضار، أرز بسمتي مسلوق مع الملح، الفلفل، الخل" at bounding box center [539, 177] width 247 height 37
click at [564, 163] on textarea "بيض مع خضار، أرز بسمتي مسلوق مع الملح، الفلفل، الخل" at bounding box center [539, 177] width 247 height 37
click at [552, 165] on textarea "بيض مع خضار، أرز بسمتي مسلوق مع ملح، الفلفل، الخل" at bounding box center [539, 177] width 247 height 37
click at [535, 165] on textarea "بيض مع خضار، أرز بسمتي مسلوق مع ملح، فلفل، الخل" at bounding box center [539, 177] width 247 height 37
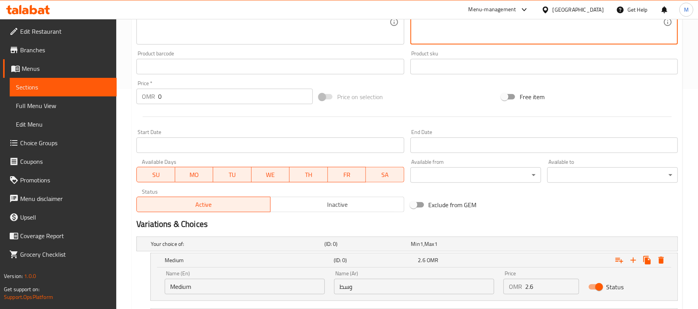
scroll to position [272, 0]
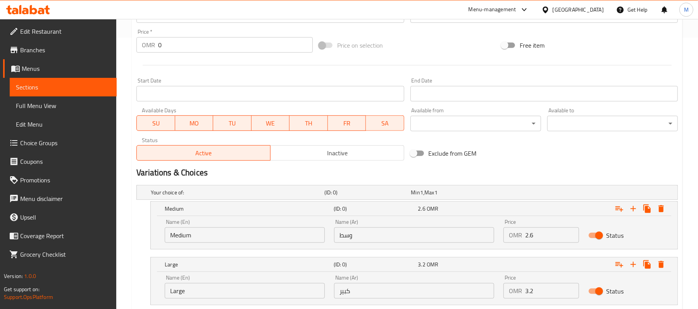
click at [505, 235] on div "OMR 2.6 Price" at bounding box center [541, 236] width 75 height 16
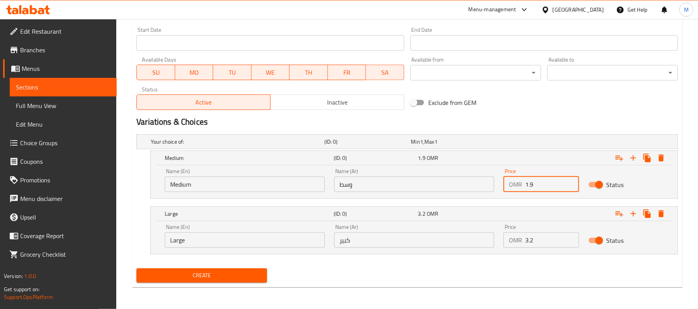
click at [495, 241] on div "Name (En) Large Name (En) Name (Ar) كبير Name (Ar) Price OMR 3.2 Price Status" at bounding box center [414, 236] width 508 height 33
click at [140, 174] on div "Medium (ID: 0) 1.9 OMR Name (En) Medium Name (En) Name (Ar) وسط Name (Ar) Price…" at bounding box center [407, 175] width 542 height 48
click at [188, 276] on span "Create" at bounding box center [202, 276] width 118 height 10
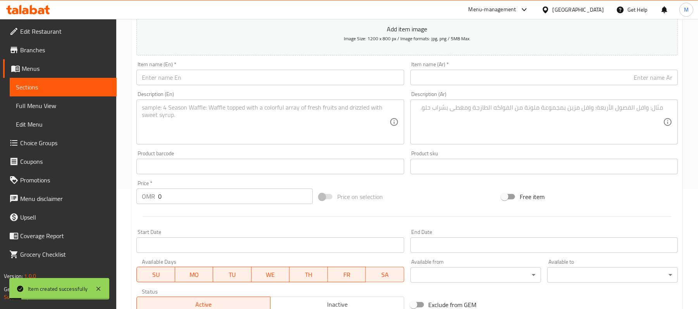
scroll to position [13, 0]
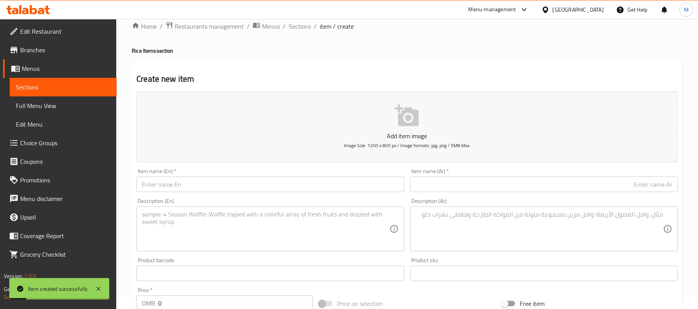
click at [179, 185] on input "text" at bounding box center [269, 185] width 267 height 16
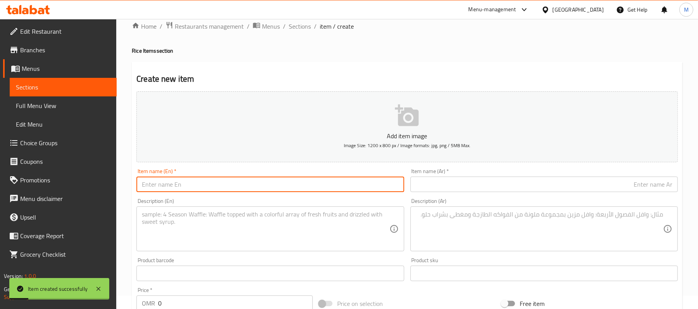
paste input "egg schezwan Fried rice"
click at [489, 179] on input "text" at bounding box center [544, 185] width 267 height 16
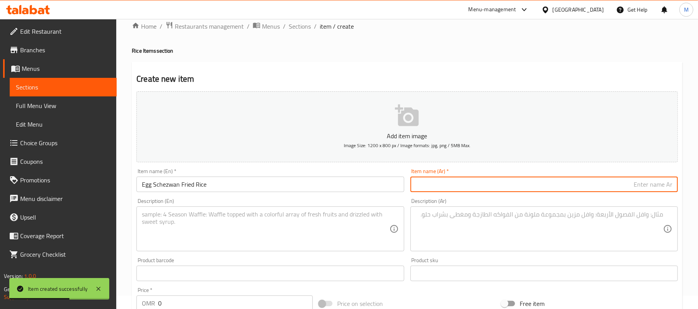
paste input "أرز مقلي بيض سيشوان"
click at [334, 224] on textarea at bounding box center [265, 229] width 247 height 37
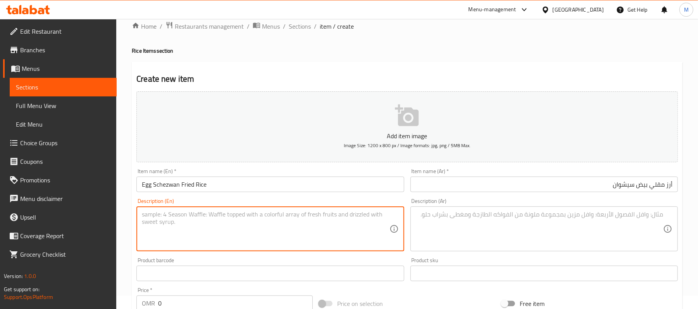
paste textarea "Egg with vegetable ,boiled basmati rice with salt,pepper,vinegar served with sc…"
click at [287, 216] on textarea "Egg with vegetable ,boiled basmati rice with salt,pepper,vinegar served with sc…" at bounding box center [265, 229] width 247 height 37
click at [385, 211] on textarea "Egg with vegetable, boiled basmati rice with salt, pepper, vinegar served with …" at bounding box center [265, 229] width 247 height 37
click at [338, 220] on textarea "Egg with vegetable, boiled basmati rice with salt, pepper, vinegar served with …" at bounding box center [265, 229] width 247 height 37
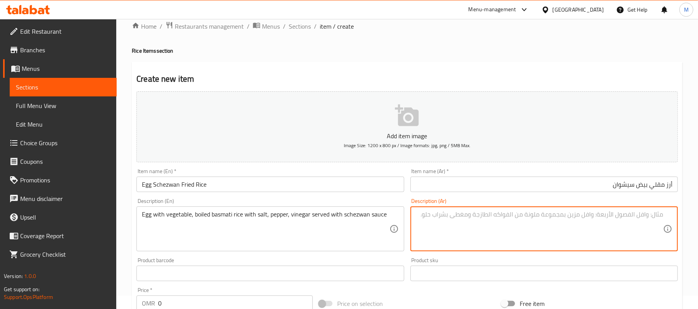
click at [563, 221] on textarea at bounding box center [539, 229] width 247 height 37
paste textarea "بيض مع الخضار، أرز بسمتي مسلوق، ملح، فلفل، خل يقدم مع صوص شيزوان"
click at [639, 218] on textarea "بيض مع الخضار، أرز بسمتي مسلوق، ملح، فلفل، خل يقدم مع صوص شيزوان" at bounding box center [539, 229] width 247 height 37
click at [577, 217] on textarea "بيض مع خضار، أرز بسمتي مسلوق، ملح، فلفل، خل يقدم مع صوص شيزوان" at bounding box center [539, 229] width 247 height 37
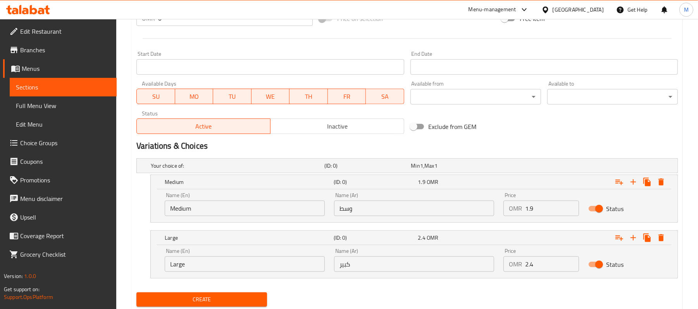
scroll to position [323, 0]
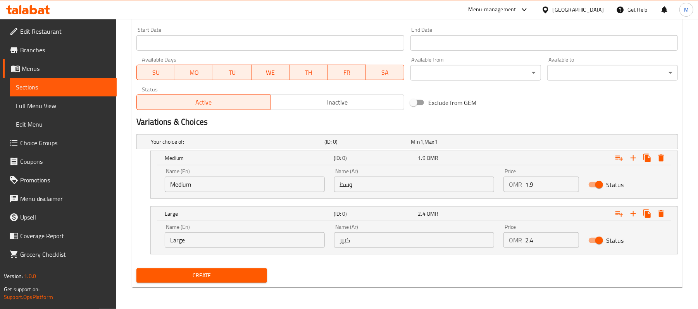
drag, startPoint x: 531, startPoint y: 187, endPoint x: 519, endPoint y: 188, distance: 12.4
click at [523, 188] on div "OMR 1.9 Price" at bounding box center [541, 185] width 75 height 16
click at [510, 236] on div "OMR 2.4 Price" at bounding box center [541, 241] width 75 height 16
click at [122, 178] on div "Home / Restaurants management / Menus / Sections / item / create Rice Items sec…" at bounding box center [407, 2] width 582 height 613
click at [201, 274] on span "Create" at bounding box center [202, 276] width 118 height 10
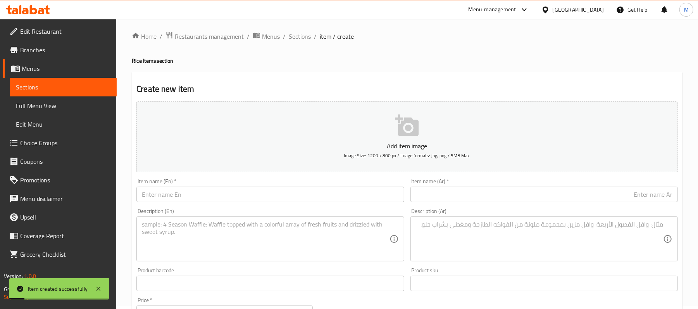
scroll to position [0, 0]
click at [187, 200] on input "text" at bounding box center [269, 198] width 267 height 16
paste input "non veg mixed fried rice"
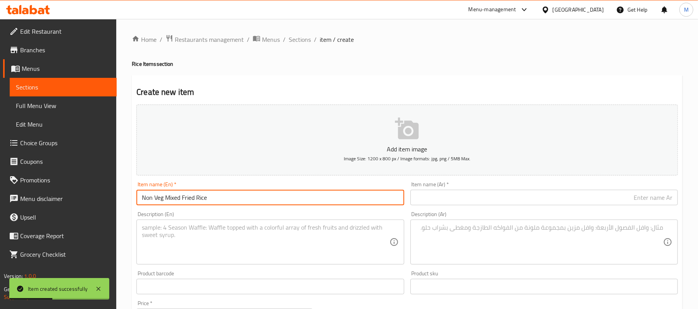
click at [517, 202] on input "text" at bounding box center [544, 198] width 267 height 16
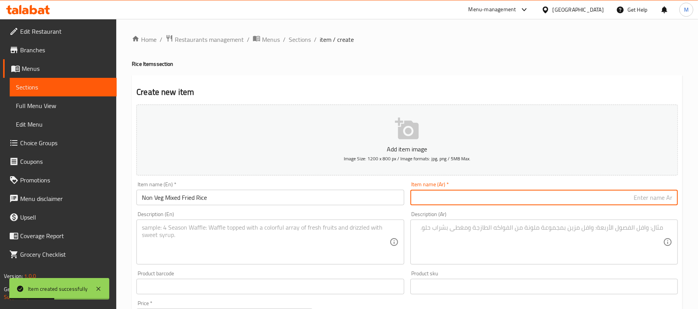
paste input "أرز مقلي مشكل غير نباتي"
click at [305, 238] on textarea at bounding box center [265, 242] width 247 height 37
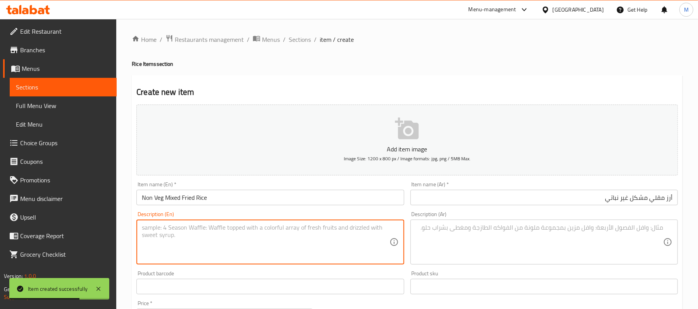
click at [248, 236] on textarea at bounding box center [265, 242] width 247 height 37
paste textarea "Mix non veg (Chicken,fish,prawns,egg) with mix vegetables & salt pepper vinegar…"
click at [240, 233] on textarea "Mix non veg (Chicken,fish,prawns,egg) with mix vegetables & salt pepper vinegar…" at bounding box center [265, 242] width 247 height 37
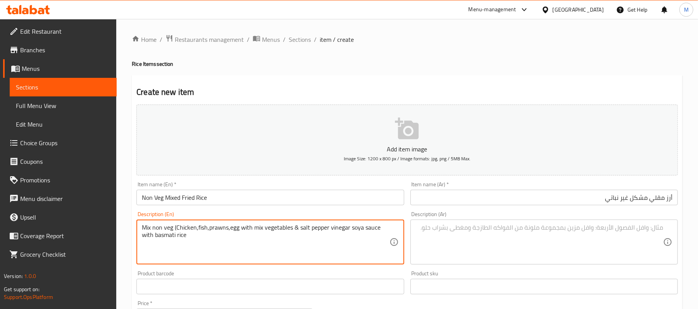
click at [176, 230] on textarea "Mix non veg (Chicken,fish,prawns,egg with mix vegetables & salt pepper vinegar …" at bounding box center [265, 242] width 247 height 37
click at [196, 230] on textarea "Mix non veg Chicken,fish,prawns,egg with mix vegetables & salt pepper vinegar s…" at bounding box center [265, 242] width 247 height 37
click at [210, 228] on textarea "Mix non veg Chicken, fish,prawns,egg with mix vegetables & salt pepper vinegar …" at bounding box center [265, 242] width 247 height 37
click at [209, 227] on textarea "Mix non veg Chicken, fish,prawns,egg with mix vegetables & salt pepper vinegar …" at bounding box center [265, 242] width 247 height 37
click at [230, 230] on textarea "Mix non veg Chicken, fish, prawns,egg with mix vegetables & salt pepper vinegar…" at bounding box center [265, 242] width 247 height 37
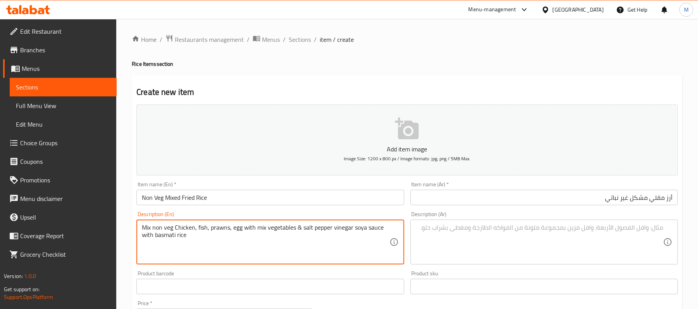
click at [303, 230] on textarea "Mix non veg Chicken, fish, prawns, egg with mix vegetables & salt pepper vinega…" at bounding box center [265, 242] width 247 height 37
click at [299, 230] on textarea "Mix non veg Chicken, fish, prawns, egg with mix vegetables & salt pepper vinega…" at bounding box center [265, 242] width 247 height 37
click at [302, 238] on textarea "Mix non veg Chicken, fish, prawns, egg with mix vegetables and salt pepper vine…" at bounding box center [265, 242] width 247 height 37
click at [261, 236] on textarea "Mix non veg chicken, fish, prawns, egg with mix vegetables and salt pepper vine…" at bounding box center [265, 242] width 247 height 37
click at [548, 222] on div "Description (Ar)" at bounding box center [544, 242] width 267 height 45
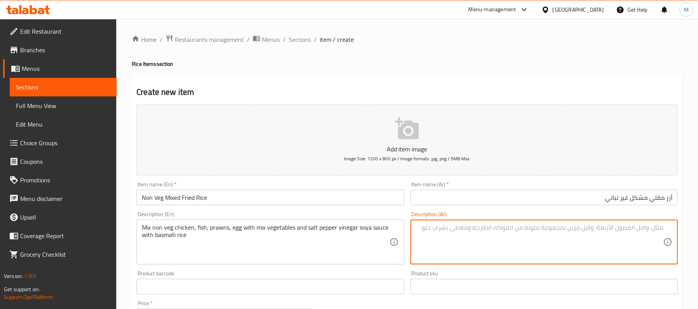
paste textarea "مزيج غير نباتي (دجاج، سمك، روبيان، بيض) مع الخضار المشكلة، ملح، فلفل، خل، صلصة …"
click at [624, 229] on textarea "مزيج غير نباتي (دجاج، سمك، روبيان، بيض) مع الخضار المشكلة، ملح، فلفل، خل، صلصة …" at bounding box center [539, 242] width 247 height 37
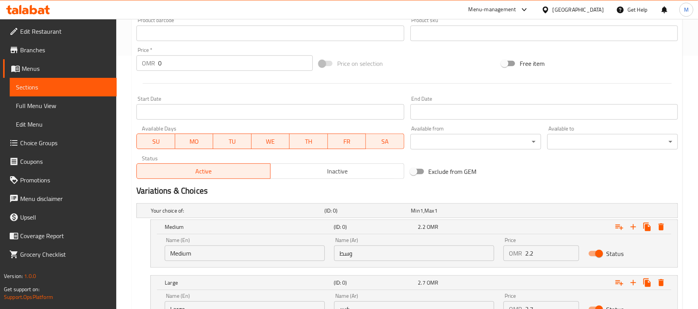
scroll to position [310, 0]
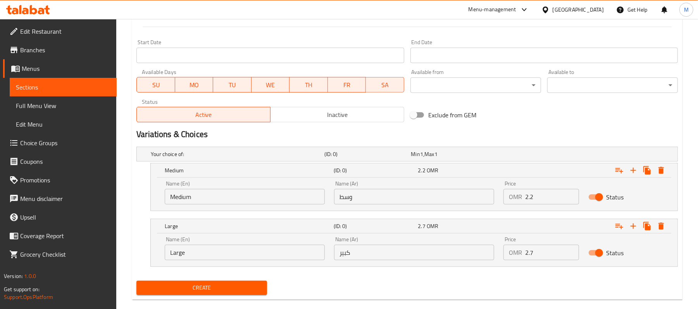
drag, startPoint x: 538, startPoint y: 196, endPoint x: 416, endPoint y: 195, distance: 122.9
click at [481, 200] on div "Name (En) Medium Name (En) Name (Ar) وسط Name (Ar) Price OMR 2.2 Price Status" at bounding box center [414, 192] width 508 height 33
click at [515, 258] on div "OMR 2.7 Price" at bounding box center [541, 253] width 75 height 16
click at [689, 197] on div "Home / Restaurants management / Menus / Sections / item / create Rice Items sec…" at bounding box center [407, 15] width 582 height 613
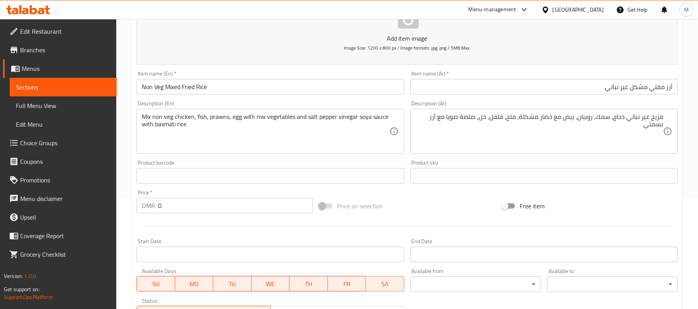
scroll to position [52, 0]
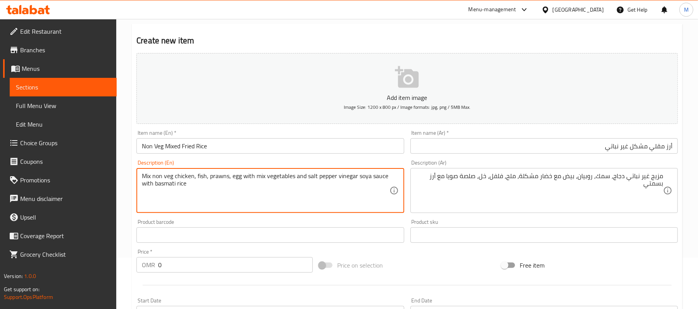
click at [315, 174] on textarea "Mix non veg chicken, fish, prawns, egg with mix vegetables and salt pepper vine…" at bounding box center [265, 191] width 247 height 37
click at [210, 182] on textarea "Mix non veg chicken, fish, prawns, egg with mix vegetables and salt, pepper, vi…" at bounding box center [265, 191] width 247 height 37
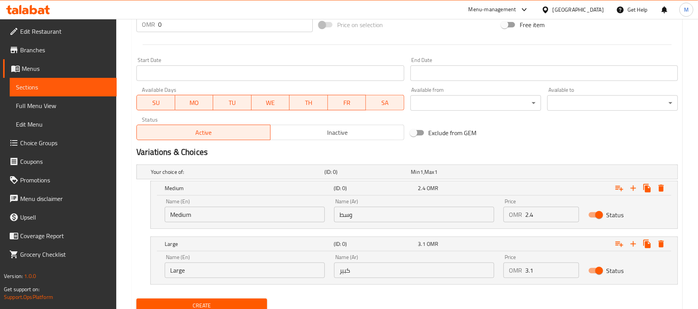
scroll to position [323, 0]
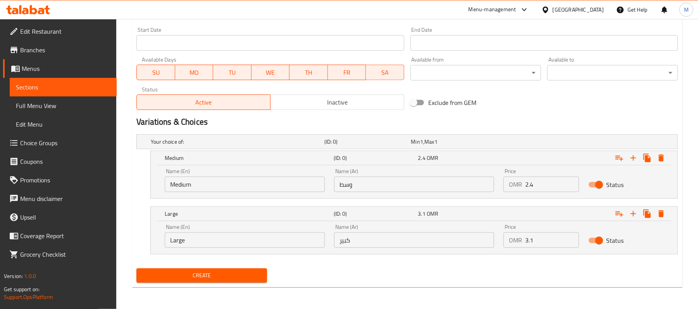
click at [122, 125] on div "Home / Restaurants management / Menus / Sections / item / create Rice Items sec…" at bounding box center [407, 2] width 582 height 613
click at [213, 278] on span "Create" at bounding box center [202, 276] width 118 height 10
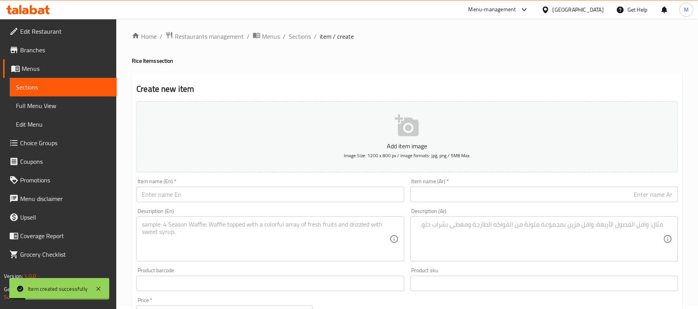
scroll to position [0, 0]
click at [298, 36] on span "Sections" at bounding box center [300, 39] width 22 height 9
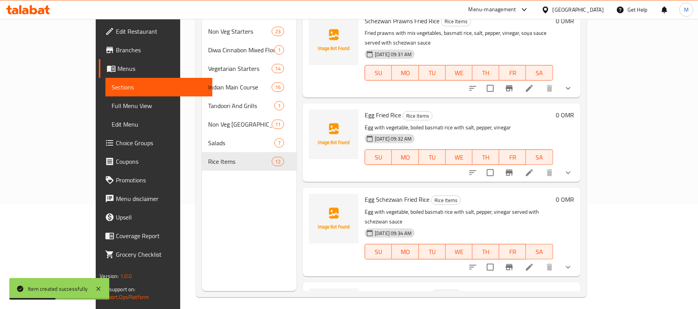
scroll to position [109, 0]
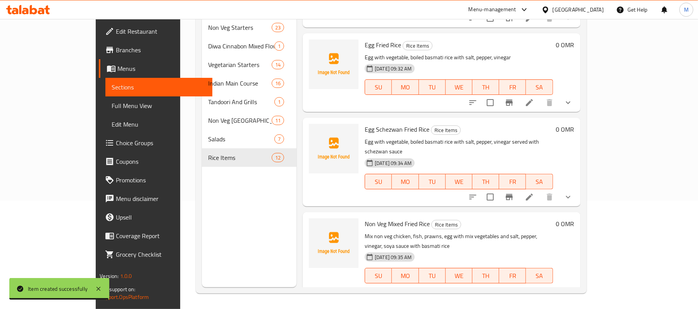
scroll to position [793, 0]
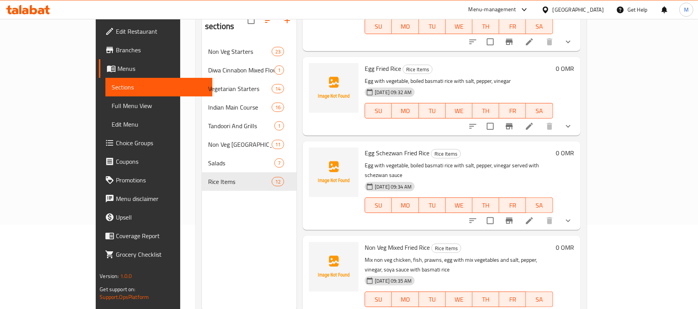
scroll to position [109, 0]
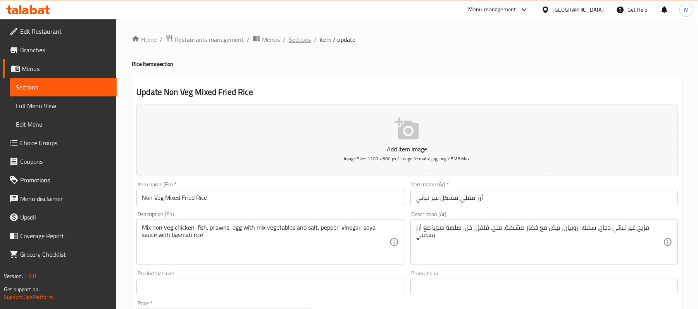
click at [300, 40] on span "Sections" at bounding box center [300, 39] width 22 height 9
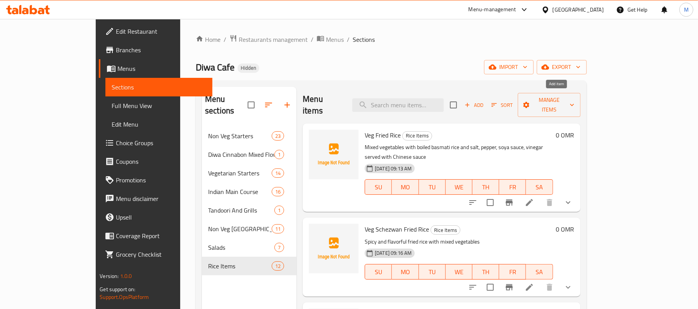
click at [485, 101] on span "Add" at bounding box center [474, 105] width 21 height 9
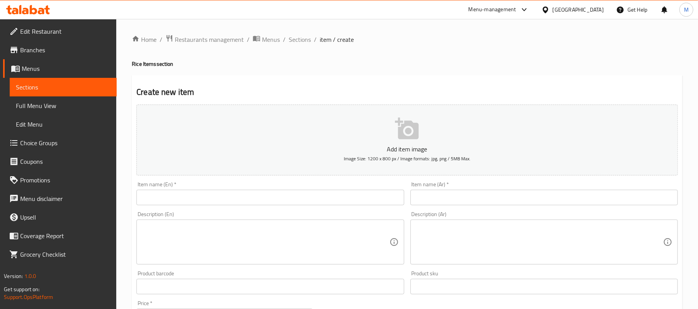
click at [285, 202] on input "text" at bounding box center [269, 198] width 267 height 16
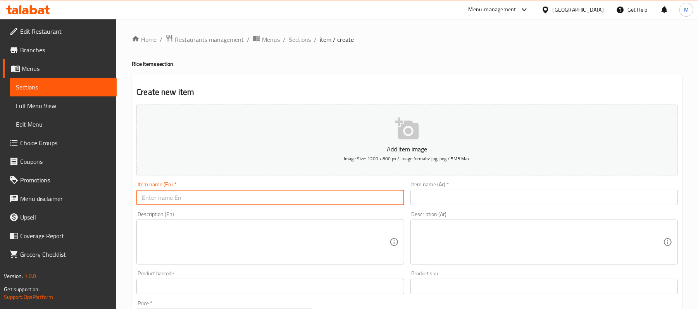
paste input "non veg schezwan mixed fried rice"
click at [451, 195] on input "text" at bounding box center [544, 198] width 267 height 16
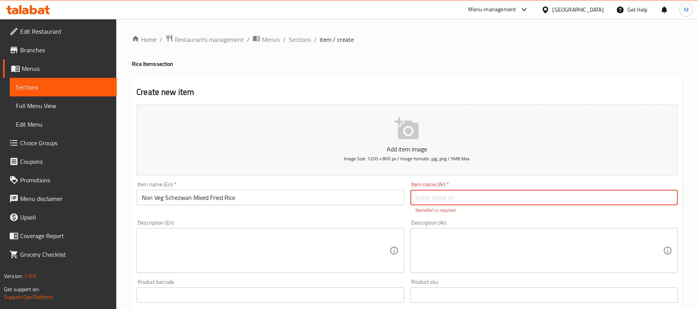
paste input "أرز مقلي مشكل غير نباتي سيشوان"
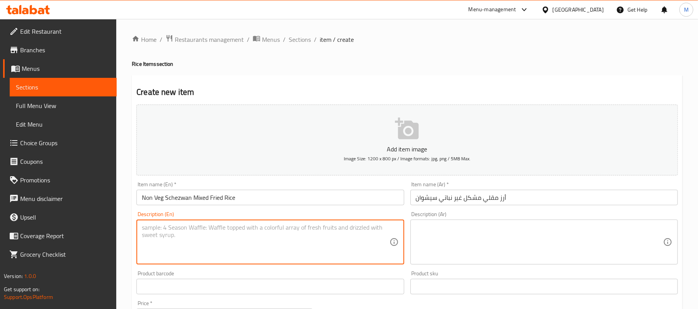
click at [326, 243] on textarea at bounding box center [265, 242] width 247 height 37
paste textarea "Mix nonveg (Chicken,fish, prawns,egg) with mix vegetables & salt pepper vinegar…"
click at [240, 228] on textarea "Mix nonveg (Chicken,fish, prawns,egg) with mix vegetables & salt pepper vinegar…" at bounding box center [265, 242] width 247 height 37
click at [176, 228] on textarea "Mix nonveg (Chicken,fish, prawns,egg with mix vegetables & salt pepper vinegar …" at bounding box center [265, 242] width 247 height 37
click at [195, 229] on textarea "Mix nonveg Chicken,fish, prawns,egg with mix vegetables & salt pepper vinegar s…" at bounding box center [265, 242] width 247 height 37
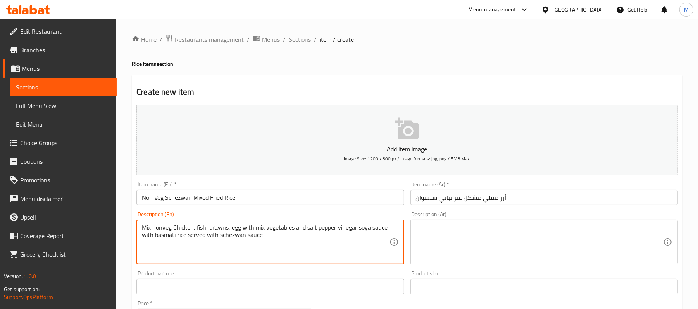
click at [284, 238] on textarea "Mix nonveg Chicken, fish, prawns, egg with mix vegetables and salt pepper vineg…" at bounding box center [265, 242] width 247 height 37
click at [284, 238] on textarea "Mix nonveg chicken, fish, prawns, egg with mix vegetables and salt pepper vineg…" at bounding box center [265, 242] width 247 height 37
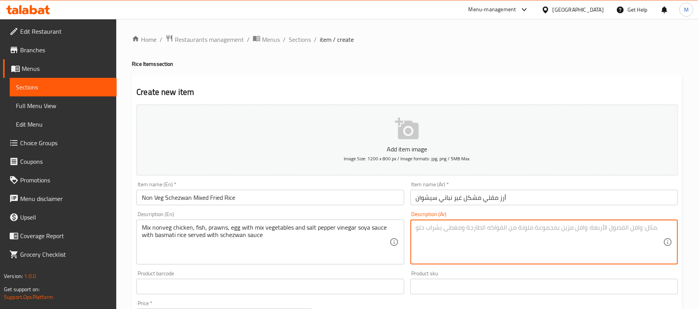
click at [514, 240] on textarea at bounding box center [539, 242] width 247 height 37
paste textarea "مزيج غير نباتي (دجاج، سمك، روبيان، بيض) مع خضروات مشكلة وملح وفلفل وخل وصلصة ال…"
click at [623, 230] on textarea "مزيج غير نباتي (دجاج، سمك، روبيان، بيض) مع خضروات مشكلة وملح وفلفل وخل وصلصة ال…" at bounding box center [539, 242] width 247 height 37
click at [563, 227] on textarea "مزيج غير نباتي دجاج، سمك، روبيان، بيض) مع خضروات مشكلة وملح وفلفل وخل وصلصة الص…" at bounding box center [539, 242] width 247 height 37
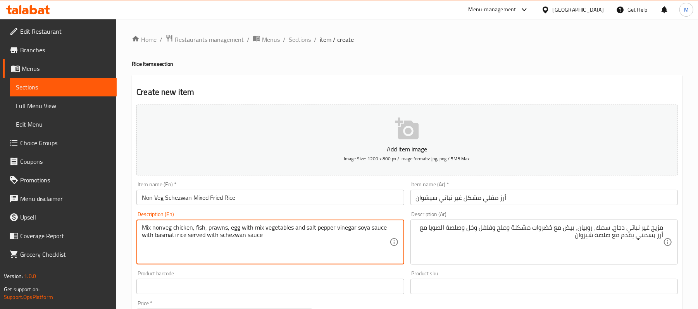
click at [313, 231] on textarea "Mix nonveg chicken, fish, prawns, egg with mix vegetables and salt pepper vineg…" at bounding box center [265, 242] width 247 height 37
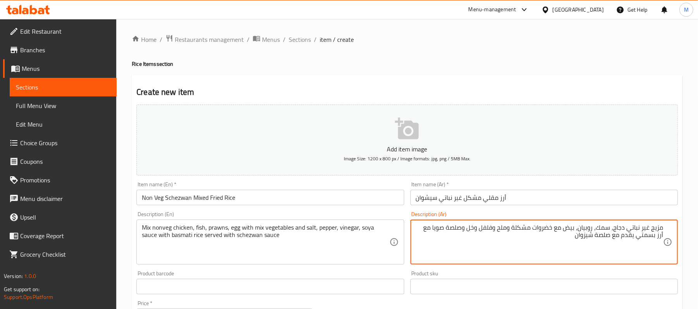
click at [401, 212] on div "Description (En) Mix nonveg chicken, fish, prawns, egg with mix vegetables and …" at bounding box center [270, 238] width 274 height 59
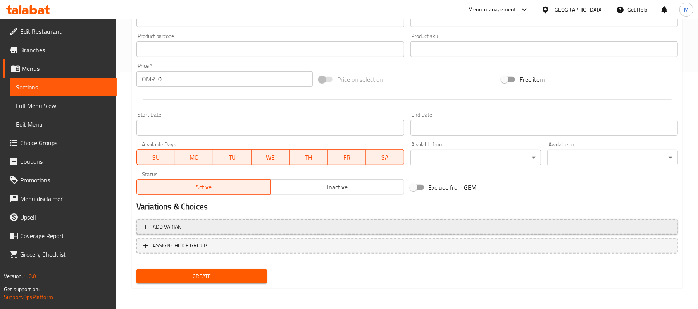
click at [437, 229] on span "Add variant" at bounding box center [407, 228] width 528 height 10
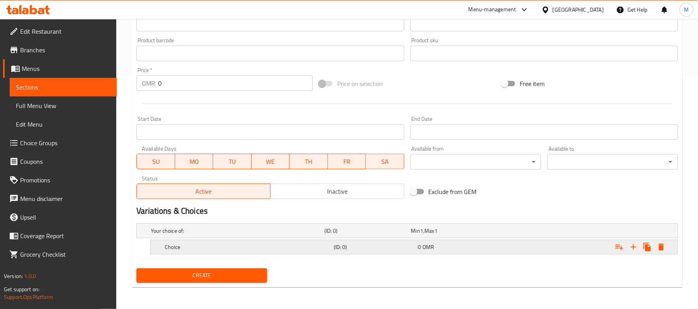
scroll to position [234, 0]
click at [633, 248] on icon "Expand" at bounding box center [633, 247] width 5 height 5
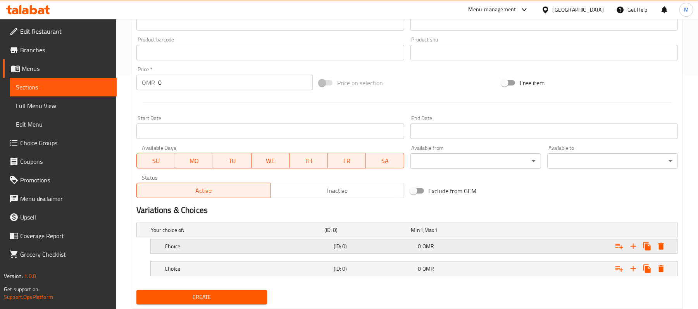
click at [216, 252] on div "Choice" at bounding box center [247, 246] width 169 height 11
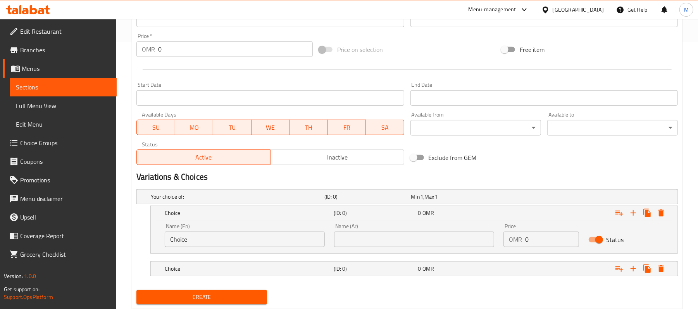
scroll to position [286, 0]
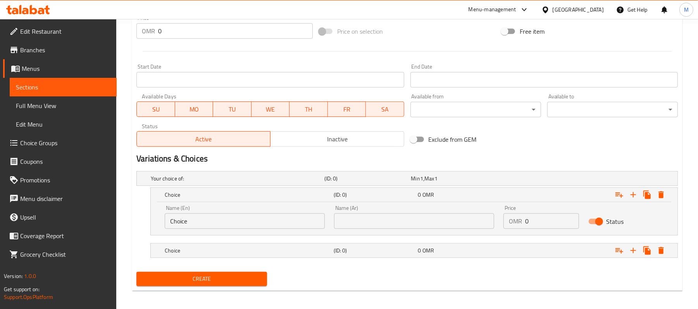
drag, startPoint x: 110, startPoint y: 224, endPoint x: 0, endPoint y: 230, distance: 109.9
click at [11, 231] on div "Edit Restaurant Branches Menus Sections Full Menu View Edit Menu Choice Groups …" at bounding box center [349, 23] width 698 height 580
drag, startPoint x: 189, startPoint y: 253, endPoint x: 190, endPoint y: 257, distance: 4.3
click at [190, 253] on h5 "Choice" at bounding box center [248, 251] width 166 height 8
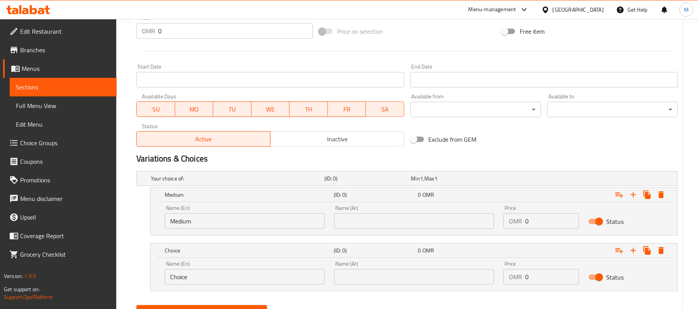
drag, startPoint x: 202, startPoint y: 274, endPoint x: 20, endPoint y: 267, distance: 182.3
click at [92, 269] on div "Edit Restaurant Branches Menus Sections Full Menu View Edit Menu Choice Groups …" at bounding box center [349, 39] width 698 height 613
click at [342, 229] on input "text" at bounding box center [414, 222] width 160 height 16
click at [347, 225] on input "text" at bounding box center [414, 222] width 160 height 16
click at [369, 275] on input "text" at bounding box center [414, 277] width 160 height 16
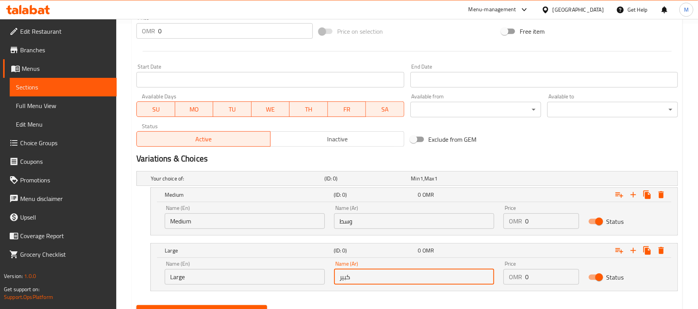
drag, startPoint x: 551, startPoint y: 219, endPoint x: 282, endPoint y: 222, distance: 269.0
click at [447, 223] on div "Name (En) Medium Name (En) Name (Ar) وسط Name (Ar) Price OMR 0 Price Status" at bounding box center [414, 217] width 508 height 33
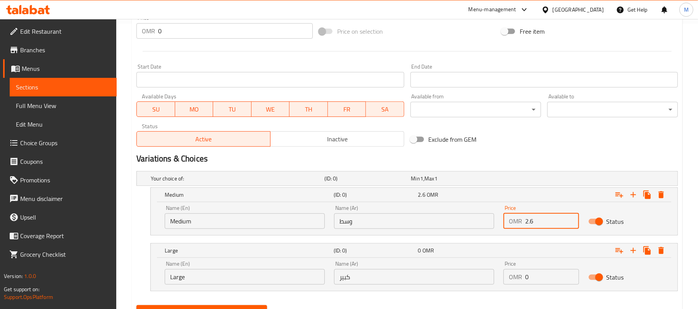
drag, startPoint x: 534, startPoint y: 281, endPoint x: 466, endPoint y: 273, distance: 68.7
click at [498, 277] on div "Name (En) Large Name (En) Name (Ar) كبير Name (Ar) Price OMR 0 Price Status" at bounding box center [414, 273] width 508 height 33
click at [125, 165] on div "Home / Restaurants management / Menus / Sections / item / create Rice Items sec…" at bounding box center [407, 39] width 582 height 613
click at [128, 177] on div "Home / Restaurants management / Menus / Sections / item / create Rice Items sec…" at bounding box center [407, 39] width 582 height 613
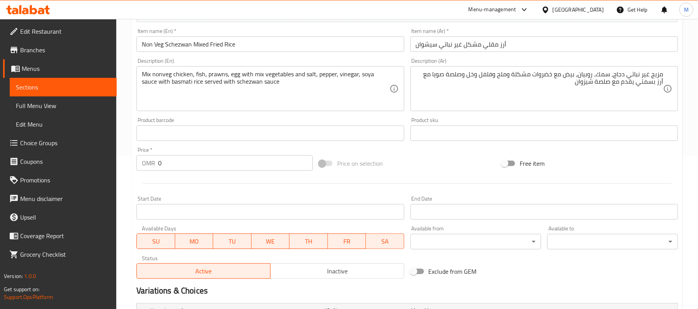
scroll to position [323, 0]
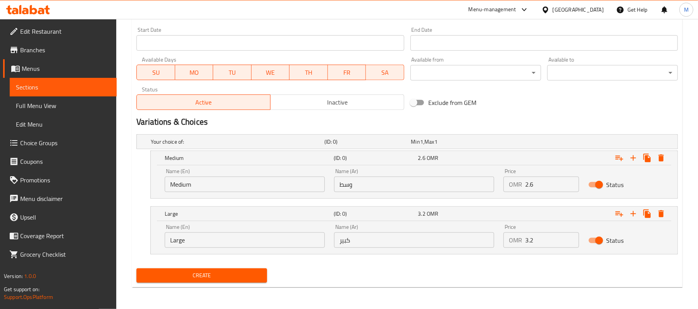
click at [222, 278] on span "Create" at bounding box center [202, 276] width 118 height 10
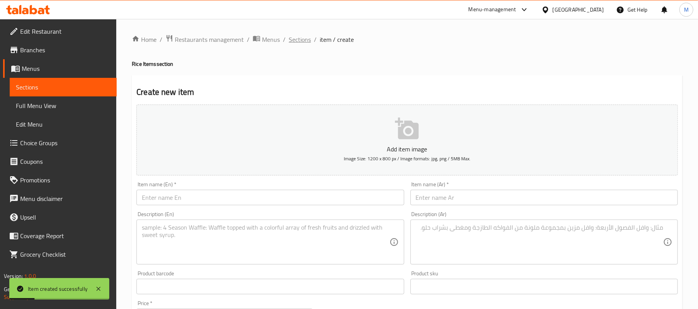
click at [298, 38] on span "Sections" at bounding box center [300, 39] width 22 height 9
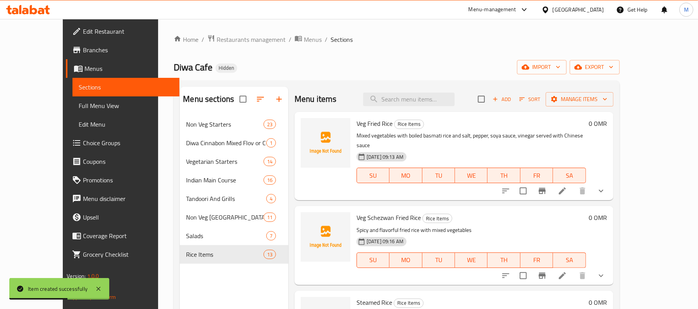
click at [79, 106] on span "Full Menu View" at bounding box center [126, 105] width 95 height 9
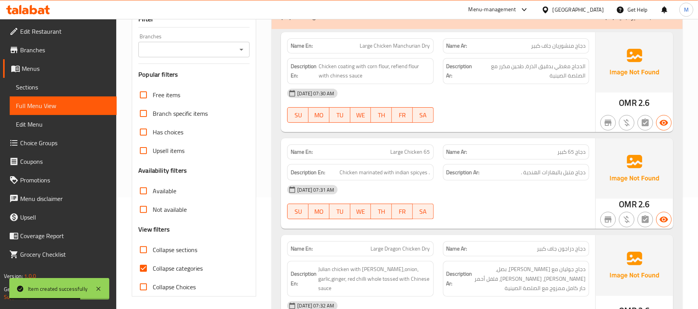
scroll to position [258, 0]
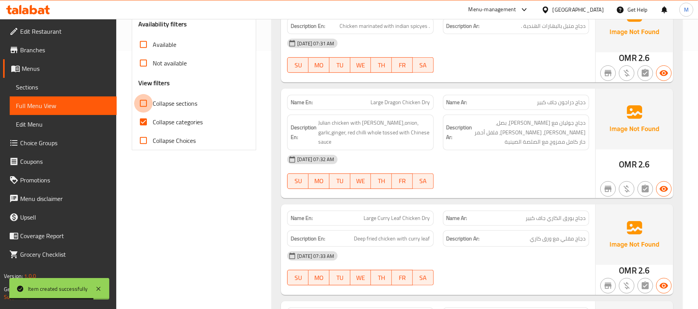
click at [146, 107] on input "Collapse sections" at bounding box center [143, 103] width 19 height 19
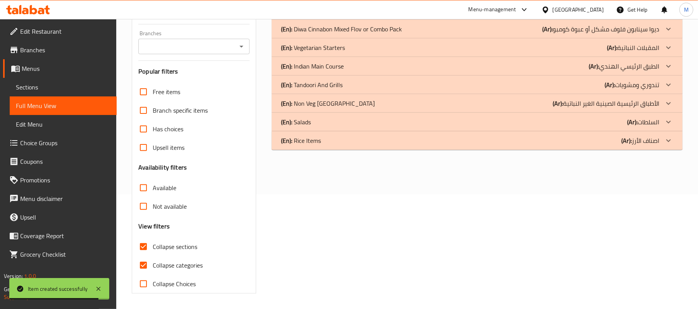
scroll to position [115, 0]
click at [328, 143] on div "(En): Rice Items (Ar): اصناف الأرز" at bounding box center [470, 140] width 378 height 9
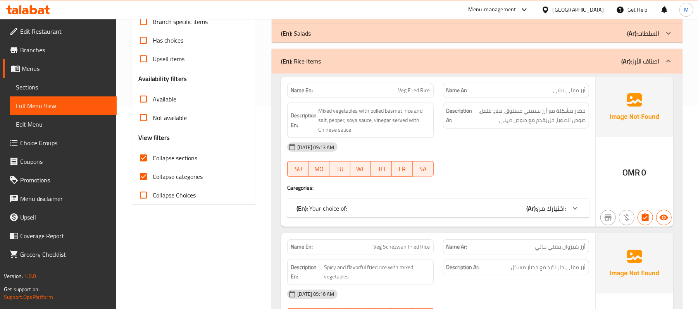
scroll to position [219, 0]
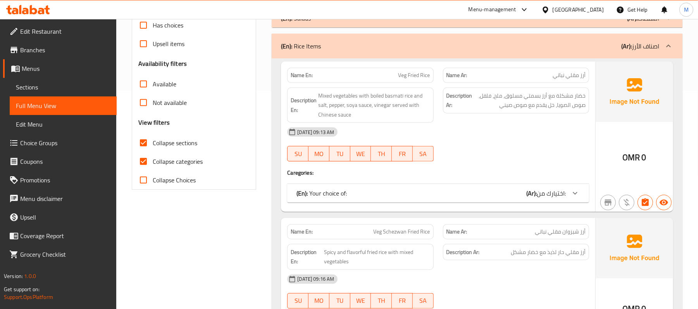
click at [483, 186] on div "(En): Your choice of: (Ar): اختيارك من:" at bounding box center [438, 193] width 302 height 19
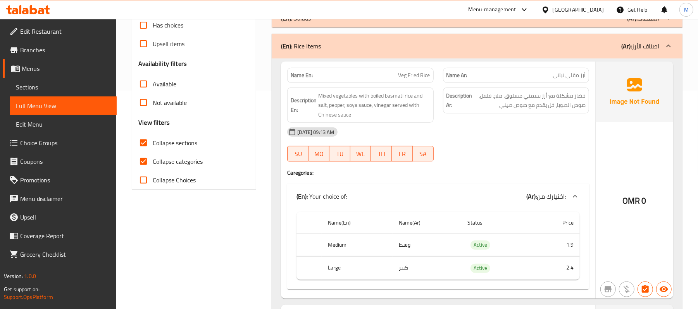
click at [146, 159] on input "Collapse categories" at bounding box center [143, 161] width 19 height 19
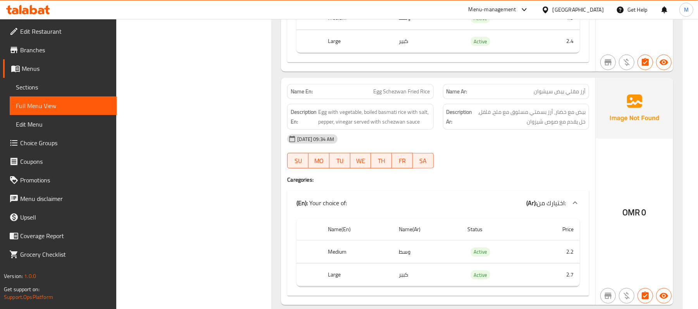
scroll to position [2491, 0]
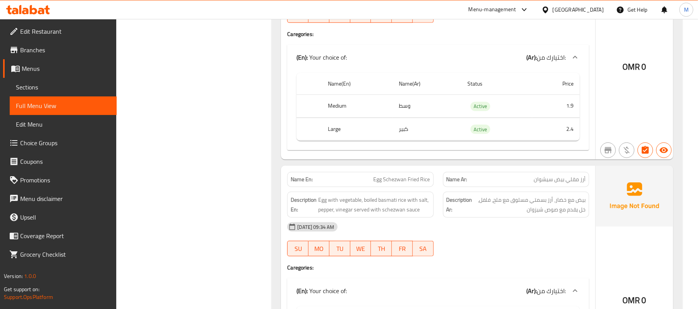
click at [35, 64] on span "Menus" at bounding box center [66, 68] width 89 height 9
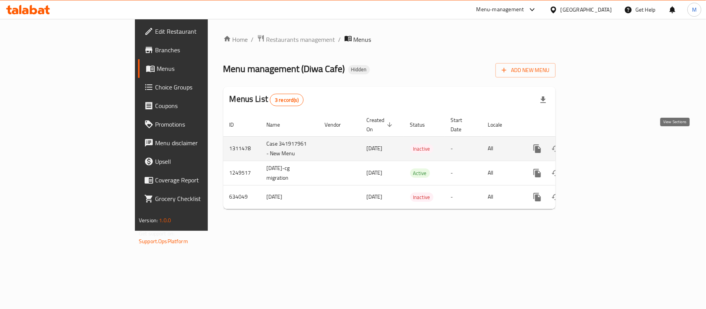
click at [597, 145] on icon "enhanced table" at bounding box center [593, 148] width 7 height 7
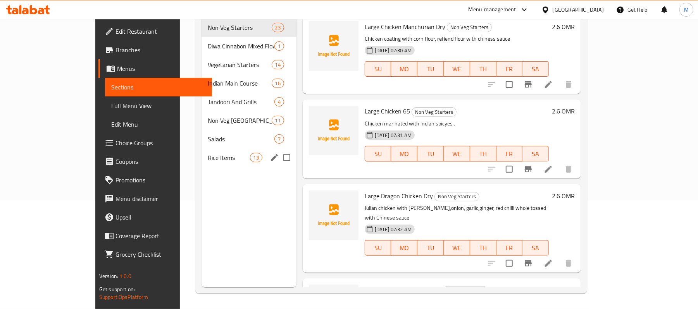
click at [202, 152] on div "Rice Items 13" at bounding box center [249, 157] width 95 height 19
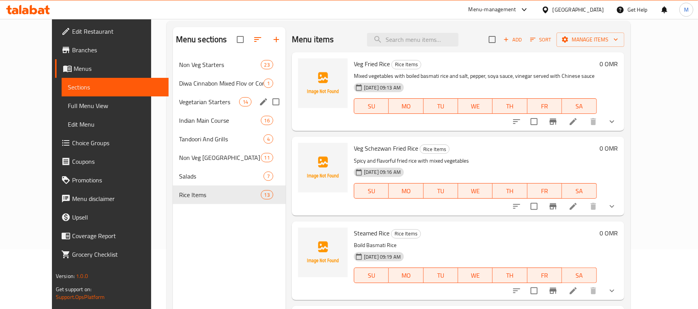
scroll to position [5, 0]
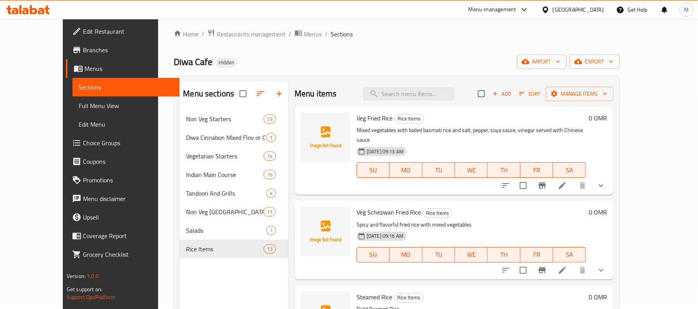
click at [270, 88] on button "button" at bounding box center [279, 94] width 19 height 19
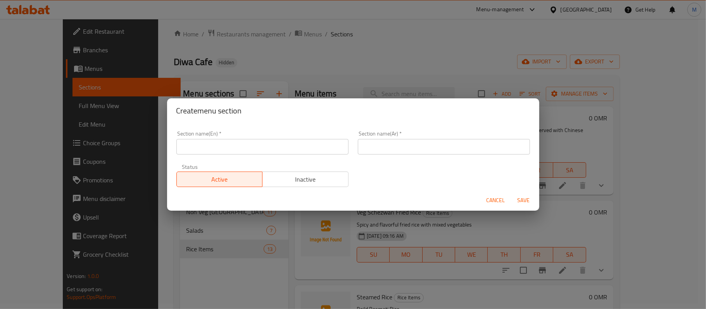
click at [281, 147] on input "text" at bounding box center [262, 147] width 172 height 16
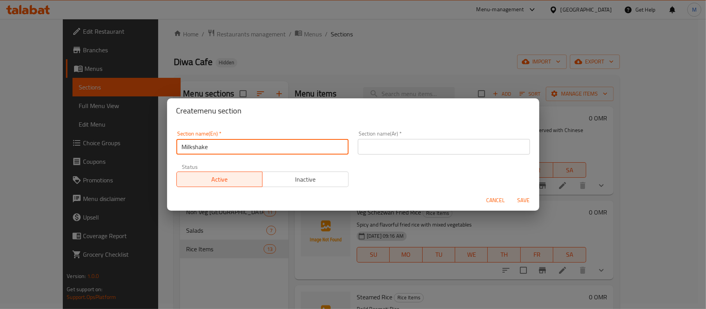
click at [372, 143] on input "text" at bounding box center [444, 147] width 172 height 16
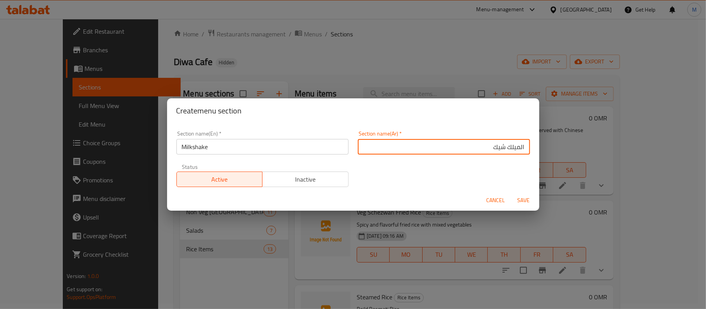
click at [526, 198] on span "Save" at bounding box center [523, 201] width 19 height 10
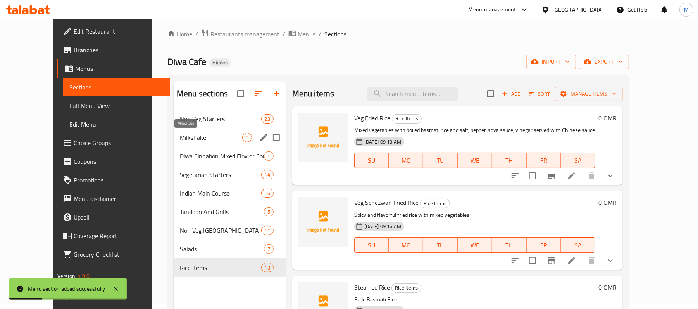
click at [194, 140] on span "Milkshake" at bounding box center [211, 137] width 62 height 9
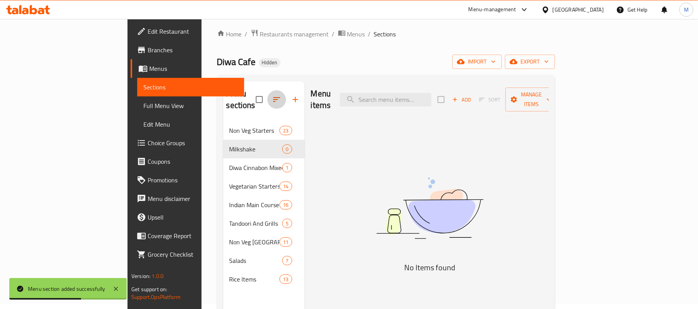
click at [272, 95] on icon "button" at bounding box center [276, 99] width 9 height 9
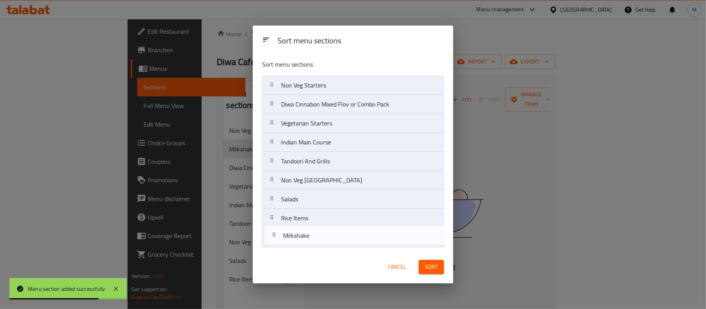
drag, startPoint x: 300, startPoint y: 105, endPoint x: 303, endPoint y: 239, distance: 133.4
click at [303, 239] on nav "Non Veg Starters Milkshake Diwa Cinnabon Mixed Flov or Combo Pack Vegetarian St…" at bounding box center [353, 162] width 182 height 172
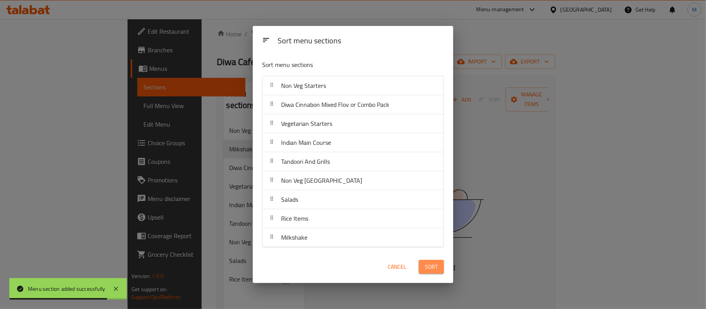
click at [440, 269] on button "Sort" at bounding box center [431, 267] width 25 height 14
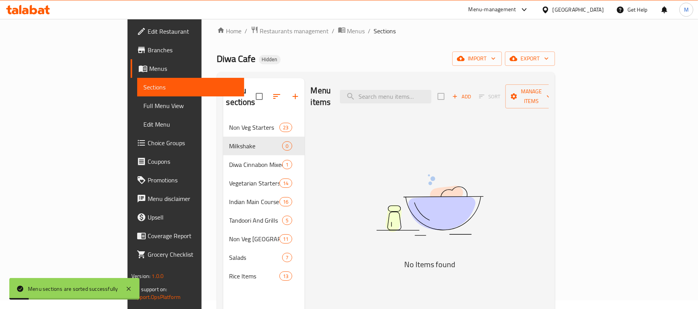
scroll to position [57, 0]
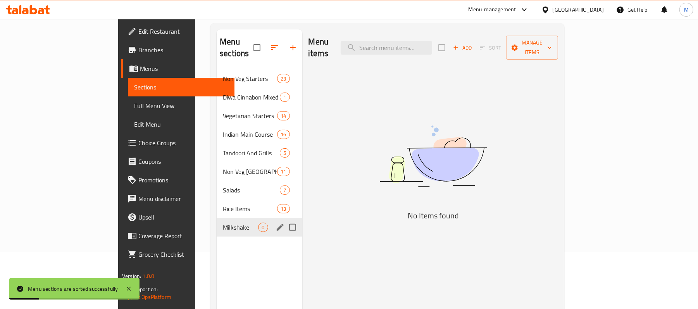
click at [223, 223] on span "Milkshake" at bounding box center [240, 227] width 35 height 9
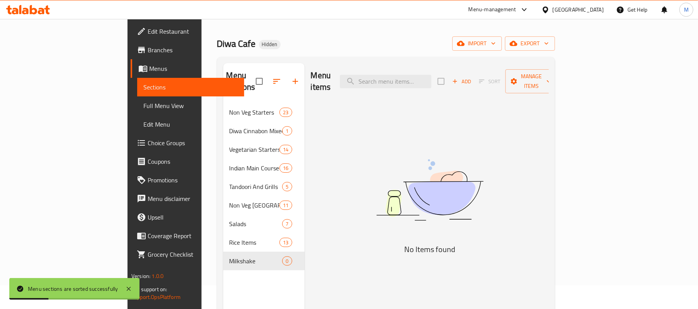
scroll to position [5, 0]
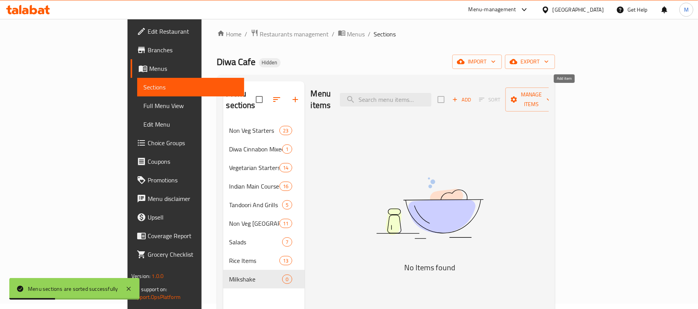
click at [472, 95] on span "Add" at bounding box center [461, 99] width 21 height 9
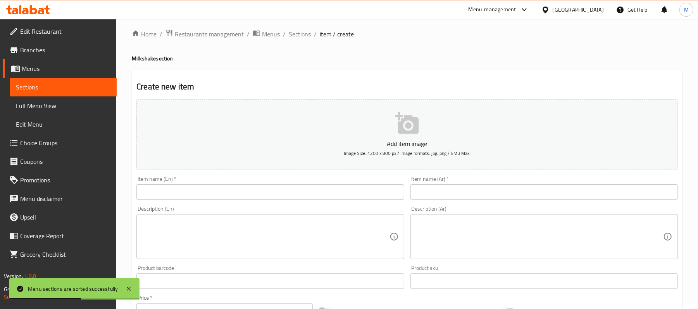
drag, startPoint x: 213, startPoint y: 177, endPoint x: 206, endPoint y: 194, distance: 18.3
click at [213, 177] on div "Item name (En)   * Item name (En) *" at bounding box center [269, 188] width 267 height 24
click at [206, 194] on input "text" at bounding box center [269, 193] width 267 height 16
paste input "Strawberry Milkshake"
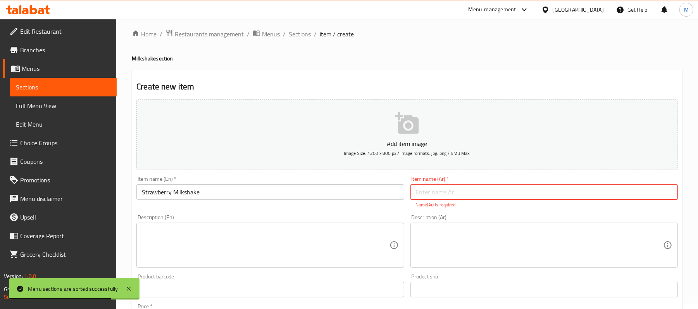
paste input "ميلك شيك فراولة"
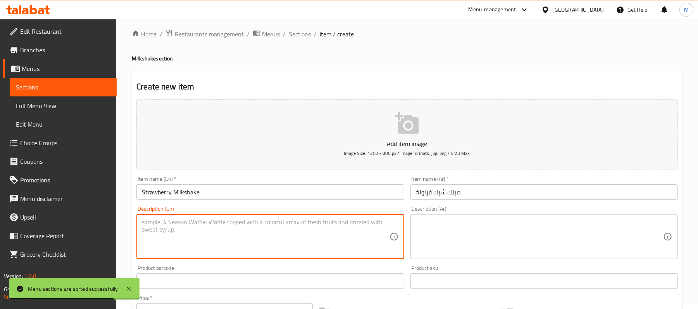
click at [260, 238] on textarea at bounding box center [265, 237] width 247 height 37
paste textarea "Medium Size"
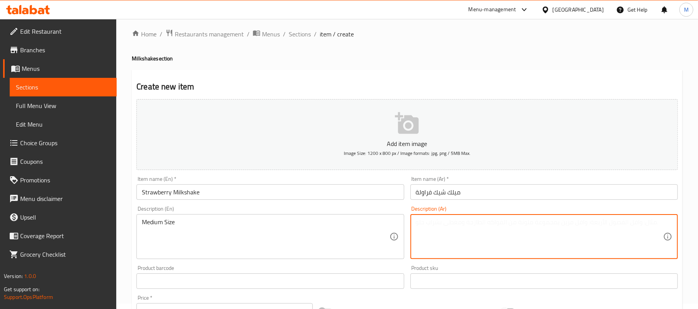
paste textarea "حجم وسط"
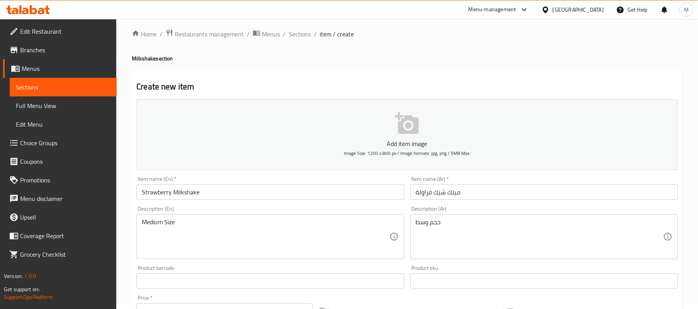
click at [262, 216] on div "Medium Size Description (En)" at bounding box center [269, 236] width 267 height 45
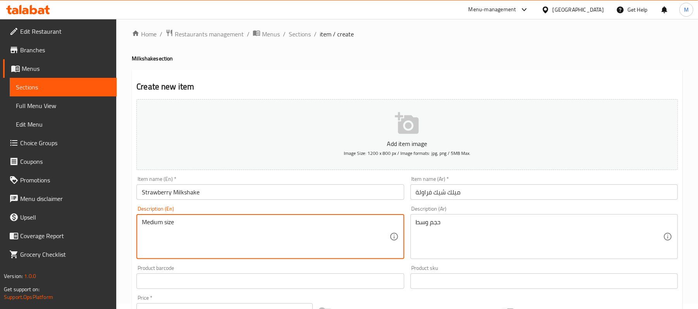
click at [236, 208] on div "Description (En) Medium size Description (En)" at bounding box center [269, 232] width 267 height 53
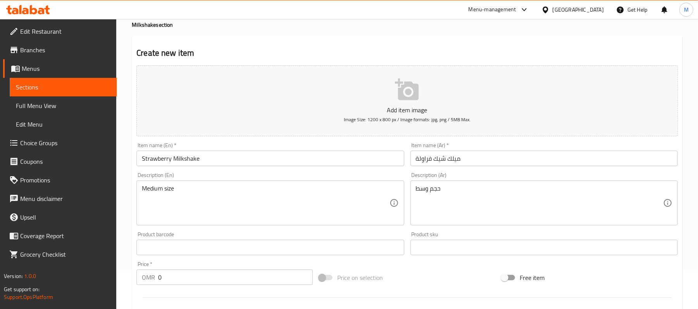
scroll to position [57, 0]
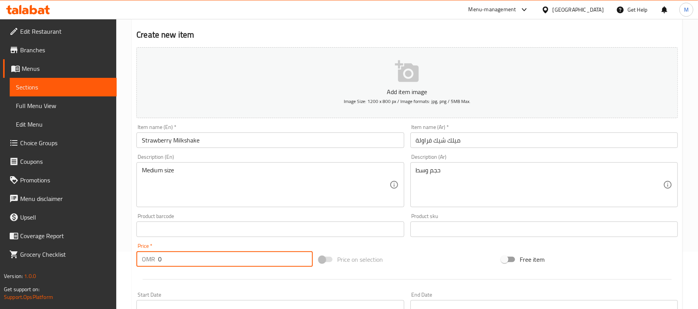
drag, startPoint x: 160, startPoint y: 258, endPoint x: 121, endPoint y: 261, distance: 39.3
click at [123, 262] on div "Home / Restaurants management / Menus / Sections / item / create Milkshake sect…" at bounding box center [407, 226] width 582 height 529
click at [130, 202] on div "Home / Restaurants management / Menus / Sections / item / create Milkshake sect…" at bounding box center [407, 226] width 582 height 529
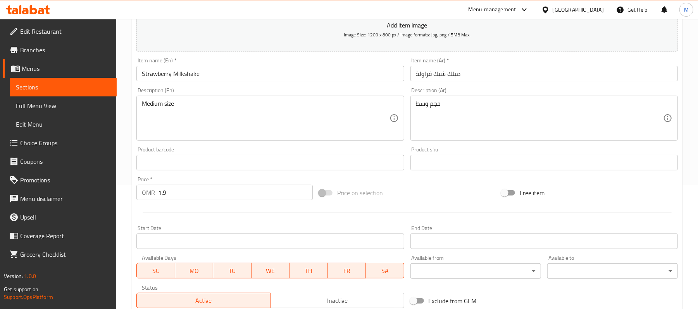
scroll to position [212, 0]
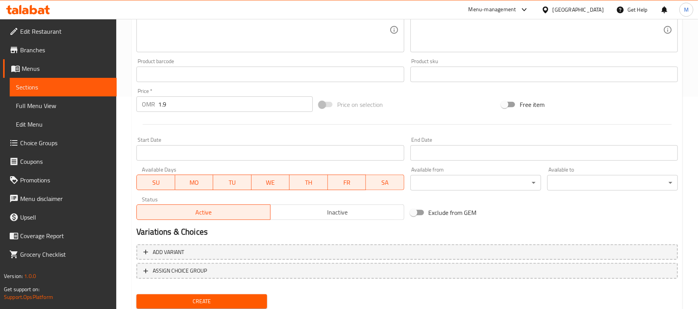
click at [216, 297] on span "Create" at bounding box center [202, 302] width 118 height 10
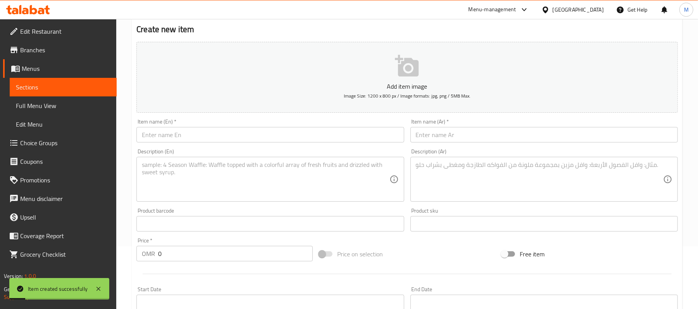
scroll to position [57, 0]
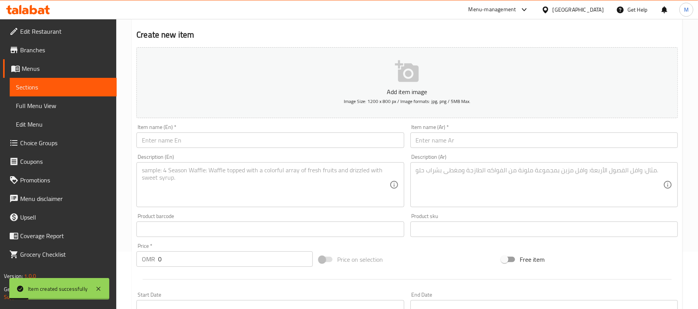
click at [196, 129] on div "Item name (En)   * Item name (En) *" at bounding box center [269, 136] width 267 height 24
click at [200, 140] on input "text" at bounding box center [269, 141] width 267 height 16
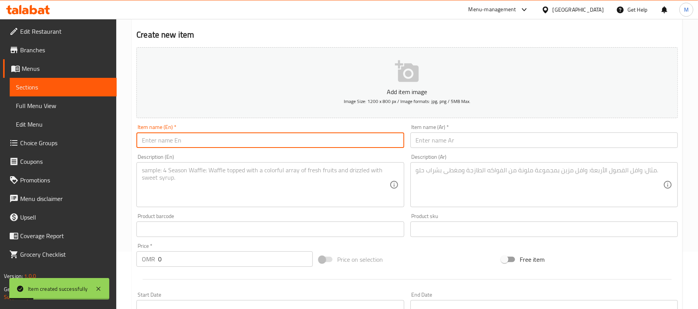
paste input "Coffee Milkshake"
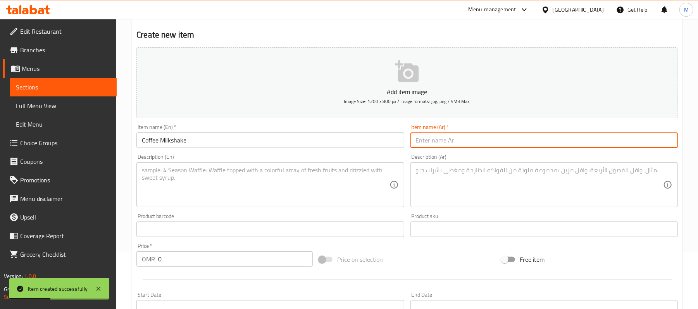
paste input "ميلك شيك قهوة"
click at [286, 194] on textarea at bounding box center [265, 185] width 247 height 37
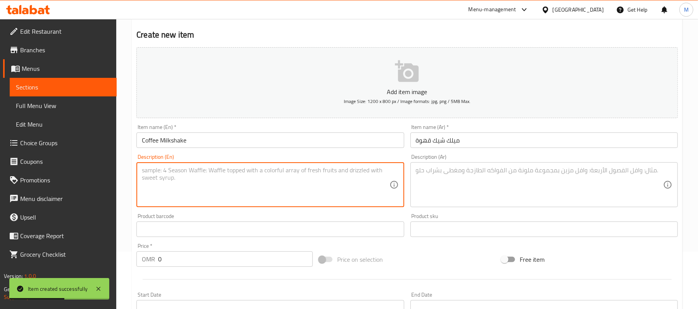
paste textarea "Medium Size"
click at [450, 181] on textarea at bounding box center [539, 185] width 247 height 37
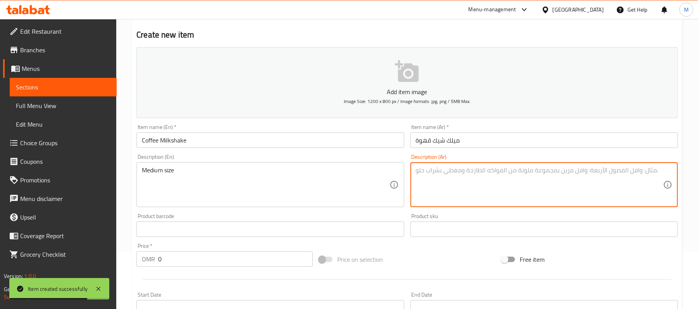
paste textarea "حجم وسط"
drag, startPoint x: 185, startPoint y: 257, endPoint x: 112, endPoint y: 248, distance: 73.7
click at [112, 258] on div "Edit Restaurant Branches Menus Sections Full Menu View Edit Menu Choice Groups …" at bounding box center [349, 226] width 698 height 529
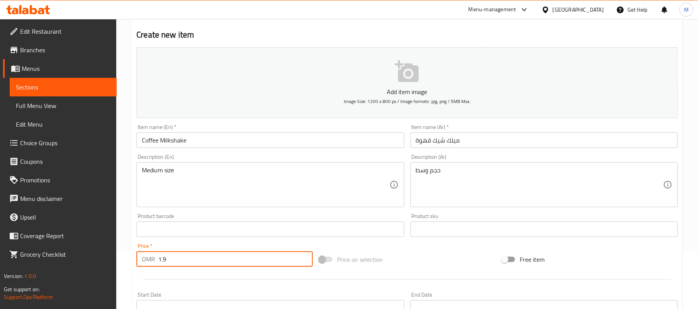
click at [132, 212] on div "Create new item Add item image Image Size: 1200 x 800 px / Image formats: jpg, …" at bounding box center [407, 243] width 551 height 451
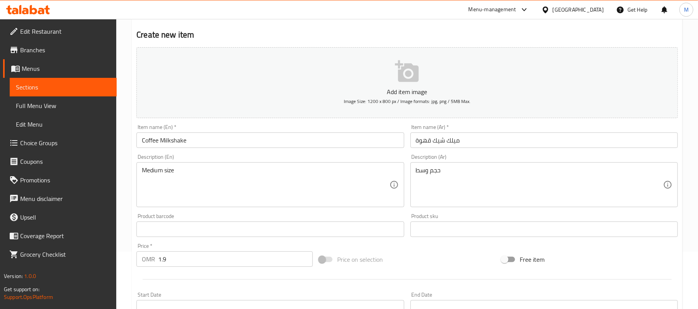
click at [137, 185] on div "Medium size Description (En)" at bounding box center [269, 184] width 267 height 45
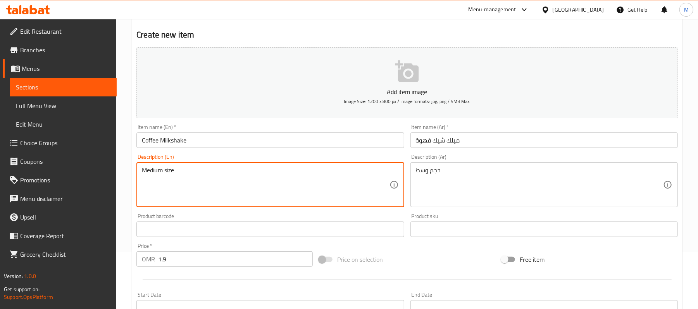
click at [131, 178] on div "Home / Restaurants management / Menus / Sections / item / create Milkshake sect…" at bounding box center [407, 226] width 582 height 529
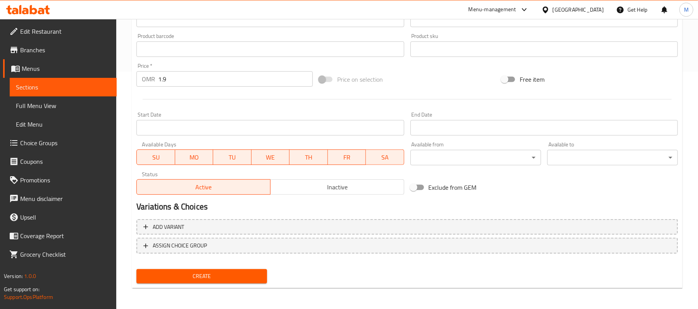
click at [205, 276] on span "Create" at bounding box center [202, 277] width 118 height 10
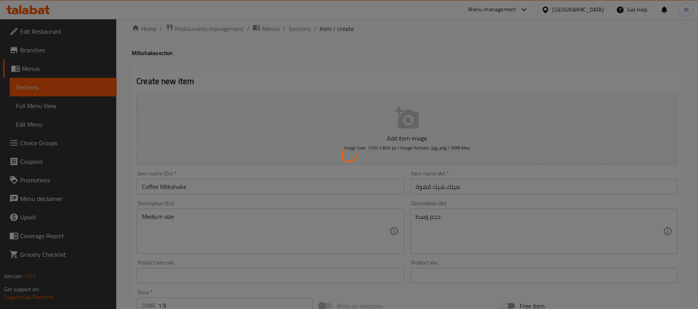
scroll to position [0, 0]
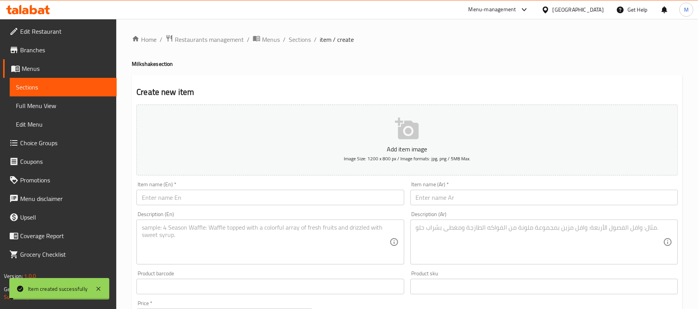
click at [303, 42] on span "Sections" at bounding box center [300, 39] width 22 height 9
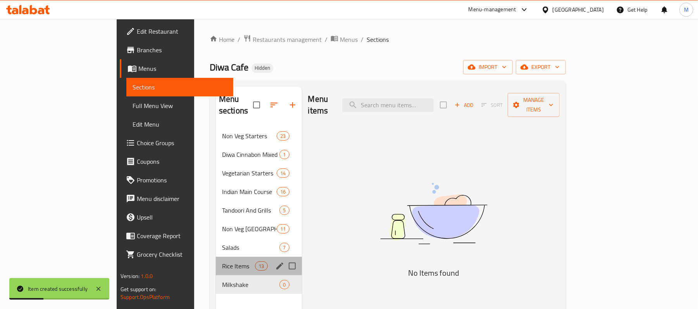
click at [222, 262] on span "Rice Items" at bounding box center [238, 266] width 33 height 9
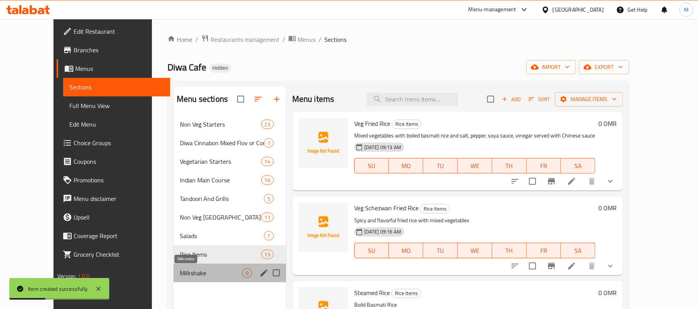
click at [180, 270] on span "Milkshake" at bounding box center [211, 273] width 62 height 9
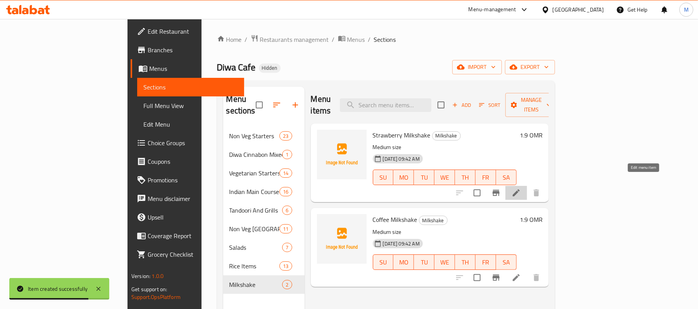
click at [521, 188] on icon at bounding box center [516, 192] width 9 height 9
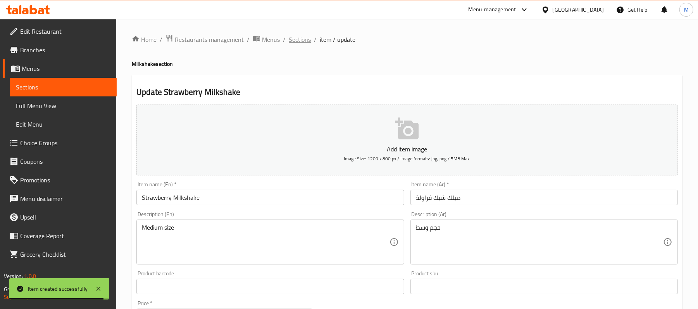
click at [305, 38] on span "Sections" at bounding box center [300, 39] width 22 height 9
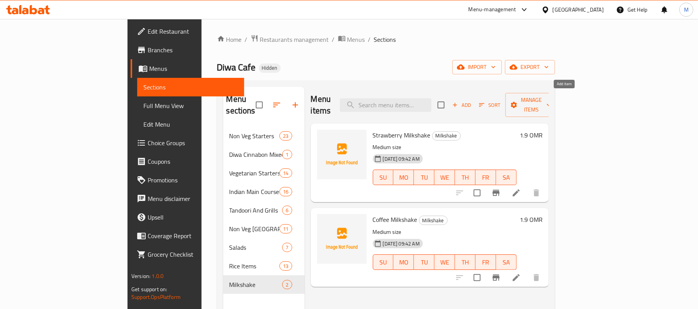
click at [472, 101] on span "Add" at bounding box center [461, 105] width 21 height 9
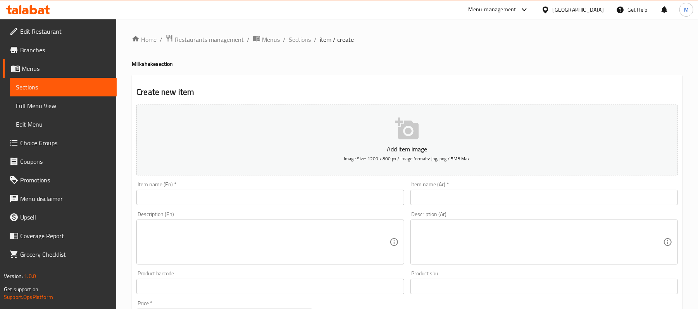
click at [190, 211] on div "Description (En) Description (En)" at bounding box center [270, 238] width 274 height 59
click at [192, 203] on input "text" at bounding box center [269, 198] width 267 height 16
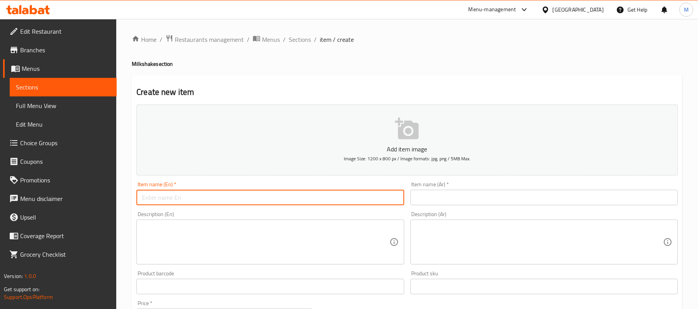
paste input "Chocó Cafe Milkshake"
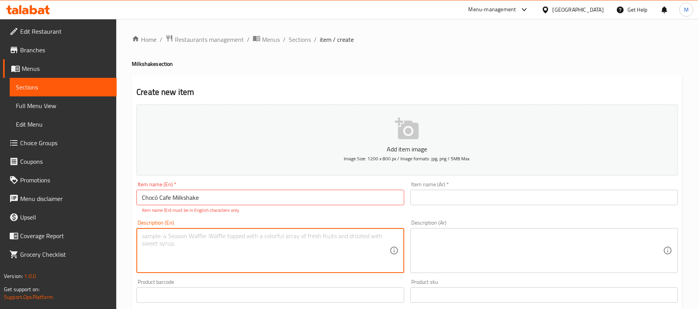
click at [287, 231] on div "Description (En)" at bounding box center [269, 250] width 267 height 45
click at [158, 197] on input "Chocó Cafe Milkshake" at bounding box center [269, 198] width 267 height 16
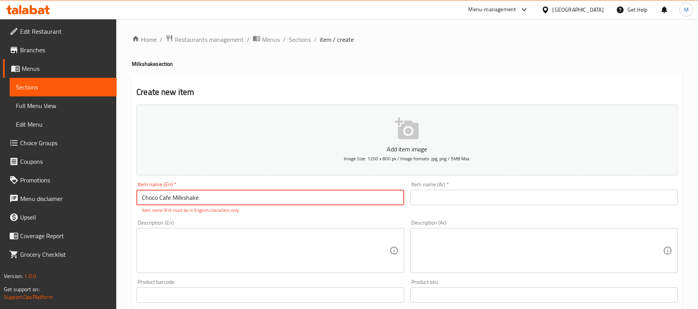
click at [462, 198] on input "text" at bounding box center [544, 198] width 267 height 16
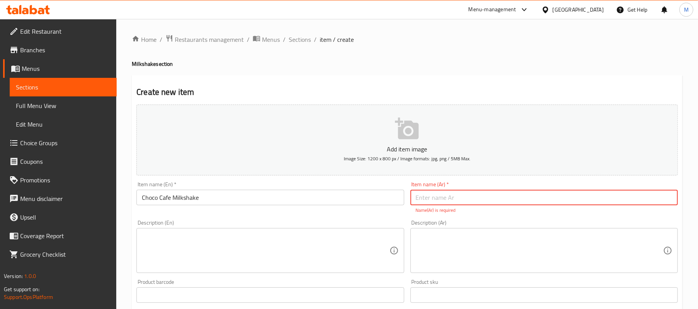
paste input "ميلك شيك شوكو كافيه"
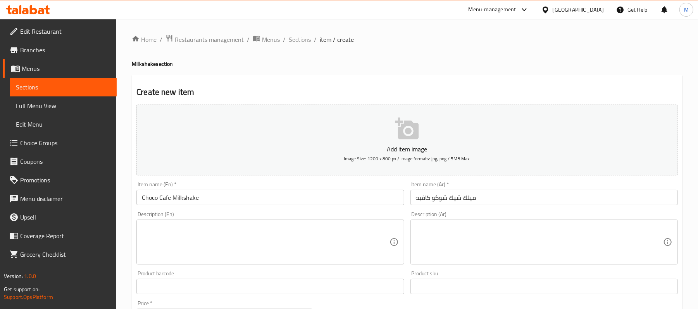
click at [343, 229] on div "Description (En)" at bounding box center [269, 242] width 267 height 45
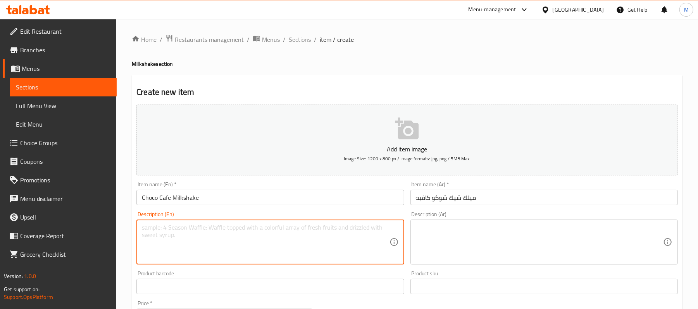
paste textarea "Medium Size"
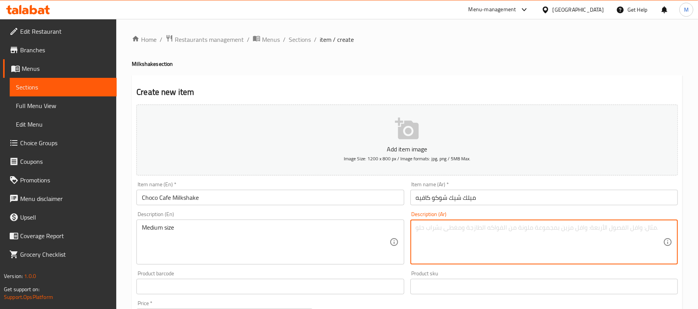
paste textarea "حجم وسط"
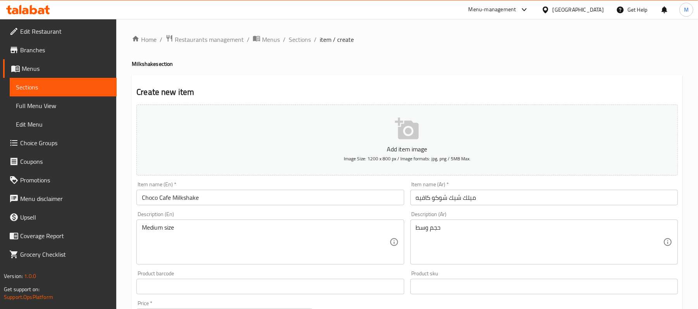
click at [370, 216] on div "Description (En) Medium size Description (En)" at bounding box center [269, 238] width 267 height 53
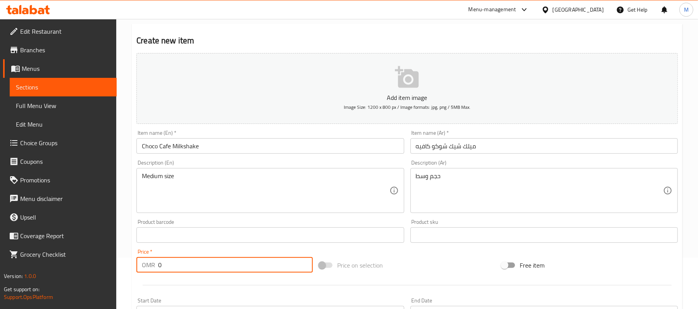
drag, startPoint x: 190, startPoint y: 264, endPoint x: 45, endPoint y: 270, distance: 145.1
click at [88, 268] on div "Edit Restaurant Branches Menus Sections Full Menu View Edit Menu Choice Groups …" at bounding box center [349, 231] width 698 height 529
click at [123, 191] on div "Home / Restaurants management / Menus / Sections / item / create Milkshake sect…" at bounding box center [407, 231] width 582 height 529
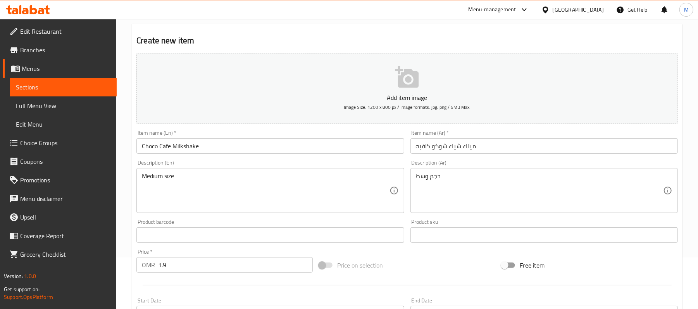
scroll to position [238, 0]
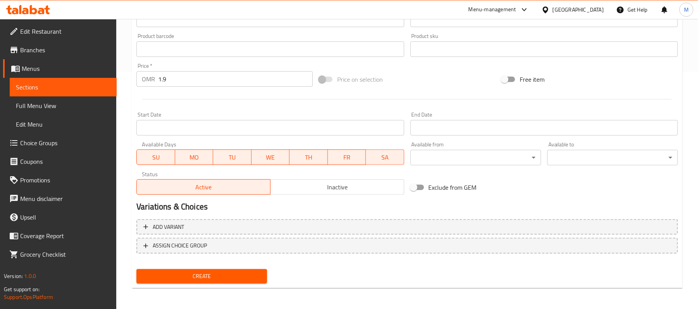
click at [129, 103] on div "Home / Restaurants management / Menus / Sections / item / create Milkshake sect…" at bounding box center [407, 45] width 582 height 529
click at [248, 275] on span "Create" at bounding box center [202, 277] width 118 height 10
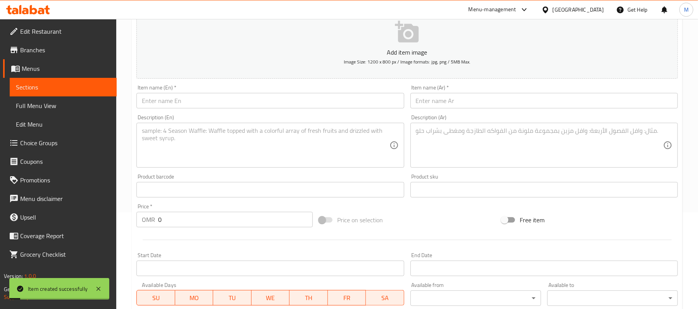
scroll to position [83, 0]
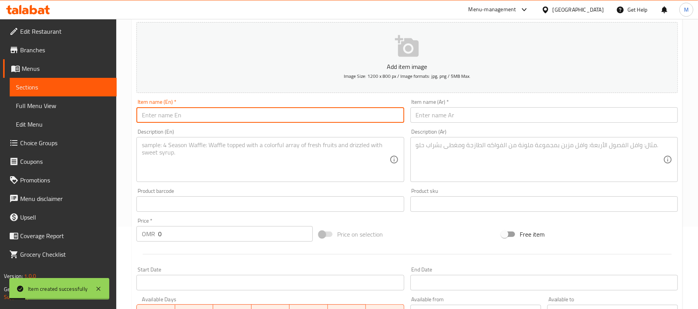
click at [181, 123] on input "text" at bounding box center [269, 115] width 267 height 16
paste input "Kitkat Milkshake"
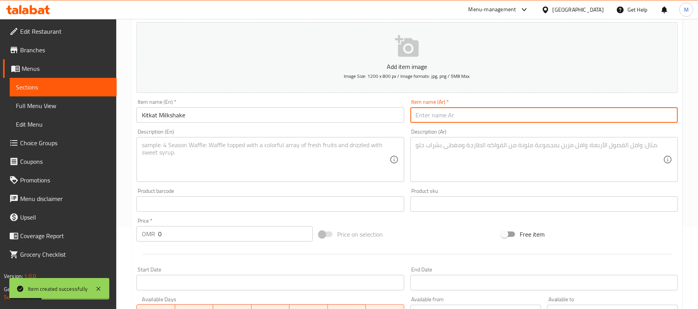
paste
click at [289, 167] on textarea at bounding box center [265, 159] width 247 height 37
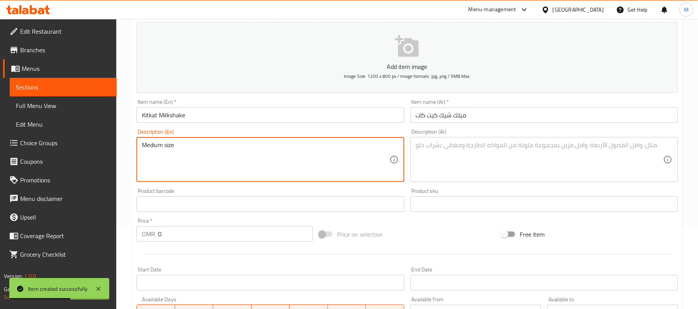
click at [219, 151] on textarea "Medium size" at bounding box center [265, 159] width 247 height 37
click at [520, 166] on textarea at bounding box center [539, 159] width 247 height 37
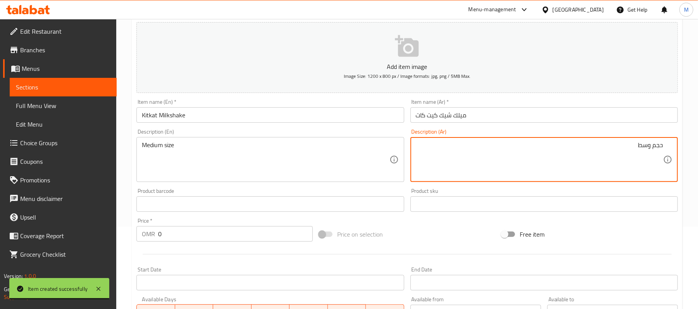
click at [87, 237] on div "Edit Restaurant Branches Menus Sections Full Menu View Edit Menu Choice Groups …" at bounding box center [349, 200] width 698 height 529
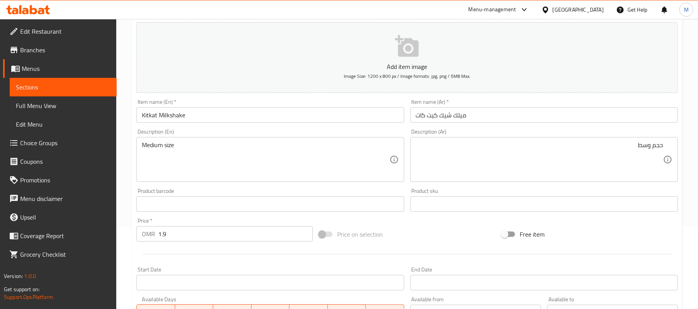
click at [128, 157] on div "Home / Restaurants management / Menus / Sections / item / create Milkshake sect…" at bounding box center [407, 200] width 582 height 529
click at [124, 137] on div "Home / Restaurants management / Menus / Sections / item / create Milkshake sect…" at bounding box center [407, 200] width 582 height 529
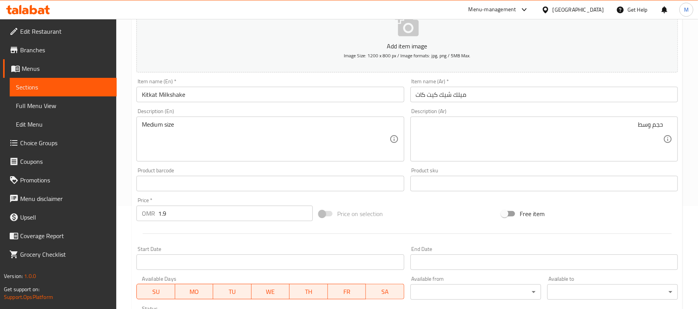
scroll to position [238, 0]
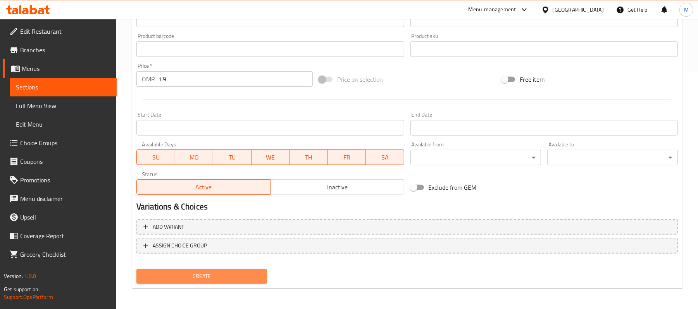
click at [238, 283] on button "Create" at bounding box center [201, 276] width 131 height 14
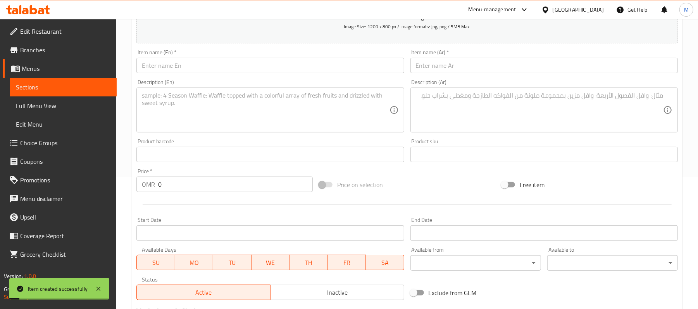
scroll to position [31, 0]
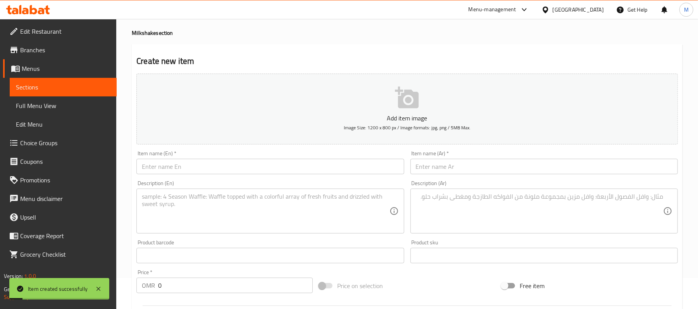
click at [191, 171] on input "text" at bounding box center [269, 167] width 267 height 16
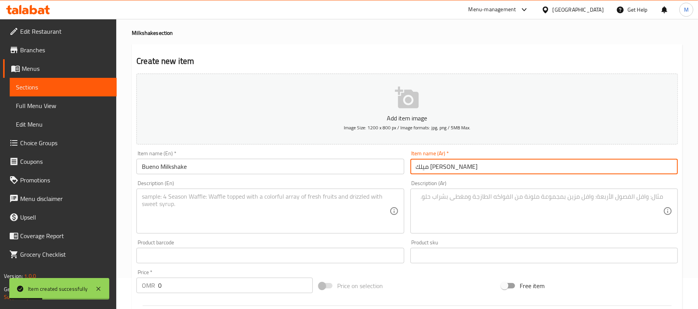
click at [212, 211] on textarea at bounding box center [265, 211] width 247 height 37
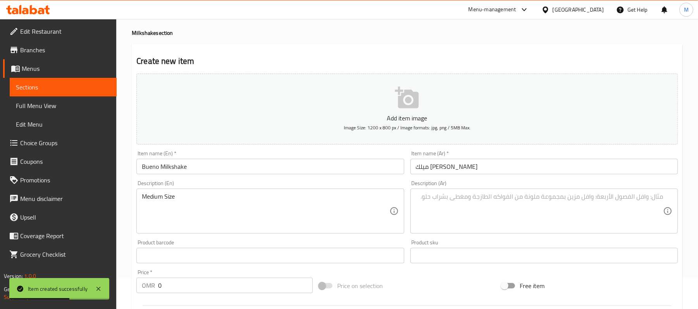
drag, startPoint x: 250, startPoint y: 177, endPoint x: 249, endPoint y: 192, distance: 15.1
click at [250, 178] on div "Item name (En)   * Bueno Milkshake Item name (En) *" at bounding box center [270, 163] width 274 height 30
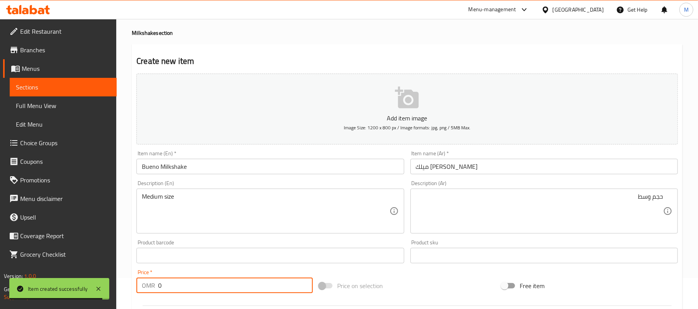
drag, startPoint x: 179, startPoint y: 289, endPoint x: 126, endPoint y: 285, distance: 52.9
click at [127, 285] on div "Home / Restaurants management / Menus / Sections / item / create Milkshake sect…" at bounding box center [407, 252] width 582 height 529
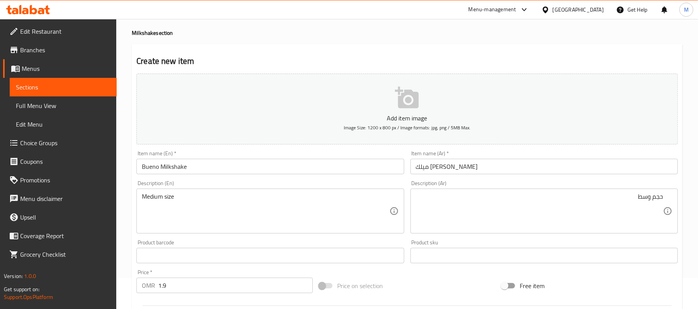
click at [130, 174] on div "Home / Restaurants management / Menus / Sections / item / create Milkshake sect…" at bounding box center [407, 252] width 582 height 529
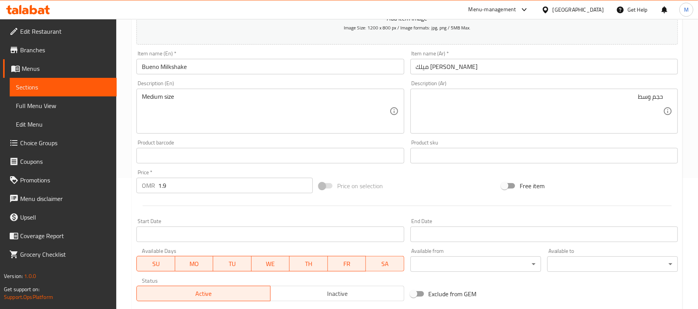
scroll to position [238, 0]
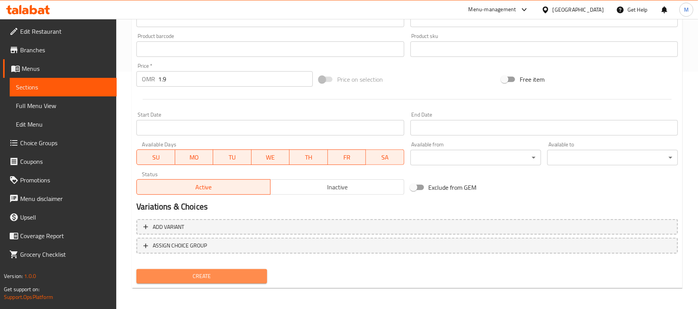
click at [225, 272] on span "Create" at bounding box center [202, 277] width 118 height 10
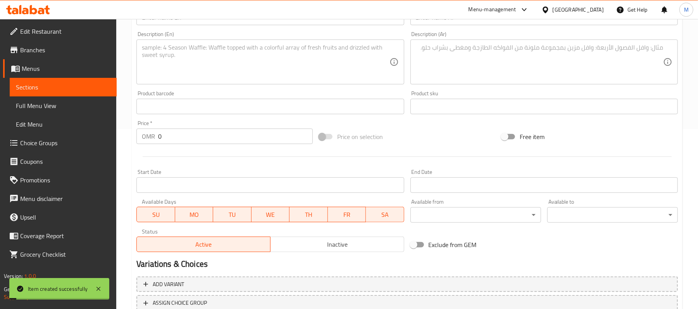
scroll to position [134, 0]
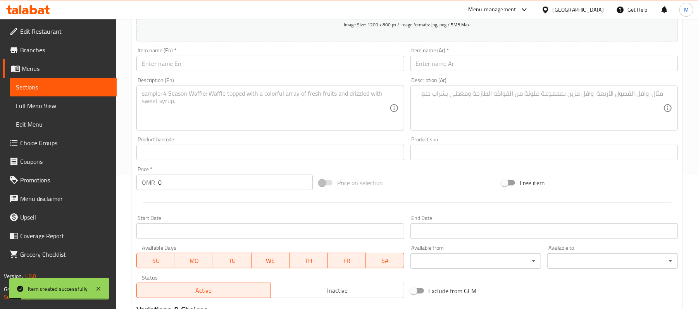
click at [177, 69] on input "text" at bounding box center [269, 64] width 267 height 16
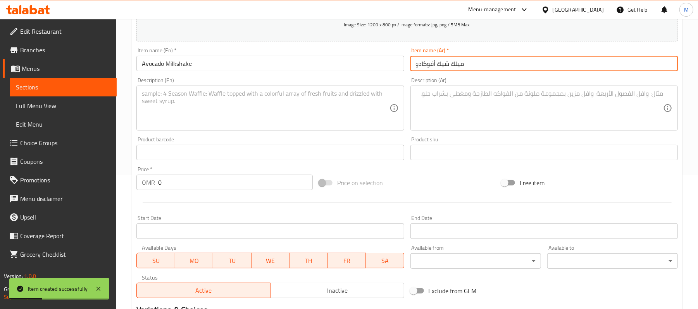
click at [213, 124] on textarea at bounding box center [265, 108] width 247 height 37
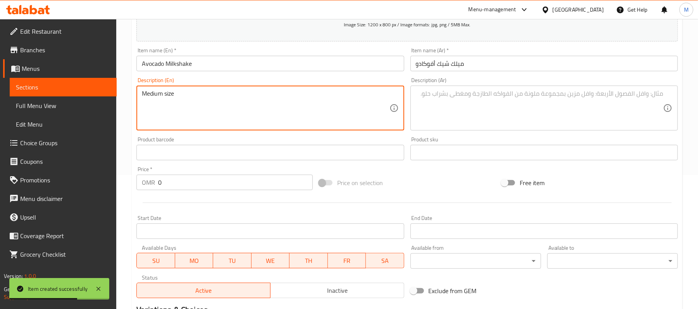
click at [482, 122] on textarea at bounding box center [539, 108] width 247 height 37
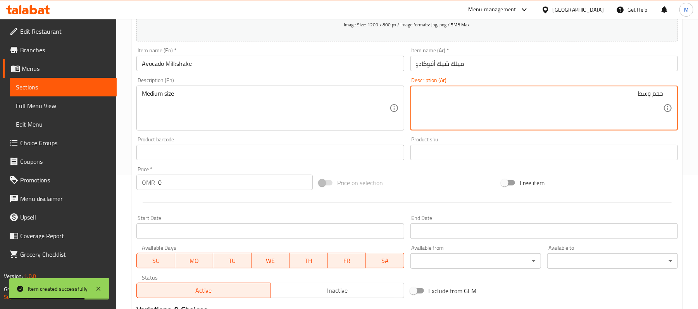
drag, startPoint x: 168, startPoint y: 193, endPoint x: 65, endPoint y: 189, distance: 102.8
click at [125, 194] on div "Home / Restaurants management / Menus / Sections / item / create Milkshake sect…" at bounding box center [407, 149] width 582 height 529
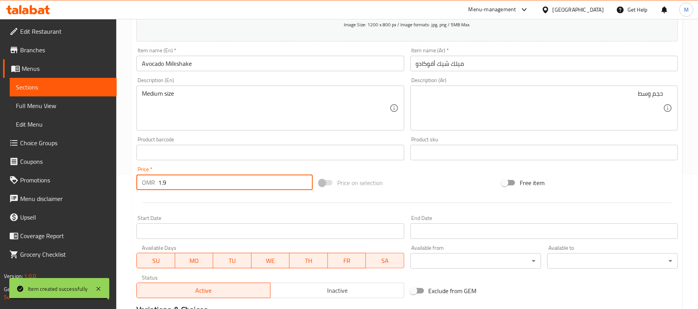
click at [121, 140] on div "Home / Restaurants management / Menus / Sections / item / create Milkshake sect…" at bounding box center [407, 149] width 582 height 529
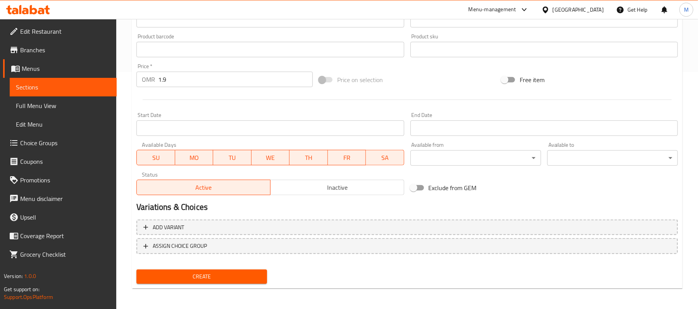
scroll to position [238, 0]
click at [216, 273] on span "Create" at bounding box center [202, 277] width 118 height 10
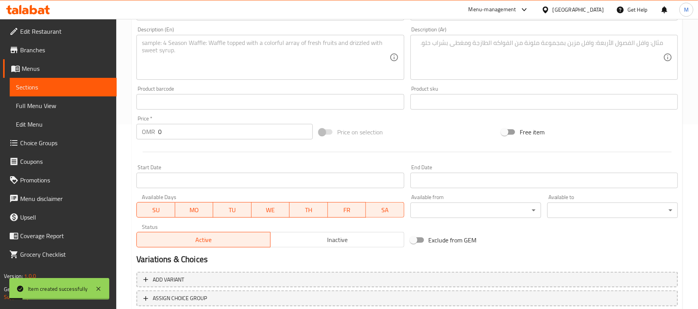
scroll to position [134, 0]
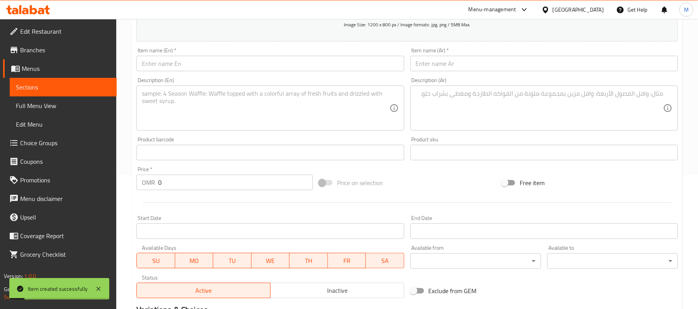
click at [183, 73] on div "Item name (En)   * Item name (En) *" at bounding box center [270, 60] width 274 height 30
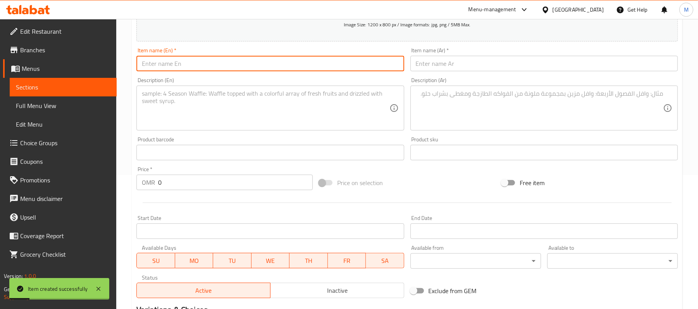
click at [185, 71] on input "text" at bounding box center [269, 64] width 267 height 16
click at [455, 60] on input "text" at bounding box center [544, 64] width 267 height 16
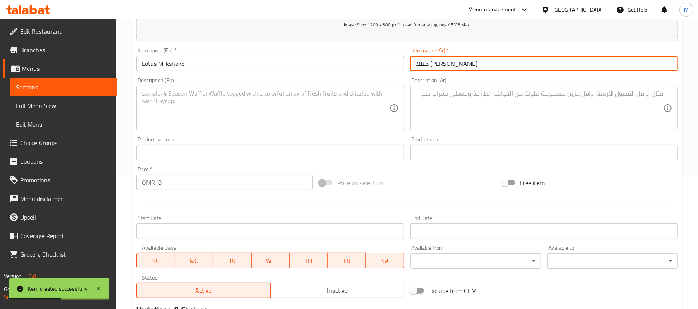
drag, startPoint x: 208, startPoint y: 116, endPoint x: 220, endPoint y: 143, distance: 29.8
click at [208, 116] on textarea at bounding box center [265, 108] width 247 height 37
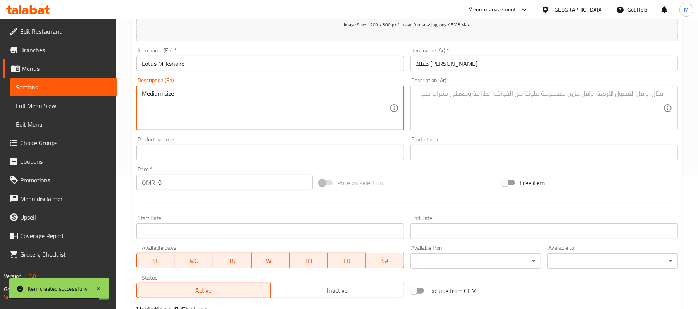
click at [445, 110] on textarea at bounding box center [539, 108] width 247 height 37
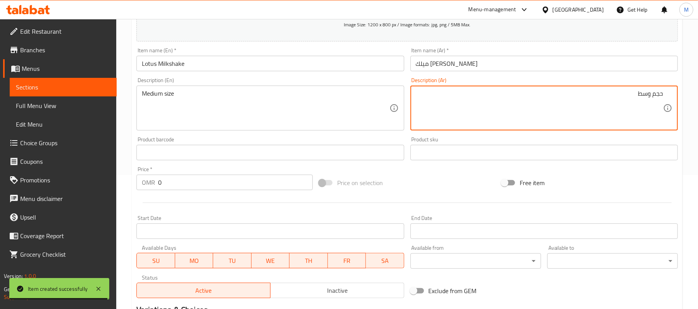
drag, startPoint x: 181, startPoint y: 185, endPoint x: 36, endPoint y: 169, distance: 146.2
click at [136, 182] on div "OMR 0 Price *" at bounding box center [224, 183] width 176 height 16
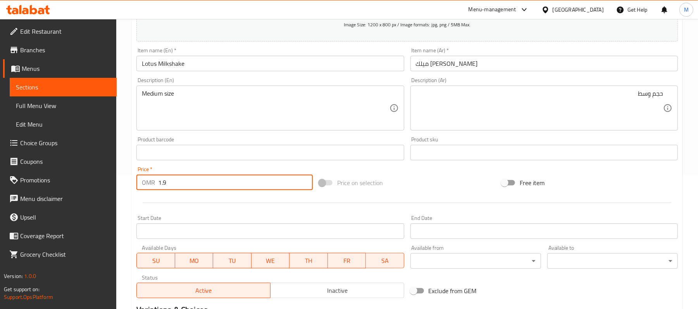
click at [125, 134] on div "Home / Restaurants management / Menus / Sections / item / create Milkshake sect…" at bounding box center [407, 149] width 582 height 529
click at [129, 137] on div "Home / Restaurants management / Menus / Sections / item / create Milkshake sect…" at bounding box center [407, 149] width 582 height 529
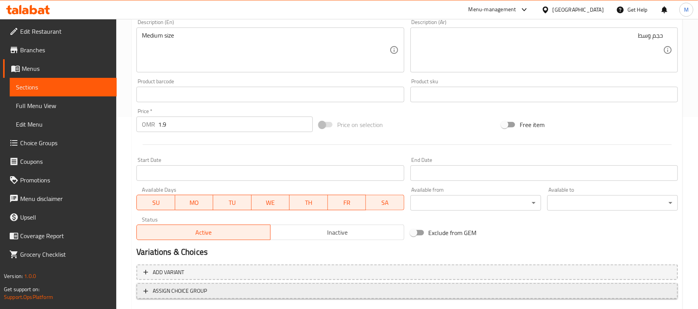
scroll to position [238, 0]
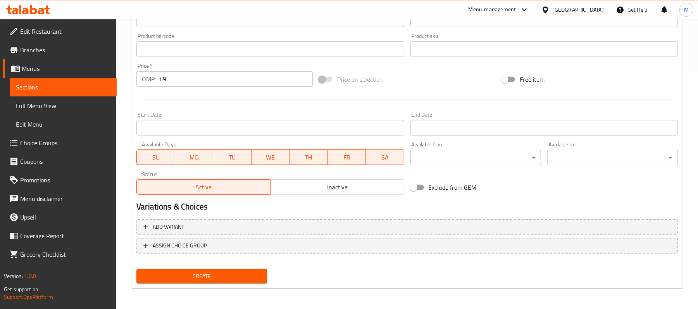
click at [202, 278] on span "Create" at bounding box center [202, 277] width 118 height 10
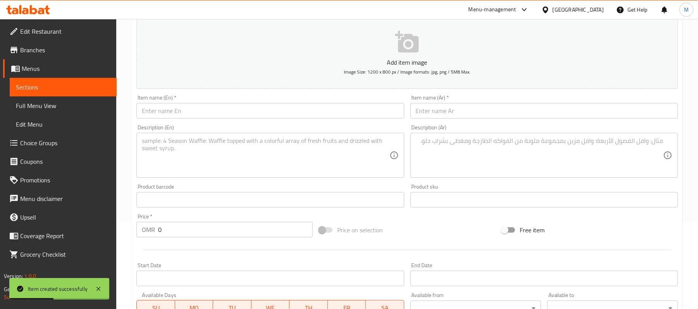
scroll to position [83, 0]
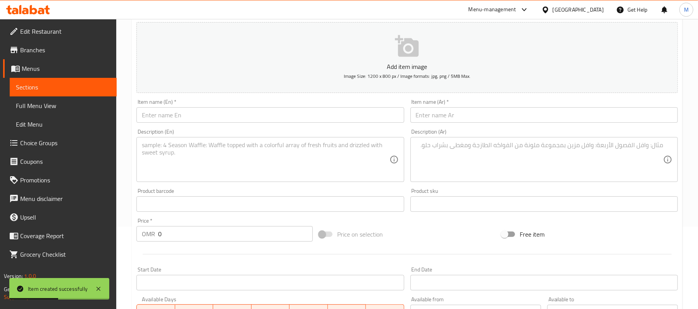
click at [200, 118] on input "text" at bounding box center [269, 115] width 267 height 16
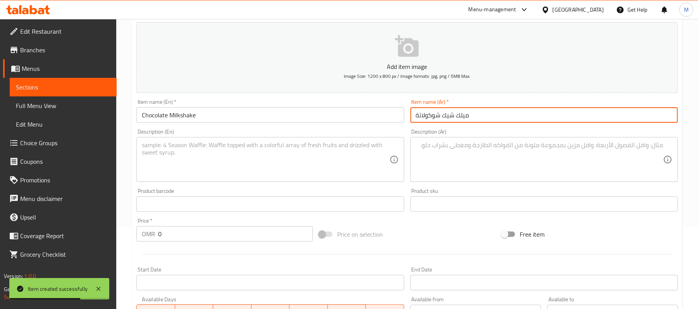
click at [293, 163] on textarea at bounding box center [265, 159] width 247 height 37
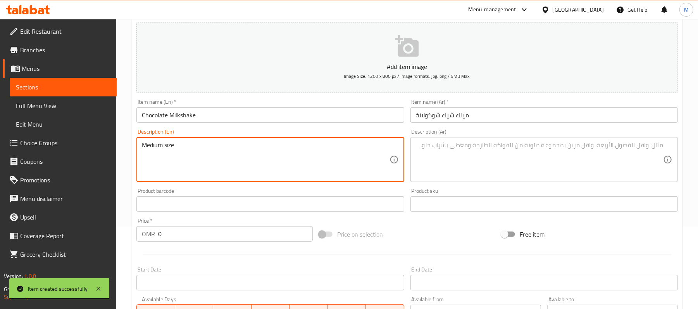
click at [200, 149] on textarea "Medium size" at bounding box center [265, 159] width 247 height 37
click at [459, 156] on textarea at bounding box center [539, 159] width 247 height 37
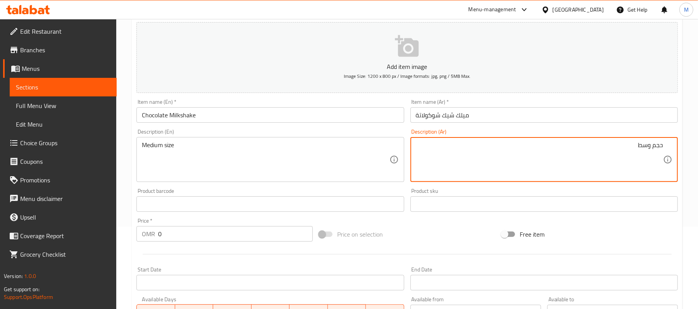
drag, startPoint x: 222, startPoint y: 233, endPoint x: 100, endPoint y: 228, distance: 122.2
click at [100, 228] on div "Edit Restaurant Branches Menus Sections Full Menu View Edit Menu Choice Groups …" at bounding box center [349, 200] width 698 height 529
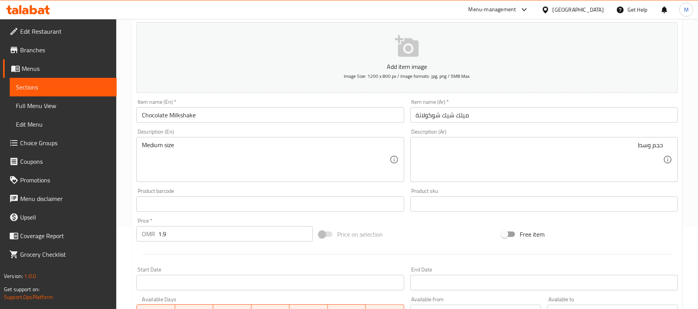
click at [126, 155] on div "Home / Restaurants management / Menus / Sections / item / create Milkshake sect…" at bounding box center [407, 200] width 582 height 529
click at [500, 110] on input "ميلك شيك شوكولاتة" at bounding box center [544, 115] width 267 height 16
click at [414, 129] on div "Description (Ar) حجم وسط Description (Ar)" at bounding box center [544, 155] width 274 height 59
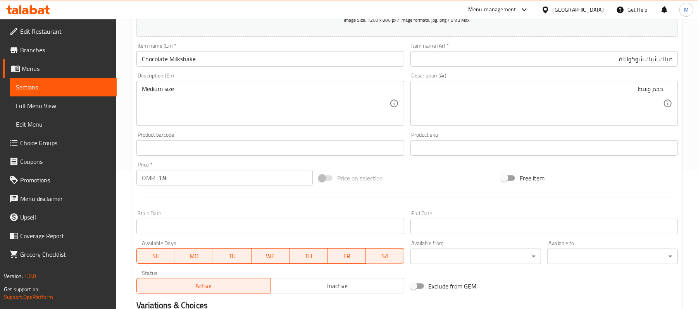
scroll to position [238, 0]
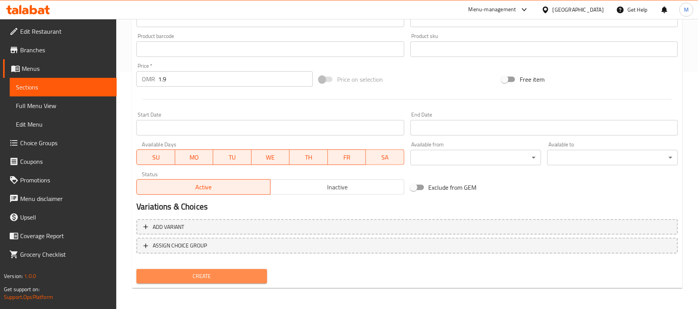
click at [229, 273] on span "Create" at bounding box center [202, 277] width 118 height 10
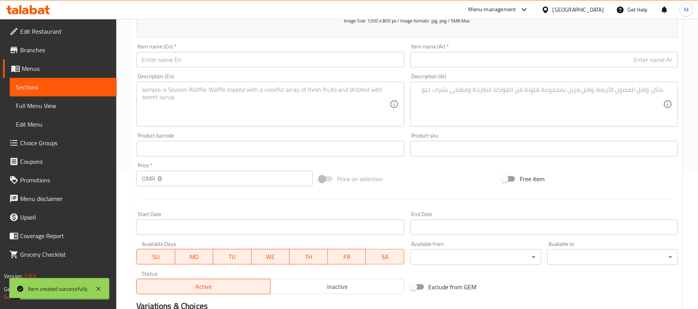
scroll to position [31, 0]
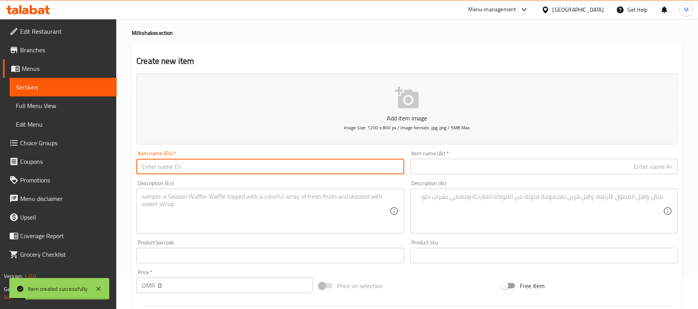
click at [181, 162] on input "text" at bounding box center [269, 167] width 267 height 16
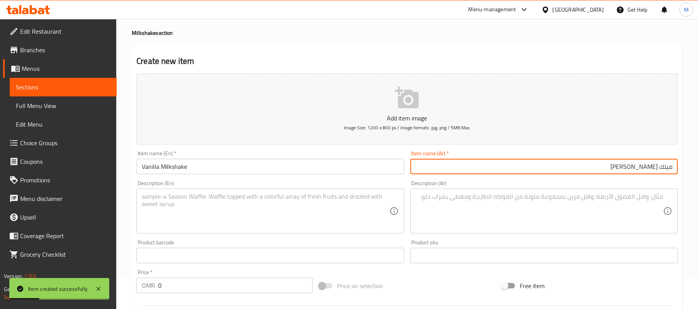
click at [270, 216] on textarea at bounding box center [265, 211] width 247 height 37
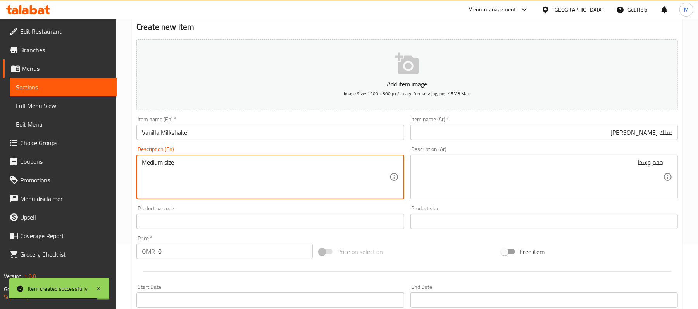
scroll to position [83, 0]
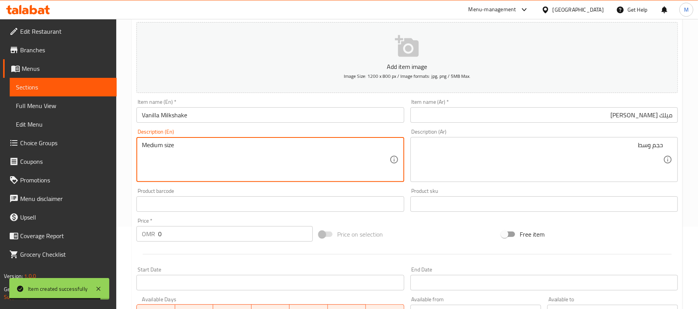
drag, startPoint x: 186, startPoint y: 236, endPoint x: 157, endPoint y: 236, distance: 29.1
click at [160, 236] on input "0" at bounding box center [235, 234] width 155 height 16
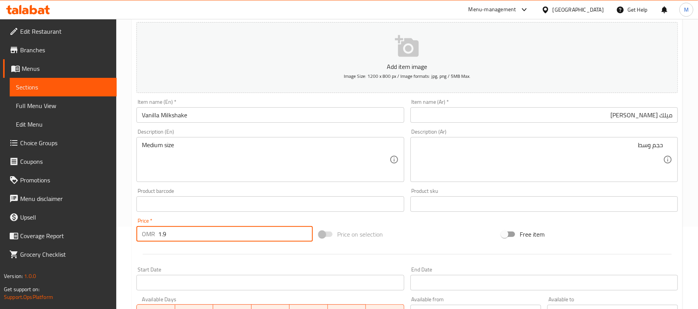
click at [129, 185] on div "Home / Restaurants management / Menus / Sections / item / create Milkshake sect…" at bounding box center [407, 200] width 582 height 529
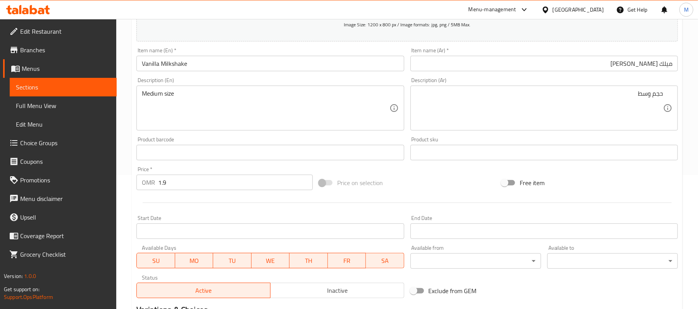
scroll to position [238, 0]
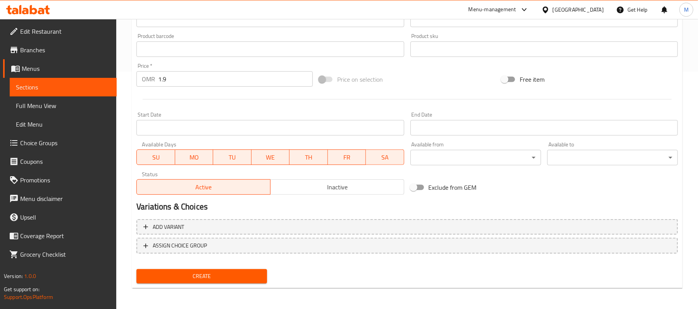
click at [212, 272] on span "Create" at bounding box center [202, 277] width 118 height 10
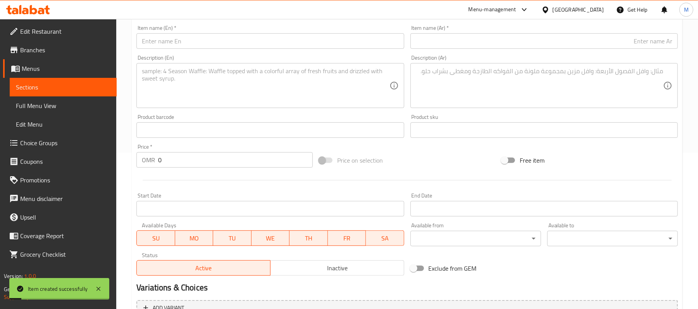
scroll to position [31, 0]
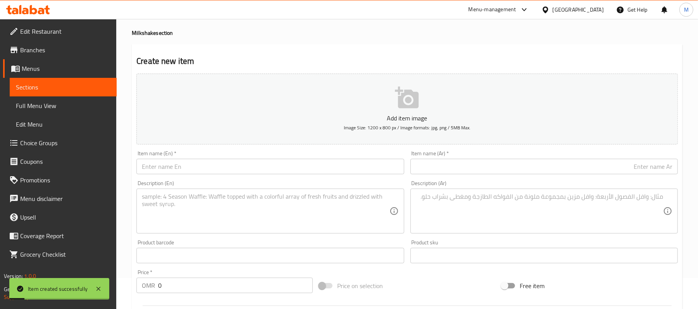
click at [182, 160] on input "text" at bounding box center [269, 167] width 267 height 16
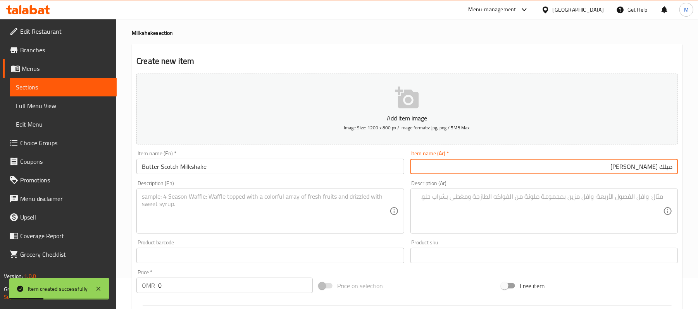
click at [309, 216] on textarea at bounding box center [265, 211] width 247 height 37
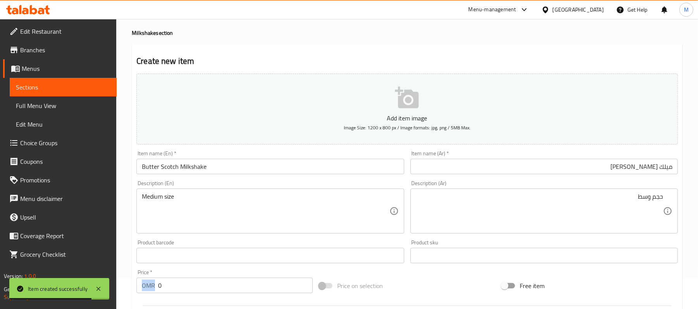
drag, startPoint x: 163, startPoint y: 293, endPoint x: 163, endPoint y: 285, distance: 8.1
click at [156, 290] on div "Price   * OMR 0 Price *" at bounding box center [224, 282] width 183 height 30
click at [173, 284] on input "0" at bounding box center [235, 286] width 155 height 16
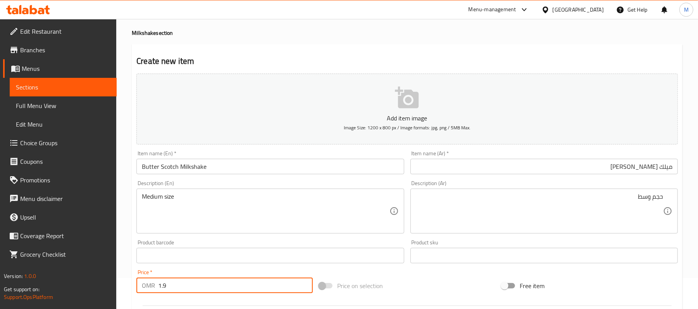
click at [137, 214] on div "Medium size Description (En)" at bounding box center [269, 211] width 267 height 45
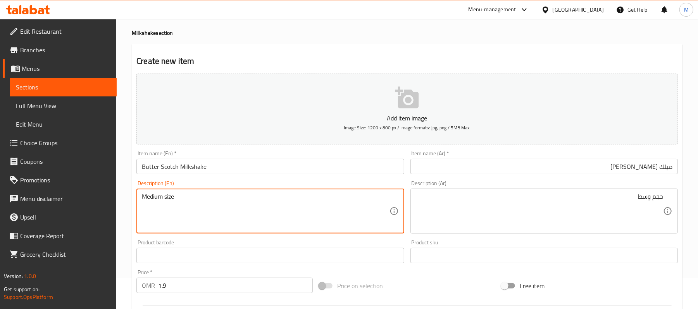
click at [131, 214] on div "Home / Restaurants management / Menus / Sections / item / create Milkshake sect…" at bounding box center [407, 252] width 582 height 529
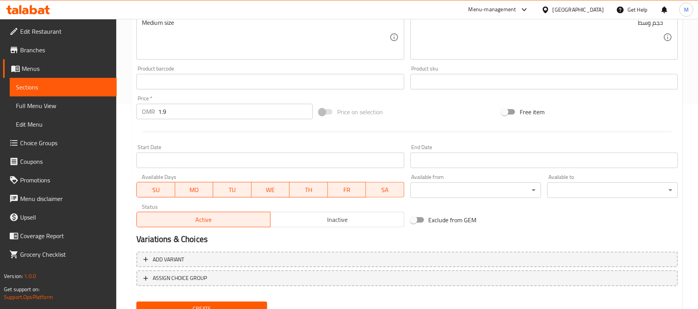
scroll to position [238, 0]
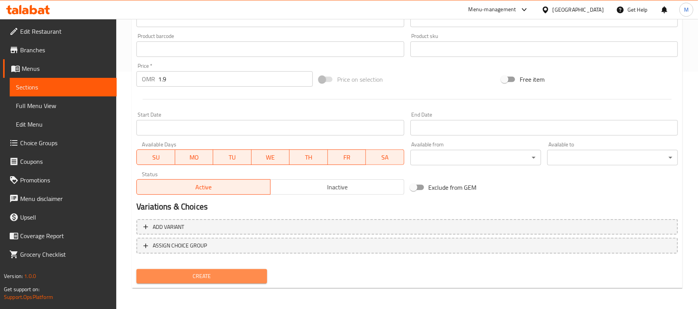
click at [225, 275] on span "Create" at bounding box center [202, 277] width 118 height 10
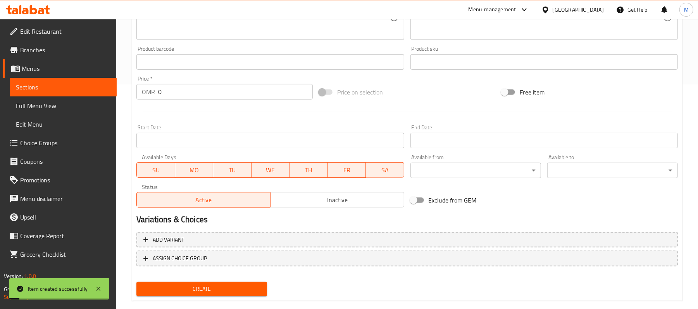
scroll to position [134, 0]
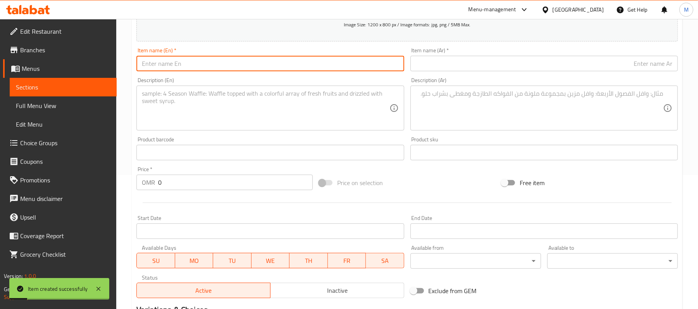
click at [186, 70] on input "text" at bounding box center [269, 64] width 267 height 16
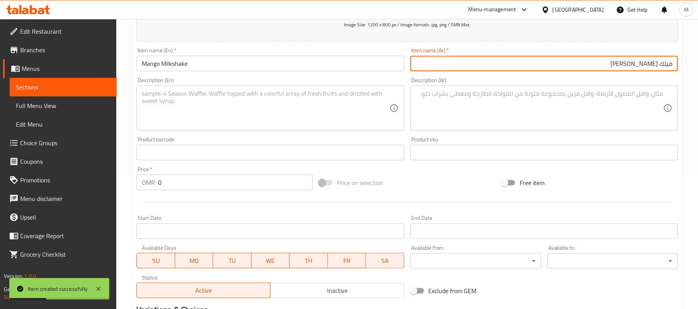
click at [189, 115] on textarea at bounding box center [265, 108] width 247 height 37
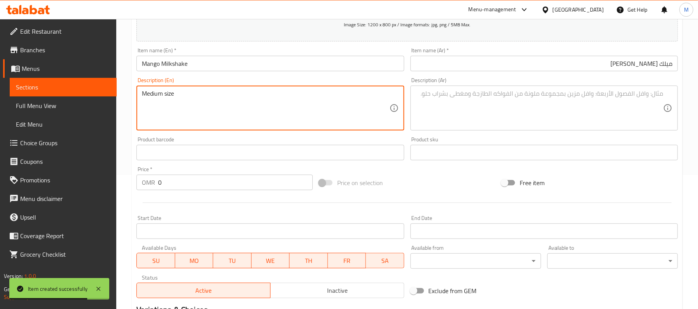
click at [476, 115] on textarea at bounding box center [539, 108] width 247 height 37
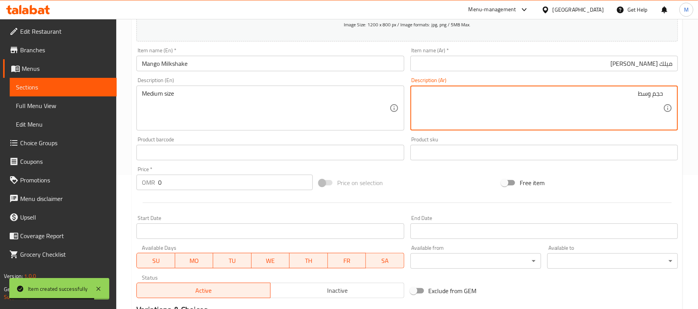
click at [129, 193] on div "Home / Restaurants management / Menus / Sections / item / create Milkshake sect…" at bounding box center [407, 149] width 582 height 529
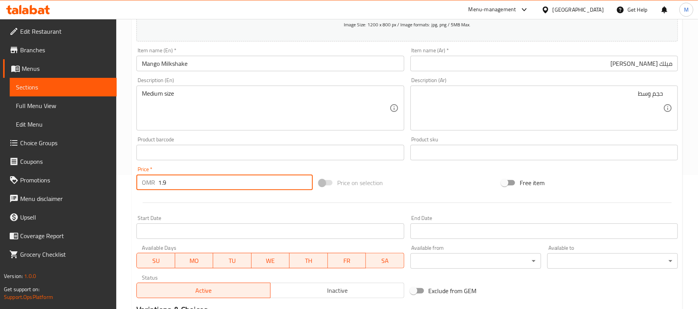
drag, startPoint x: 125, startPoint y: 129, endPoint x: 144, endPoint y: 121, distance: 20.7
click at [125, 129] on div "Home / Restaurants management / Menus / Sections / item / create Milkshake sect…" at bounding box center [407, 149] width 582 height 529
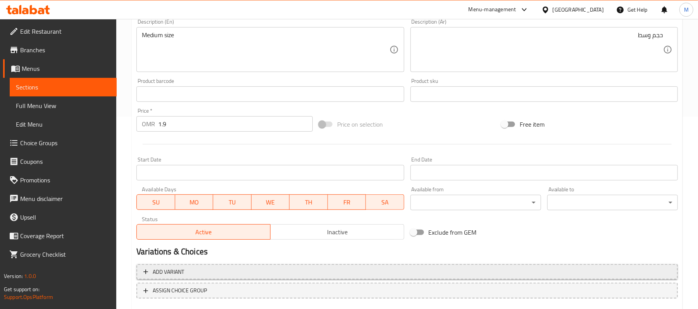
scroll to position [238, 0]
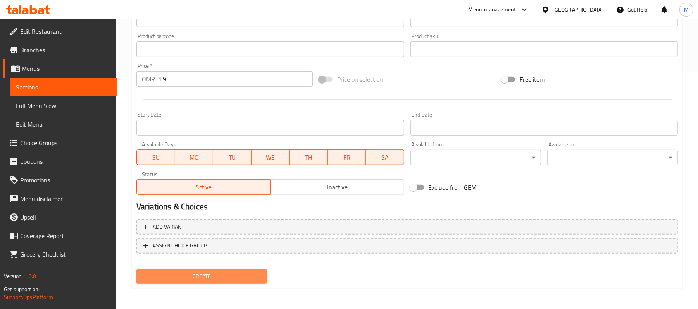
click at [223, 274] on span "Create" at bounding box center [202, 277] width 118 height 10
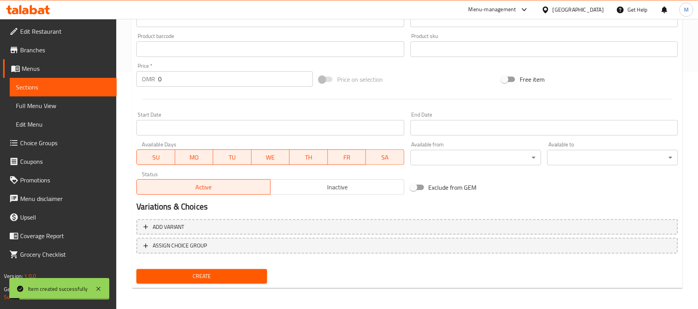
scroll to position [83, 0]
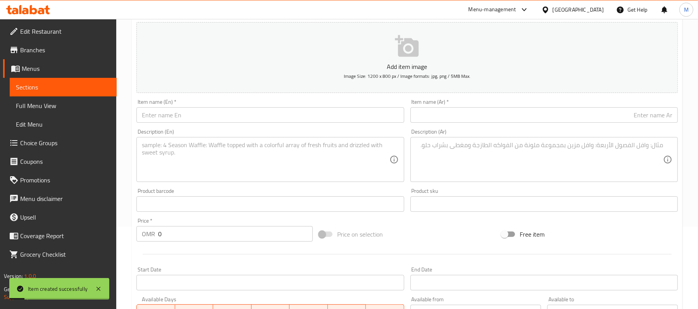
click at [178, 117] on input "text" at bounding box center [269, 115] width 267 height 16
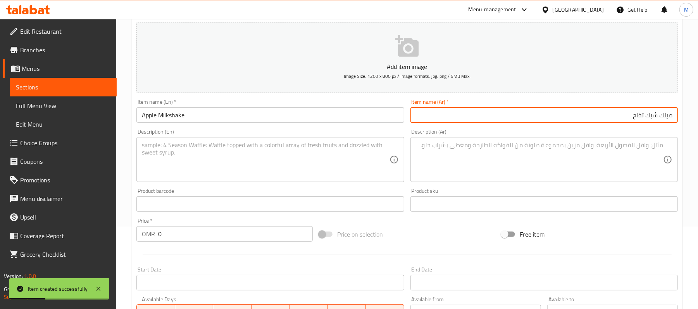
click at [308, 143] on textarea at bounding box center [265, 159] width 247 height 37
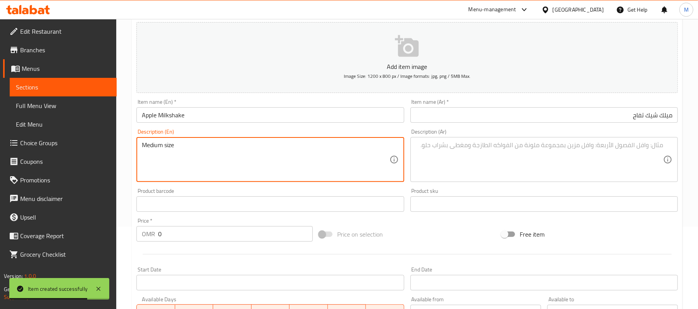
click at [520, 149] on textarea at bounding box center [539, 159] width 247 height 37
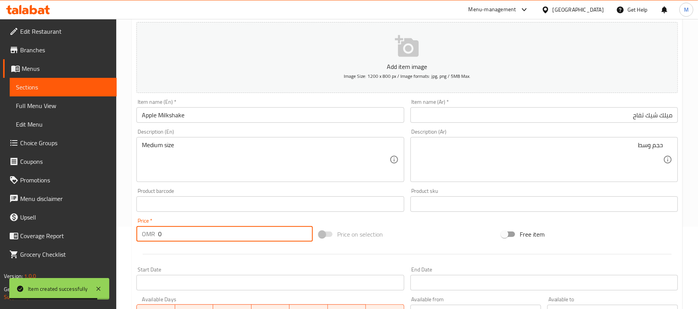
drag, startPoint x: 184, startPoint y: 235, endPoint x: 91, endPoint y: 225, distance: 93.6
click at [129, 235] on div "Home / Restaurants management / Menus / Sections / item / create Milkshake sect…" at bounding box center [407, 200] width 582 height 529
click at [126, 188] on div "Home / Restaurants management / Menus / Sections / item / create Milkshake sect…" at bounding box center [407, 200] width 582 height 529
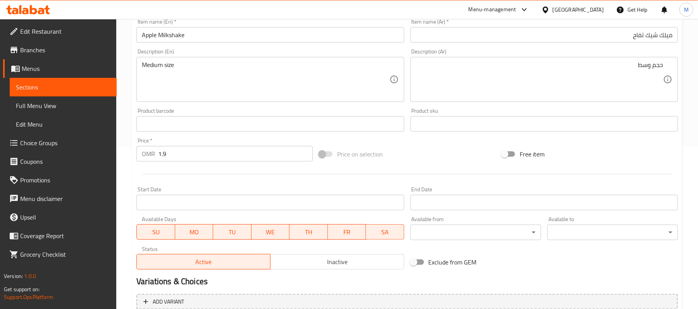
scroll to position [238, 0]
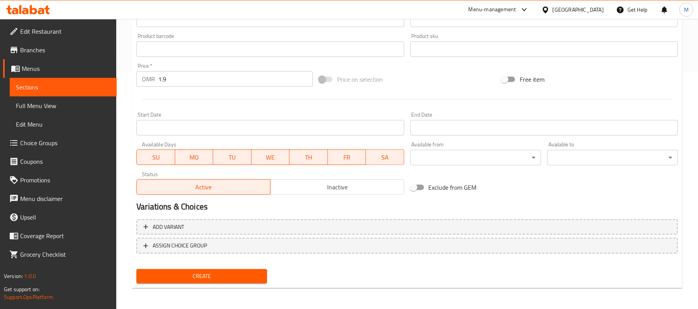
click at [221, 270] on button "Create" at bounding box center [201, 276] width 131 height 14
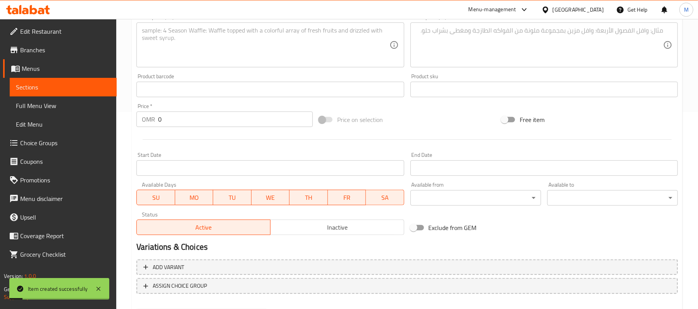
scroll to position [134, 0]
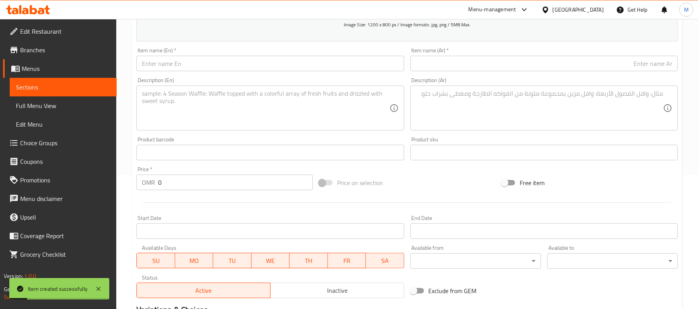
click at [180, 88] on div "Description (En)" at bounding box center [269, 108] width 267 height 45
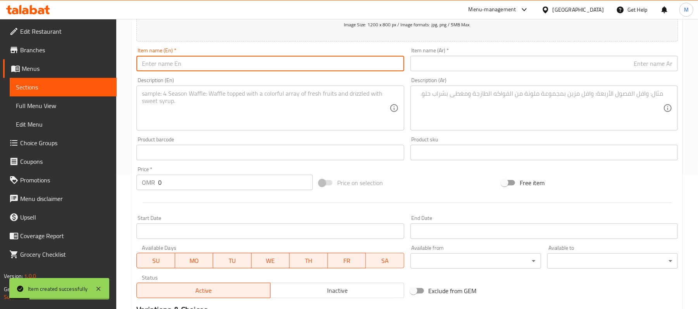
click at [194, 63] on input "text" at bounding box center [269, 64] width 267 height 16
click at [190, 98] on textarea at bounding box center [265, 108] width 247 height 37
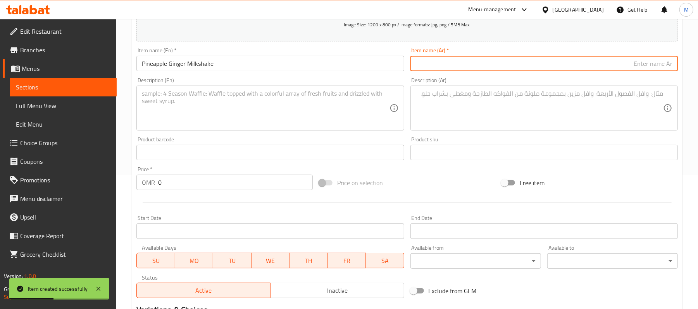
click at [566, 70] on input "text" at bounding box center [544, 64] width 267 height 16
click at [338, 110] on textarea at bounding box center [265, 108] width 247 height 37
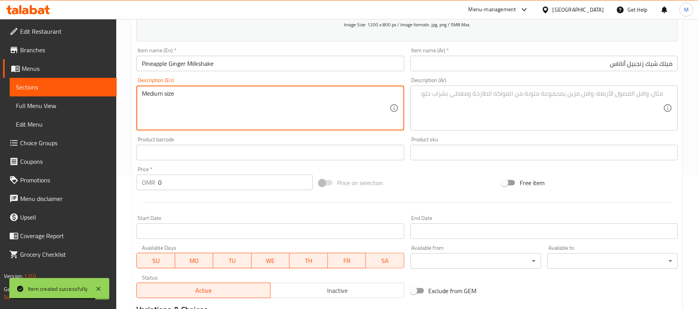
click at [498, 115] on textarea at bounding box center [539, 108] width 247 height 37
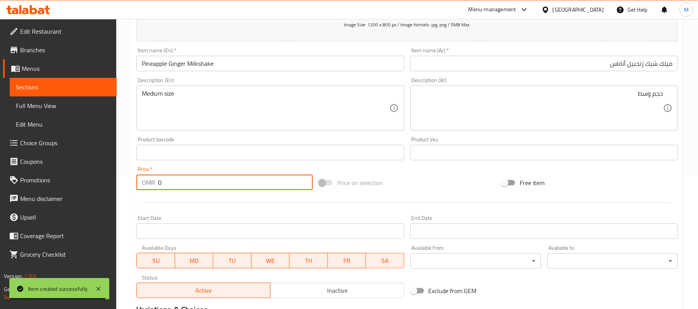
drag, startPoint x: 214, startPoint y: 187, endPoint x: 61, endPoint y: 168, distance: 153.9
click at [146, 181] on div "OMR 0 Price *" at bounding box center [224, 183] width 176 height 16
click at [129, 132] on div "Home / Restaurants management / Menus / Sections / item / create Milkshake sect…" at bounding box center [407, 149] width 582 height 529
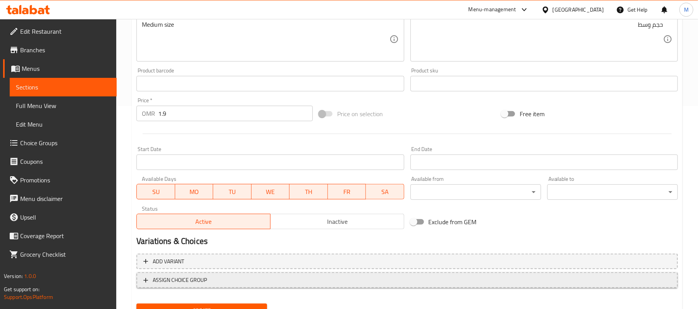
scroll to position [238, 0]
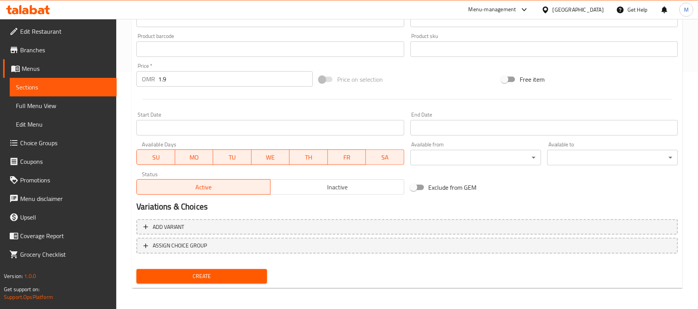
click at [204, 275] on span "Create" at bounding box center [202, 277] width 118 height 10
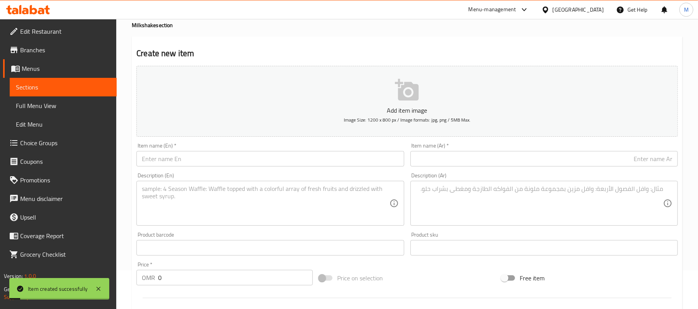
scroll to position [31, 0]
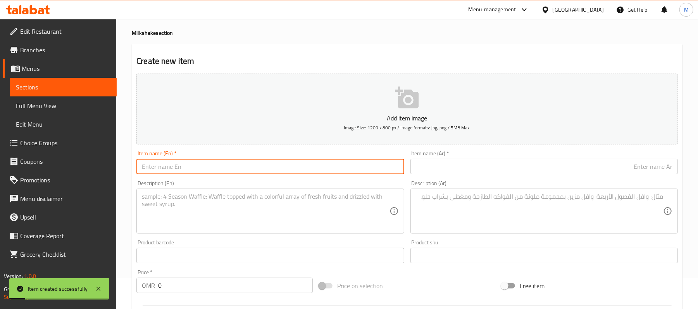
click at [190, 169] on input "text" at bounding box center [269, 167] width 267 height 16
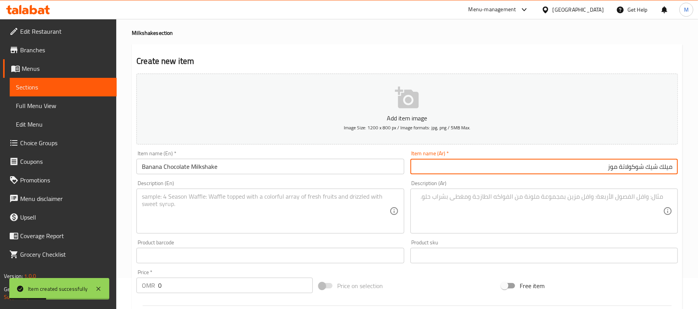
click at [291, 221] on textarea at bounding box center [265, 211] width 247 height 37
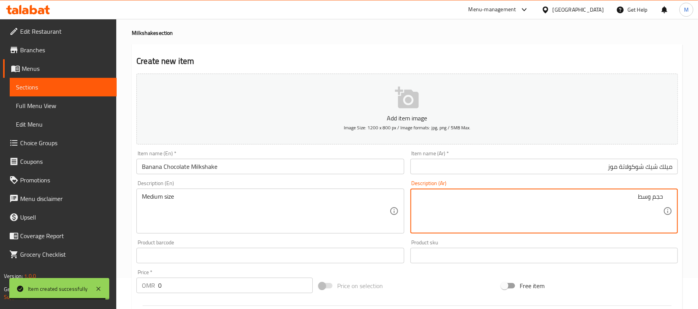
click at [382, 183] on div "Description (En) Medium size Description (En)" at bounding box center [269, 207] width 267 height 53
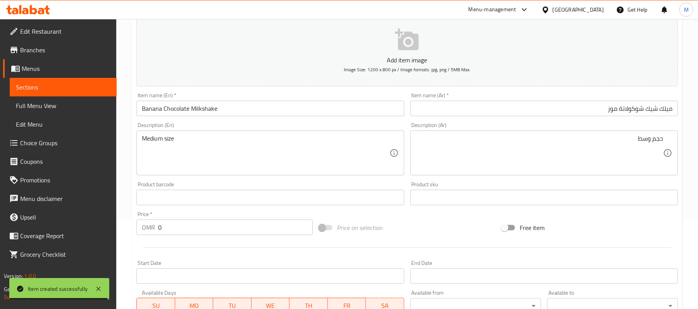
scroll to position [134, 0]
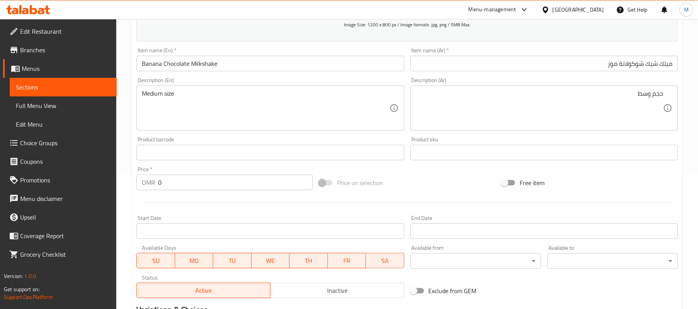
drag, startPoint x: 175, startPoint y: 186, endPoint x: 148, endPoint y: 184, distance: 27.2
click at [148, 184] on div "OMR 0 Price *" at bounding box center [224, 183] width 176 height 16
click at [133, 149] on div "Product barcode Product barcode" at bounding box center [270, 149] width 274 height 30
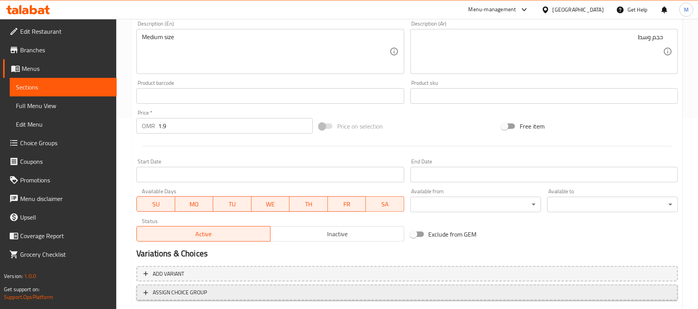
scroll to position [238, 0]
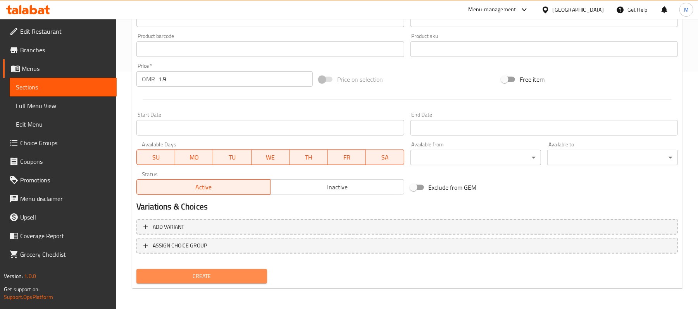
click at [227, 274] on span "Create" at bounding box center [202, 277] width 118 height 10
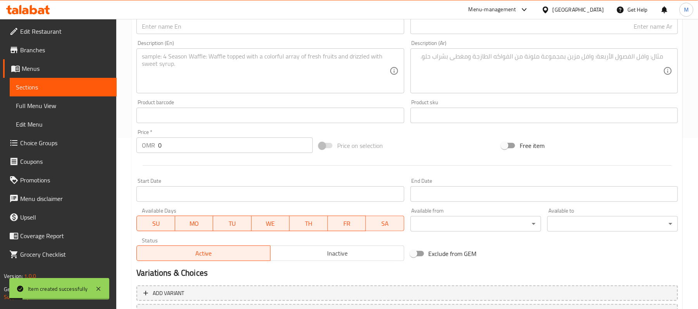
scroll to position [31, 0]
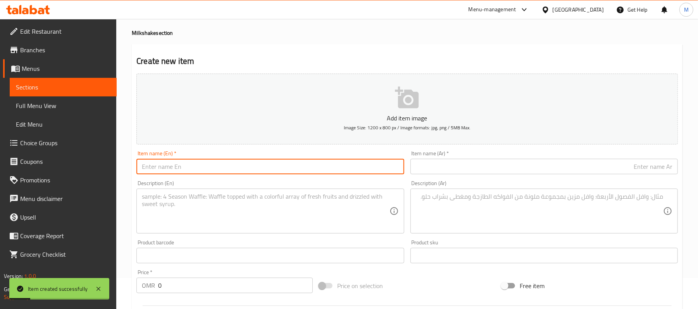
click at [179, 164] on input "text" at bounding box center [269, 167] width 267 height 16
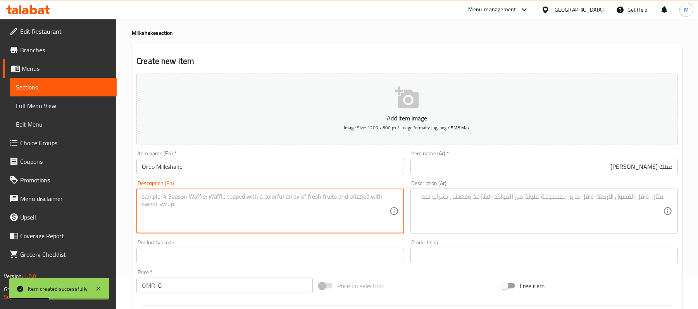
click at [284, 202] on textarea at bounding box center [265, 211] width 247 height 37
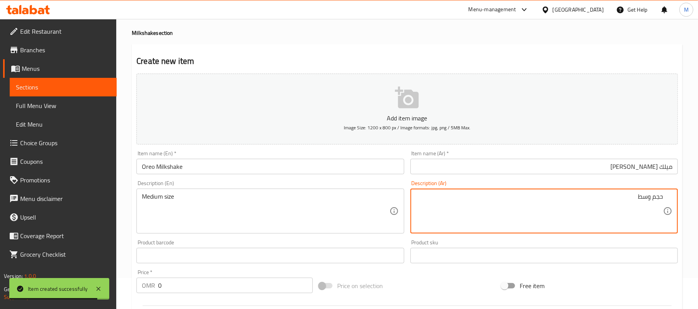
click at [407, 179] on div "Description (En) Medium size Description (En)" at bounding box center [270, 207] width 274 height 59
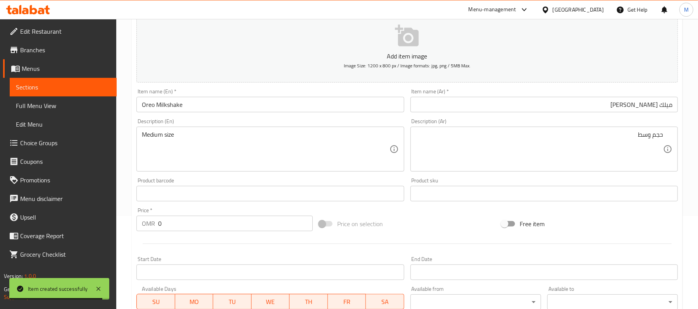
scroll to position [134, 0]
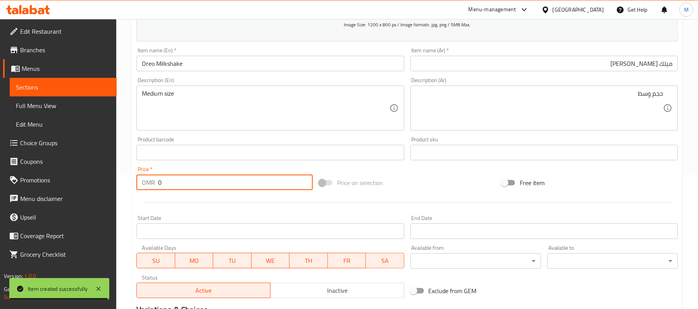
drag, startPoint x: 176, startPoint y: 183, endPoint x: 119, endPoint y: 178, distance: 56.5
click at [151, 183] on div "OMR 0 Price *" at bounding box center [224, 183] width 176 height 16
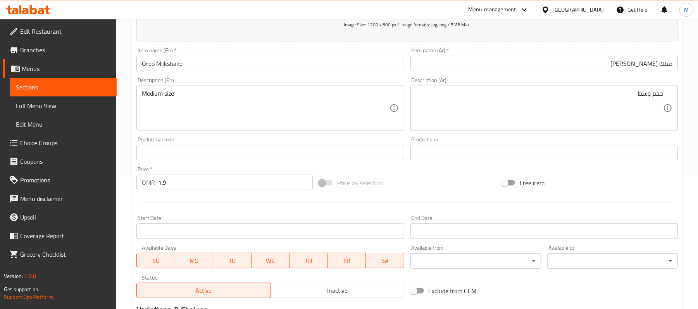
click at [128, 182] on div "Home / Restaurants management / Menus / Sections / item / create Milkshake sect…" at bounding box center [407, 149] width 582 height 529
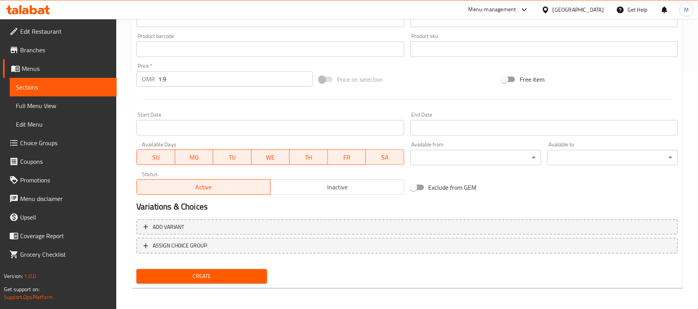
click at [230, 281] on button "Create" at bounding box center [201, 276] width 131 height 14
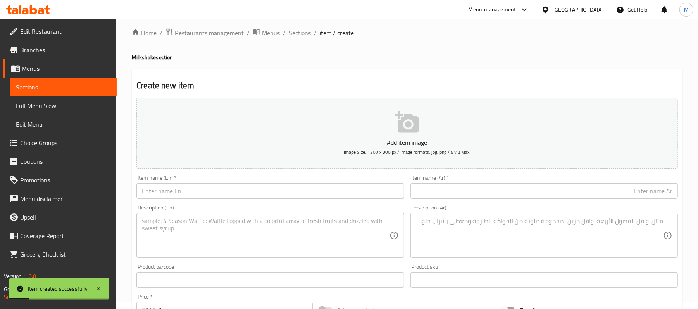
scroll to position [0, 0]
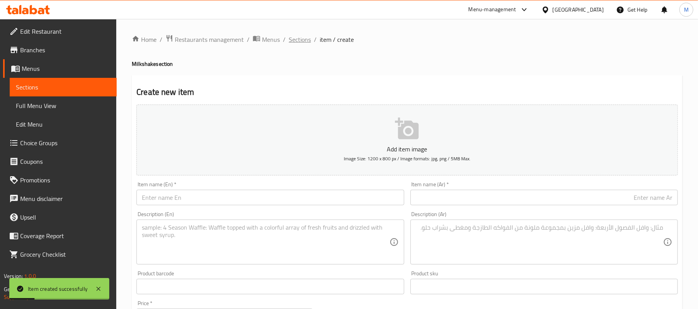
click at [289, 35] on span "Sections" at bounding box center [300, 39] width 22 height 9
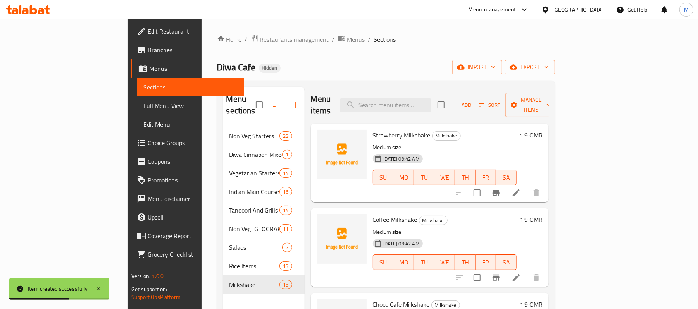
click at [305, 229] on div "Menu items Add Sort Manage items Strawberry Milkshake Milkshake Medium size [DA…" at bounding box center [427, 241] width 244 height 309
click at [101, 287] on icon at bounding box center [98, 289] width 9 height 9
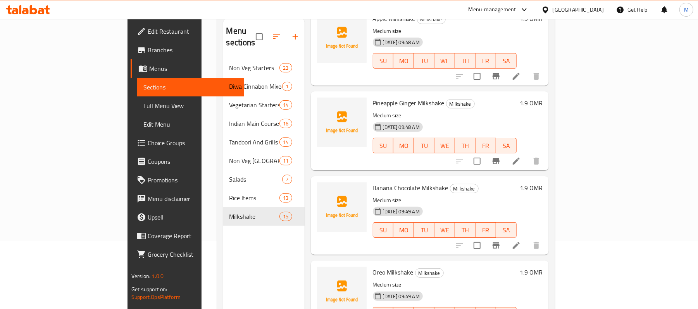
scroll to position [109, 0]
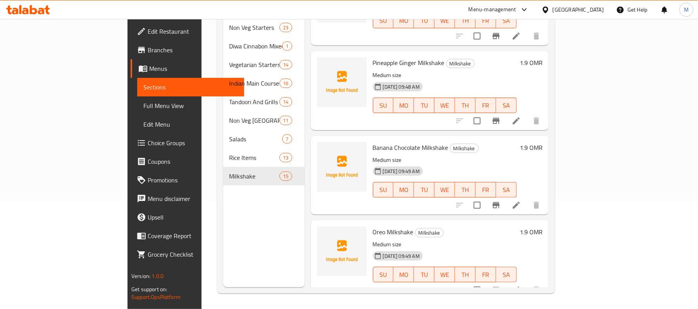
click at [143, 101] on span "Full Menu View" at bounding box center [190, 105] width 95 height 9
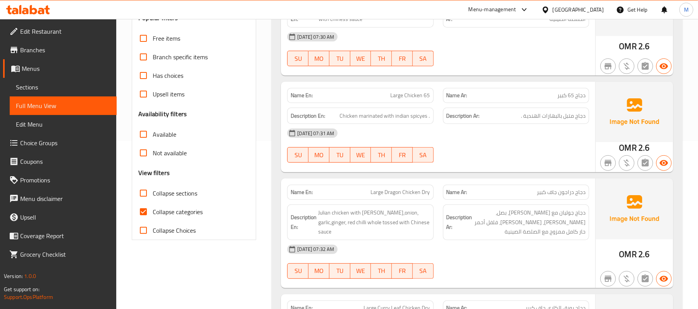
scroll to position [212, 0]
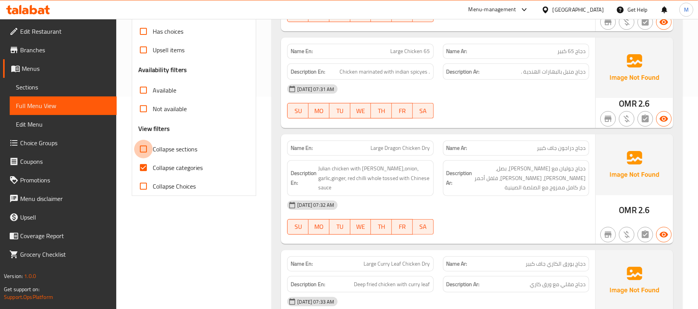
click at [145, 150] on input "Collapse sections" at bounding box center [143, 149] width 19 height 19
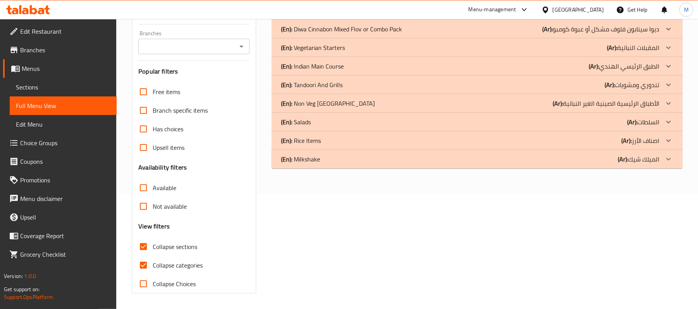
scroll to position [115, 0]
click at [307, 166] on div "(En): Milkshake (Ar): الميلك شيك" at bounding box center [477, 159] width 411 height 19
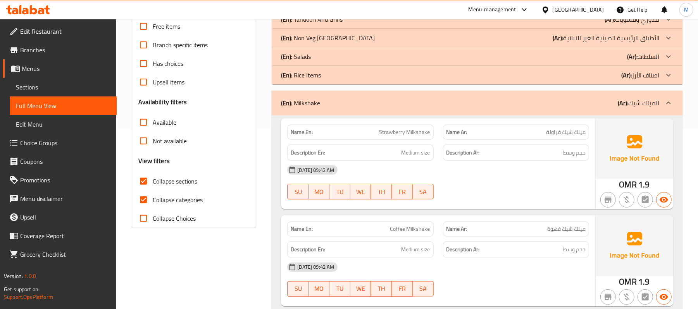
scroll to position [0, 0]
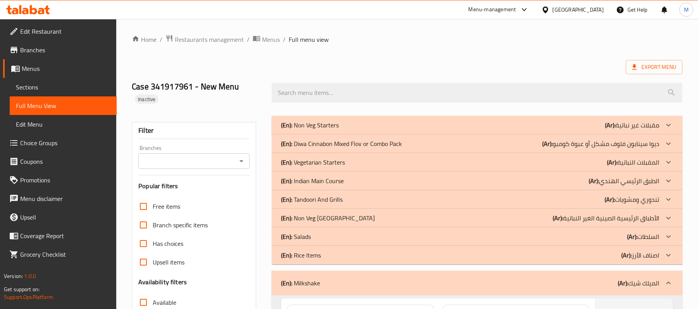
click at [50, 71] on span "Menus" at bounding box center [66, 68] width 89 height 9
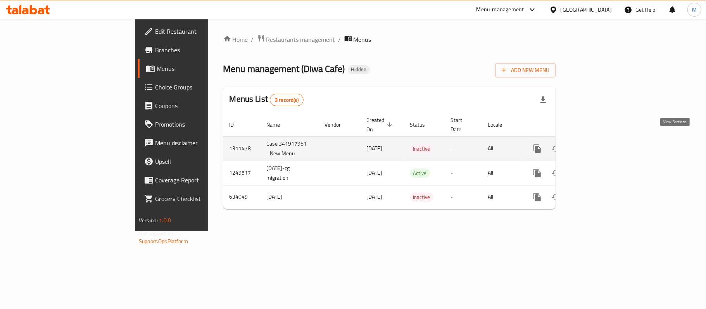
click at [598, 144] on icon "enhanced table" at bounding box center [592, 148] width 9 height 9
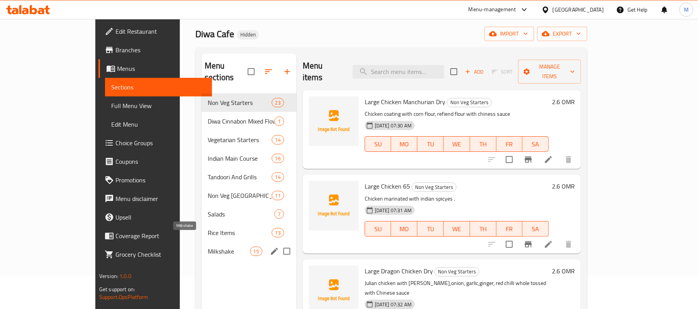
scroll to position [52, 0]
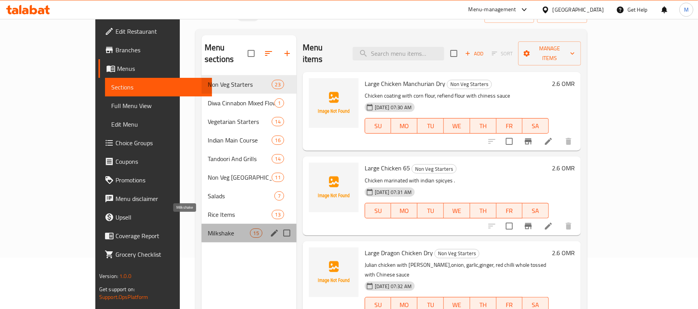
click at [208, 229] on span "Milkshake" at bounding box center [229, 233] width 42 height 9
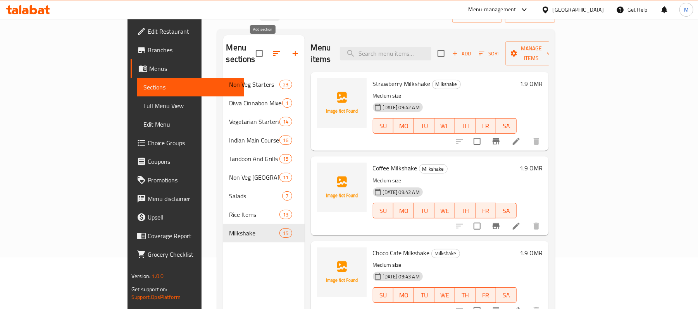
click at [291, 50] on icon "button" at bounding box center [295, 53] width 9 height 9
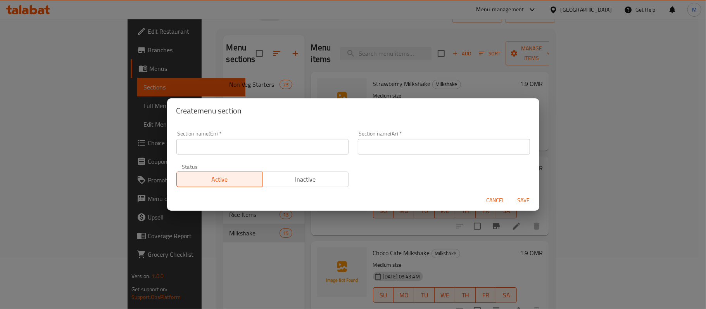
drag, startPoint x: 250, startPoint y: 143, endPoint x: 248, endPoint y: 138, distance: 4.5
click at [250, 143] on input "text" at bounding box center [262, 147] width 172 height 16
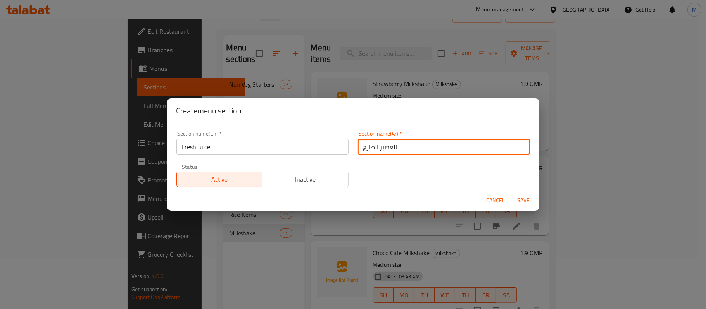
click at [366, 171] on div "Section name(En)   * Fresh Juice Section name(En) * Section name(Ar)   * العصير…" at bounding box center [353, 159] width 363 height 66
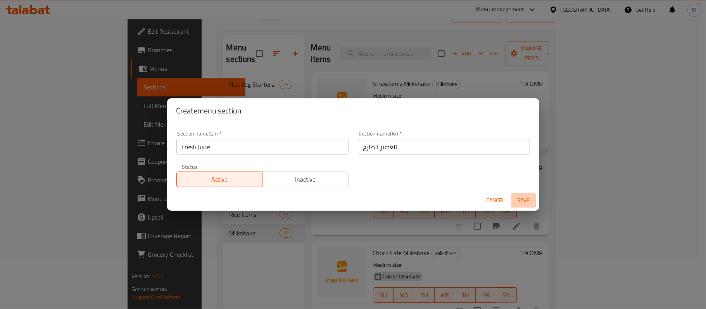
click at [521, 201] on span "Save" at bounding box center [523, 201] width 19 height 10
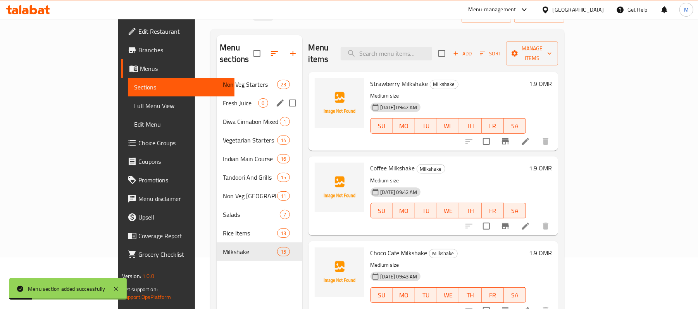
drag, startPoint x: 193, startPoint y: 98, endPoint x: 222, endPoint y: 64, distance: 45.4
click at [217, 98] on div "Fresh Juice 0" at bounding box center [259, 103] width 85 height 19
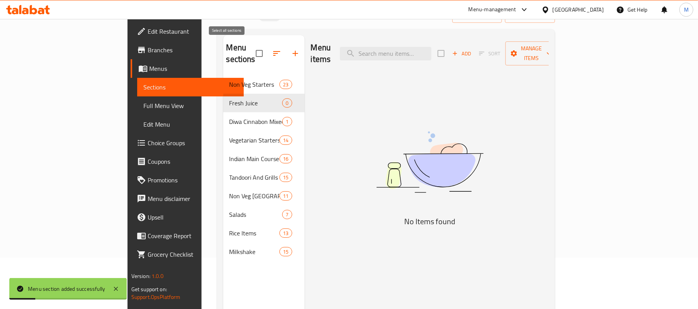
click at [272, 49] on icon "button" at bounding box center [276, 53] width 9 height 9
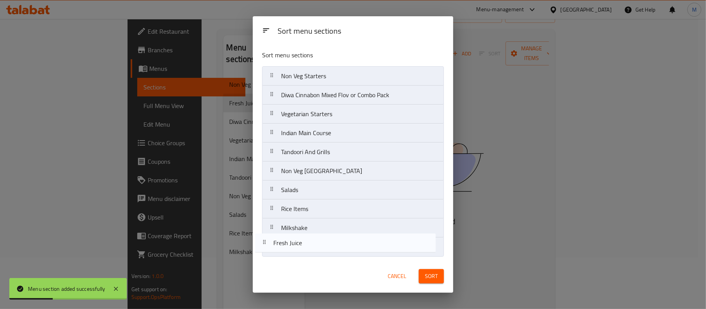
drag, startPoint x: 301, startPoint y: 95, endPoint x: 293, endPoint y: 244, distance: 148.7
click at [293, 244] on nav "Non Veg Starters Fresh Juice Diwa Cinnabon Mixed Flov or Combo Pack Vegetarian …" at bounding box center [353, 161] width 182 height 191
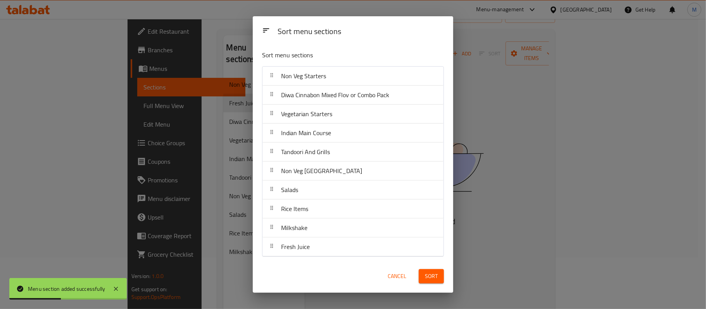
click at [436, 281] on span "Sort" at bounding box center [431, 277] width 13 height 10
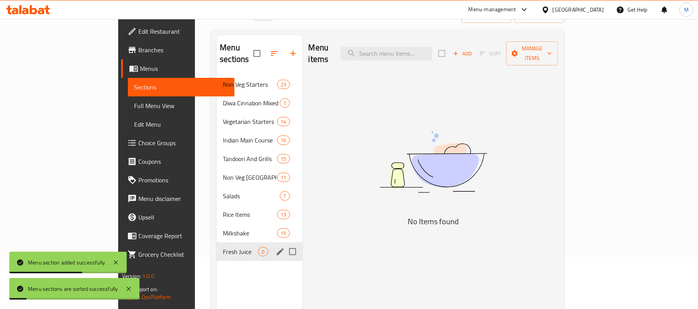
click at [223, 247] on span "Fresh Juice" at bounding box center [240, 251] width 35 height 9
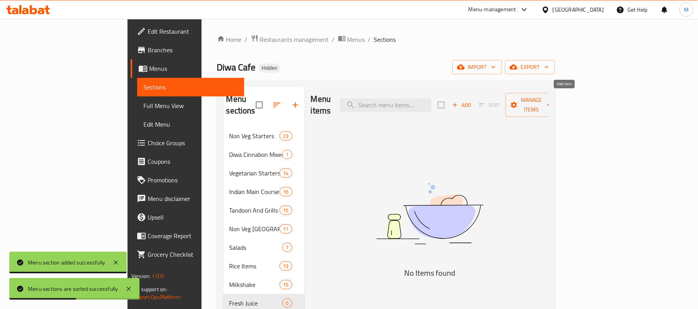
click at [472, 101] on span "Add" at bounding box center [461, 105] width 21 height 9
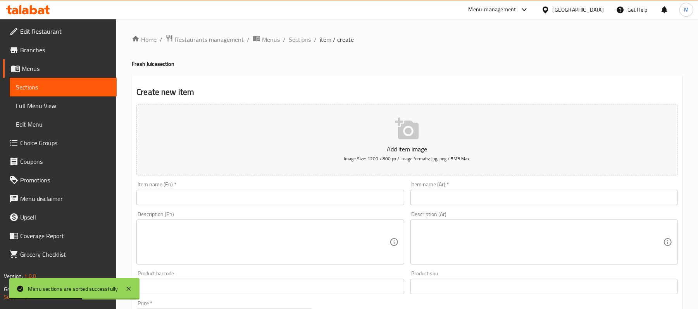
click at [209, 189] on div "Item name (En)   * Item name (En) *" at bounding box center [269, 194] width 267 height 24
click at [209, 191] on input "text" at bounding box center [269, 198] width 267 height 16
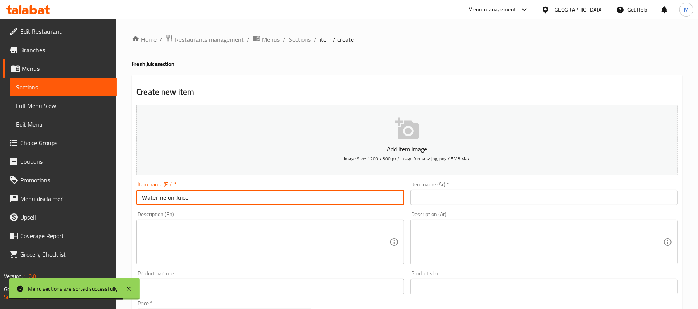
click at [426, 195] on input "text" at bounding box center [544, 198] width 267 height 16
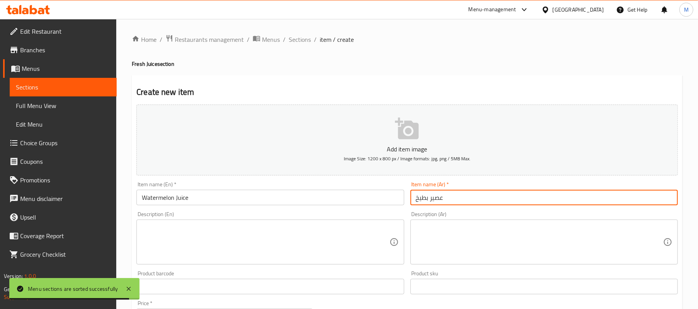
click at [304, 238] on textarea at bounding box center [265, 242] width 247 height 37
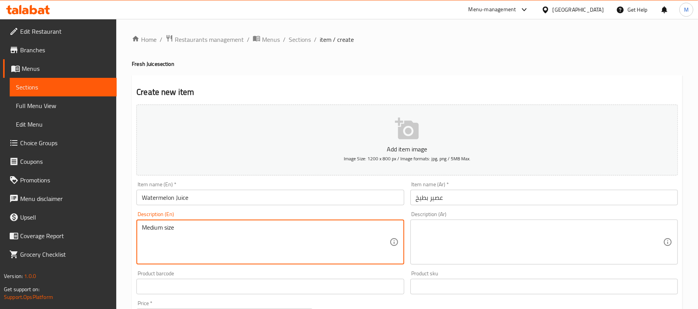
click at [544, 237] on textarea at bounding box center [539, 242] width 247 height 37
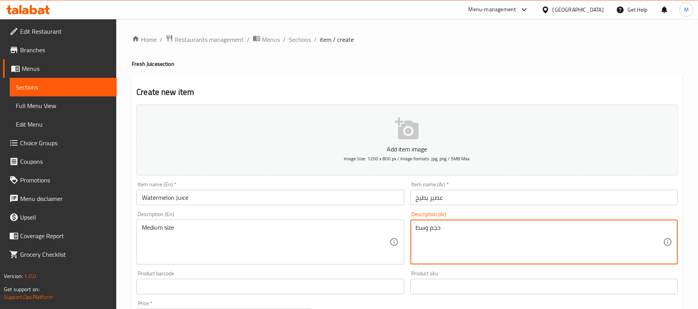
click at [380, 208] on div "Item name (En)   * Watermelon Juice Item name (En) *" at bounding box center [270, 194] width 274 height 30
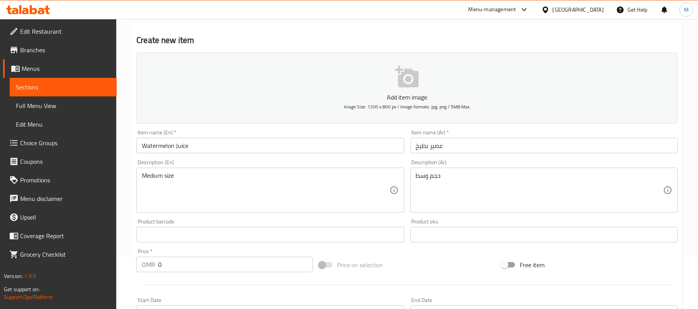
scroll to position [155, 0]
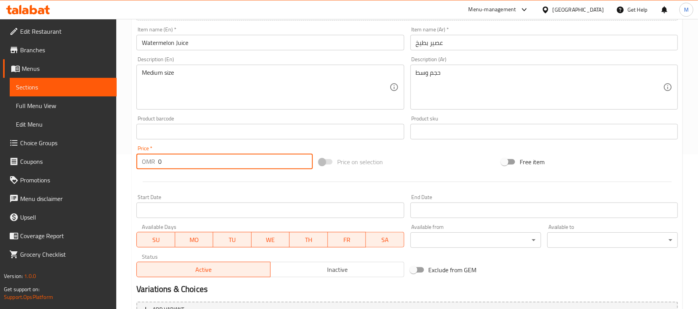
drag, startPoint x: 201, startPoint y: 159, endPoint x: 108, endPoint y: 71, distance: 127.5
click at [144, 155] on div "OMR 0 Price *" at bounding box center [224, 162] width 176 height 16
click at [134, 140] on div "Product barcode Product barcode" at bounding box center [270, 128] width 274 height 30
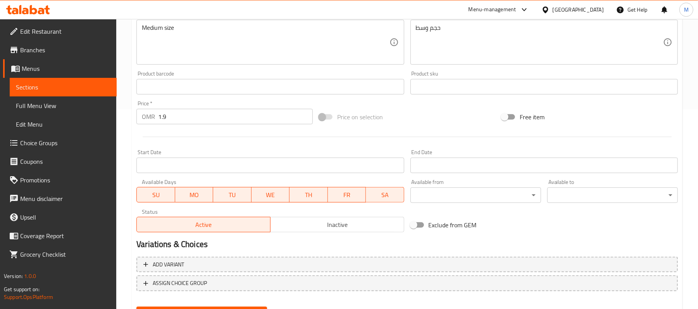
scroll to position [238, 0]
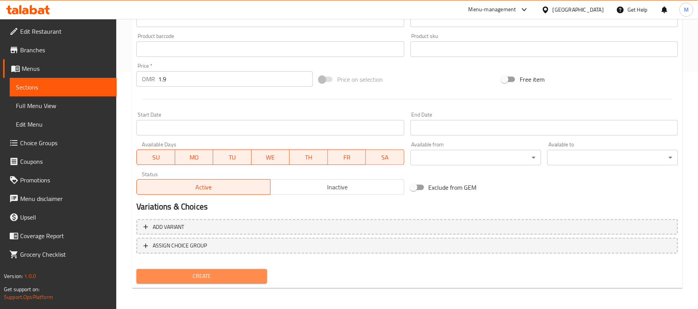
click at [248, 274] on span "Create" at bounding box center [202, 277] width 118 height 10
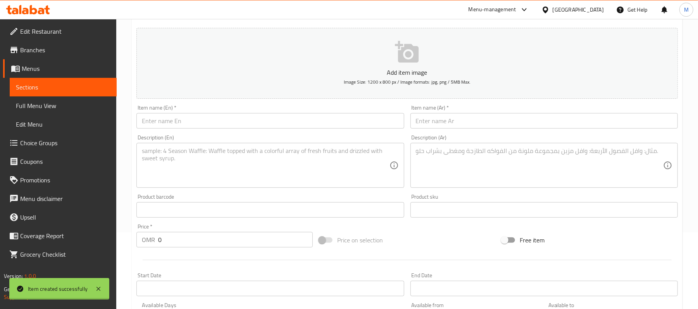
scroll to position [31, 0]
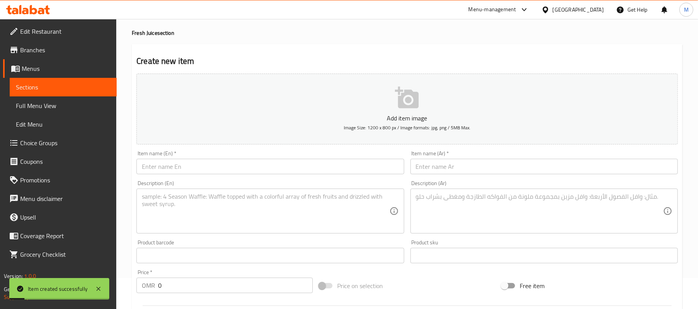
click at [238, 165] on input "text" at bounding box center [269, 167] width 267 height 16
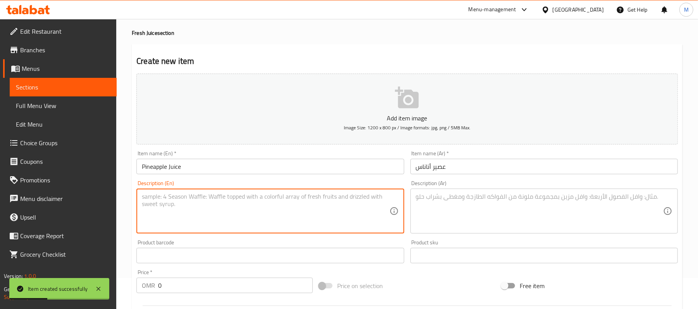
click at [228, 226] on textarea at bounding box center [265, 211] width 247 height 37
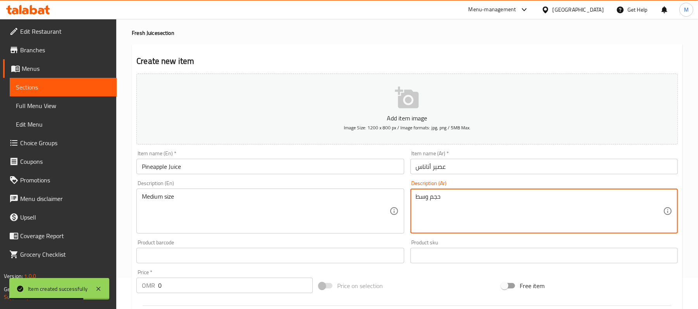
click at [367, 182] on div "Description (En) Medium size Description (En)" at bounding box center [269, 207] width 267 height 53
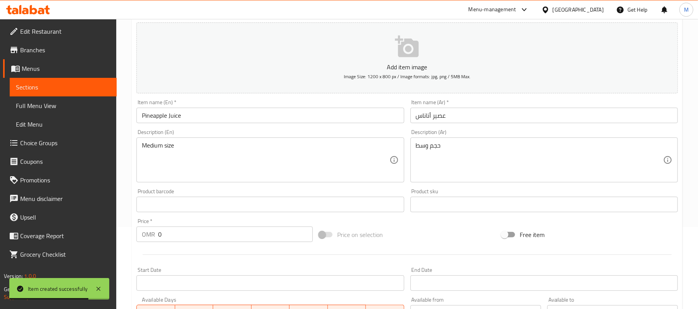
scroll to position [83, 0]
drag, startPoint x: 190, startPoint y: 229, endPoint x: 117, endPoint y: 193, distance: 82.0
click at [149, 225] on div "Price   * OMR 0 Price *" at bounding box center [224, 230] width 176 height 24
click at [134, 167] on div "Description (En) Medium size Description (En)" at bounding box center [270, 155] width 274 height 59
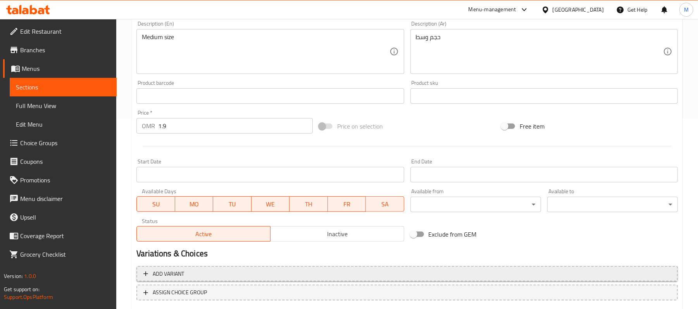
scroll to position [238, 0]
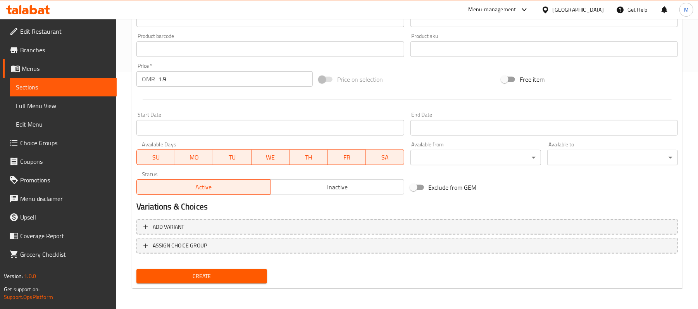
click at [247, 272] on span "Create" at bounding box center [202, 277] width 118 height 10
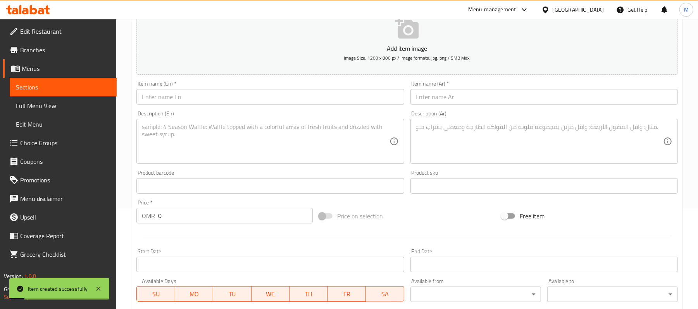
scroll to position [83, 0]
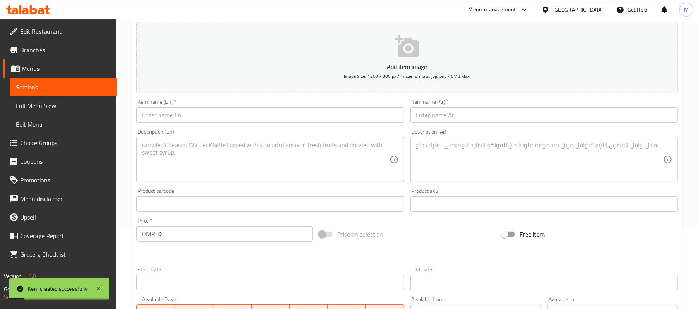
click at [180, 110] on input "text" at bounding box center [269, 115] width 267 height 16
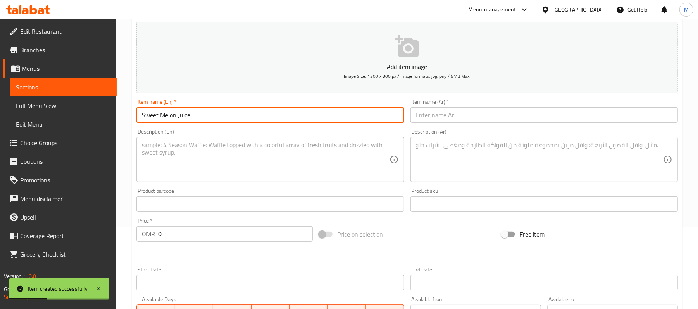
click at [475, 129] on div "Description (Ar) Description (Ar)" at bounding box center [544, 155] width 267 height 53
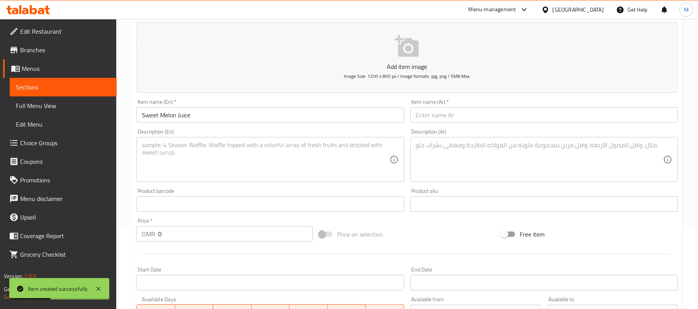
click at [471, 118] on input "text" at bounding box center [544, 115] width 267 height 16
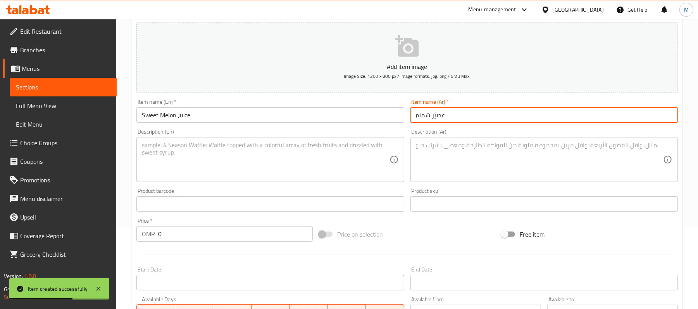
click at [250, 145] on textarea at bounding box center [265, 159] width 247 height 37
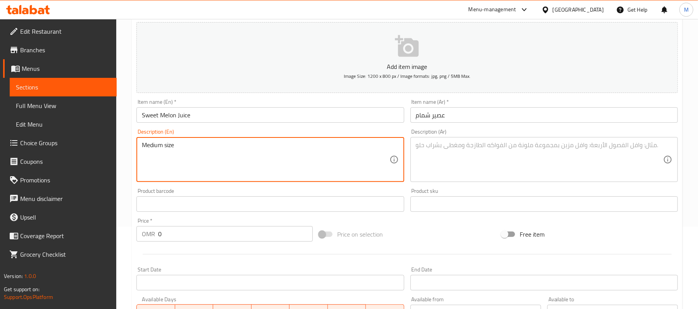
click at [471, 153] on textarea at bounding box center [539, 159] width 247 height 37
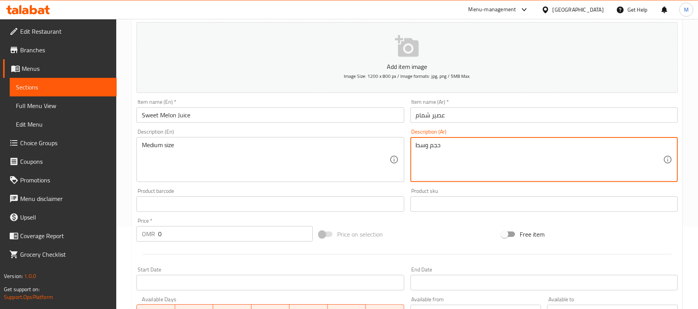
click at [366, 135] on div "Description (En) Medium size Description (En)" at bounding box center [269, 155] width 267 height 53
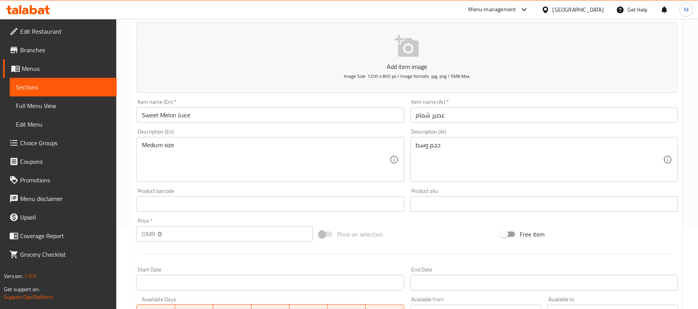
drag, startPoint x: 180, startPoint y: 247, endPoint x: 185, endPoint y: 240, distance: 9.0
click at [180, 247] on div at bounding box center [407, 254] width 548 height 19
drag, startPoint x: 185, startPoint y: 240, endPoint x: 114, endPoint y: 240, distance: 71.3
click at [115, 240] on div "Edit Restaurant Branches Menus Sections Full Menu View Edit Menu Choice Groups …" at bounding box center [349, 200] width 698 height 529
click at [125, 195] on div "Home / Restaurants management / Menus / Sections / item / create Fresh Juice se…" at bounding box center [407, 200] width 582 height 529
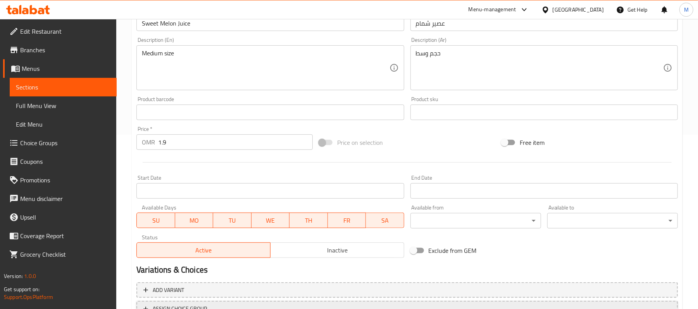
scroll to position [238, 0]
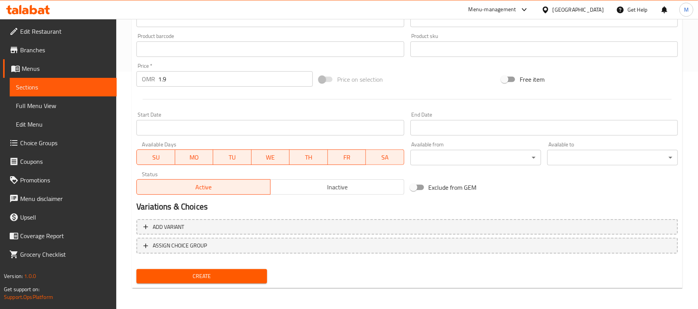
click at [218, 278] on span "Create" at bounding box center [202, 277] width 118 height 10
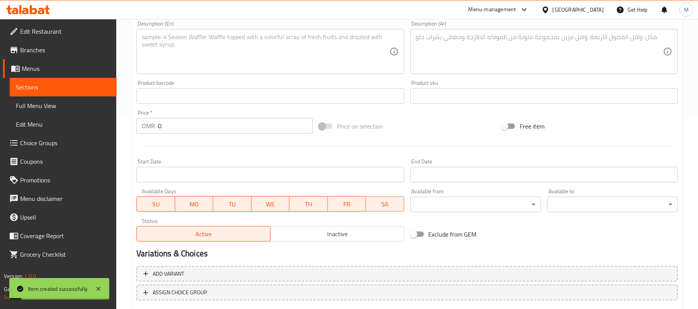
scroll to position [134, 0]
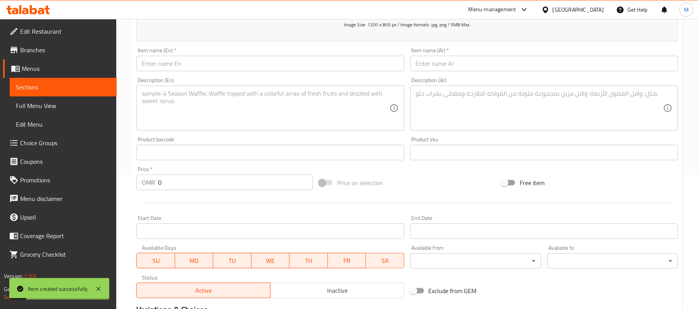
click at [174, 66] on input "text" at bounding box center [269, 64] width 267 height 16
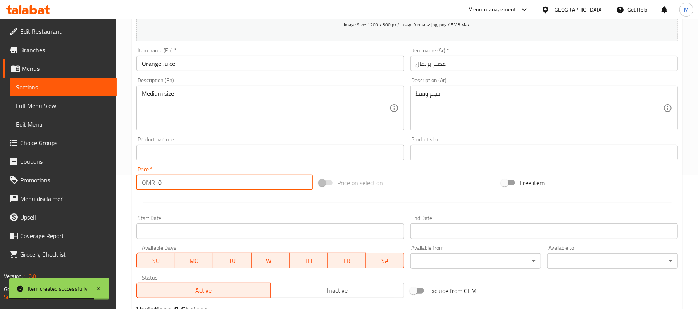
drag, startPoint x: 184, startPoint y: 181, endPoint x: 104, endPoint y: 173, distance: 80.0
click at [109, 174] on div "Edit Restaurant Branches Menus Sections Full Menu View Edit Menu Choice Groups …" at bounding box center [349, 149] width 698 height 529
click at [124, 121] on div "Home / Restaurants management / Menus / Sections / item / create Fresh Juice se…" at bounding box center [407, 149] width 582 height 529
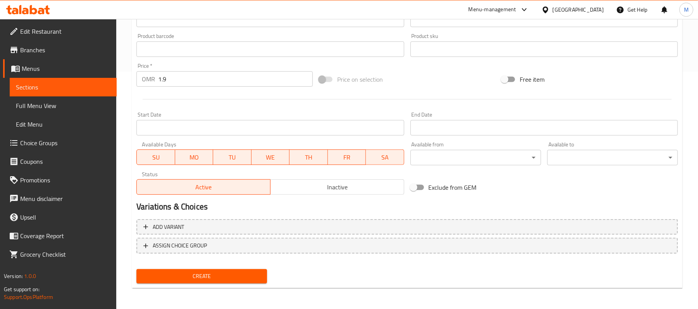
click at [210, 276] on span "Create" at bounding box center [202, 277] width 118 height 10
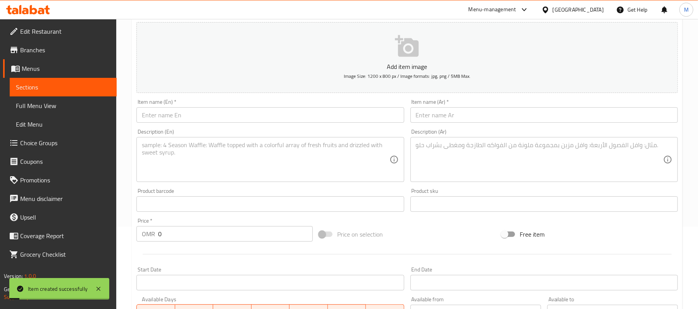
scroll to position [31, 0]
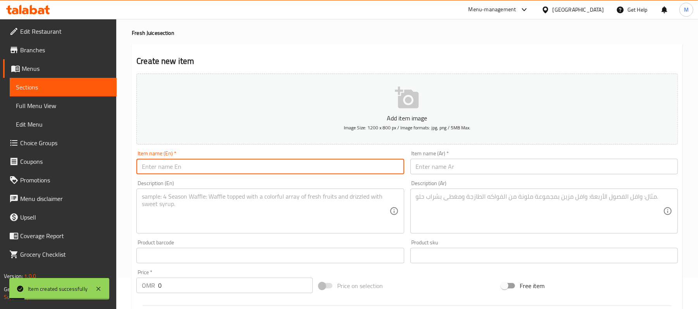
click at [223, 166] on input "text" at bounding box center [269, 167] width 267 height 16
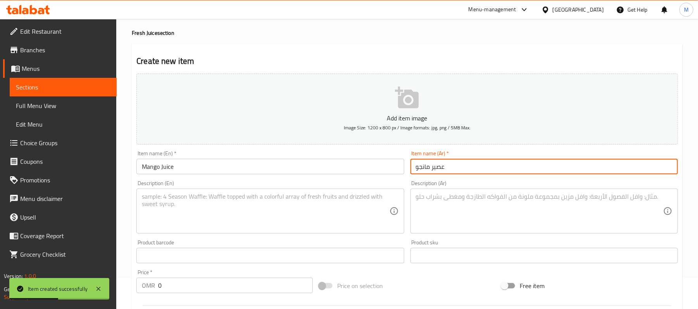
click at [303, 209] on textarea at bounding box center [265, 211] width 247 height 37
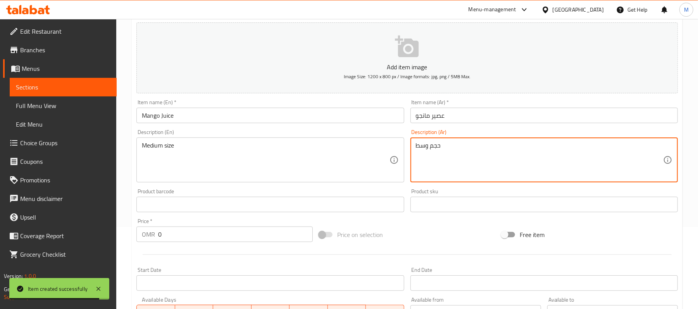
scroll to position [83, 0]
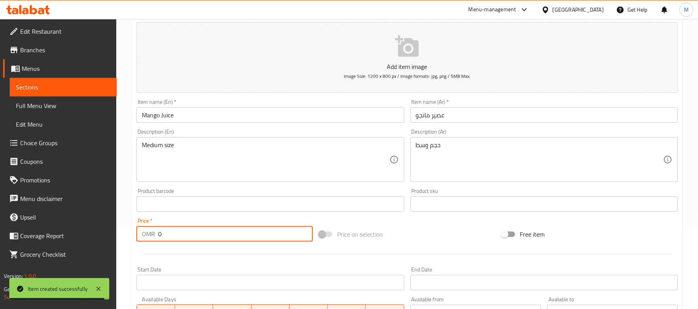
drag, startPoint x: 158, startPoint y: 240, endPoint x: 124, endPoint y: 242, distance: 33.8
click at [124, 242] on div "Home / Restaurants management / Menus / Sections / item / create Fresh Juice se…" at bounding box center [407, 200] width 582 height 529
click at [128, 213] on div "Home / Restaurants management / Menus / Sections / item / create Fresh Juice se…" at bounding box center [407, 200] width 582 height 529
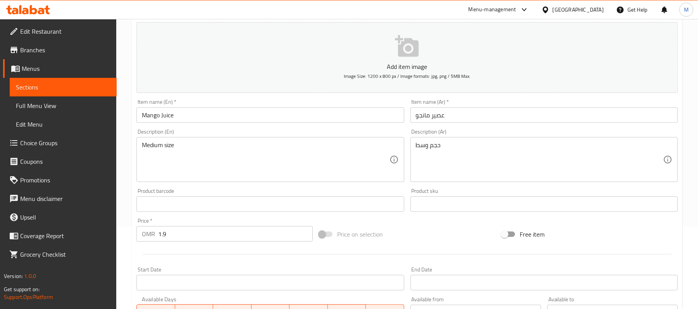
scroll to position [238, 0]
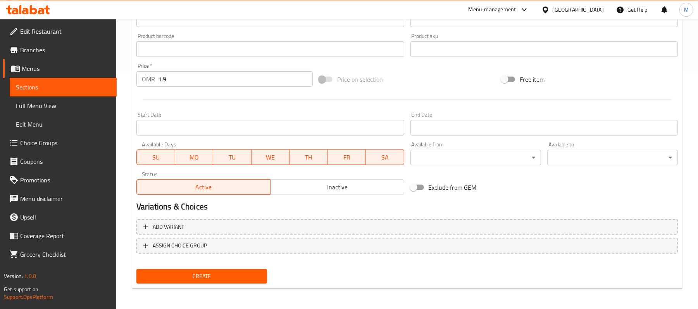
click at [230, 270] on button "Create" at bounding box center [201, 276] width 131 height 14
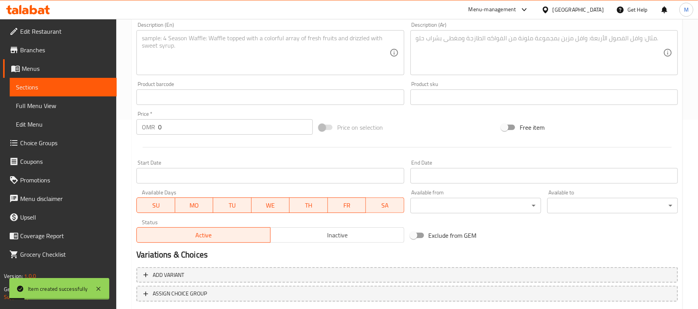
scroll to position [134, 0]
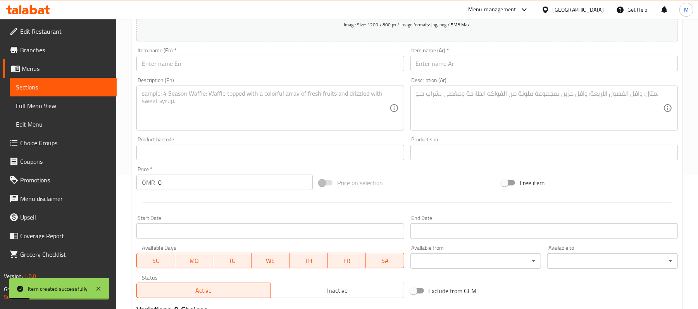
click at [185, 70] on input "text" at bounding box center [269, 64] width 267 height 16
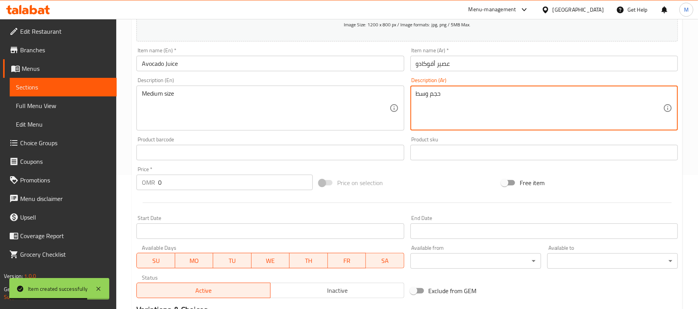
drag, startPoint x: 162, startPoint y: 185, endPoint x: 114, endPoint y: 163, distance: 52.6
click at [140, 184] on div "OMR 0 Price *" at bounding box center [224, 183] width 176 height 16
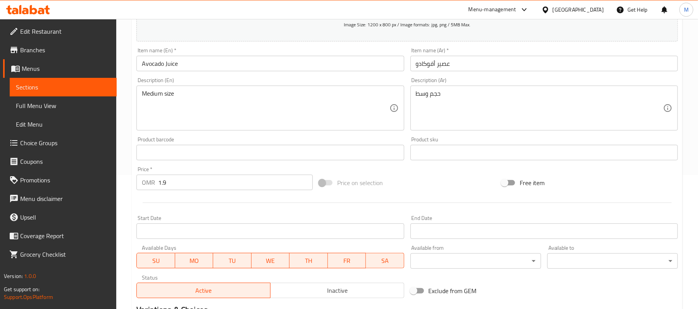
click at [120, 81] on div "Home / Restaurants management / Menus / Sections / item / create Fresh Juice se…" at bounding box center [407, 149] width 582 height 529
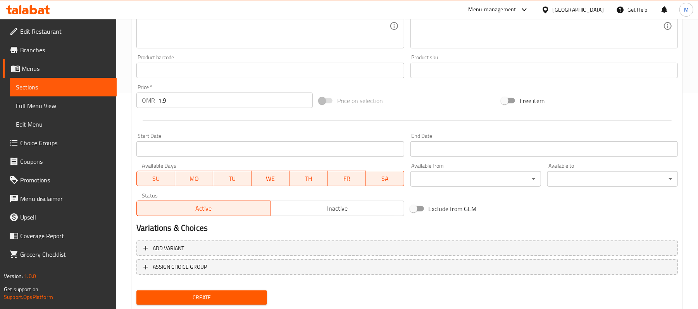
scroll to position [238, 0]
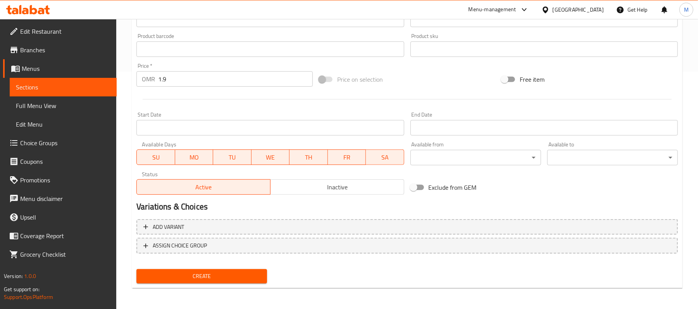
click at [239, 272] on span "Create" at bounding box center [202, 277] width 118 height 10
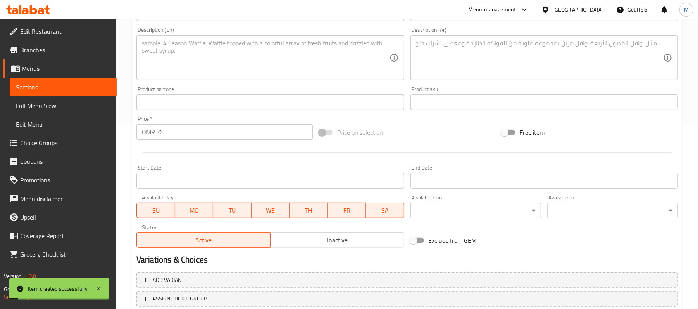
scroll to position [134, 0]
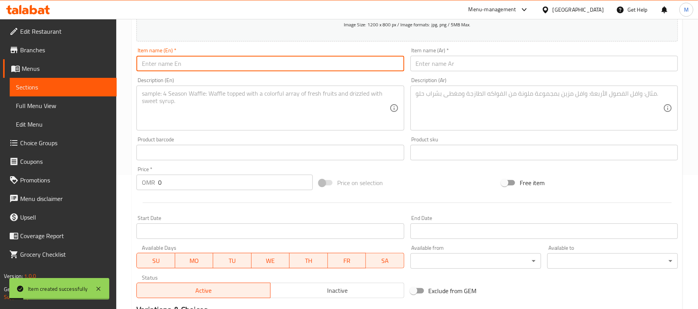
click at [166, 61] on input "text" at bounding box center [269, 64] width 267 height 16
click at [450, 64] on input "text" at bounding box center [544, 64] width 267 height 16
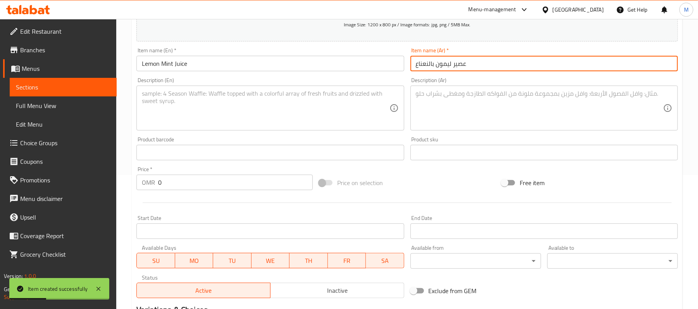
drag, startPoint x: 216, startPoint y: 135, endPoint x: 221, endPoint y: 134, distance: 5.6
click at [216, 135] on div "Product barcode Product barcode" at bounding box center [270, 149] width 274 height 30
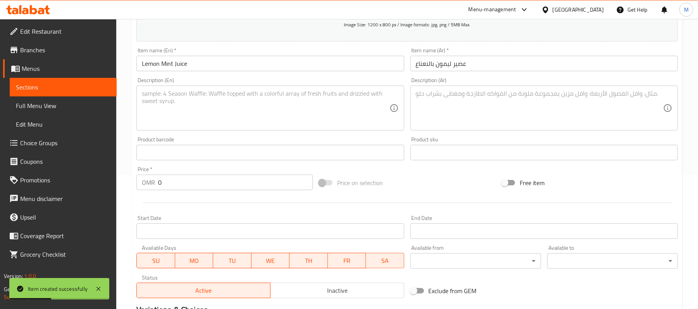
click at [212, 118] on textarea at bounding box center [265, 108] width 247 height 37
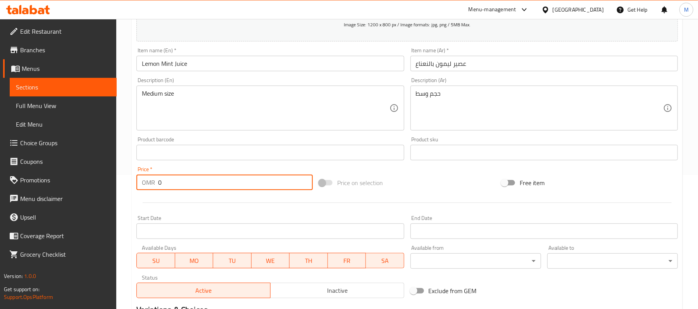
drag, startPoint x: 193, startPoint y: 188, endPoint x: 91, endPoint y: 176, distance: 102.3
click at [107, 179] on div "Edit Restaurant Branches Menus Sections Full Menu View Edit Menu Choice Groups …" at bounding box center [349, 149] width 698 height 529
click at [129, 178] on div "Home / Restaurants management / Menus / Sections / item / create Fresh Juice se…" at bounding box center [407, 149] width 582 height 529
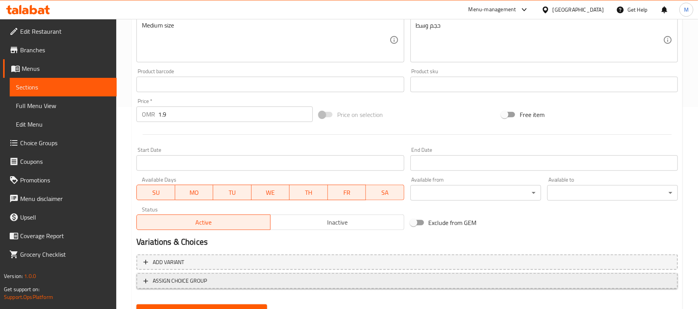
scroll to position [238, 0]
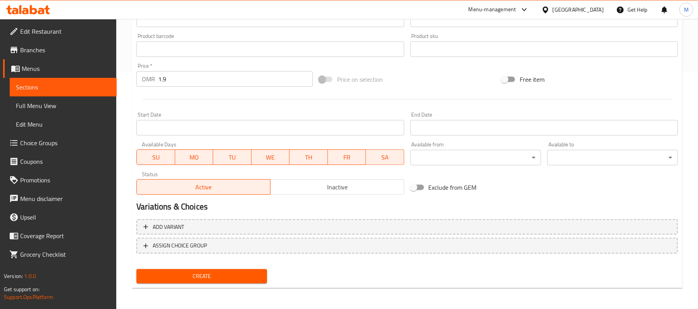
click at [212, 269] on button "Create" at bounding box center [201, 276] width 131 height 14
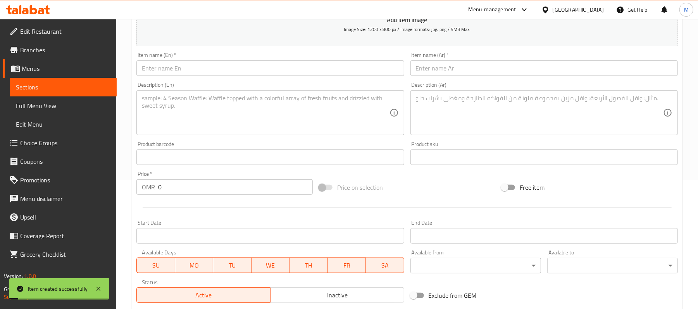
scroll to position [0, 0]
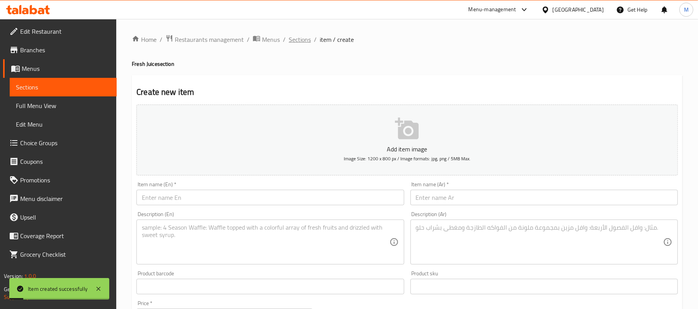
click at [289, 36] on span "Sections" at bounding box center [300, 39] width 22 height 9
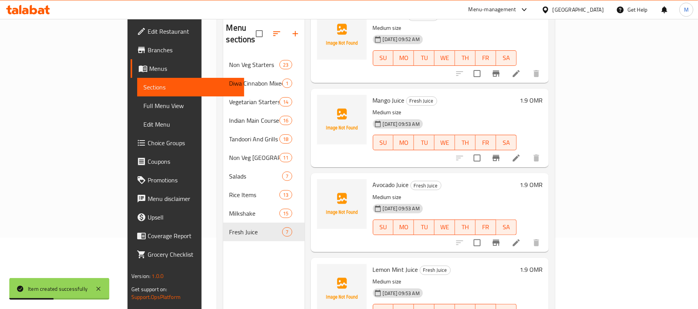
scroll to position [109, 0]
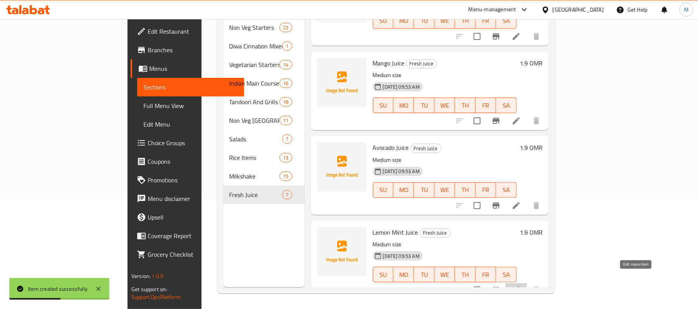
click at [521, 286] on icon at bounding box center [516, 290] width 9 height 9
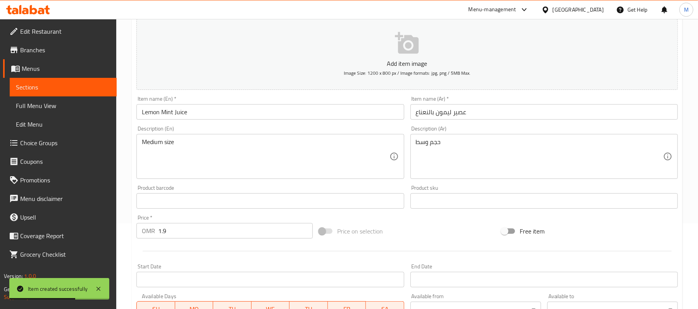
scroll to position [155, 0]
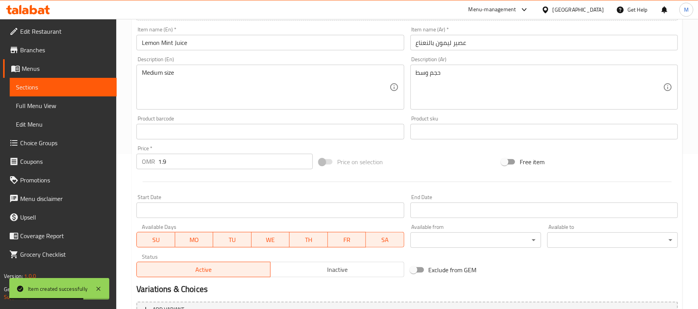
click at [53, 166] on div "Edit Restaurant Branches Menus Sections Full Menu View Edit Menu Choice Groups …" at bounding box center [349, 128] width 698 height 529
click at [121, 153] on div "Home / Restaurants management / Menus / Sections / item / update Fresh Juice se…" at bounding box center [407, 128] width 582 height 529
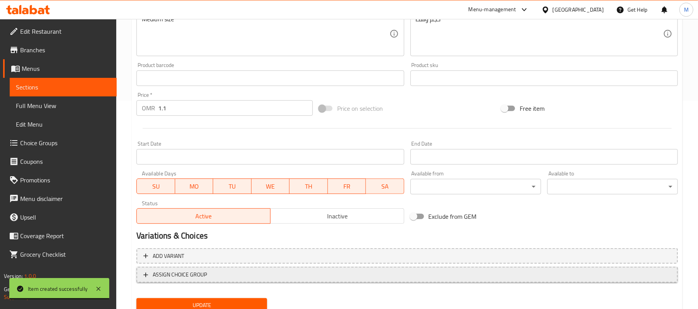
scroll to position [238, 0]
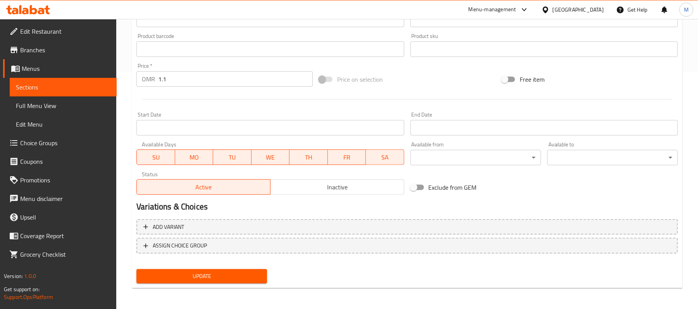
click at [214, 277] on span "Update" at bounding box center [202, 277] width 118 height 10
click at [217, 270] on button "Update" at bounding box center [201, 276] width 131 height 14
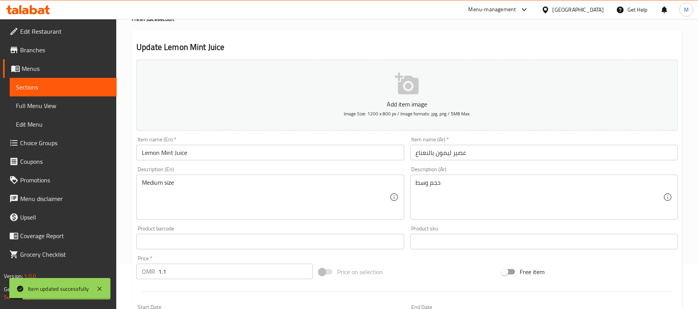
scroll to position [0, 0]
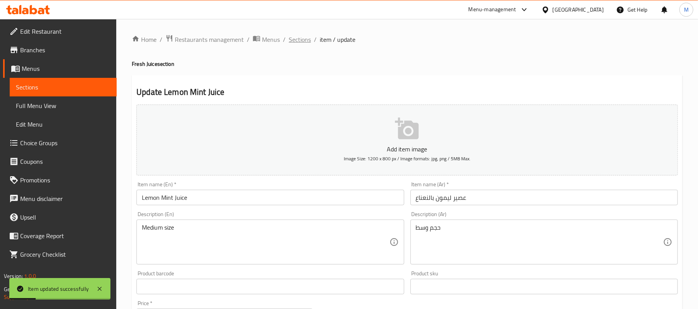
click at [297, 38] on span "Sections" at bounding box center [300, 39] width 22 height 9
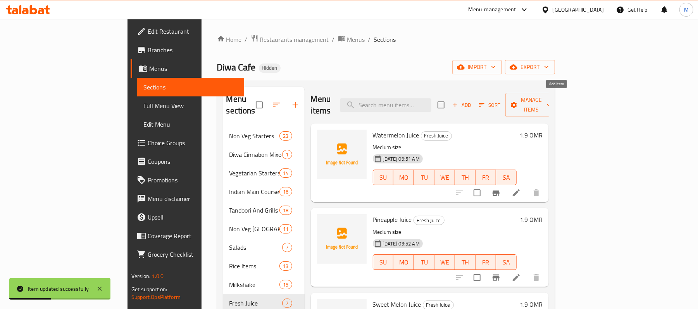
click at [472, 101] on span "Add" at bounding box center [461, 105] width 21 height 9
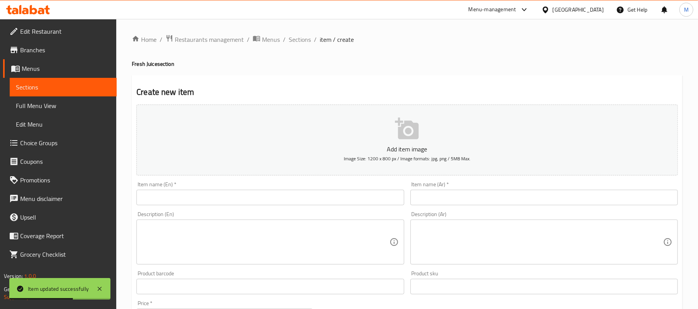
click at [199, 193] on input "text" at bounding box center [269, 198] width 267 height 16
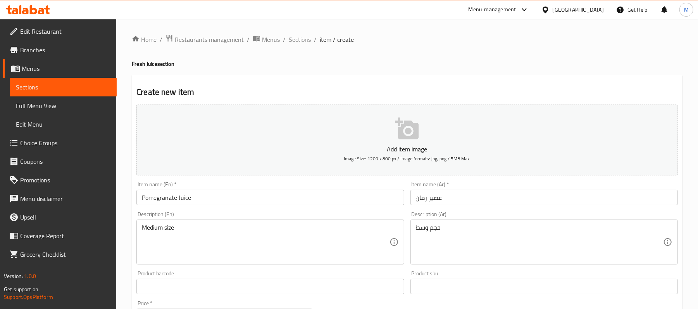
click at [351, 210] on div "Description (En) Medium size Description (En)" at bounding box center [270, 238] width 274 height 59
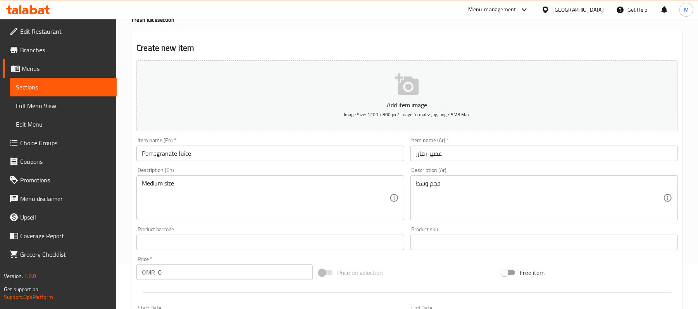
scroll to position [155, 0]
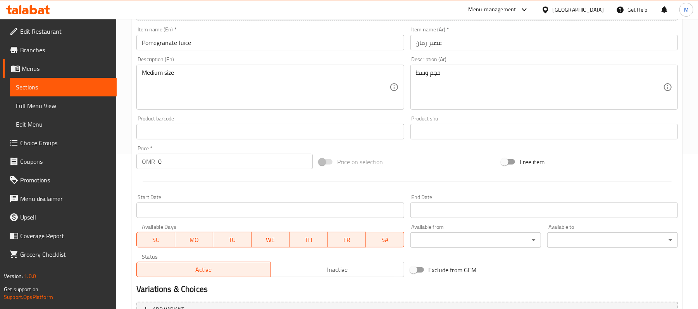
drag, startPoint x: 171, startPoint y: 166, endPoint x: 0, endPoint y: 158, distance: 171.1
click at [90, 166] on div "Edit Restaurant Branches Menus Sections Full Menu View Edit Menu Choice Groups …" at bounding box center [349, 128] width 698 height 529
click at [123, 133] on div "Home / Restaurants management / Menus / Sections / item / create Fresh Juice se…" at bounding box center [407, 128] width 582 height 529
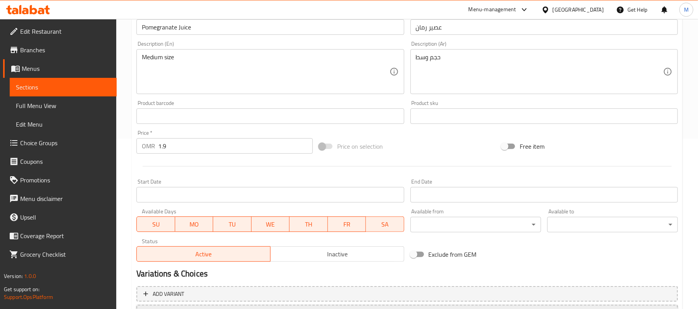
scroll to position [238, 0]
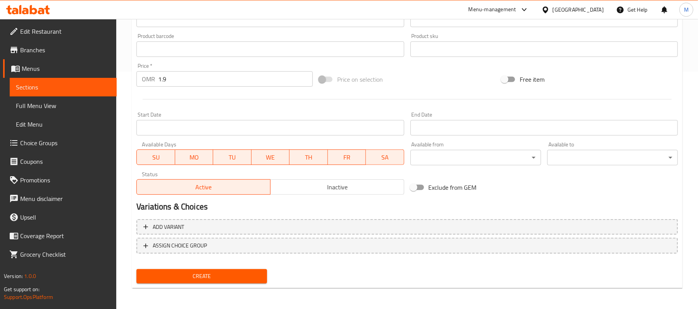
click at [221, 273] on span "Create" at bounding box center [202, 277] width 118 height 10
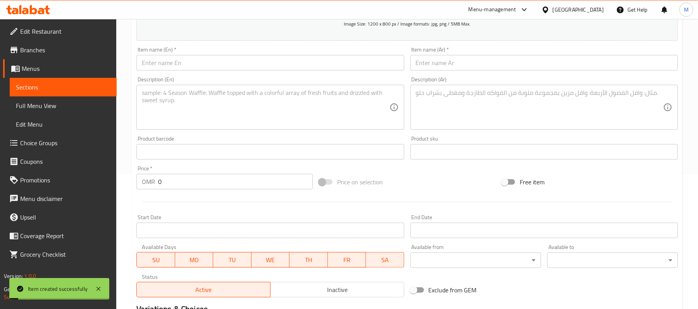
scroll to position [31, 0]
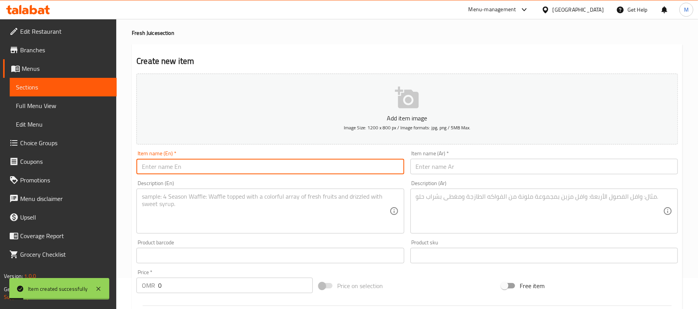
click at [197, 171] on input "text" at bounding box center [269, 167] width 267 height 16
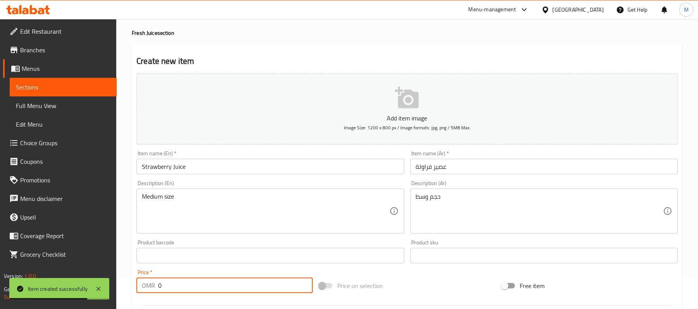
drag, startPoint x: 179, startPoint y: 283, endPoint x: 146, endPoint y: 279, distance: 33.1
click at [156, 285] on div "OMR 0 Price *" at bounding box center [224, 286] width 176 height 16
click at [129, 241] on div "Home / Restaurants management / Menus / Sections / item / create Fresh Juice se…" at bounding box center [407, 252] width 582 height 529
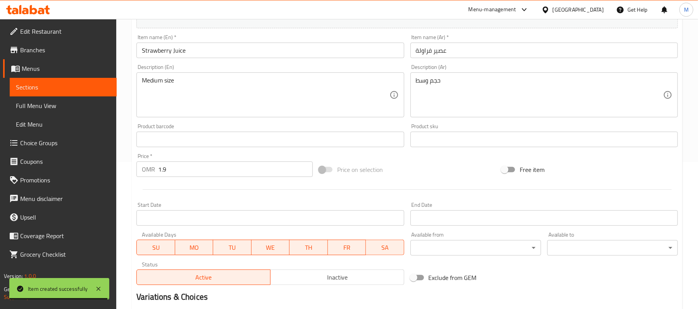
scroll to position [238, 0]
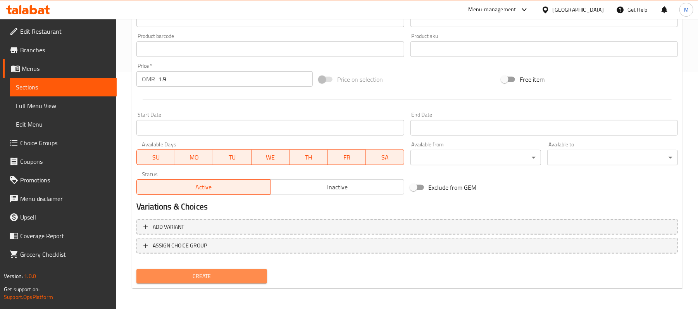
click at [227, 282] on button "Create" at bounding box center [201, 276] width 131 height 14
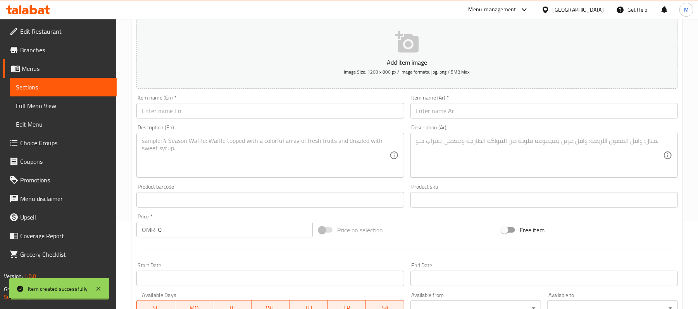
scroll to position [0, 0]
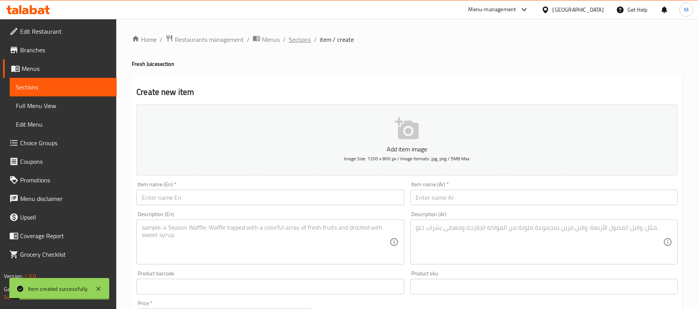
click at [298, 42] on span "Sections" at bounding box center [300, 39] width 22 height 9
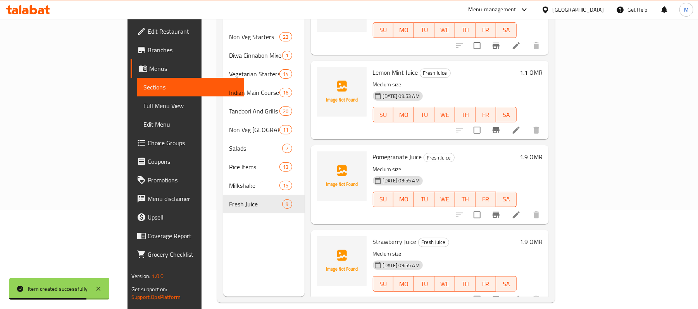
scroll to position [109, 0]
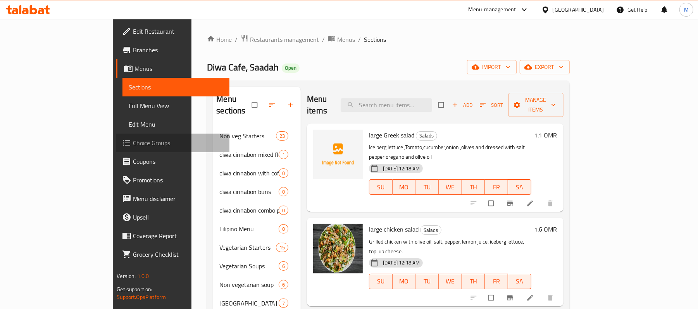
click at [133, 143] on span "Choice Groups" at bounding box center [178, 142] width 90 height 9
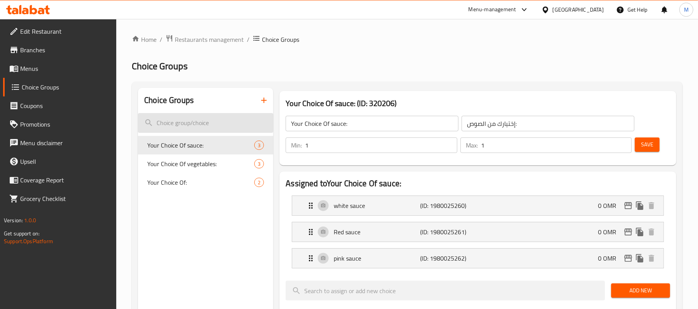
click at [196, 124] on input "search" at bounding box center [205, 123] width 135 height 20
click at [52, 65] on span "Menus" at bounding box center [65, 68] width 90 height 9
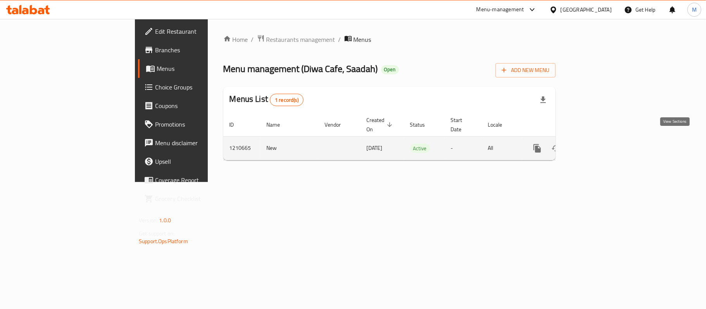
click at [598, 144] on icon "enhanced table" at bounding box center [592, 148] width 9 height 9
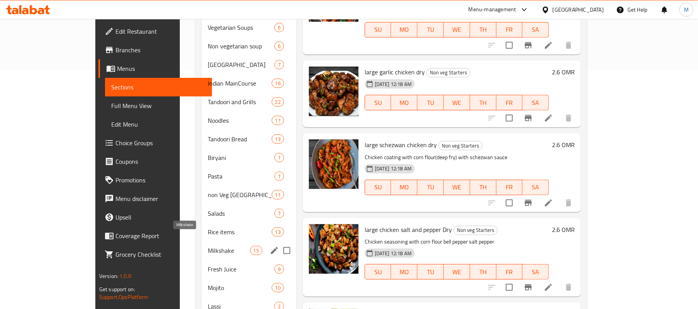
scroll to position [278, 0]
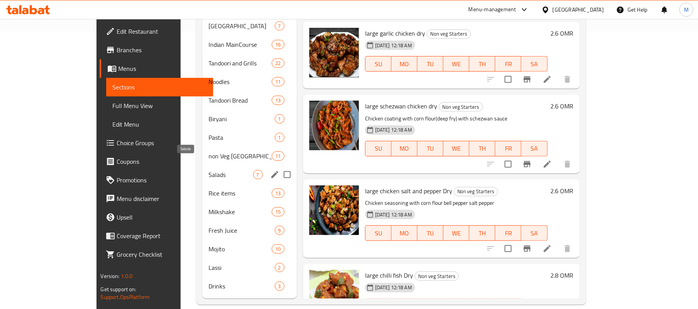
click at [209, 189] on span "Rice items" at bounding box center [240, 193] width 63 height 9
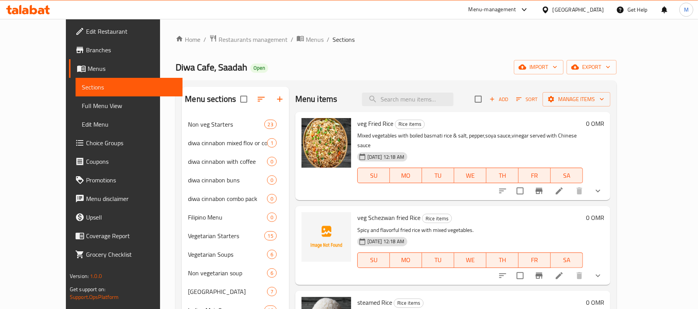
click at [563, 188] on icon at bounding box center [559, 191] width 7 height 7
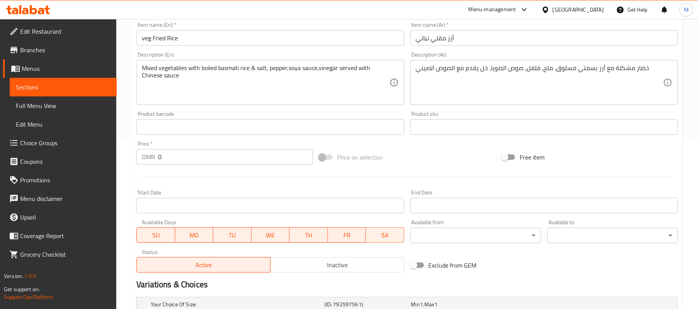
scroll to position [267, 0]
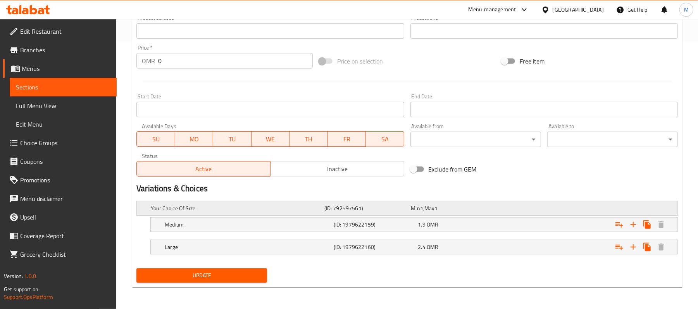
click at [371, 209] on h5 "(ID: 792597561)" at bounding box center [366, 209] width 84 height 8
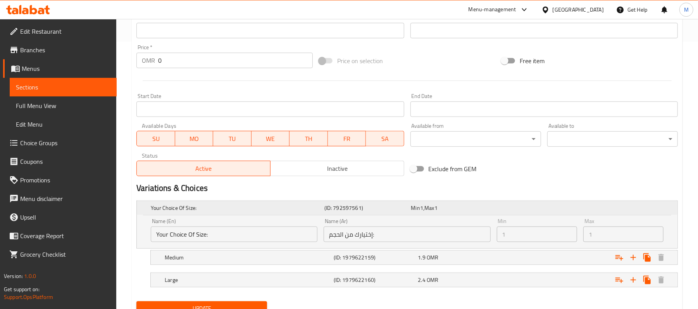
click at [371, 209] on h5 "(ID: 792597561)" at bounding box center [366, 208] width 84 height 8
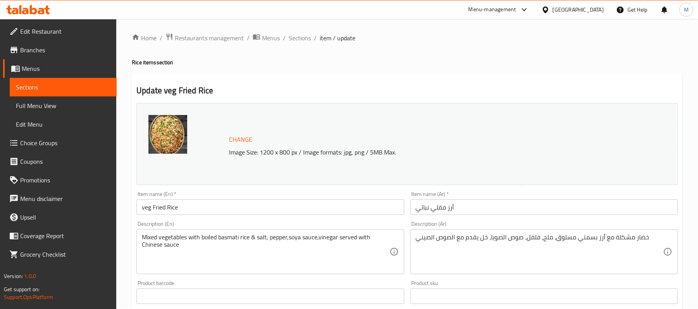
scroll to position [0, 0]
click at [300, 38] on span "Sections" at bounding box center [300, 39] width 22 height 9
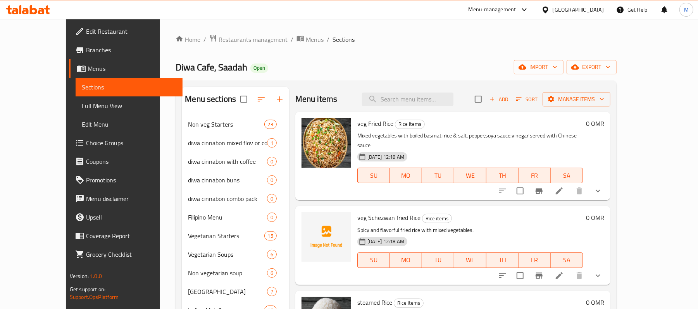
click at [86, 139] on span "Choice Groups" at bounding box center [131, 142] width 90 height 9
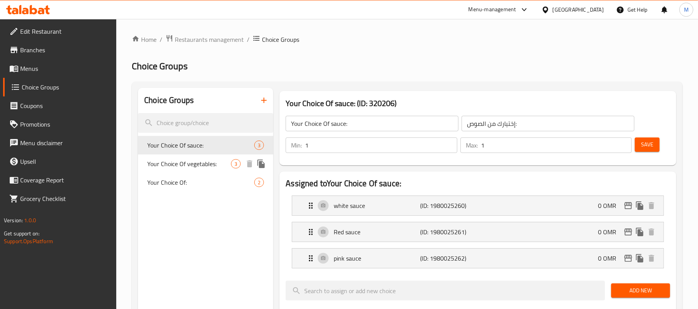
click at [197, 169] on span "Your Choice Of vegetables:" at bounding box center [189, 163] width 84 height 9
type input "Your Choice Of vegetables:"
type input "إختيارك من الخضروات:"
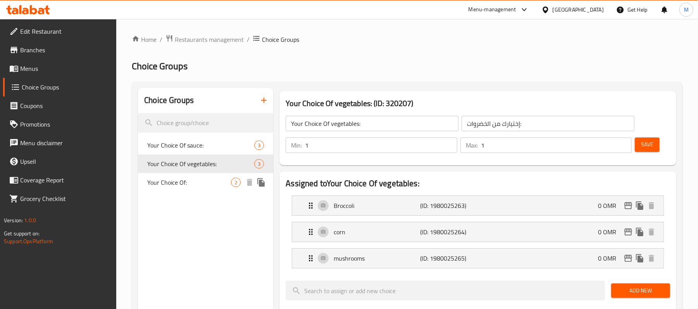
click at [180, 186] on span "Your Choice Of:" at bounding box center [189, 182] width 84 height 9
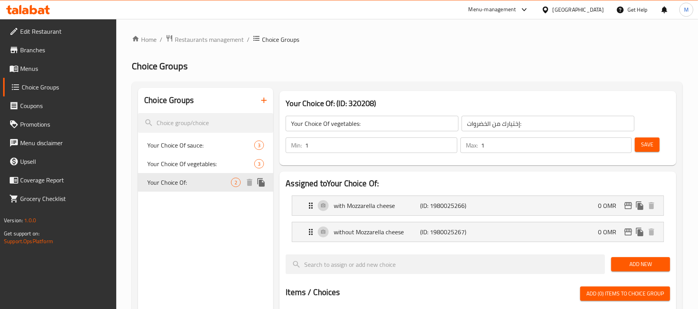
type input "Your Choice Of:"
type input "إختيارك من:"
